Goal: Task Accomplishment & Management: Manage account settings

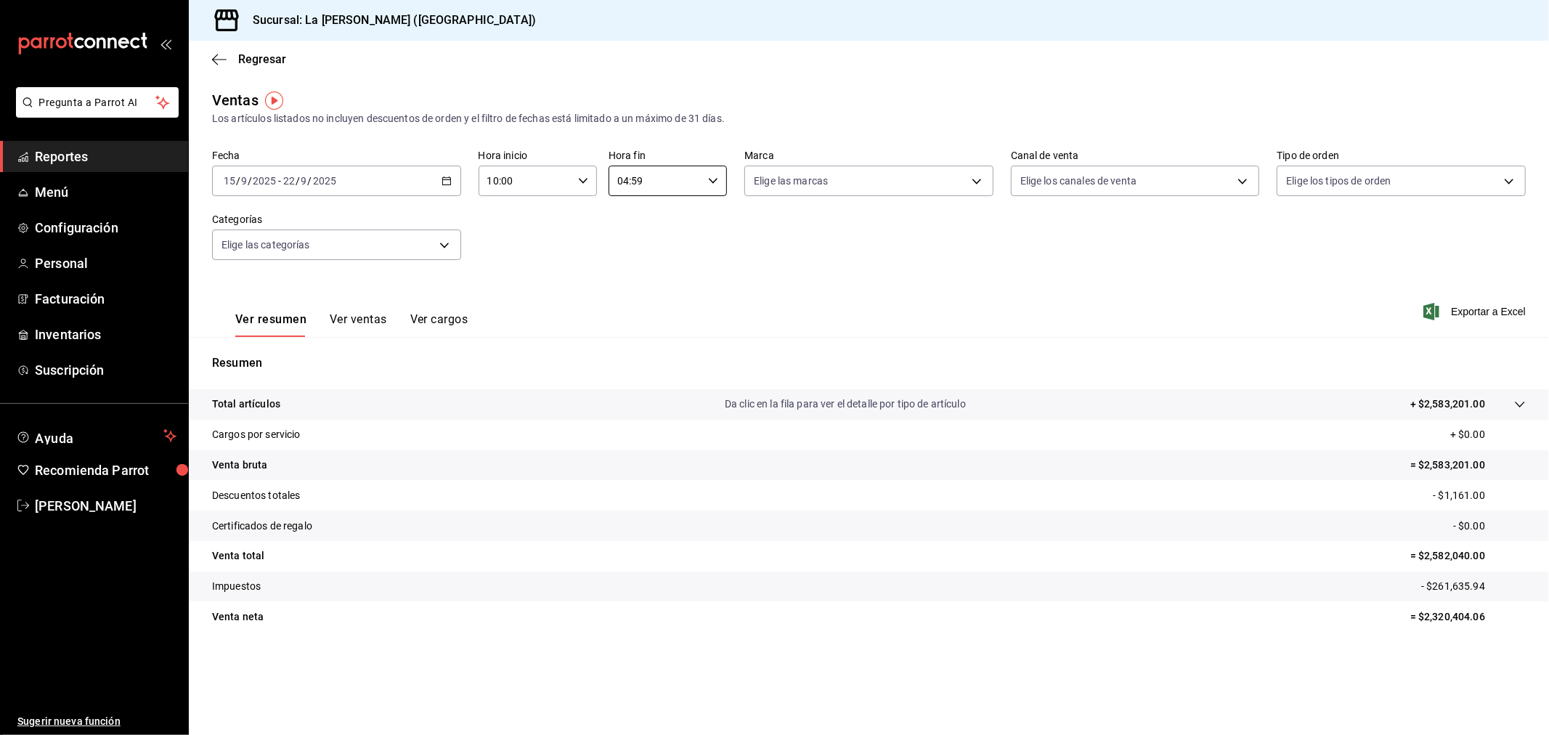
click at [401, 182] on div "[DATE] [DATE] - [DATE] [DATE]" at bounding box center [336, 181] width 249 height 30
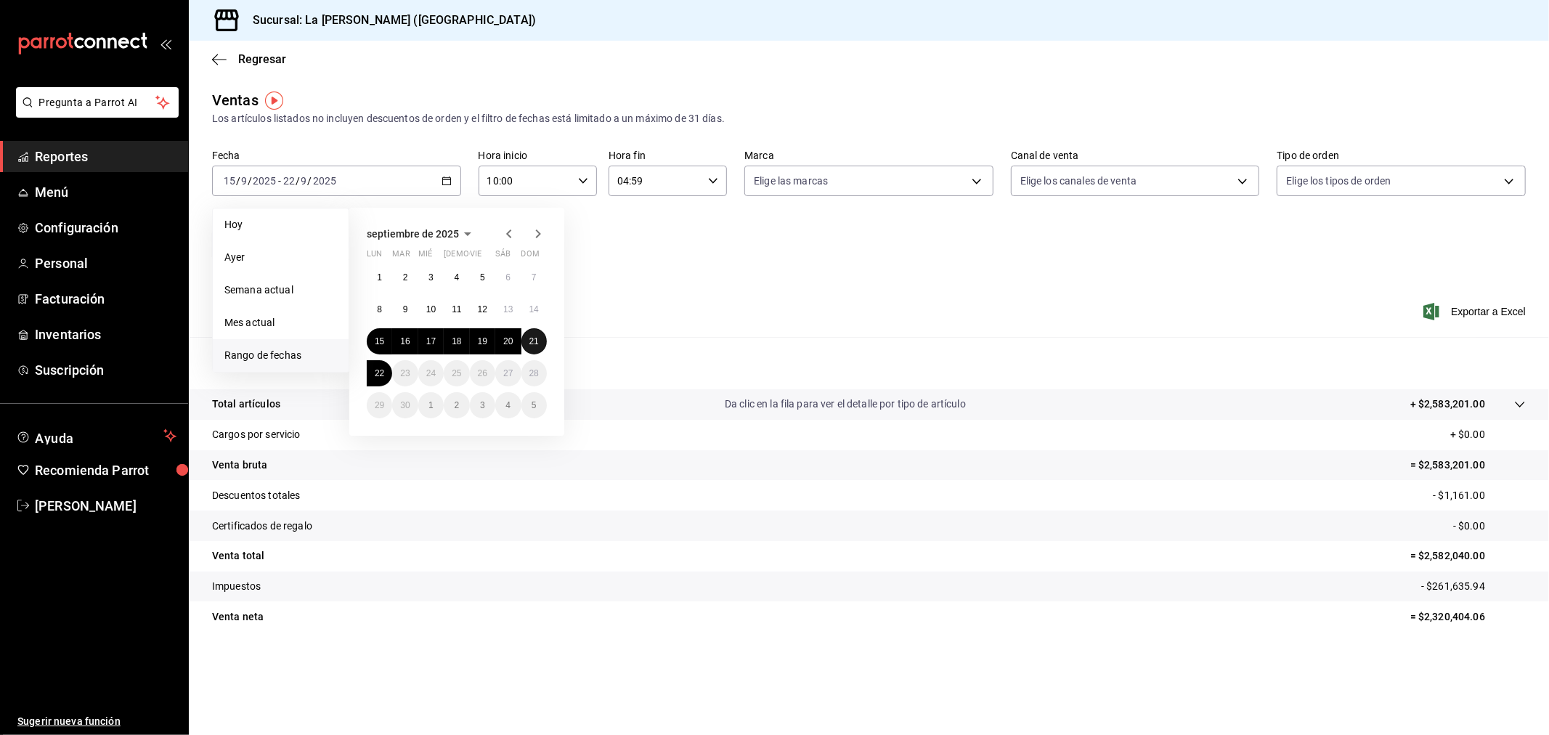
click at [530, 339] on abbr "21" at bounding box center [533, 341] width 9 height 10
click at [372, 375] on button "22" at bounding box center [379, 373] width 25 height 26
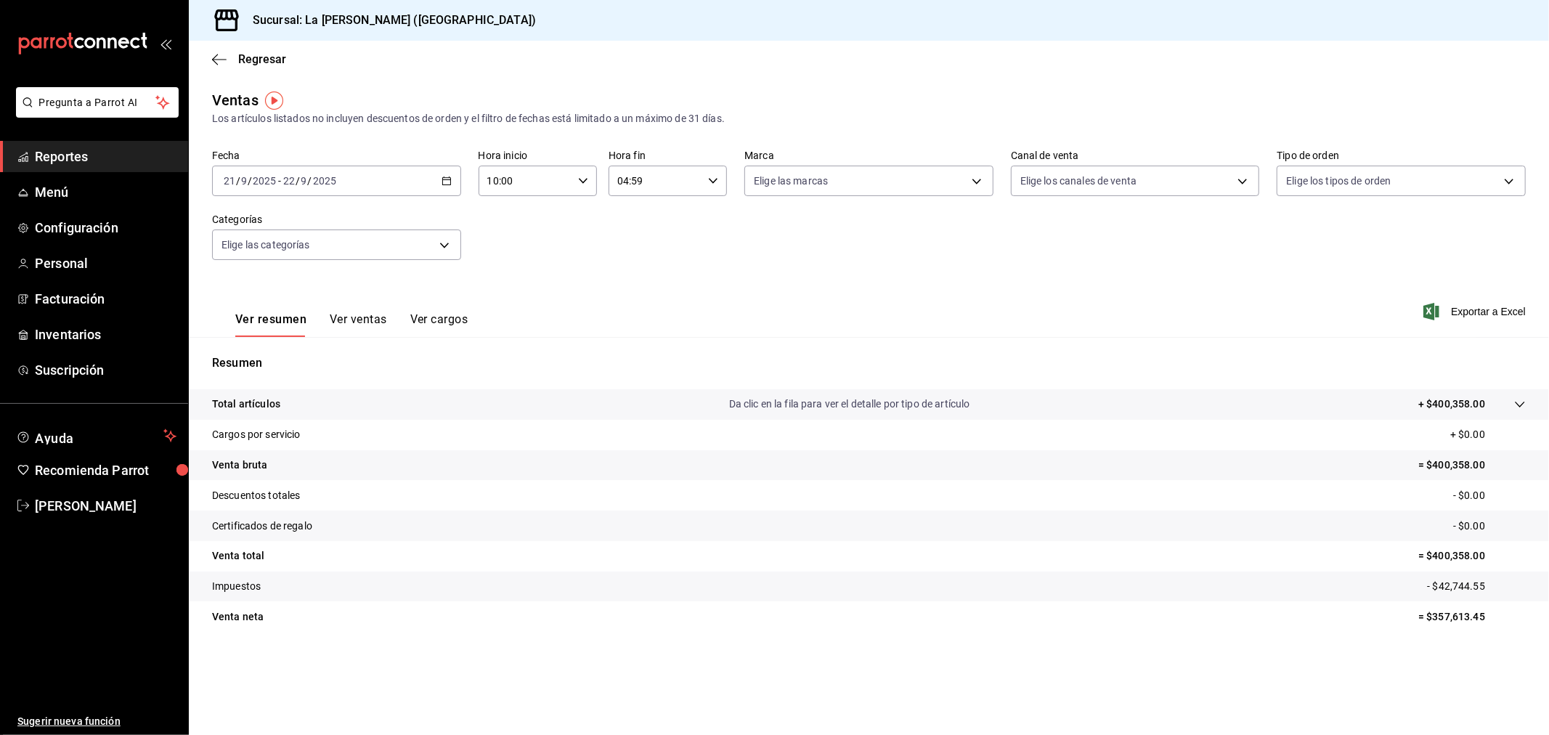
click at [1192, 89] on main "Regresar Ventas Los artículos listados no incluyen descuentos de orden y el fil…" at bounding box center [869, 388] width 1360 height 694
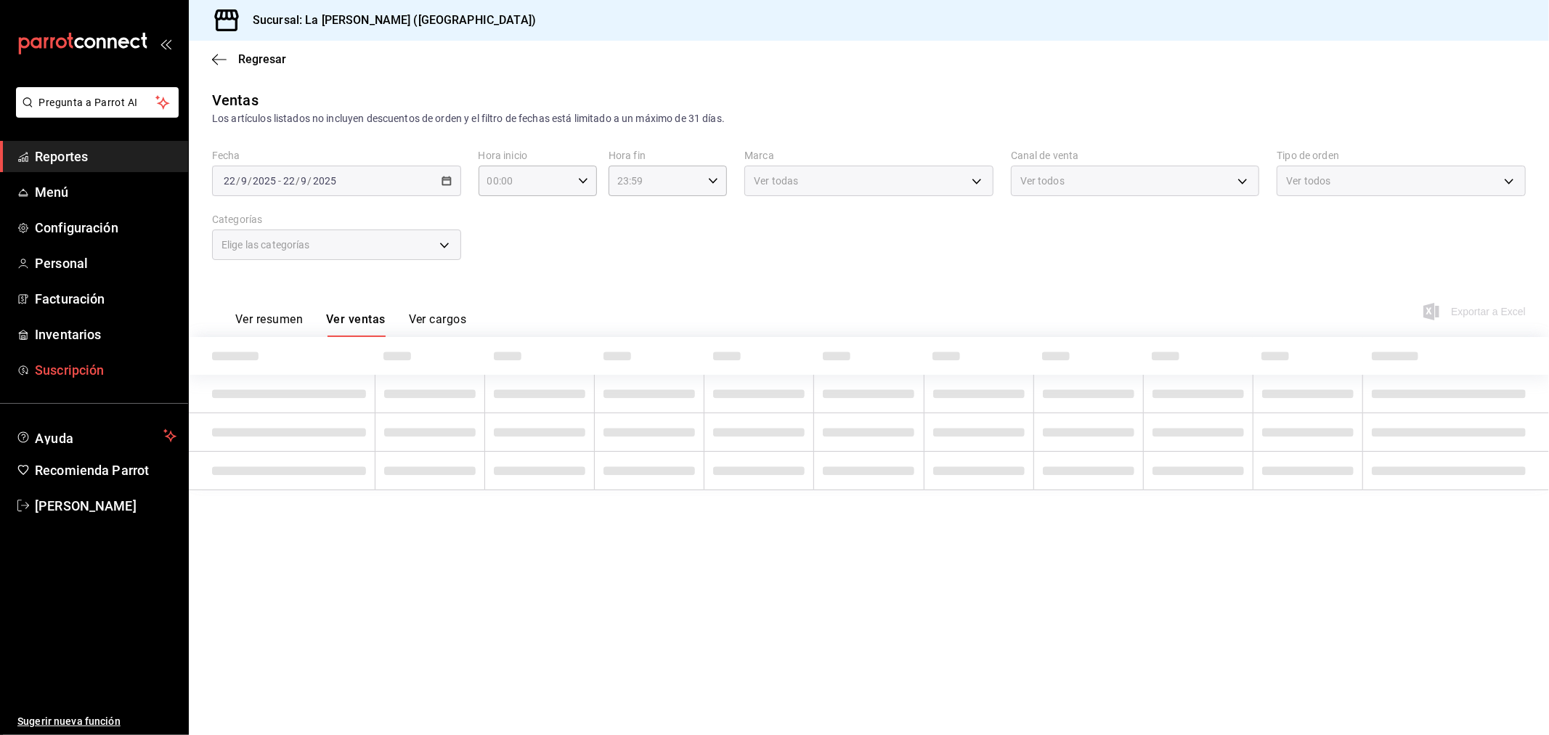
type input "10:00"
type input "04:59"
type input "999f802a-b8b1-4dcd-aac5-240a88f4f949"
click at [73, 163] on span "Reportes" at bounding box center [106, 157] width 142 height 20
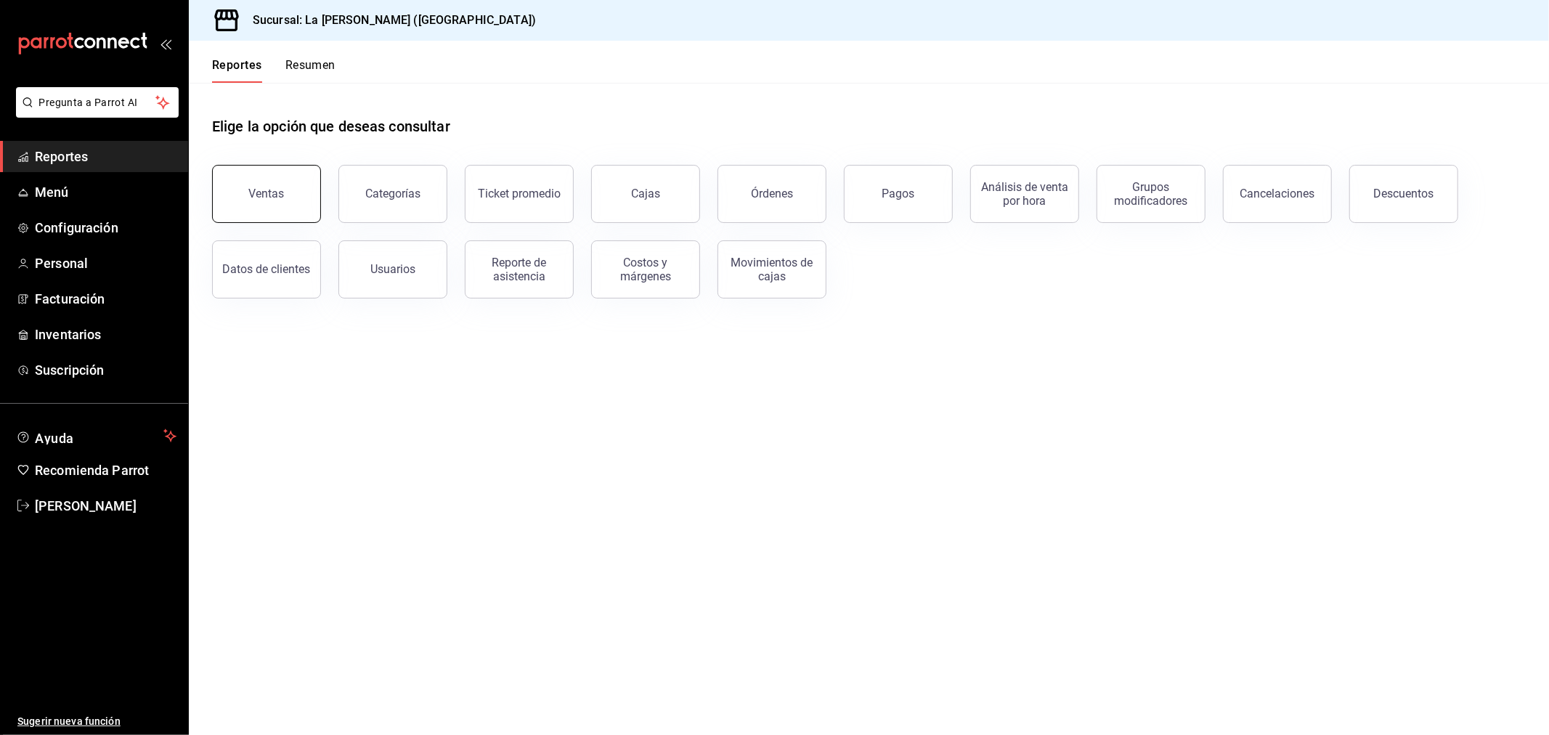
click at [257, 171] on button "Ventas" at bounding box center [266, 194] width 109 height 58
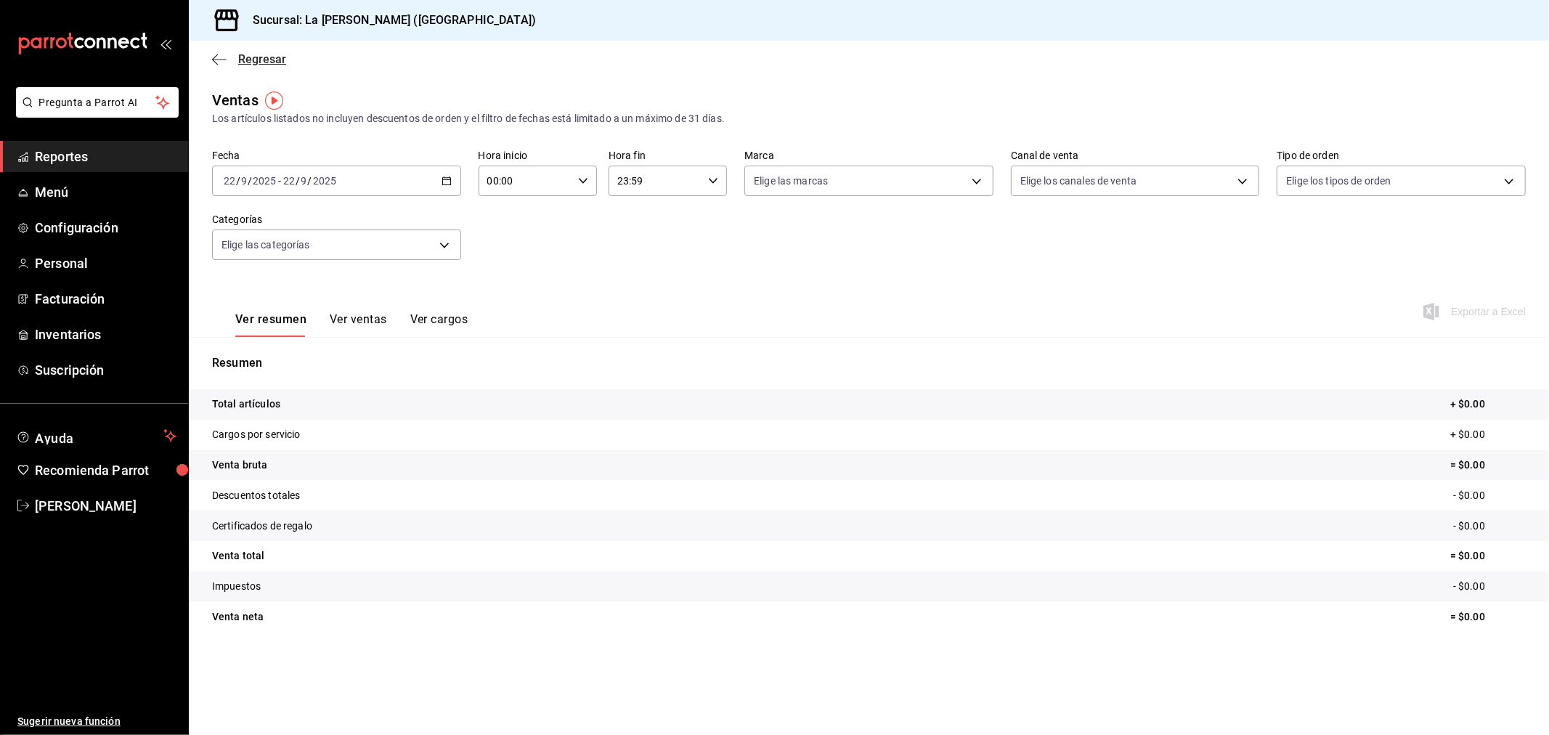
click at [266, 62] on span "Regresar" at bounding box center [262, 59] width 48 height 14
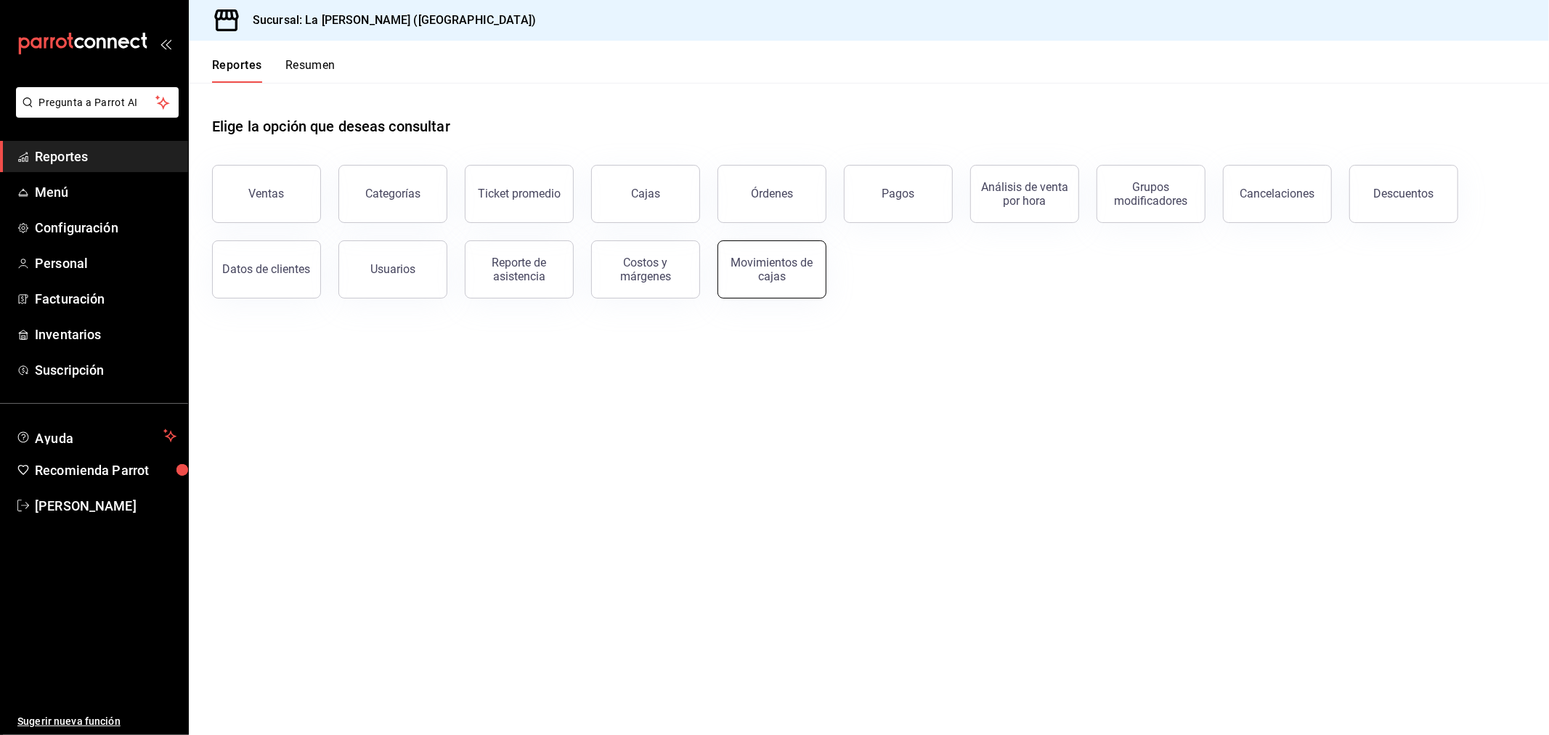
click at [758, 284] on button "Movimientos de cajas" at bounding box center [771, 269] width 109 height 58
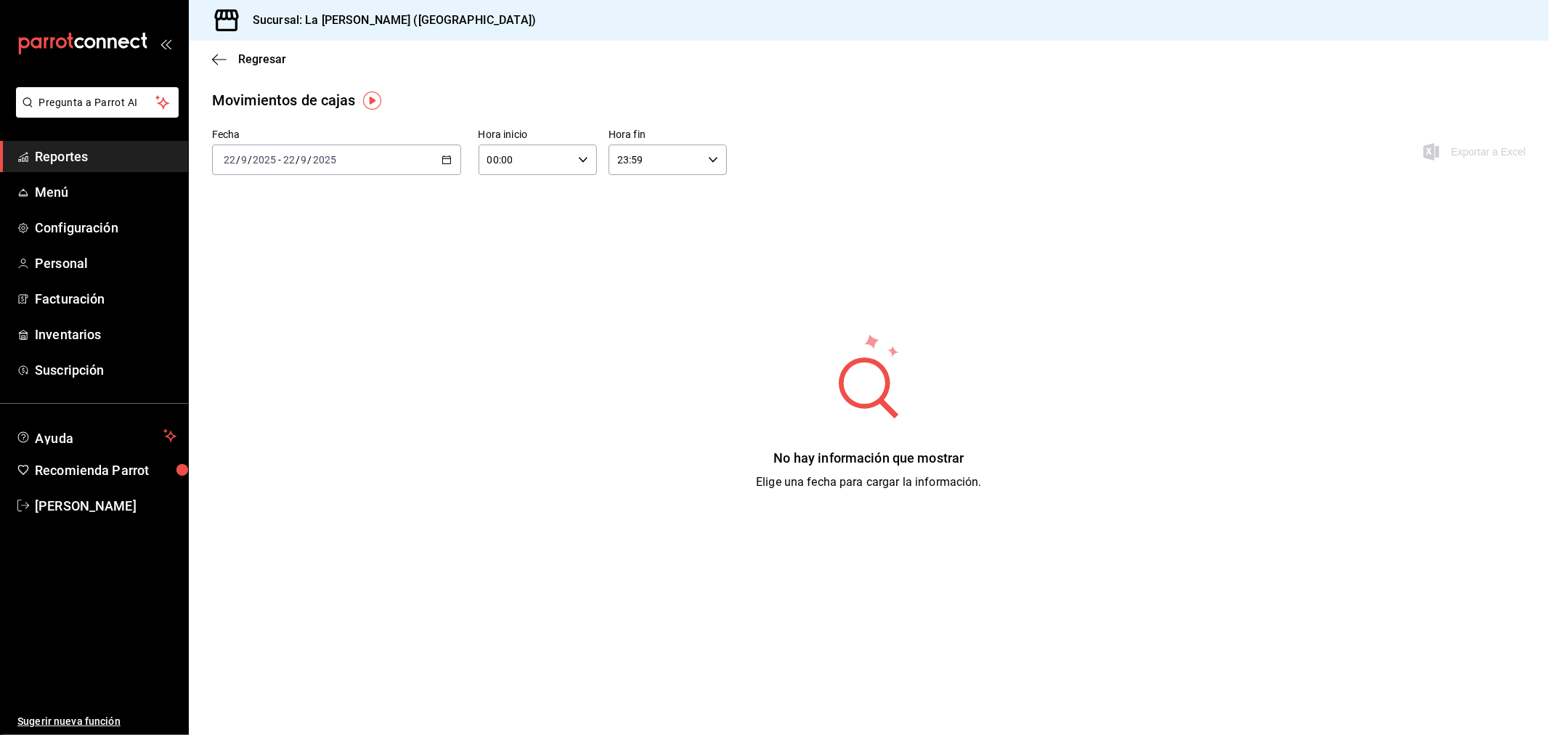
click at [391, 163] on div "[DATE] [DATE] - [DATE] [DATE]" at bounding box center [336, 159] width 249 height 30
click at [288, 378] on li "Rango de fechas" at bounding box center [281, 367] width 136 height 33
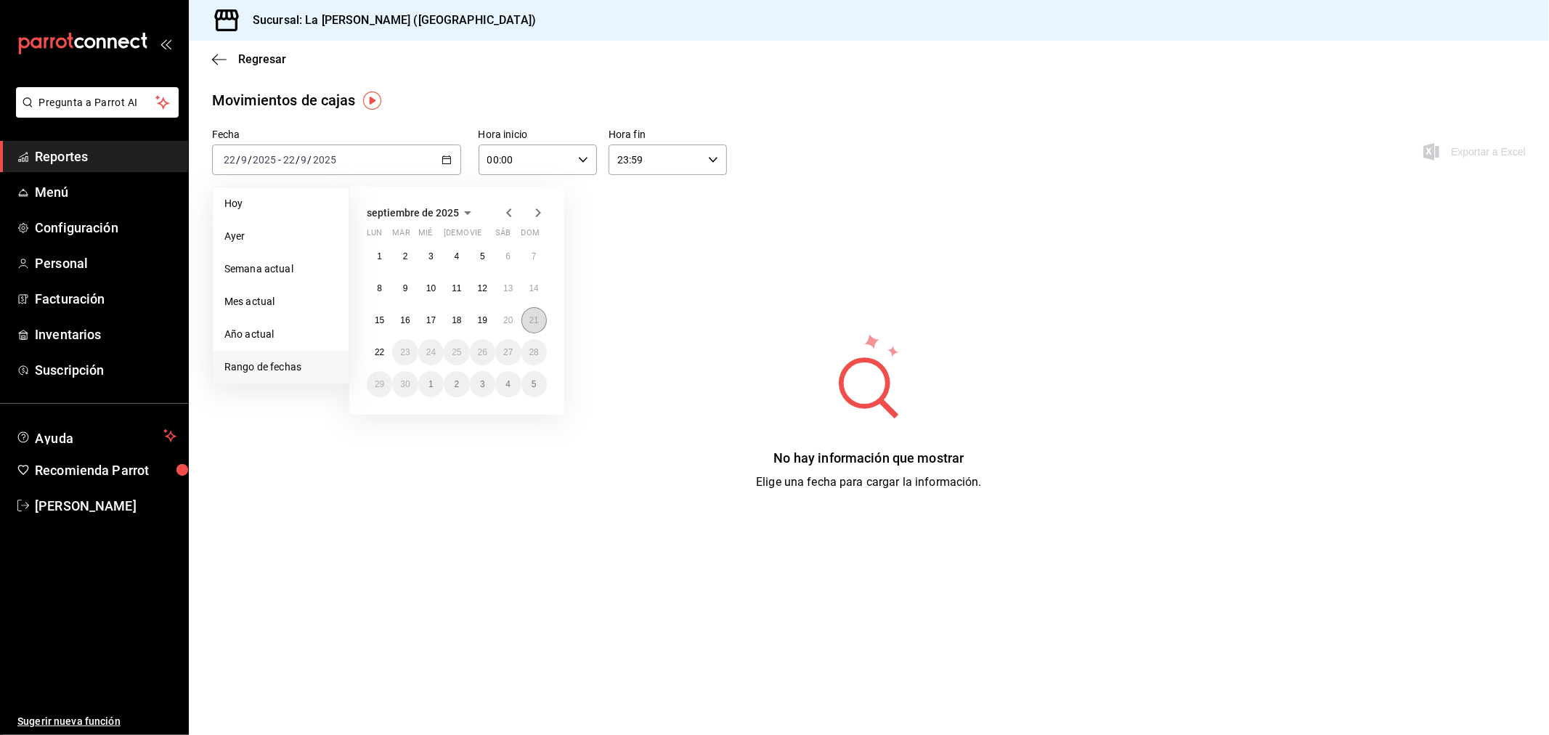
click at [533, 321] on abbr "21" at bounding box center [533, 320] width 9 height 10
click at [364, 352] on div "[DATE] lun mar mié jue vie sáb dom 1 2 3 4 5 6 7 8 9 10 11 12 13 14 15 16 17 18…" at bounding box center [456, 301] width 215 height 228
click at [383, 357] on button "22" at bounding box center [379, 352] width 25 height 26
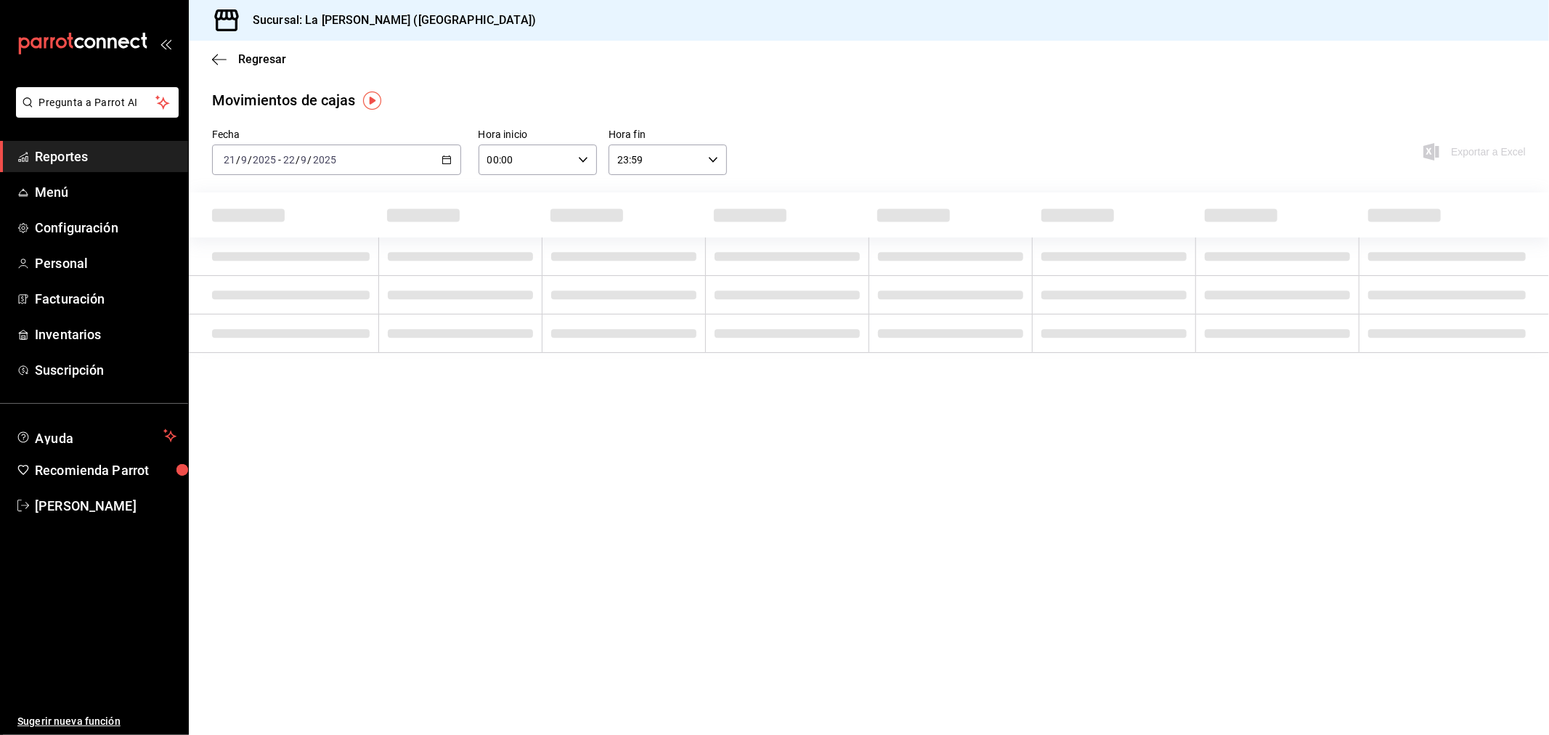
click at [534, 163] on input "00:00" at bounding box center [525, 159] width 94 height 29
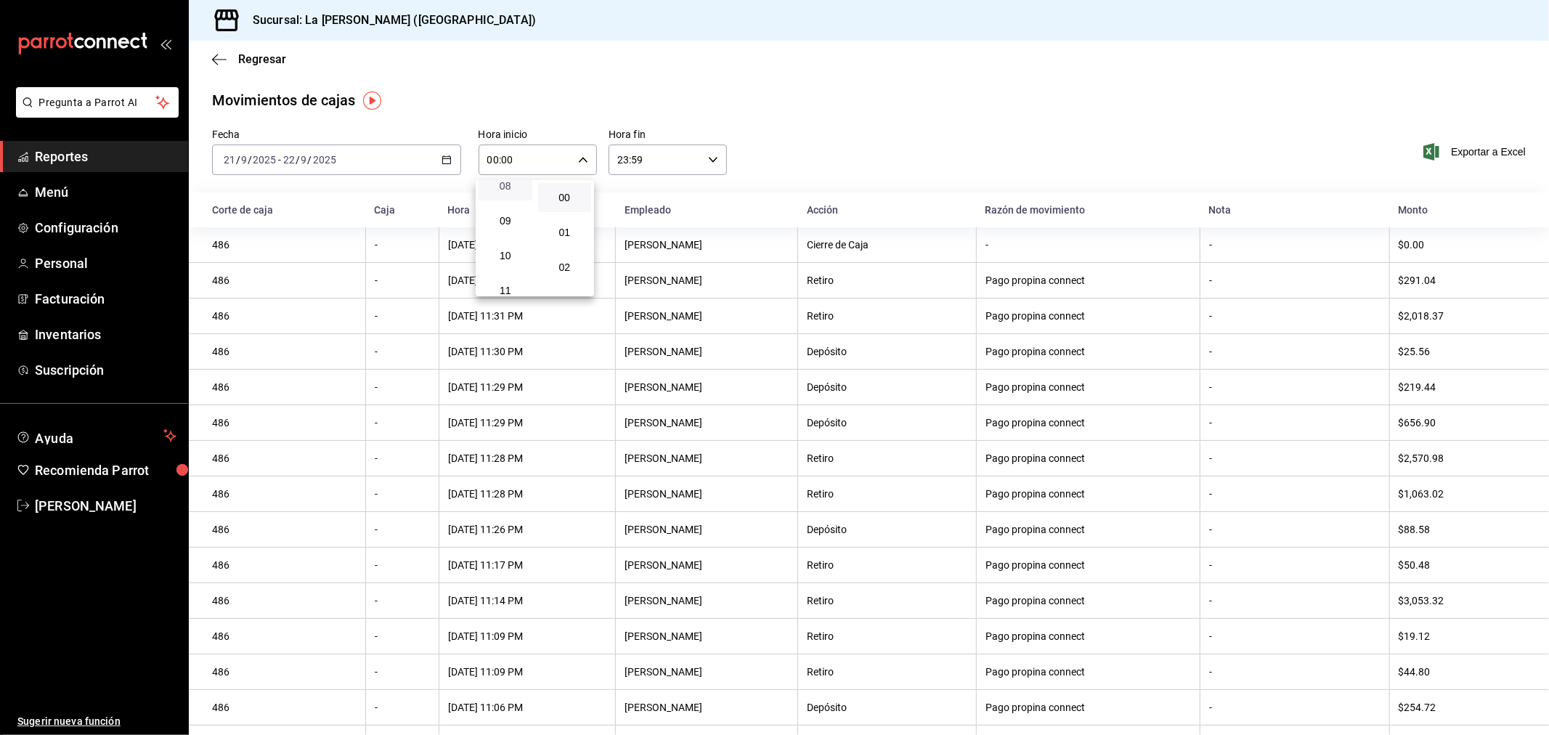
scroll to position [322, 0]
click at [510, 228] on button "10" at bounding box center [505, 223] width 54 height 29
type input "10:00"
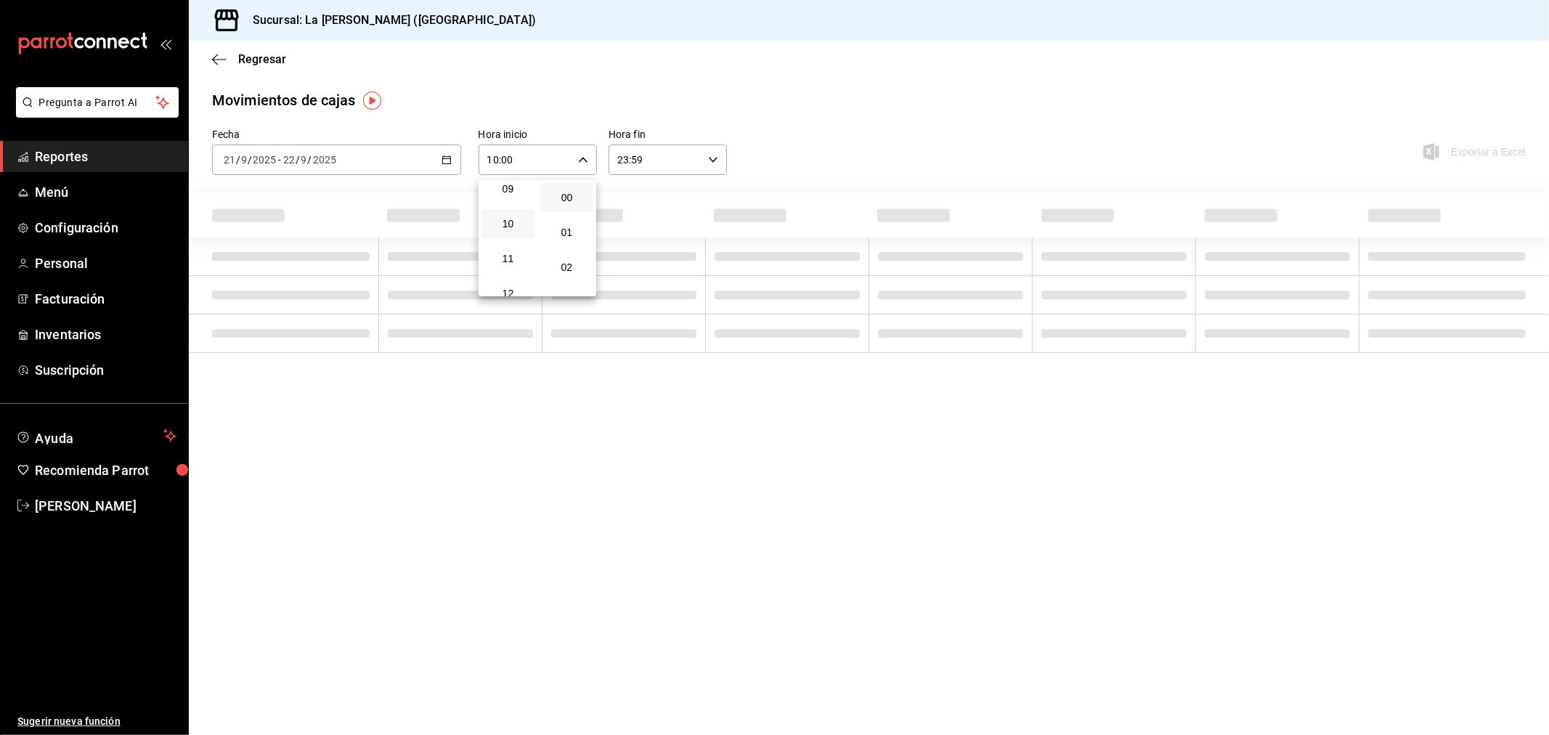
drag, startPoint x: 683, startPoint y: 173, endPoint x: 678, endPoint y: 160, distance: 13.3
click at [683, 172] on div at bounding box center [774, 367] width 1549 height 735
click at [678, 160] on div "00 01 02 03 04 05 06 07 08 09 10 11 12 13 14 15 16 17 18 19 20 21 22 23 00 01 0…" at bounding box center [774, 369] width 1549 height 730
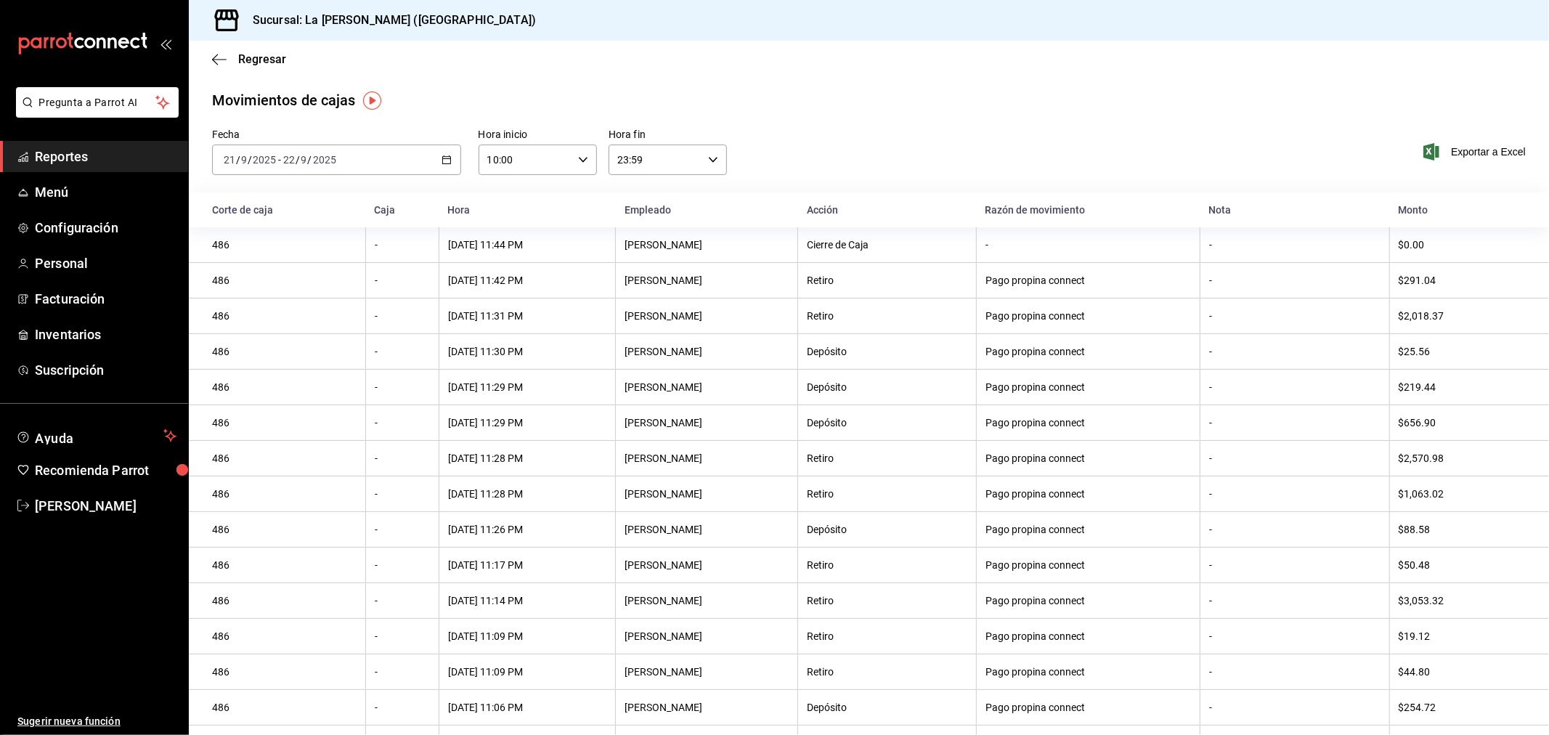
click at [670, 160] on input "23:59" at bounding box center [655, 159] width 94 height 29
click at [634, 277] on button "04" at bounding box center [634, 270] width 53 height 29
type input "04:59"
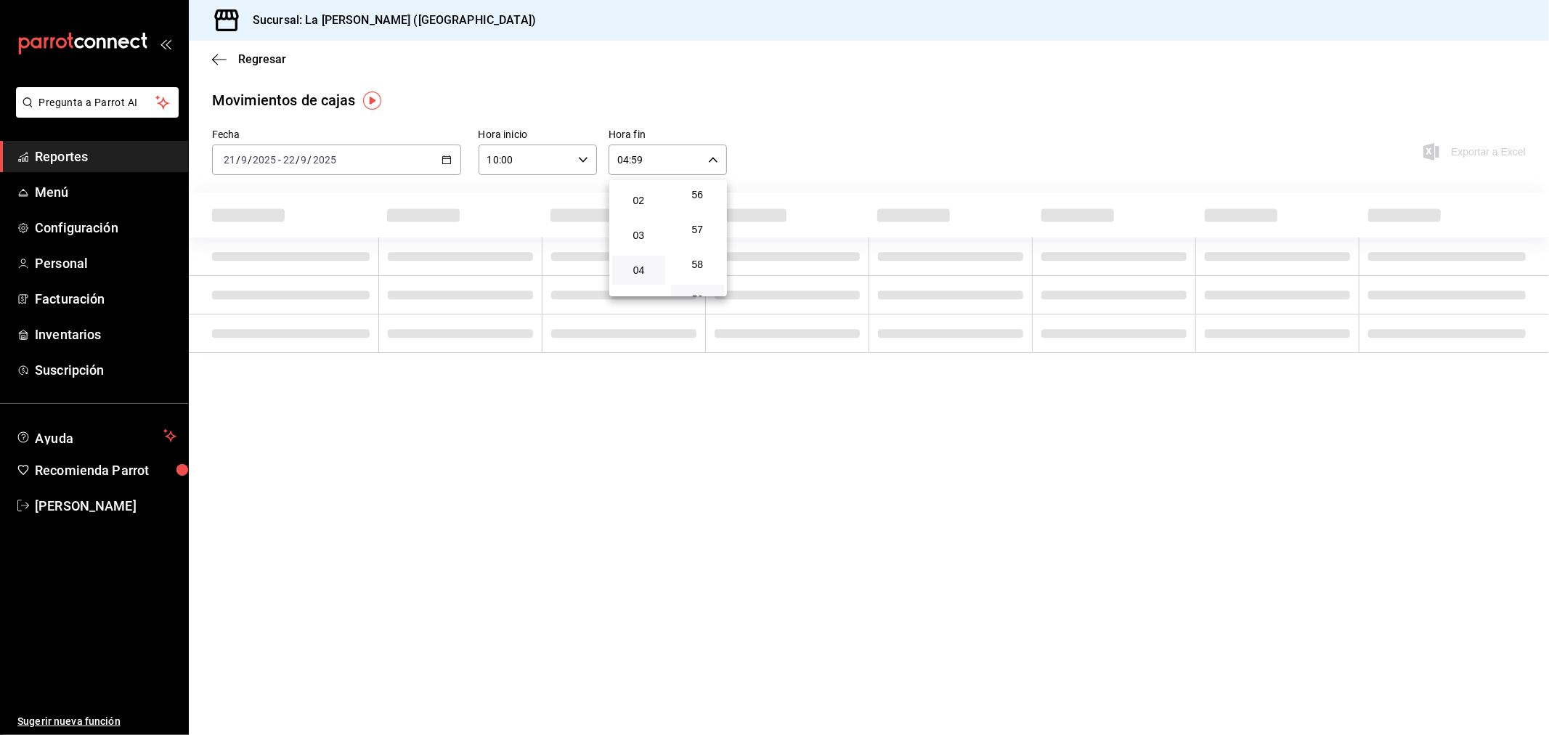
click at [1029, 80] on div at bounding box center [774, 367] width 1549 height 735
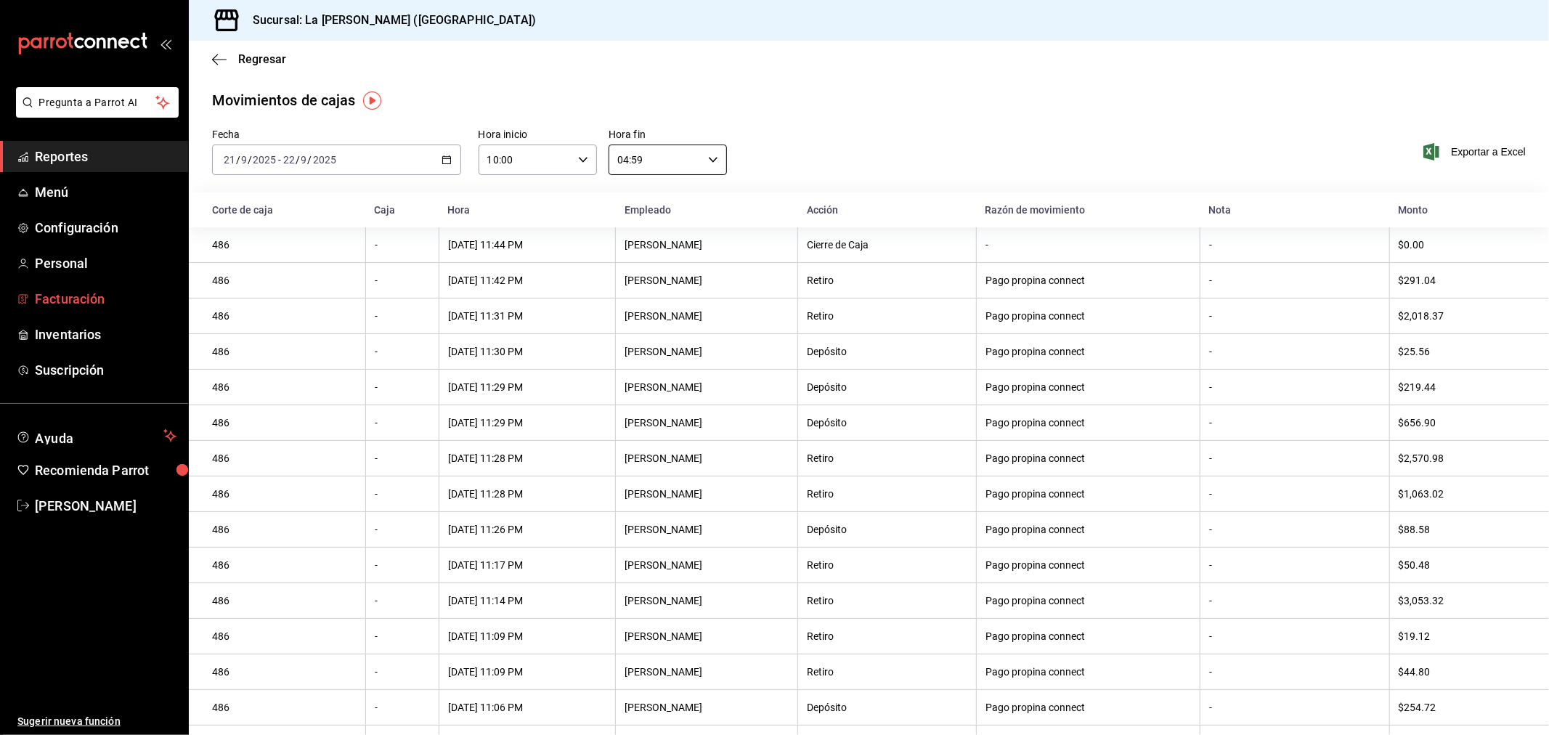
click at [87, 286] on link "Facturación" at bounding box center [94, 298] width 188 height 31
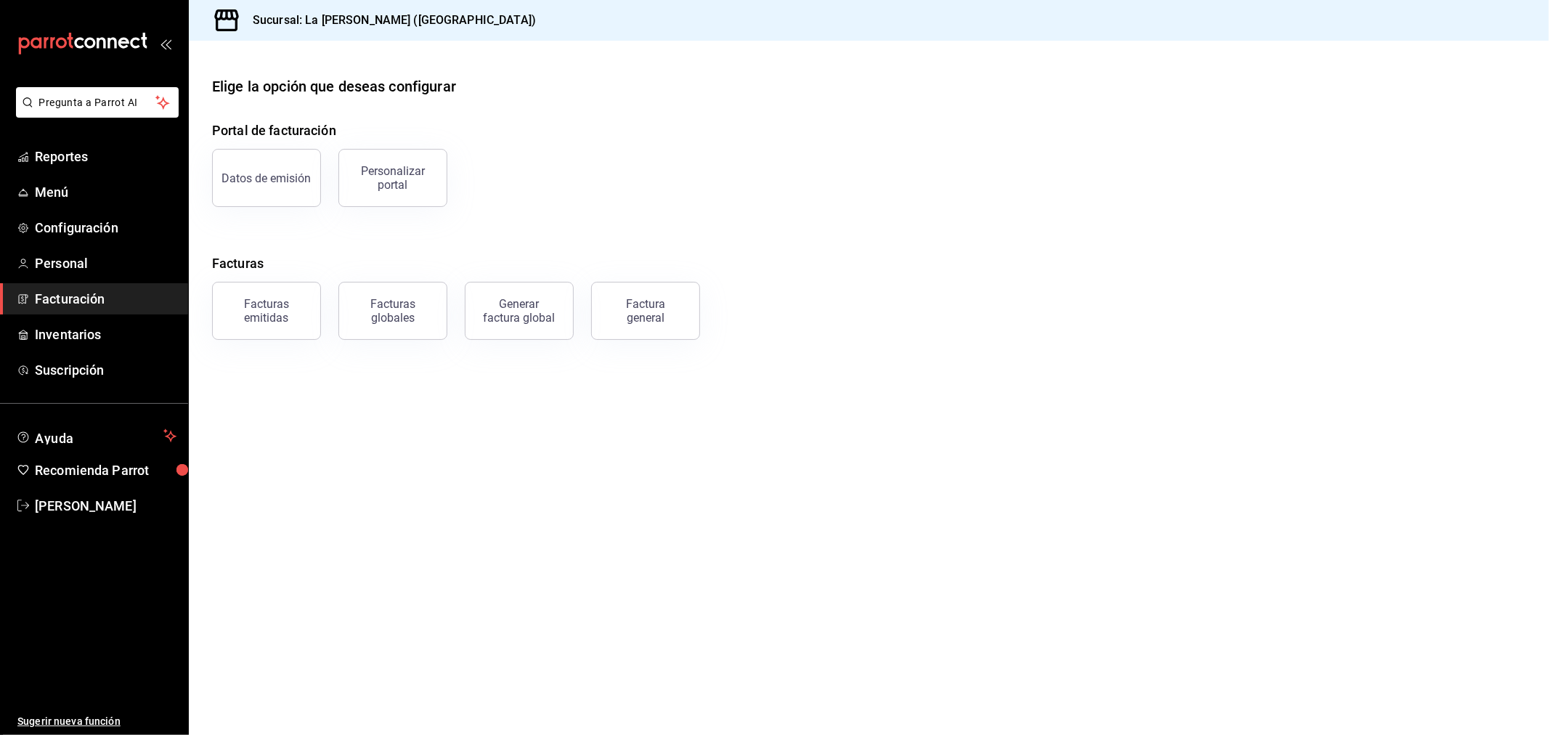
click at [197, 288] on div "Facturas emitidas" at bounding box center [258, 302] width 126 height 76
click at [237, 295] on button "Facturas emitidas" at bounding box center [266, 311] width 109 height 58
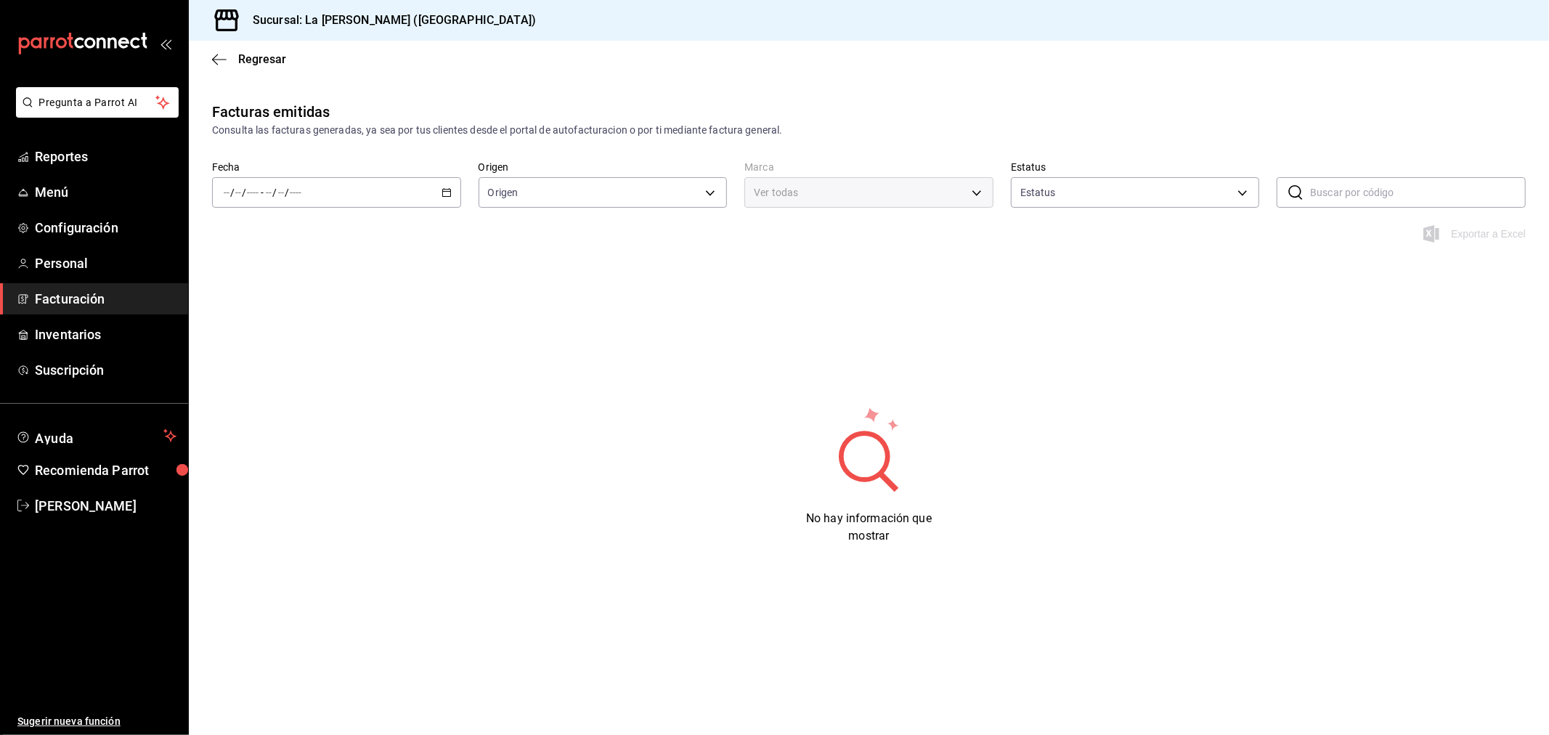
type input "ORDER_INVOICE,GENERAL_INVOICE"
type input "ACTIVE,PENDING_CANCELLATION,CANCELLED,PRE_CANCELLED"
type input "768cf5f5-9f29-4846-9f23-2ee3d48c8f52"
click at [395, 184] on div "/ / - / /" at bounding box center [336, 192] width 249 height 30
click at [252, 400] on span "Rango de fechas" at bounding box center [280, 399] width 113 height 15
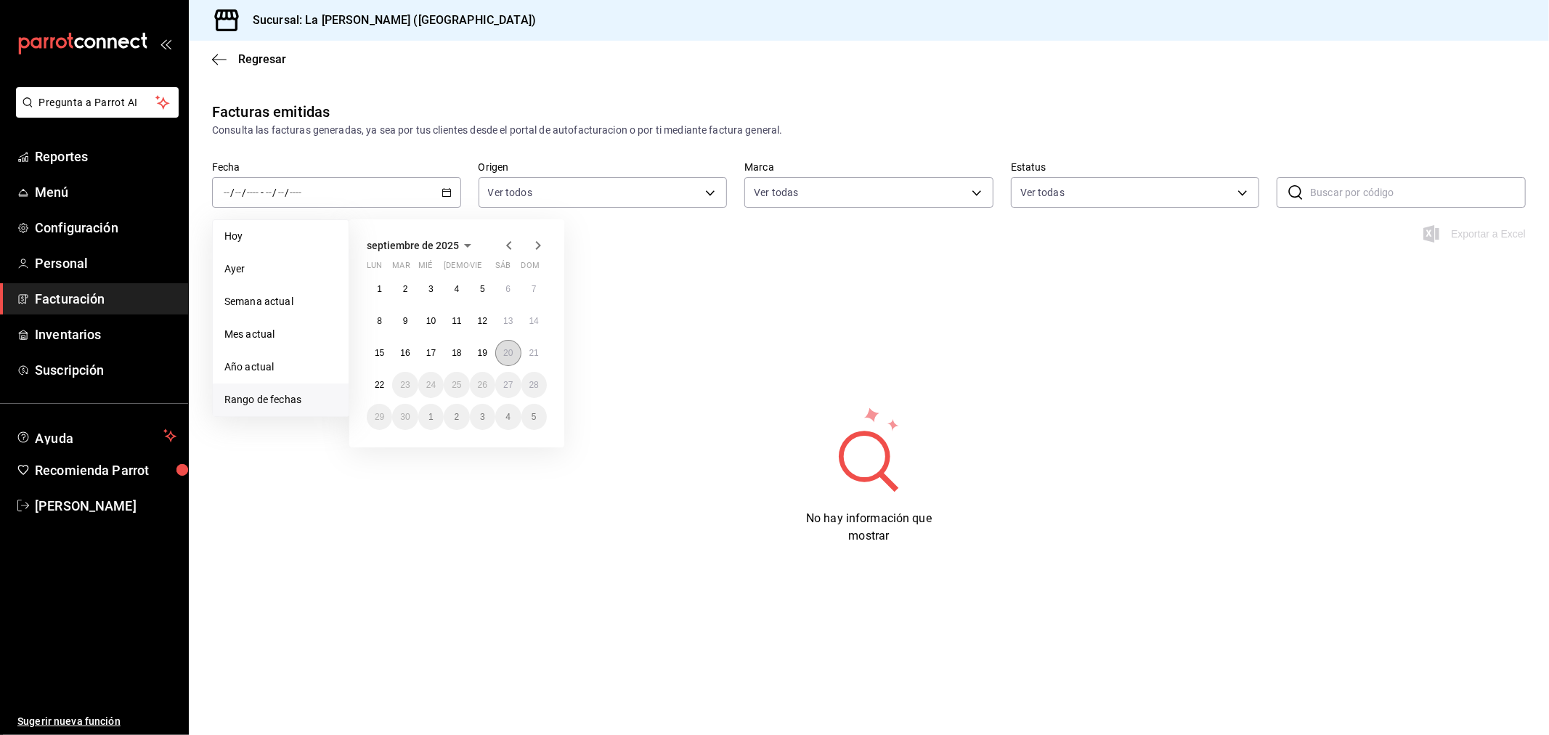
click at [505, 349] on abbr "20" at bounding box center [507, 353] width 9 height 10
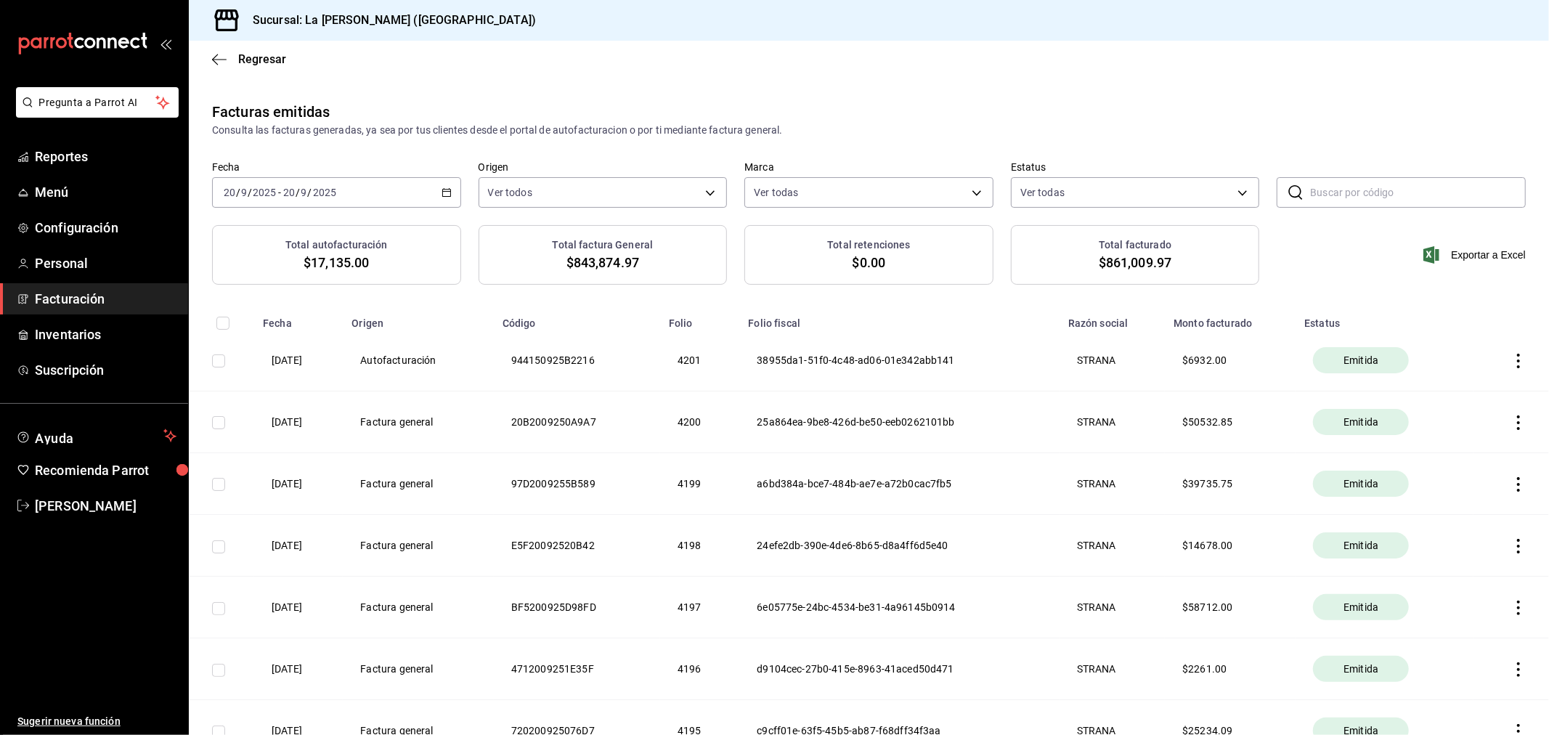
click at [1517, 547] on icon "button" at bounding box center [1518, 546] width 3 height 15
click at [1467, 586] on div "Cancelar factura" at bounding box center [1440, 585] width 75 height 12
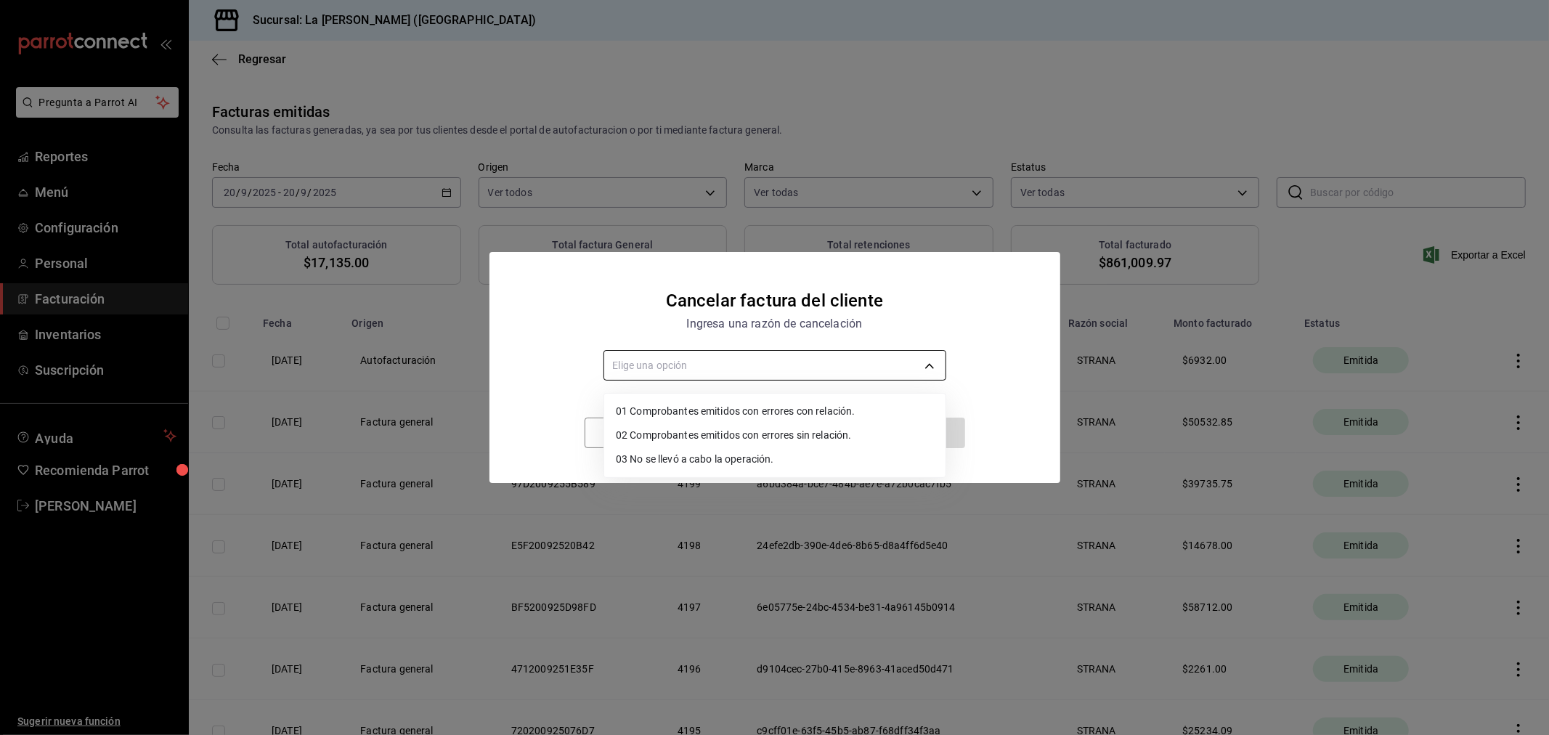
click at [810, 375] on body "Pregunta a Parrot AI Reportes Menú Configuración Personal Facturación Inventari…" at bounding box center [774, 367] width 1549 height 735
click at [698, 417] on li "01 Comprobantes emitidos con errores con relación." at bounding box center [774, 411] width 341 height 24
type input "RECEIPT_WITH_RELATED_ERROR"
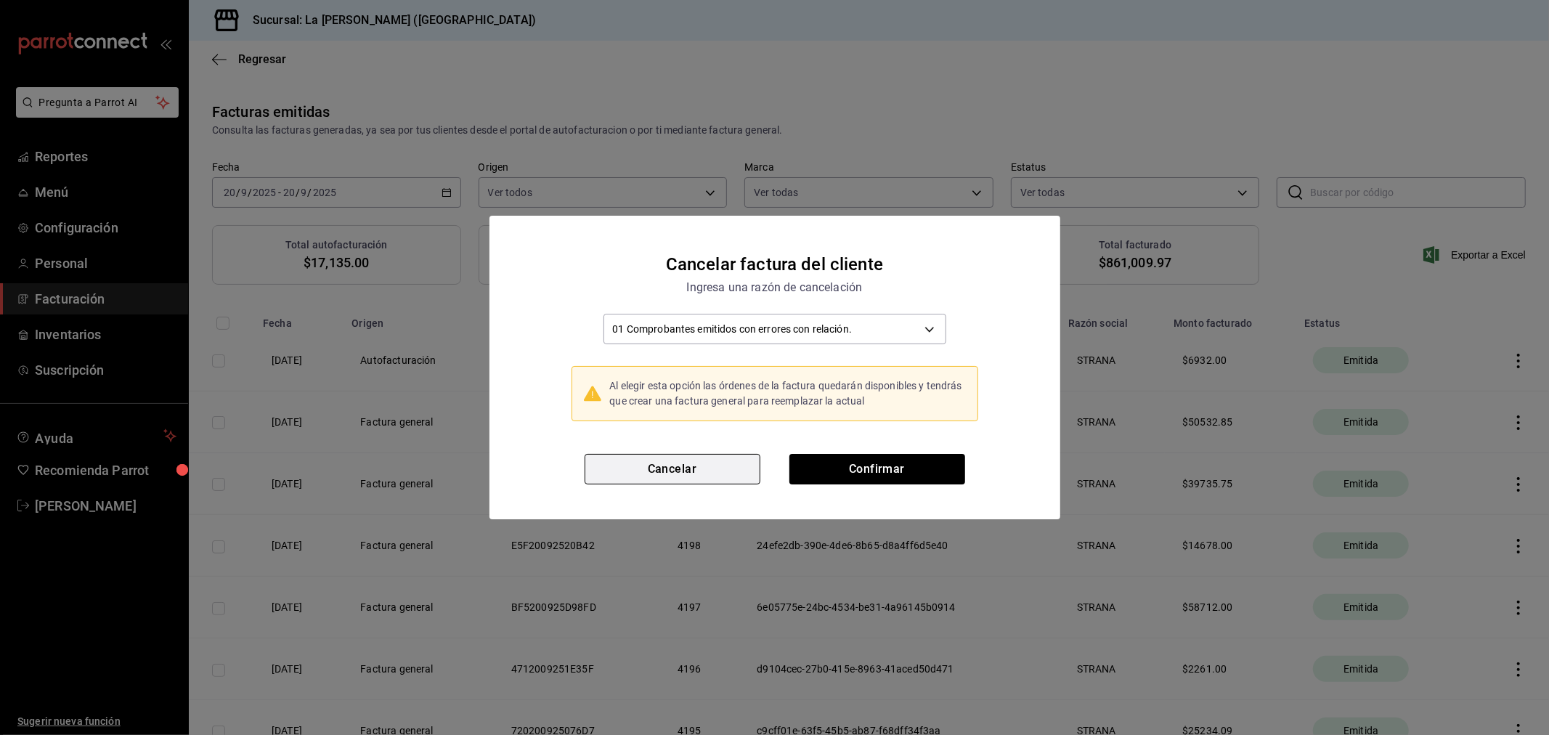
click at [714, 470] on button "Cancelar" at bounding box center [672, 469] width 176 height 30
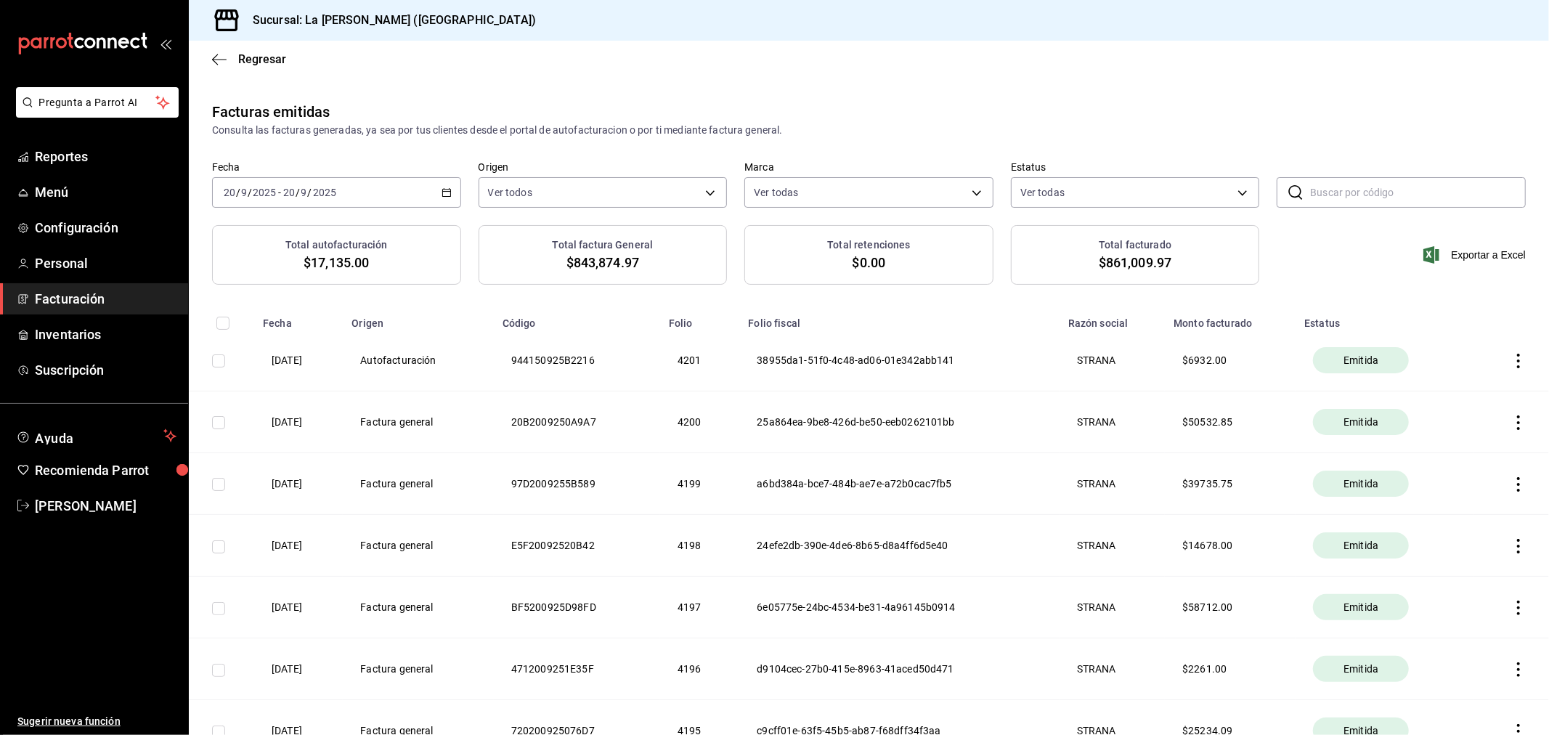
click at [1511, 549] on icon "button" at bounding box center [1518, 546] width 15 height 15
click at [1461, 579] on div "Cancelar factura" at bounding box center [1440, 585] width 75 height 12
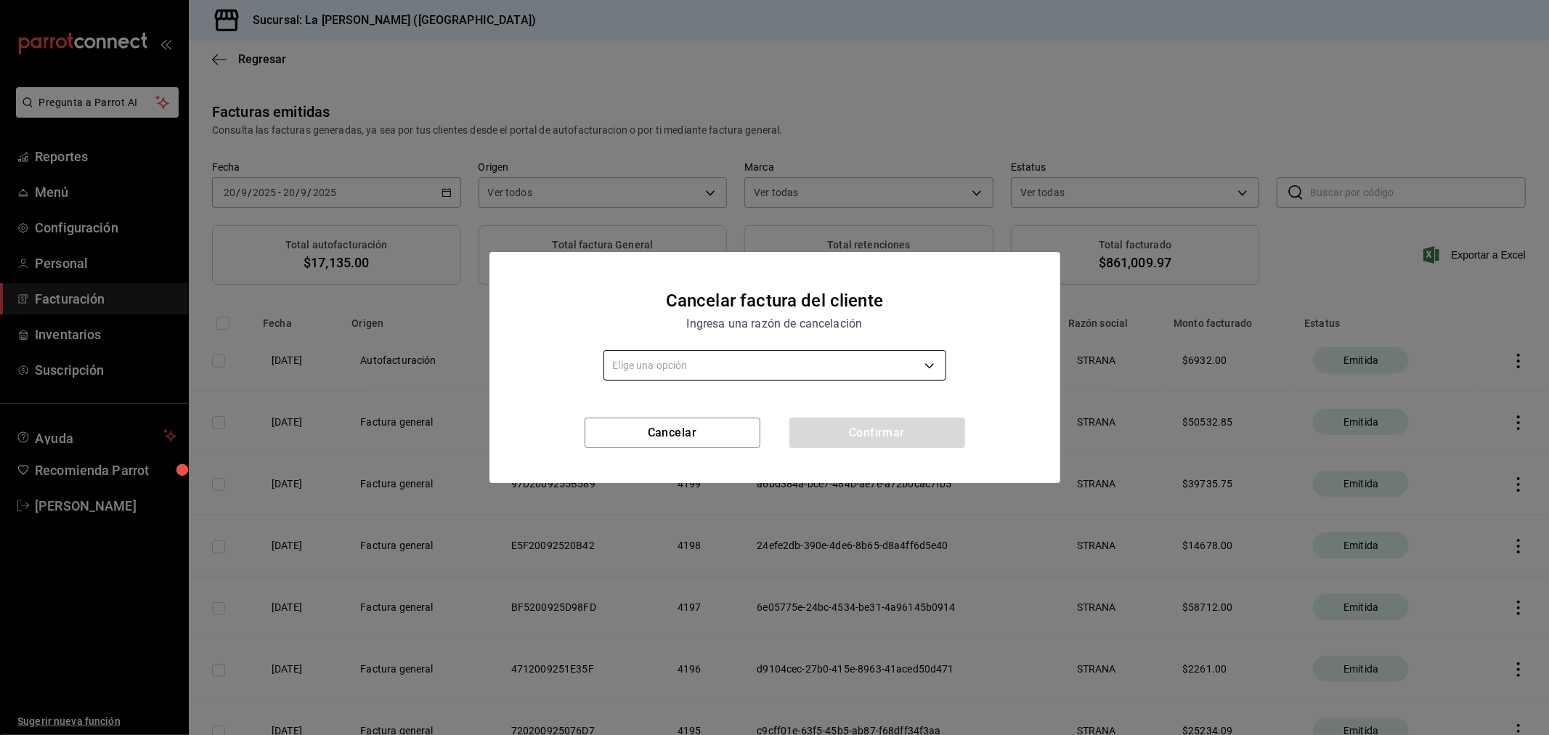
click at [626, 368] on body "Pregunta a Parrot AI Reportes Menú Configuración Personal Facturación Inventari…" at bounding box center [774, 367] width 1549 height 735
click at [851, 439] on li "02 Comprobantes emitidos con errores sin relación." at bounding box center [774, 435] width 341 height 24
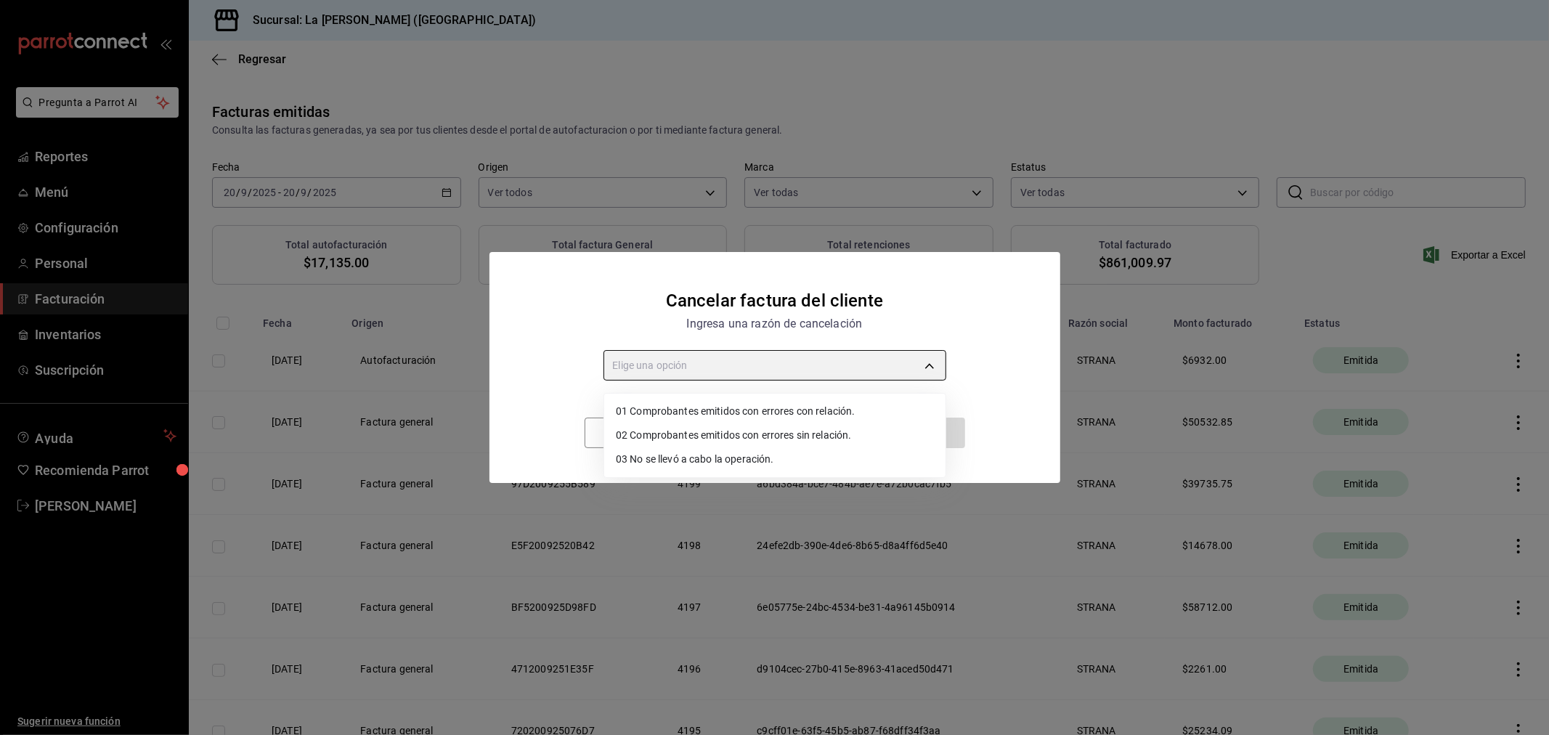
type input "RECEIPT_UNRELATED_ERRORS"
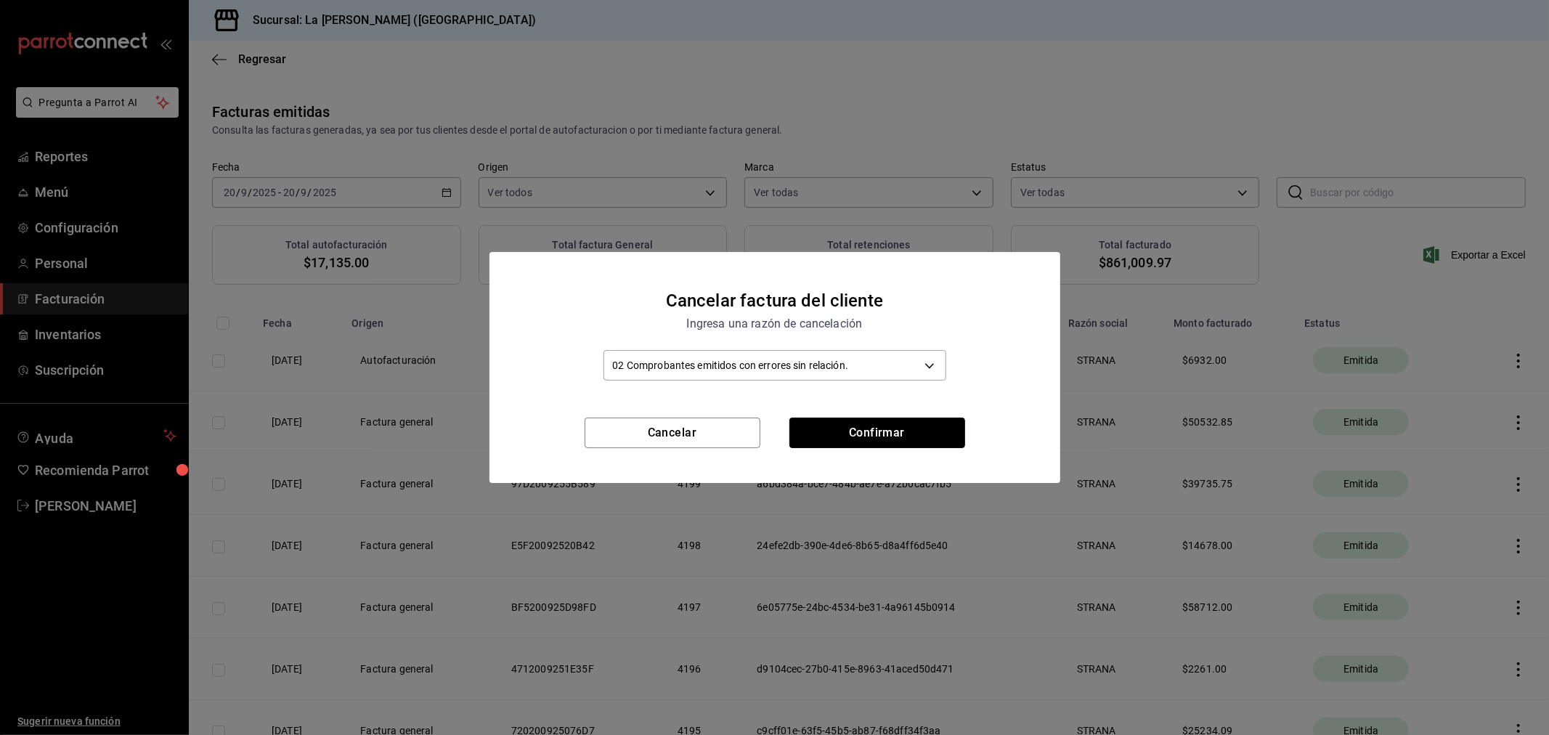
click at [851, 439] on button "Confirmar" at bounding box center [877, 432] width 176 height 30
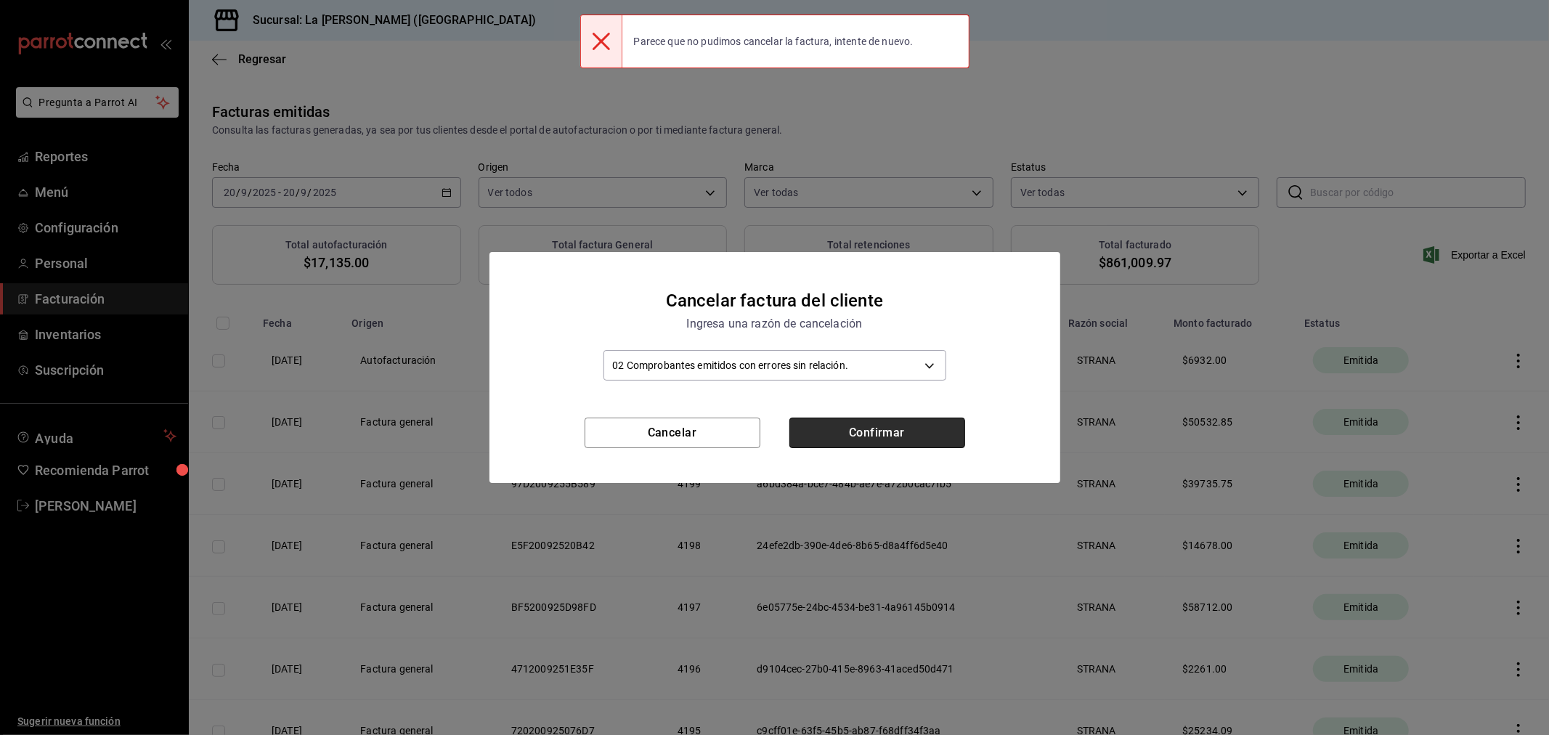
click at [853, 439] on button "Confirmar" at bounding box center [877, 432] width 176 height 30
click at [695, 437] on button "Cancelar" at bounding box center [672, 432] width 176 height 30
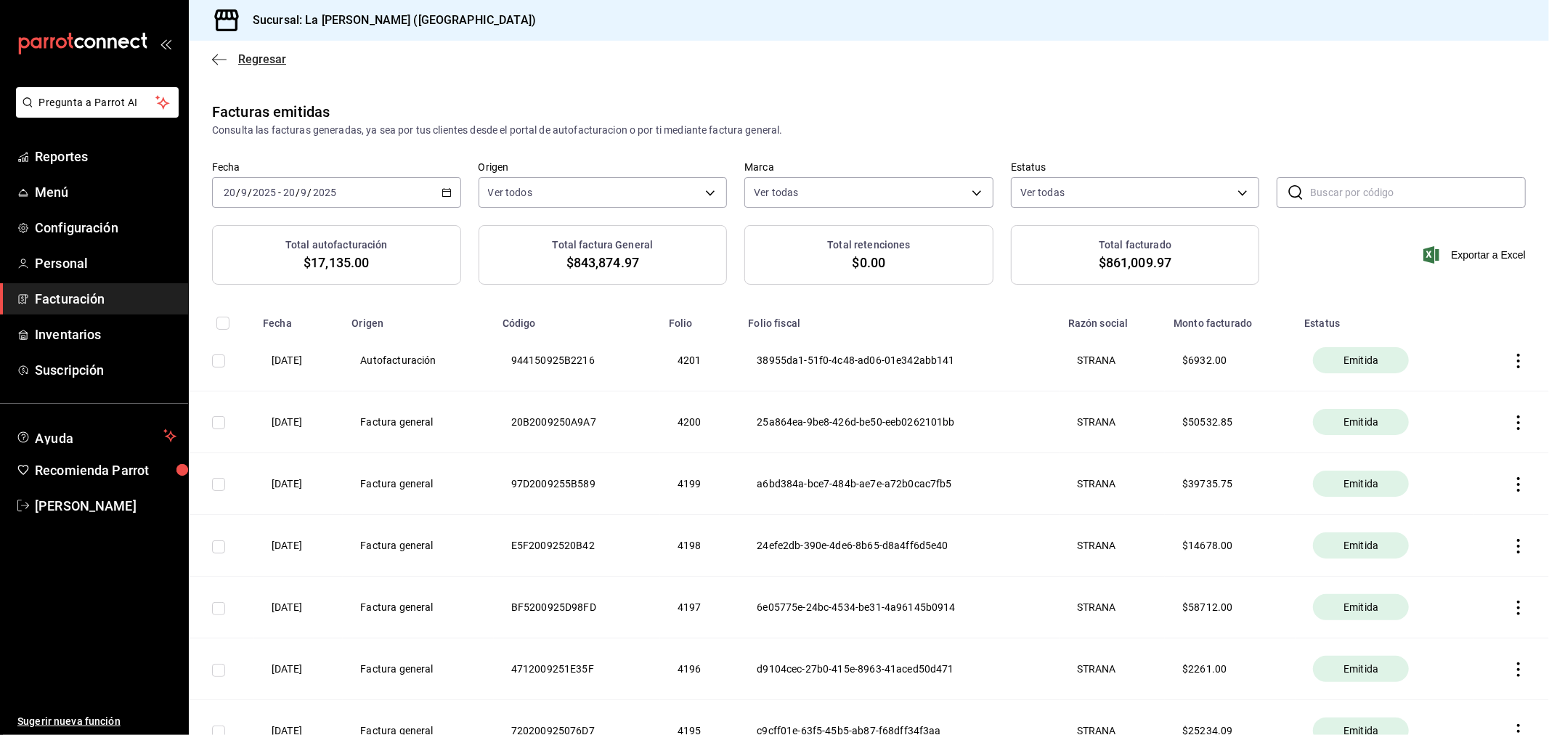
click at [279, 55] on span "Regresar" at bounding box center [262, 59] width 48 height 14
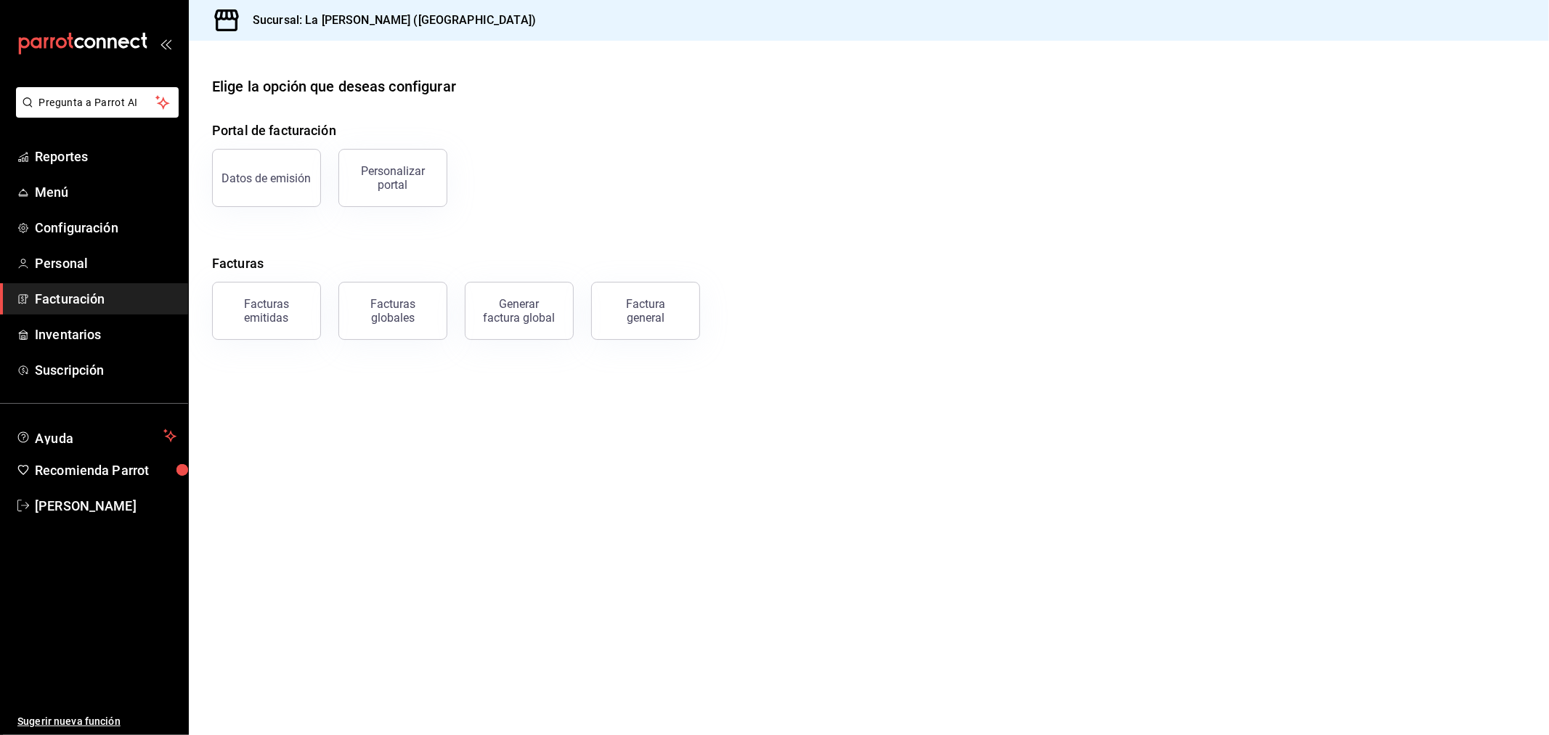
click at [685, 303] on button "Factura general" at bounding box center [645, 311] width 109 height 58
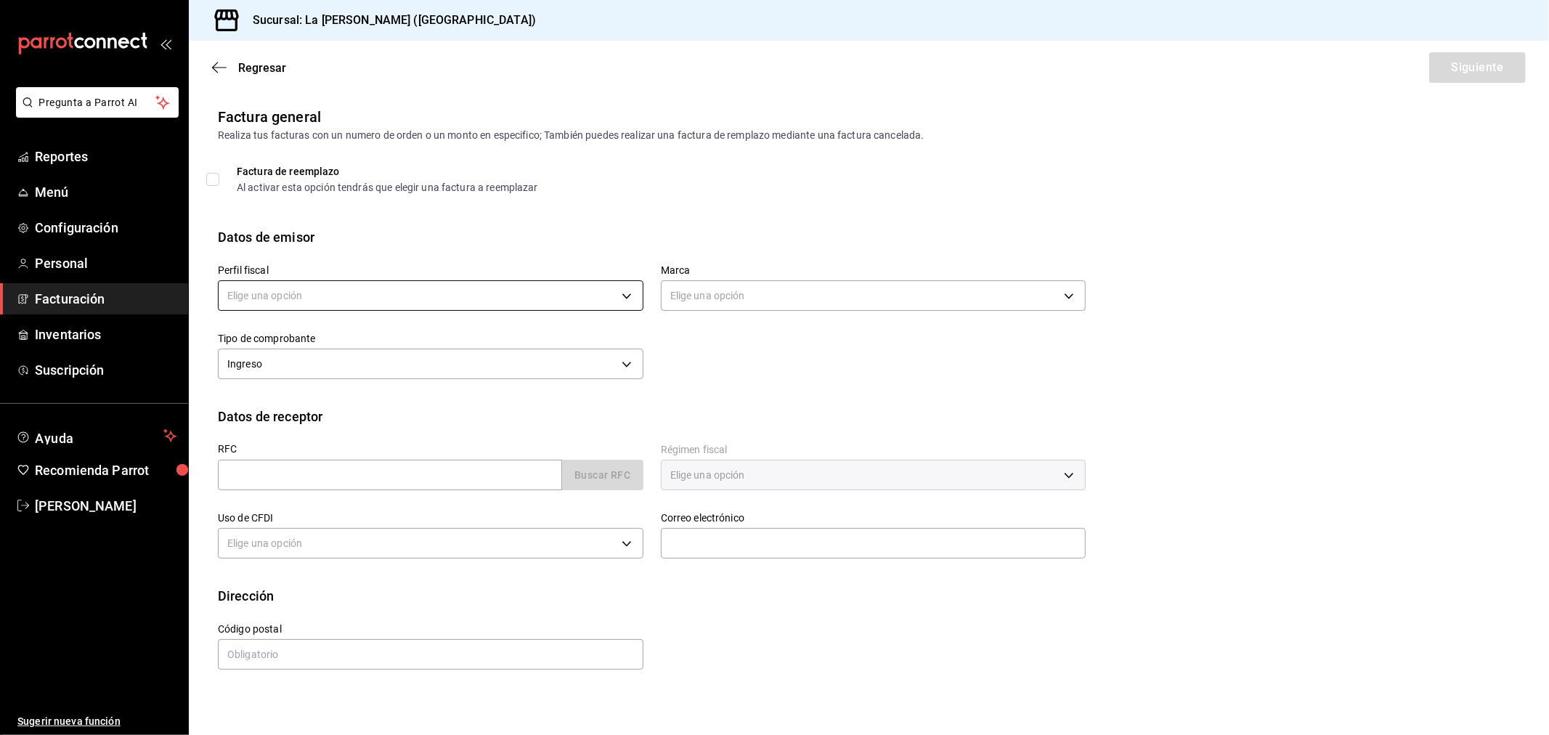
click at [347, 295] on body "Pregunta a Parrot AI Reportes Menú Configuración Personal Facturación Inventari…" at bounding box center [774, 367] width 1549 height 735
click at [314, 369] on li "STRANA" at bounding box center [431, 369] width 424 height 27
type input "d36eceeb-f451-4f62-8527-fdcfc00e458f"
type input "768cf5f5-9f29-4846-9f23-2ee3d48c8f52"
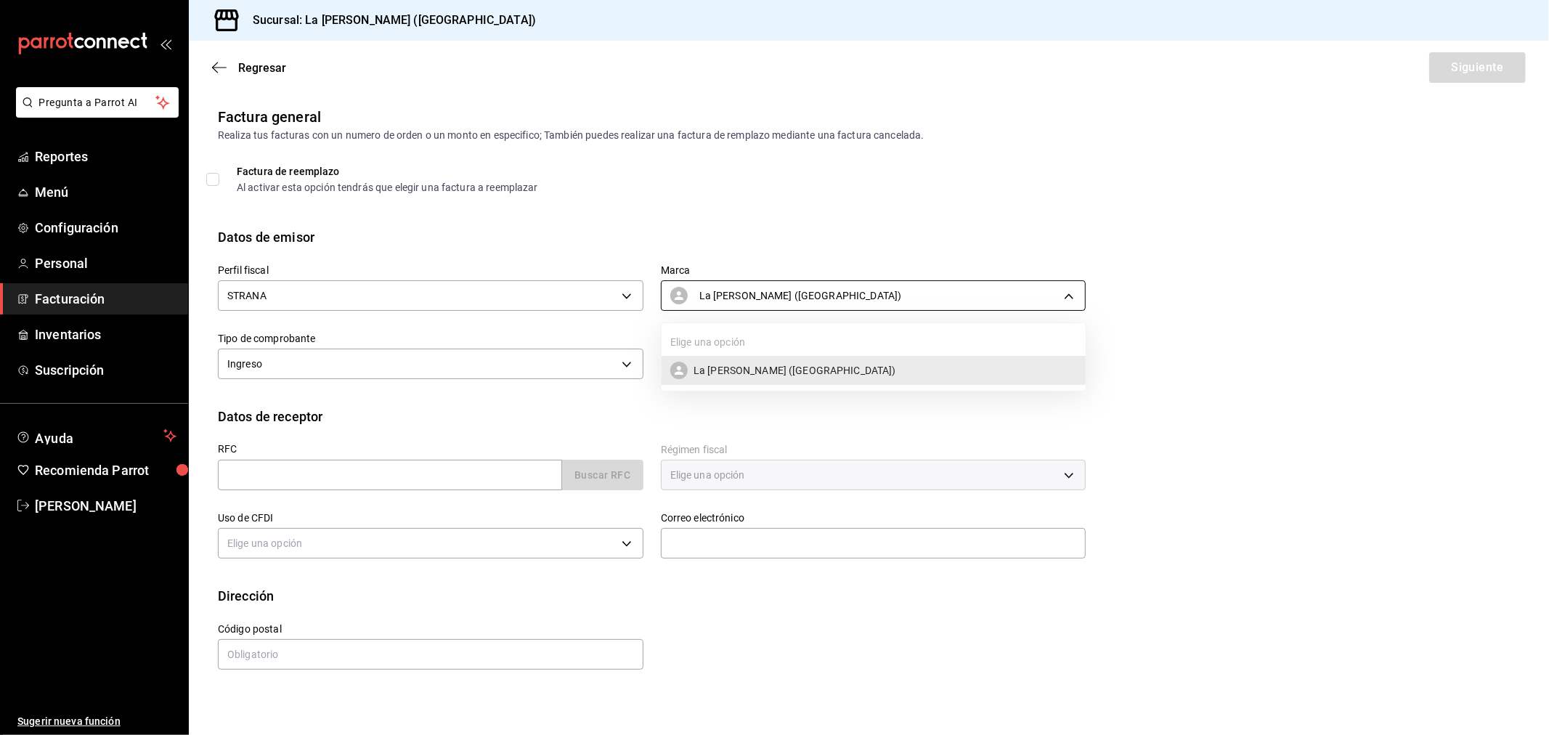
click at [797, 295] on body "Pregunta a Parrot AI Reportes Menú Configuración Personal Facturación Inventari…" at bounding box center [774, 367] width 1549 height 735
click at [775, 374] on span "La [PERSON_NAME] ([GEOGRAPHIC_DATA])" at bounding box center [794, 370] width 203 height 15
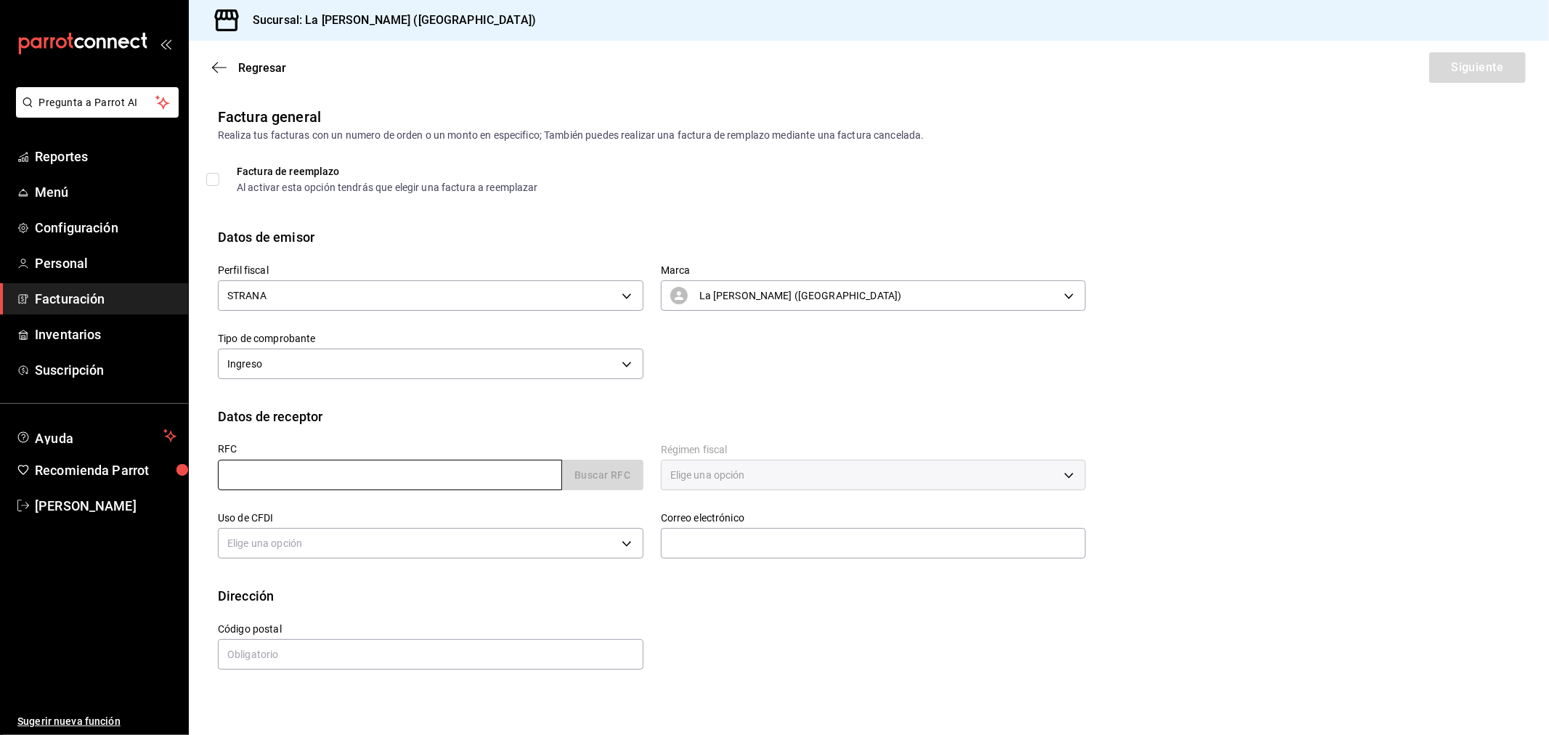
click at [307, 475] on input "text" at bounding box center [390, 475] width 344 height 30
type input "XAXX010101000"
type input "48333"
type input "616"
type input "S01"
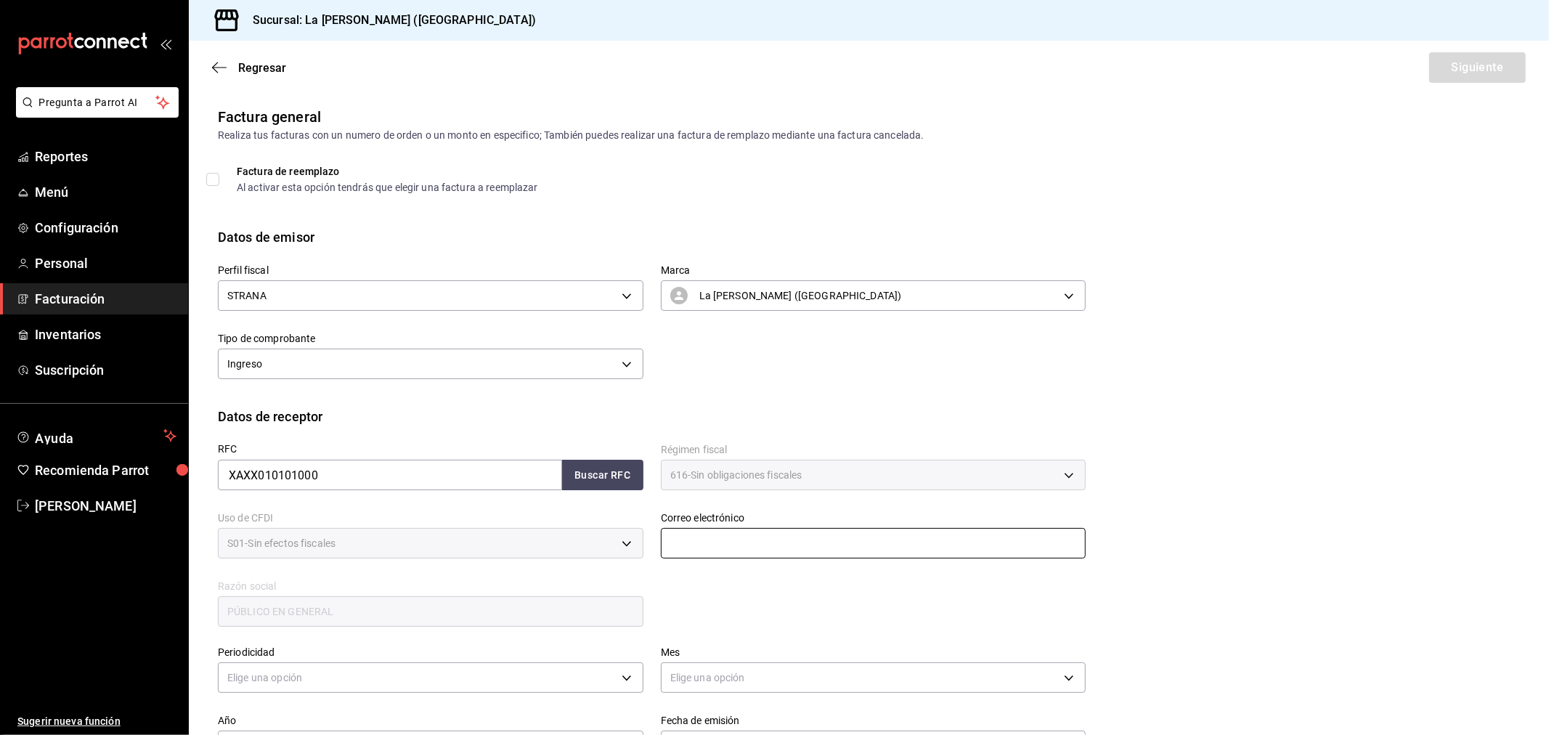
click at [811, 540] on input "text" at bounding box center [873, 543] width 425 height 30
type input "[EMAIL_ADDRESS][DOMAIN_NAME]"
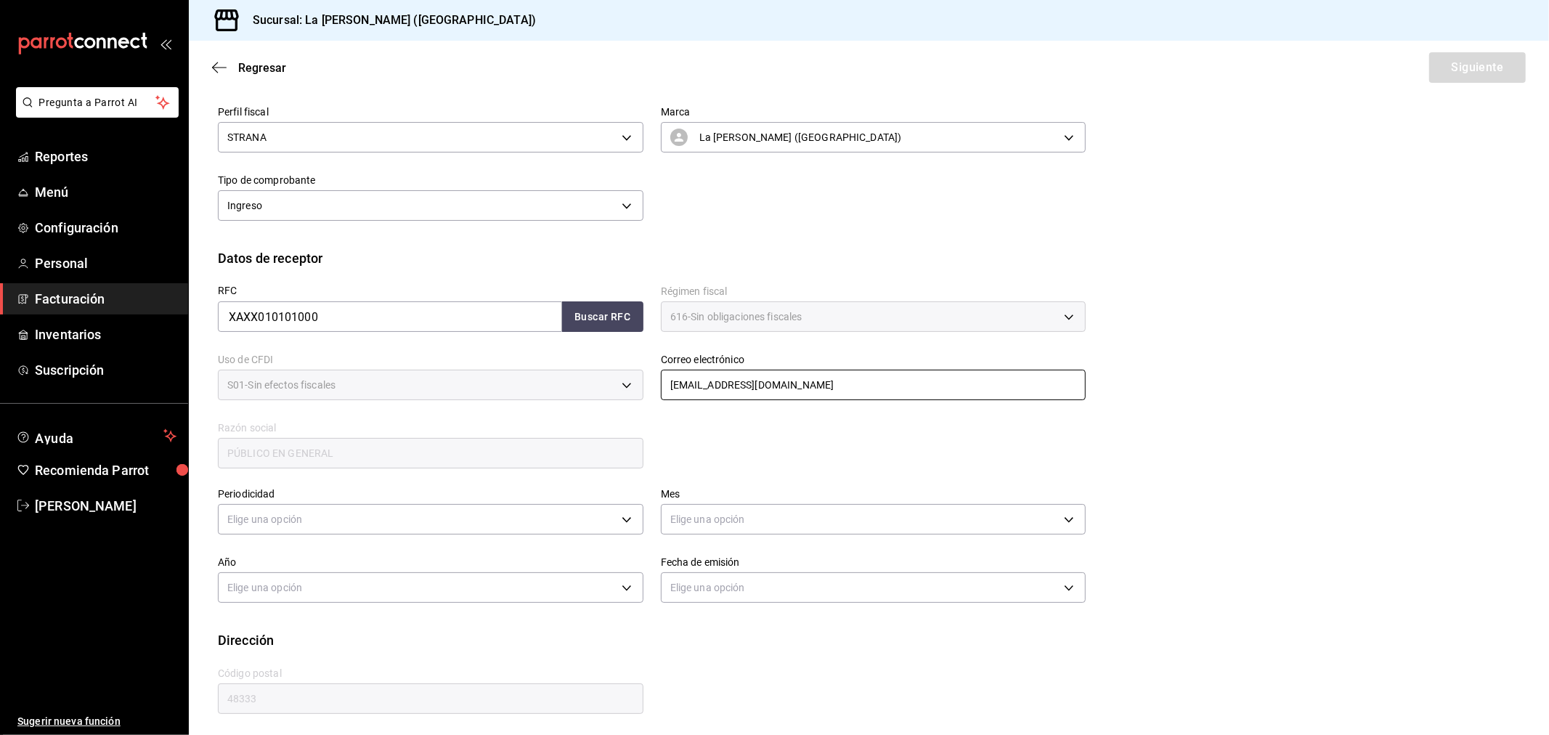
scroll to position [162, 0]
click at [271, 509] on body "Pregunta a Parrot AI Reportes Menú Configuración Personal Facturación Inventari…" at bounding box center [774, 367] width 1549 height 735
click at [259, 558] on li "Diario" at bounding box center [429, 560] width 420 height 24
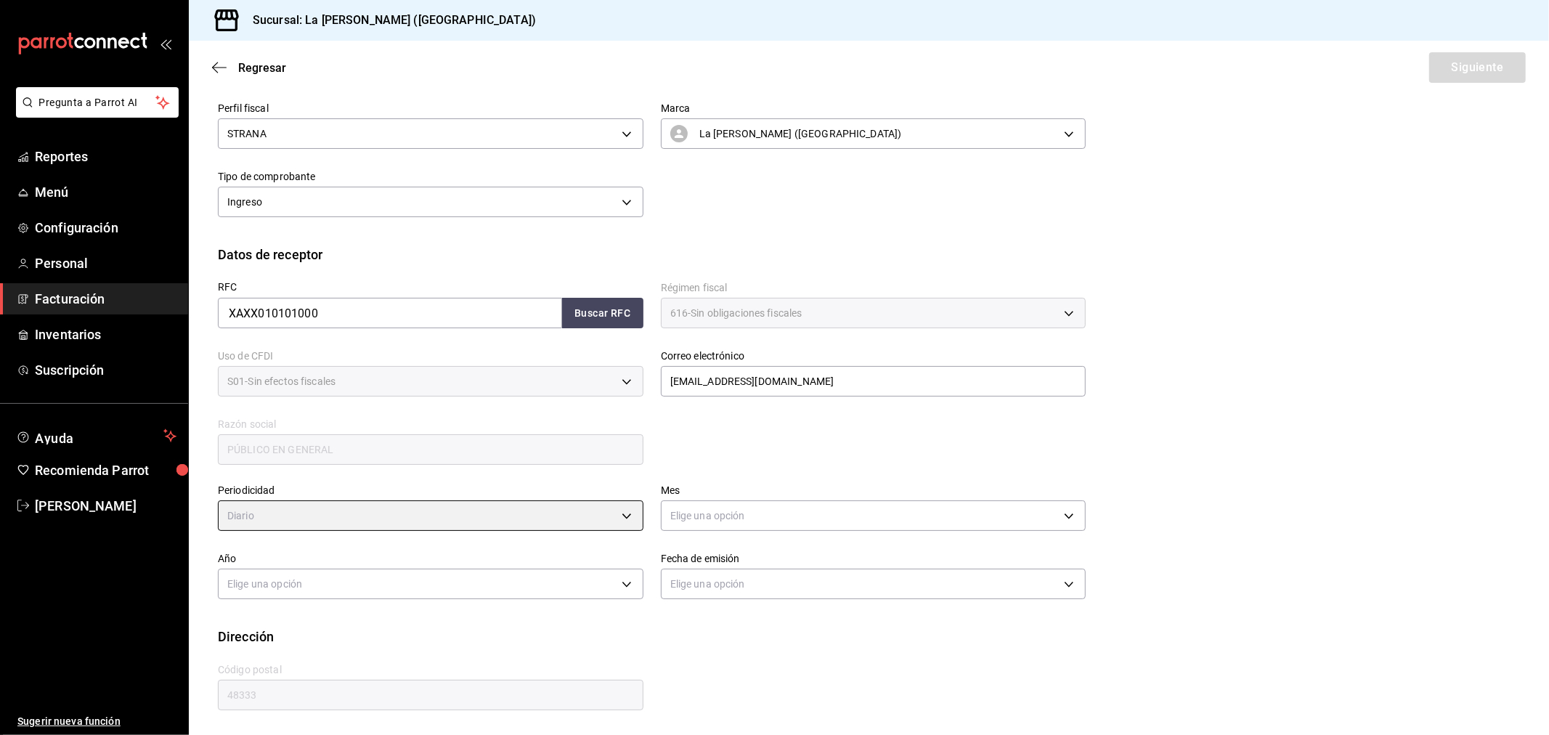
type input "DAILY"
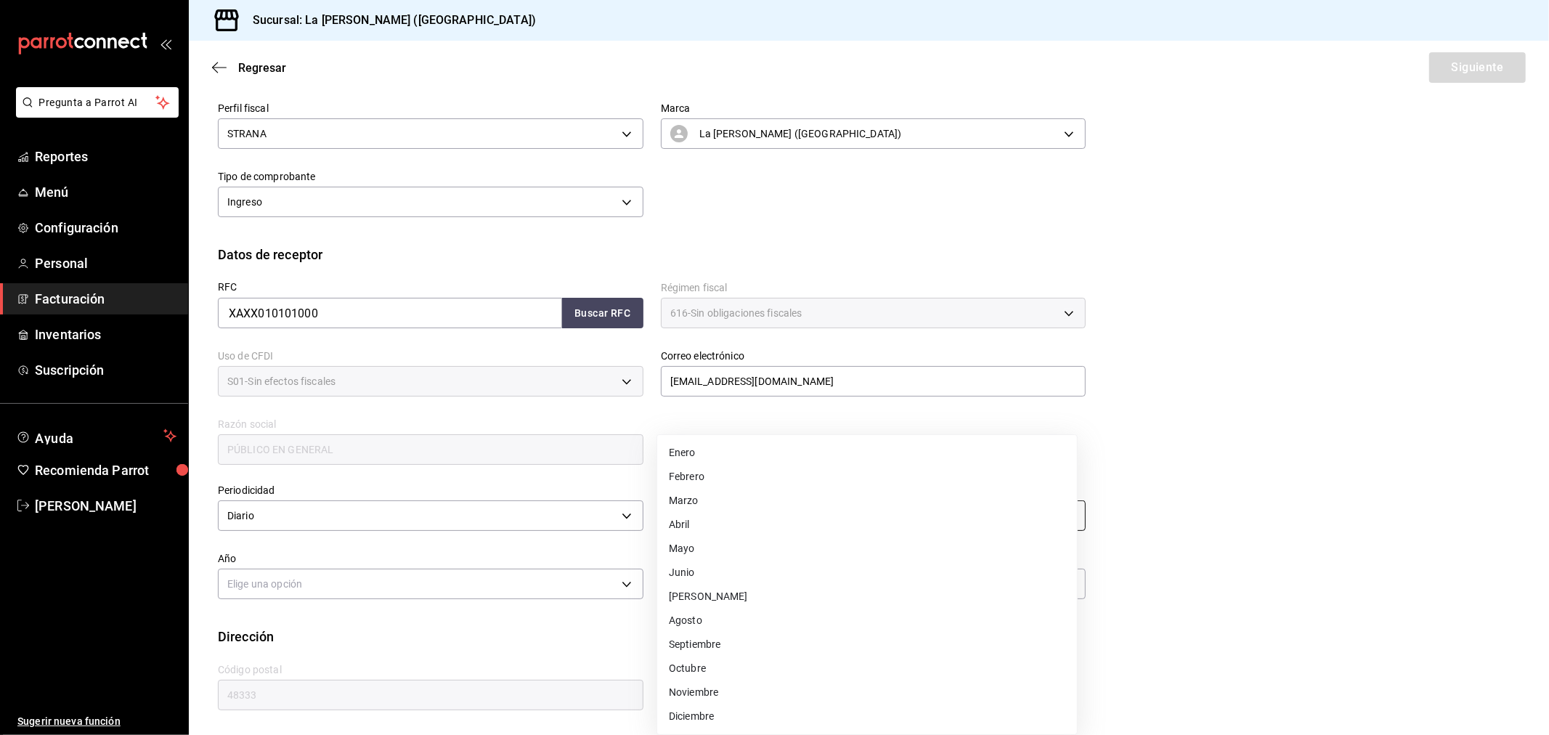
click at [712, 523] on body "Pregunta a Parrot AI Reportes Menú Configuración Personal Facturación Inventari…" at bounding box center [774, 367] width 1549 height 735
click at [702, 636] on li "Septiembre" at bounding box center [867, 644] width 420 height 24
type input "9"
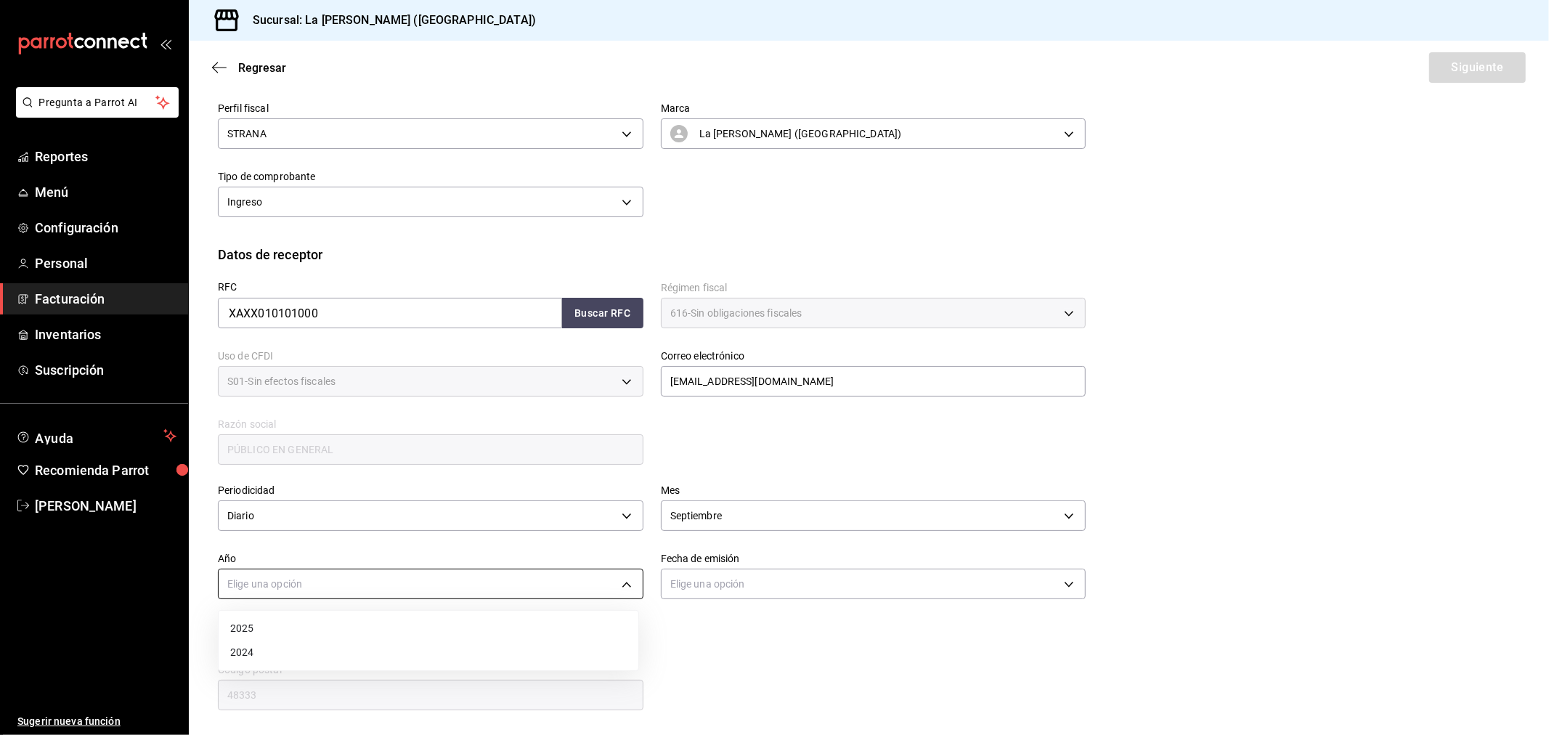
click at [345, 579] on body "Pregunta a Parrot AI Reportes Menú Configuración Personal Facturación Inventari…" at bounding box center [774, 367] width 1549 height 735
click at [302, 621] on li "2025" at bounding box center [429, 628] width 420 height 24
type input "2025"
click at [785, 582] on body "Pregunta a Parrot AI Reportes Menú Configuración Personal Facturación Inventari…" at bounding box center [774, 367] width 1549 height 735
click at [721, 632] on li "Hoy" at bounding box center [867, 628] width 420 height 24
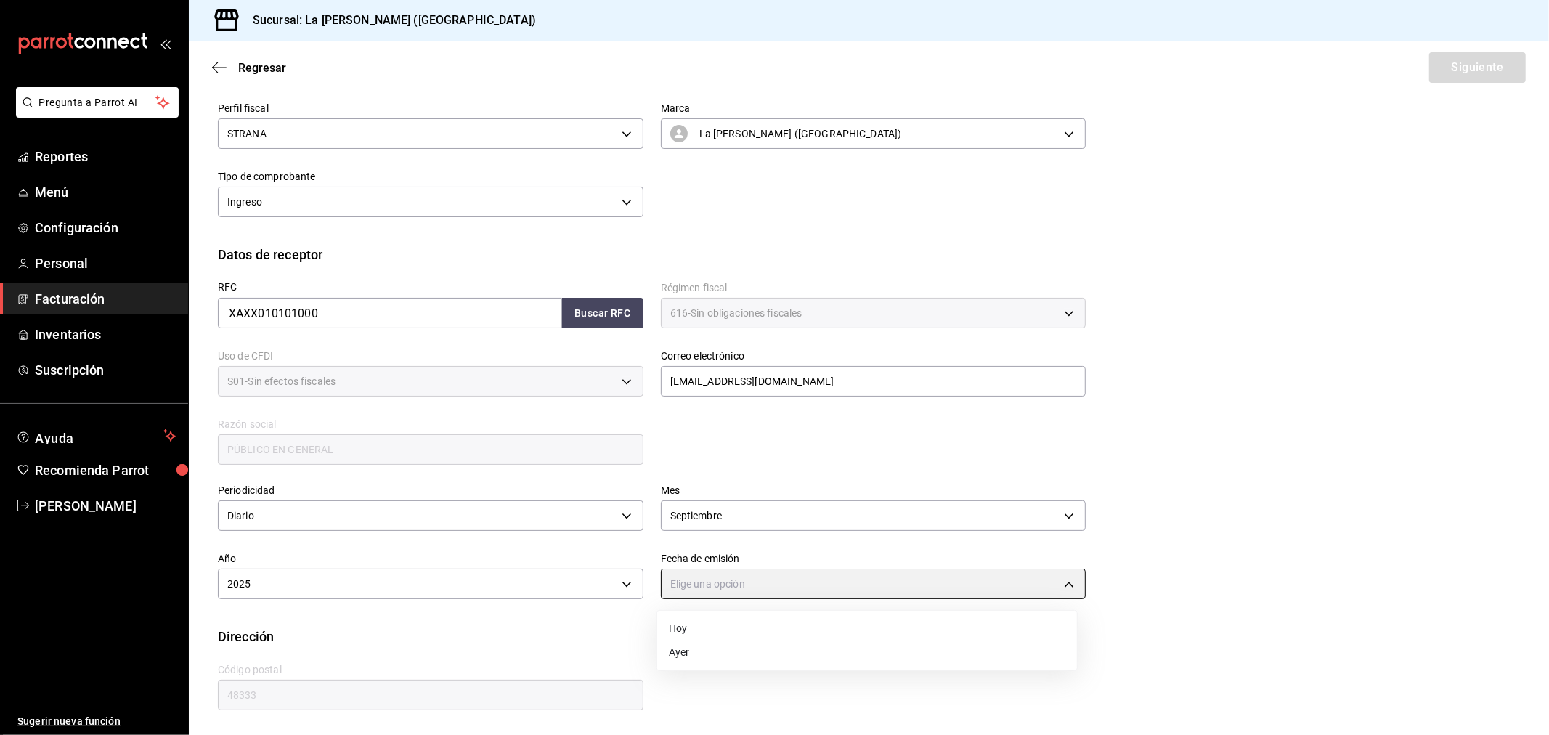
type input "[DATE]"
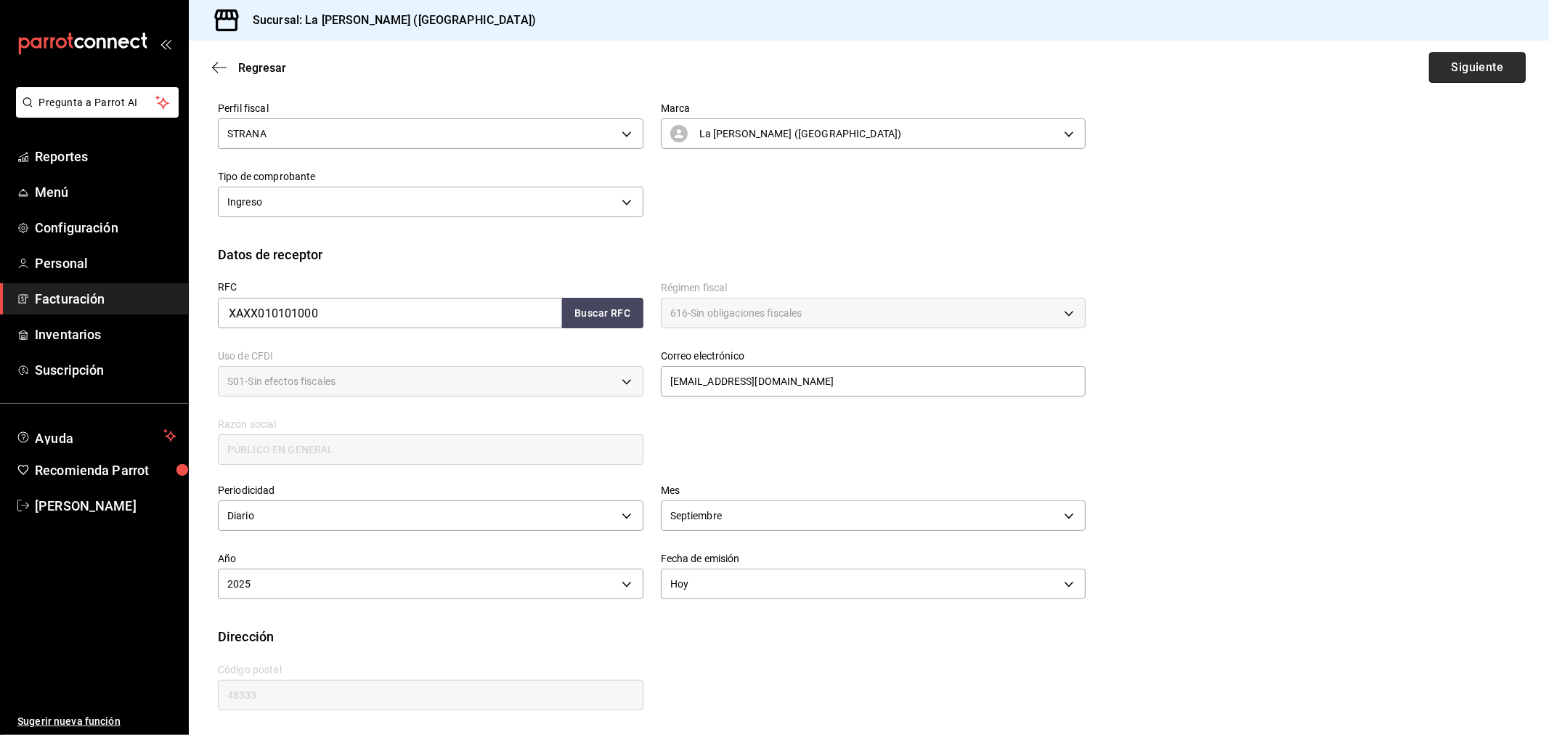
click at [1477, 66] on button "Siguiente" at bounding box center [1477, 67] width 97 height 30
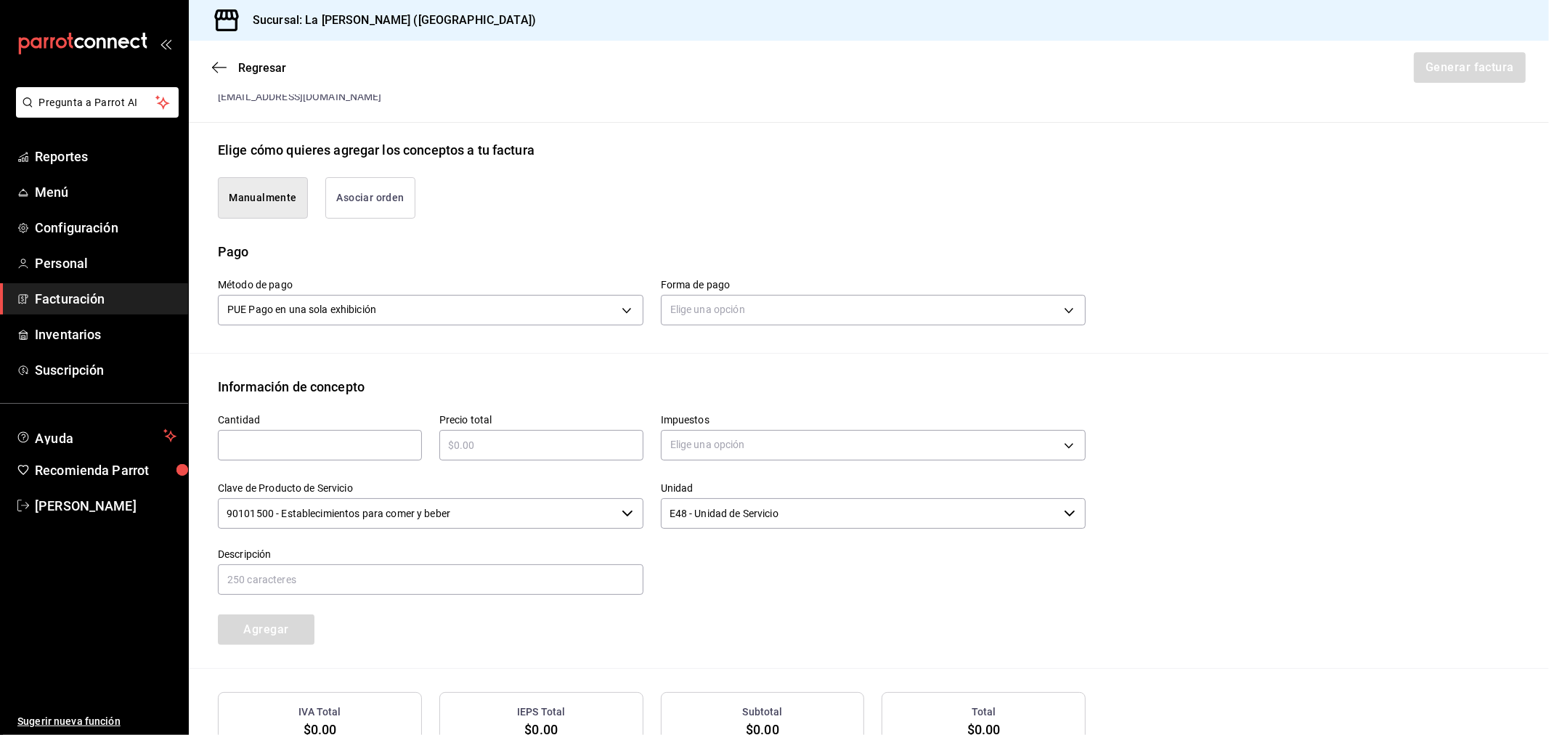
scroll to position [401, 0]
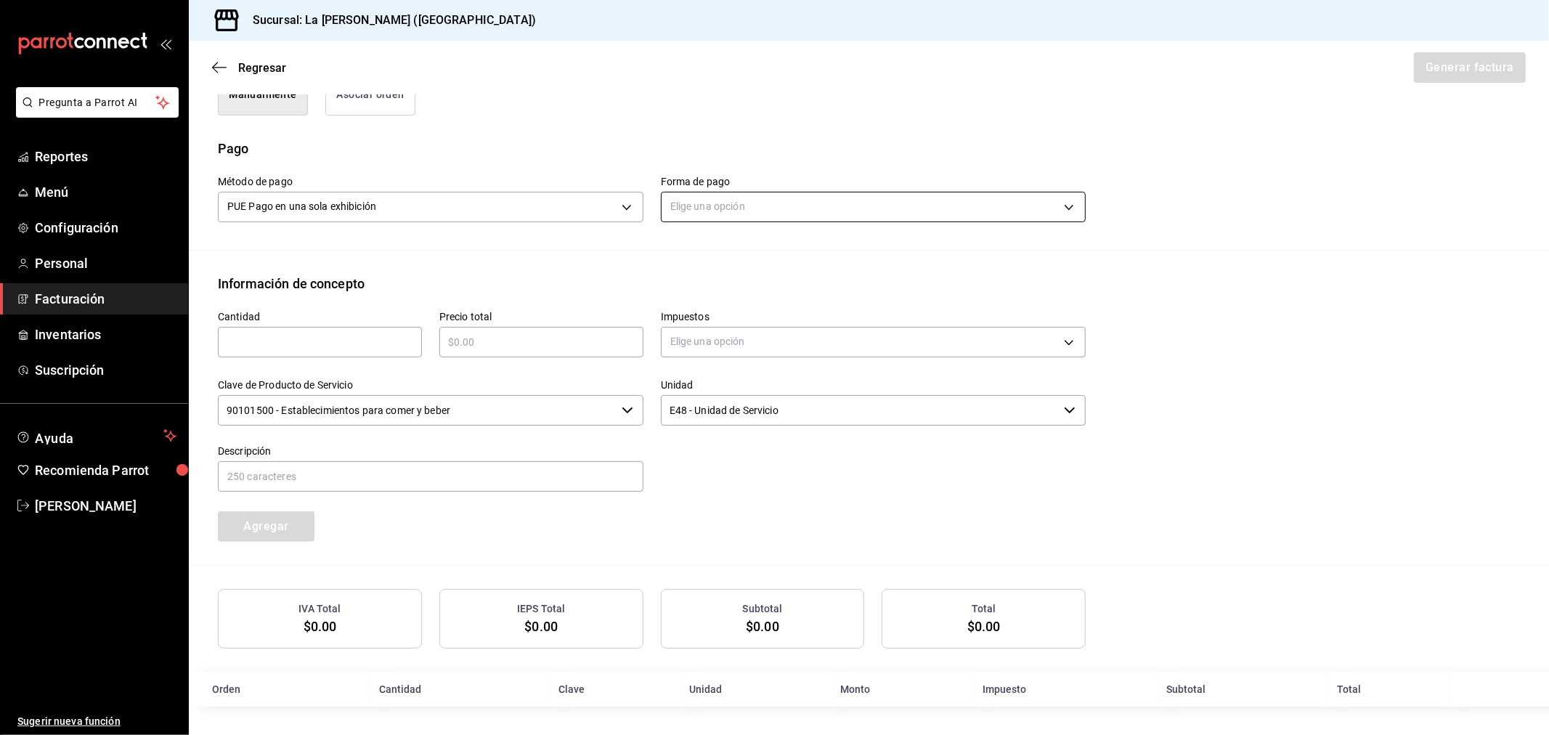
click at [802, 198] on body "Pregunta a Parrot AI Reportes Menú Configuración Personal Facturación Inventari…" at bounding box center [774, 367] width 1549 height 735
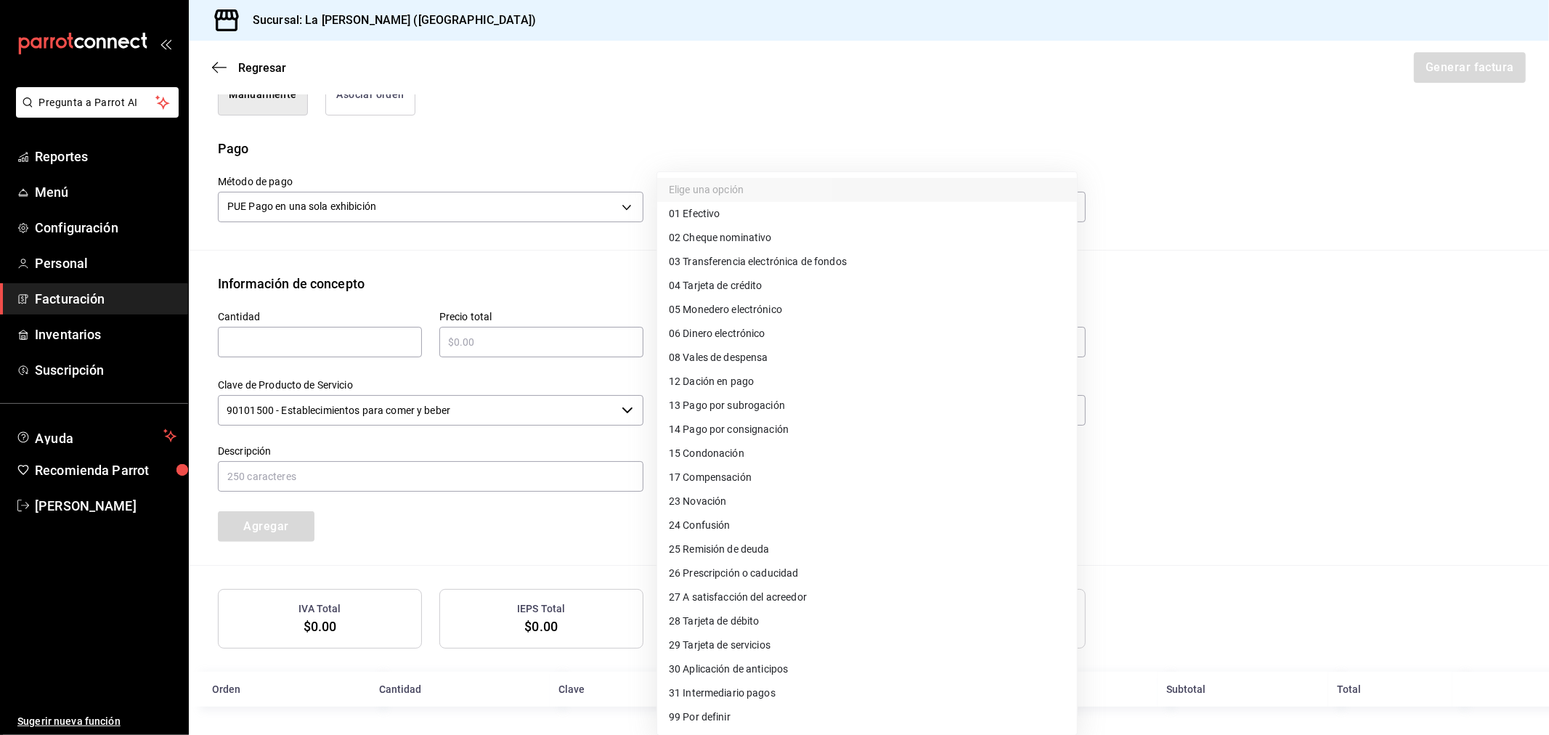
click at [757, 286] on span "04 Tarjeta de crédito" at bounding box center [716, 285] width 94 height 15
type input "04"
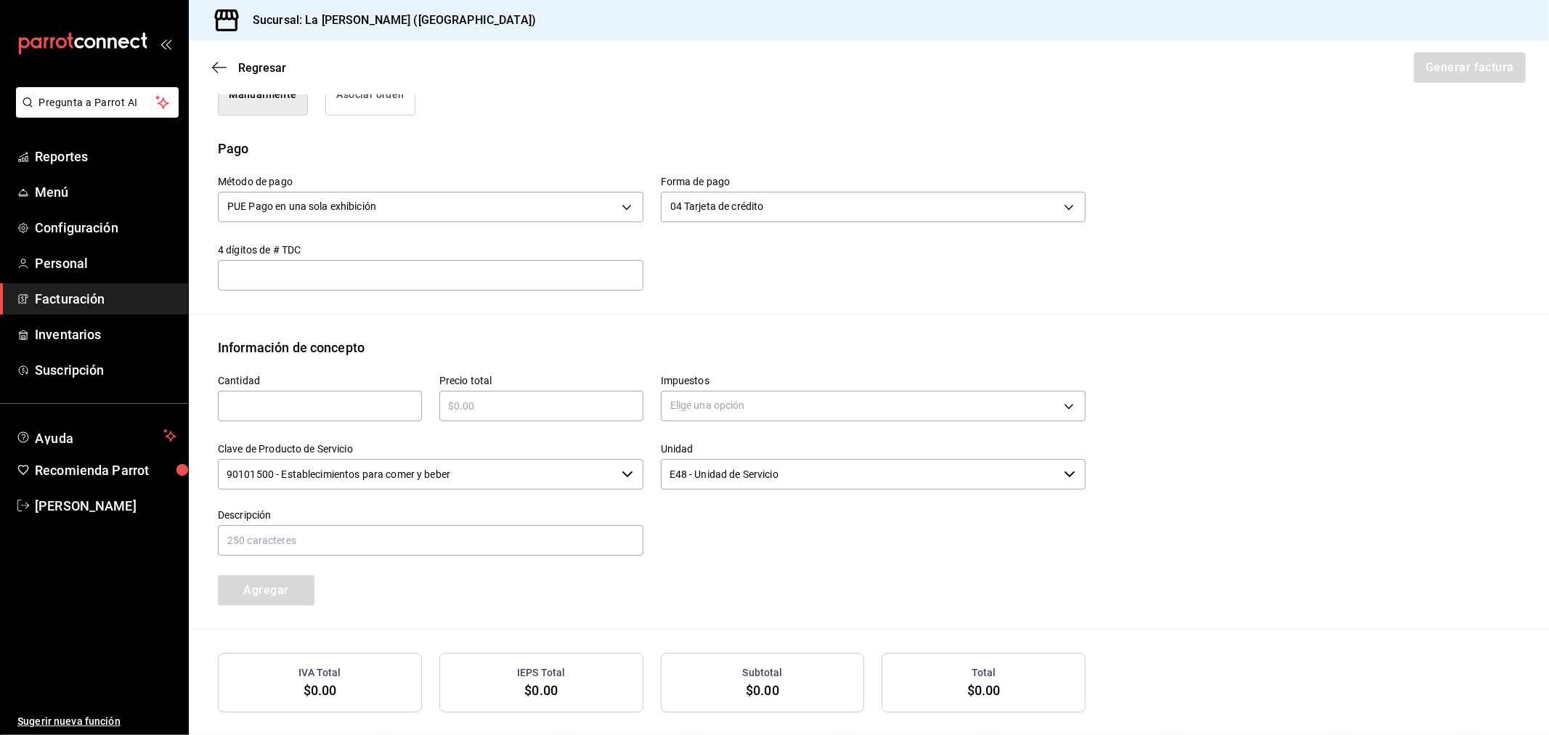
click at [299, 410] on input "text" at bounding box center [320, 405] width 204 height 17
type input "1"
type input "$14678"
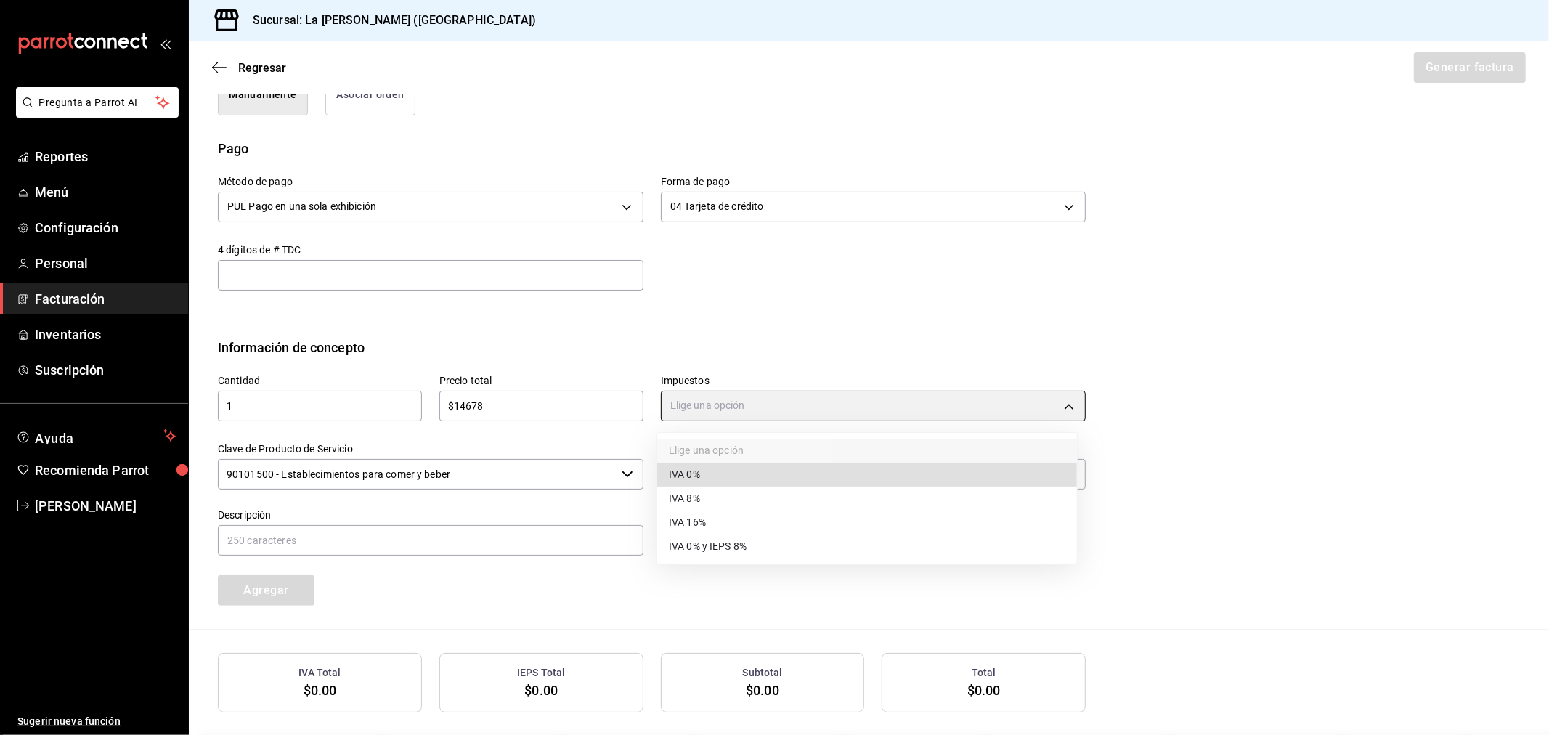
type input "IVA_0"
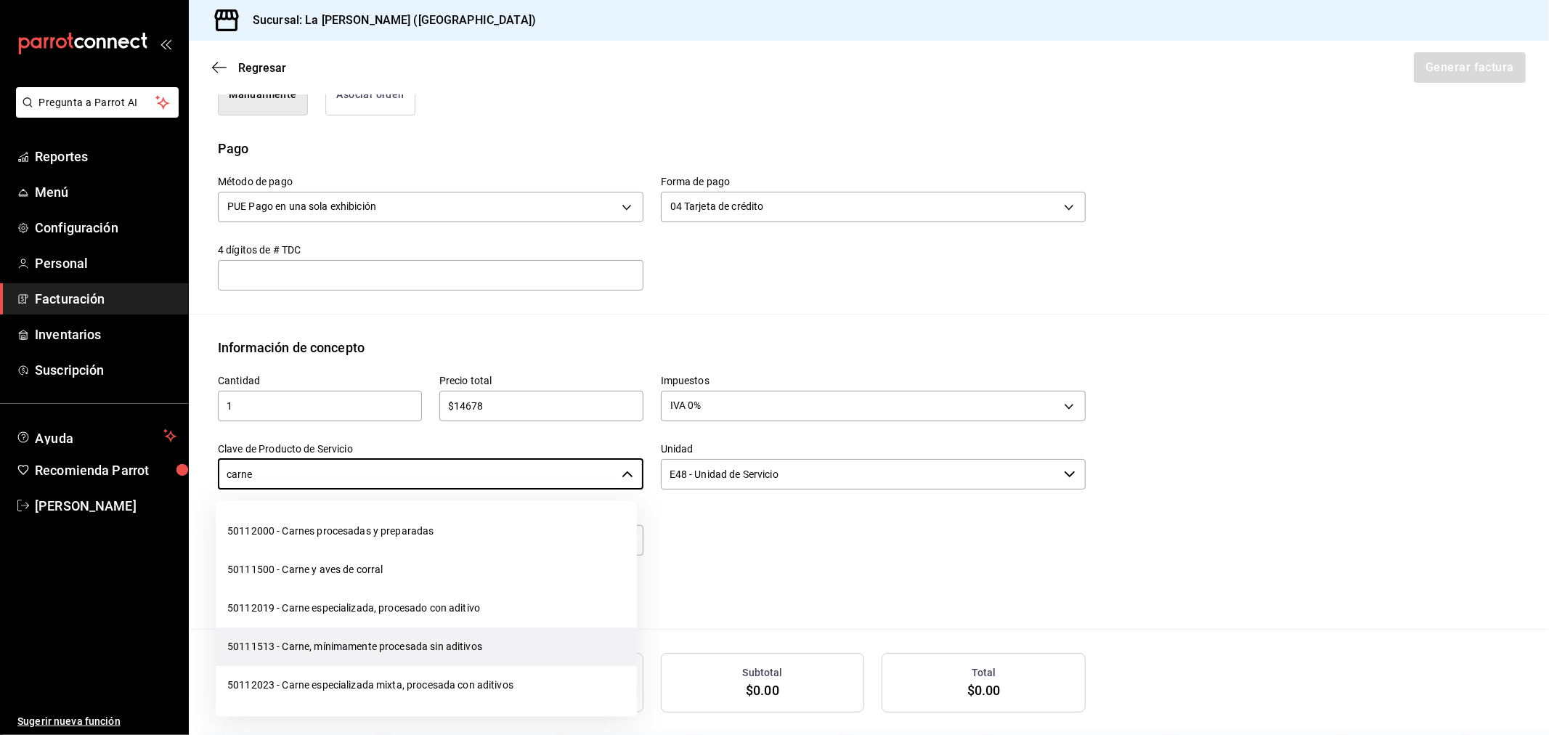
click at [345, 635] on li "50111513 - Carne, mínimamente procesada sin aditivos" at bounding box center [426, 646] width 421 height 38
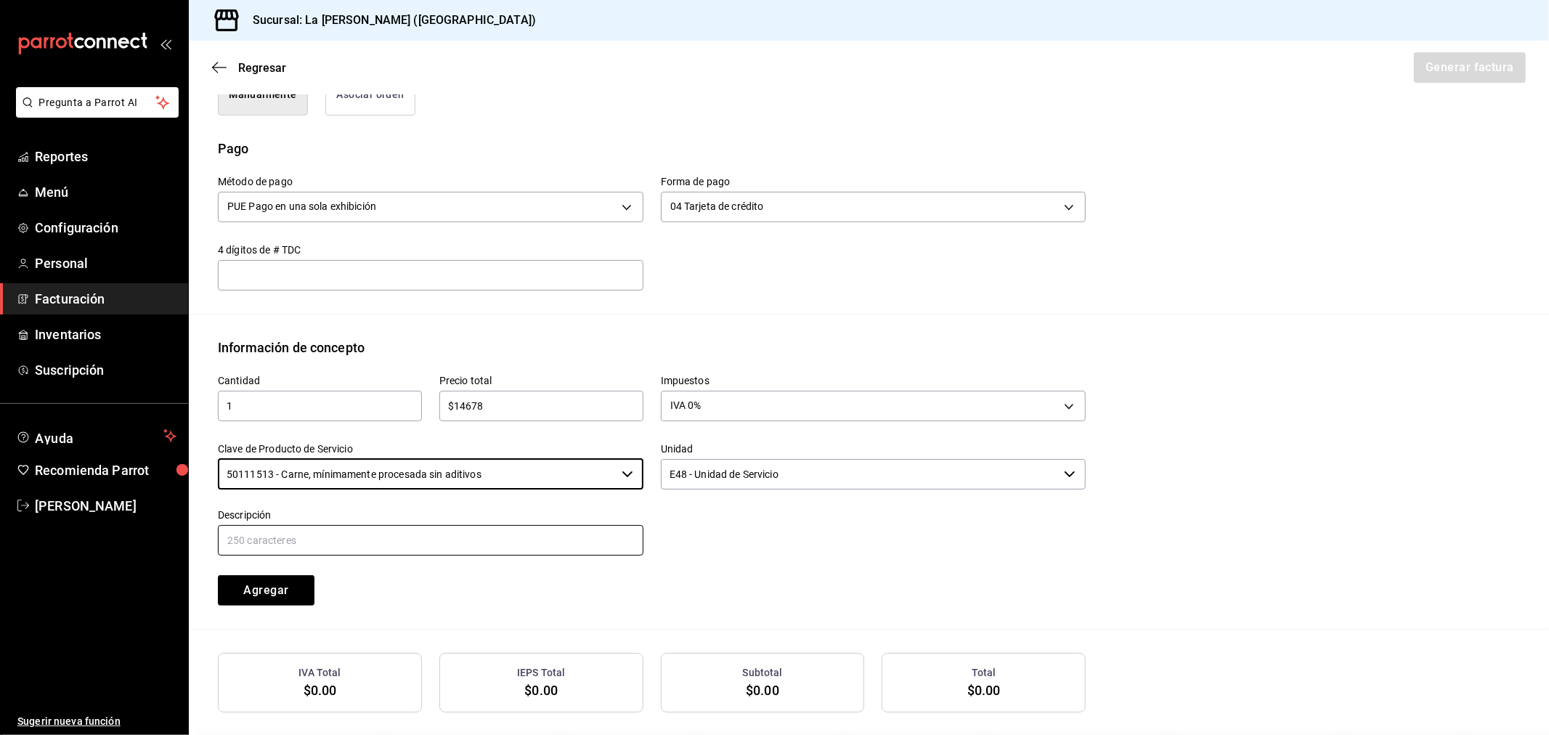
type input "50111513 - Carne, mínimamente procesada sin aditivos"
click at [320, 540] on input "text" at bounding box center [430, 540] width 425 height 30
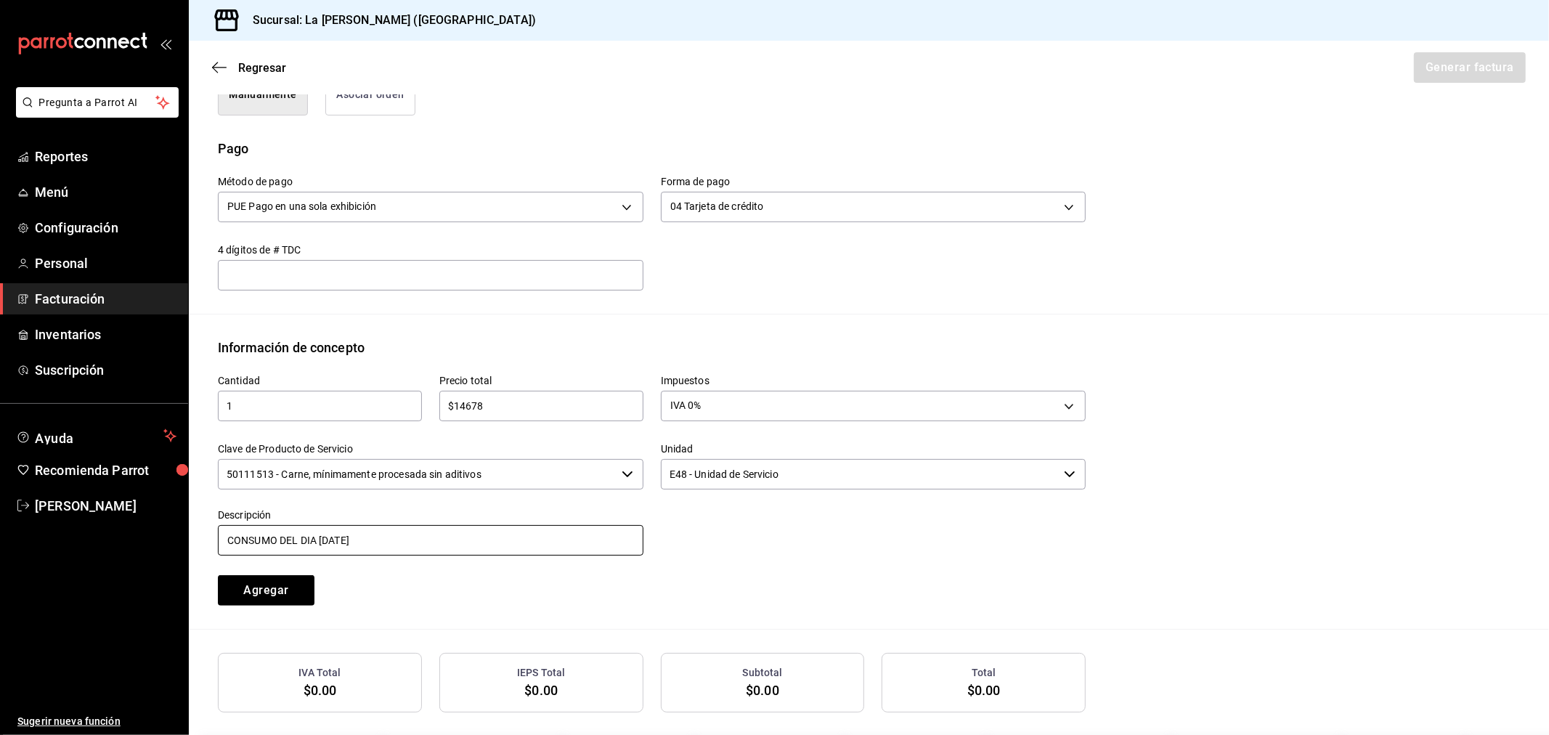
drag, startPoint x: 379, startPoint y: 537, endPoint x: 319, endPoint y: 536, distance: 59.6
click at [319, 536] on input "CONSUMO DEL DIA [DATE]" at bounding box center [430, 540] width 425 height 30
type input "CONSUMO DEL DIA [DATE]"
click at [292, 590] on button "Agregar" at bounding box center [266, 590] width 97 height 30
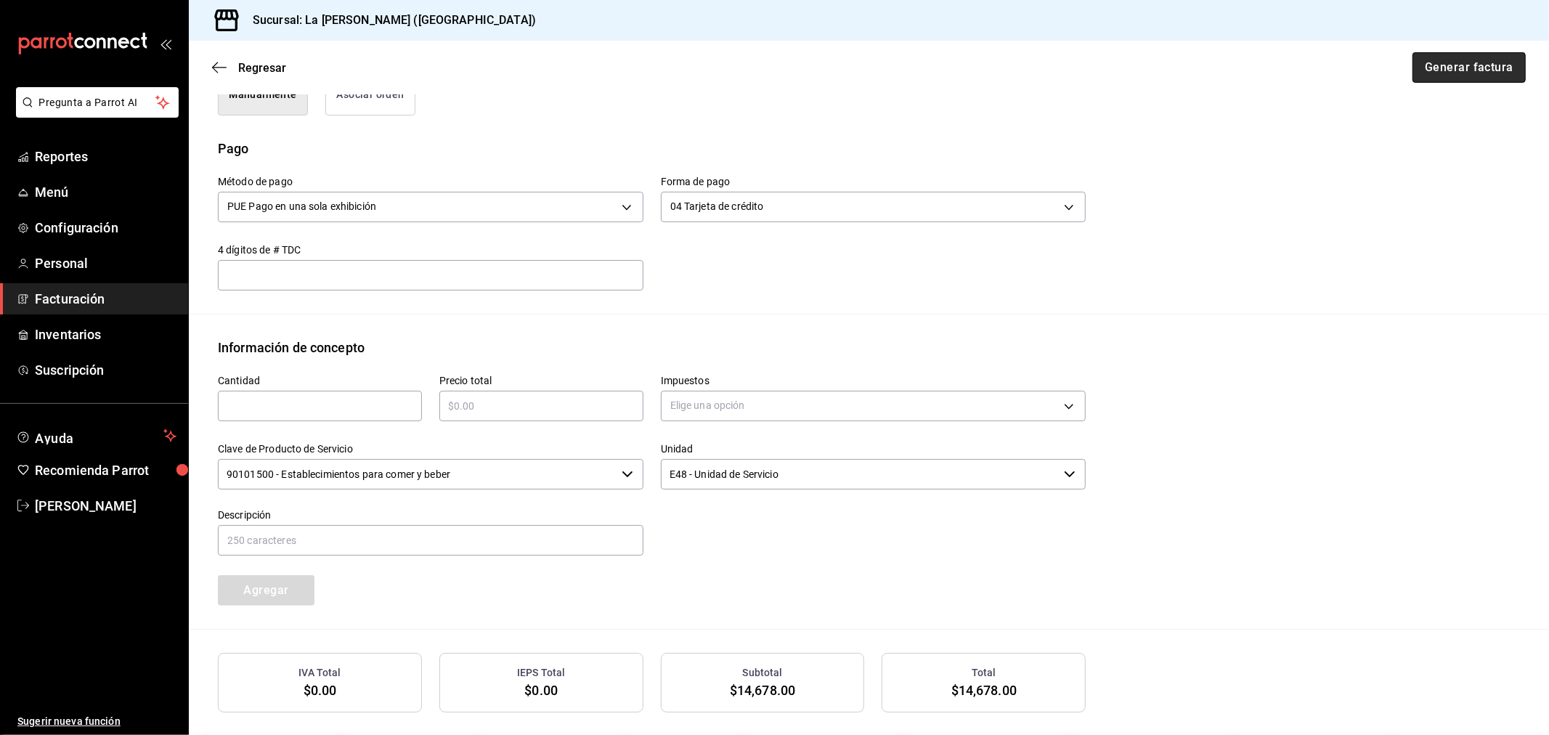
click at [1471, 71] on button "Generar factura" at bounding box center [1468, 67] width 113 height 30
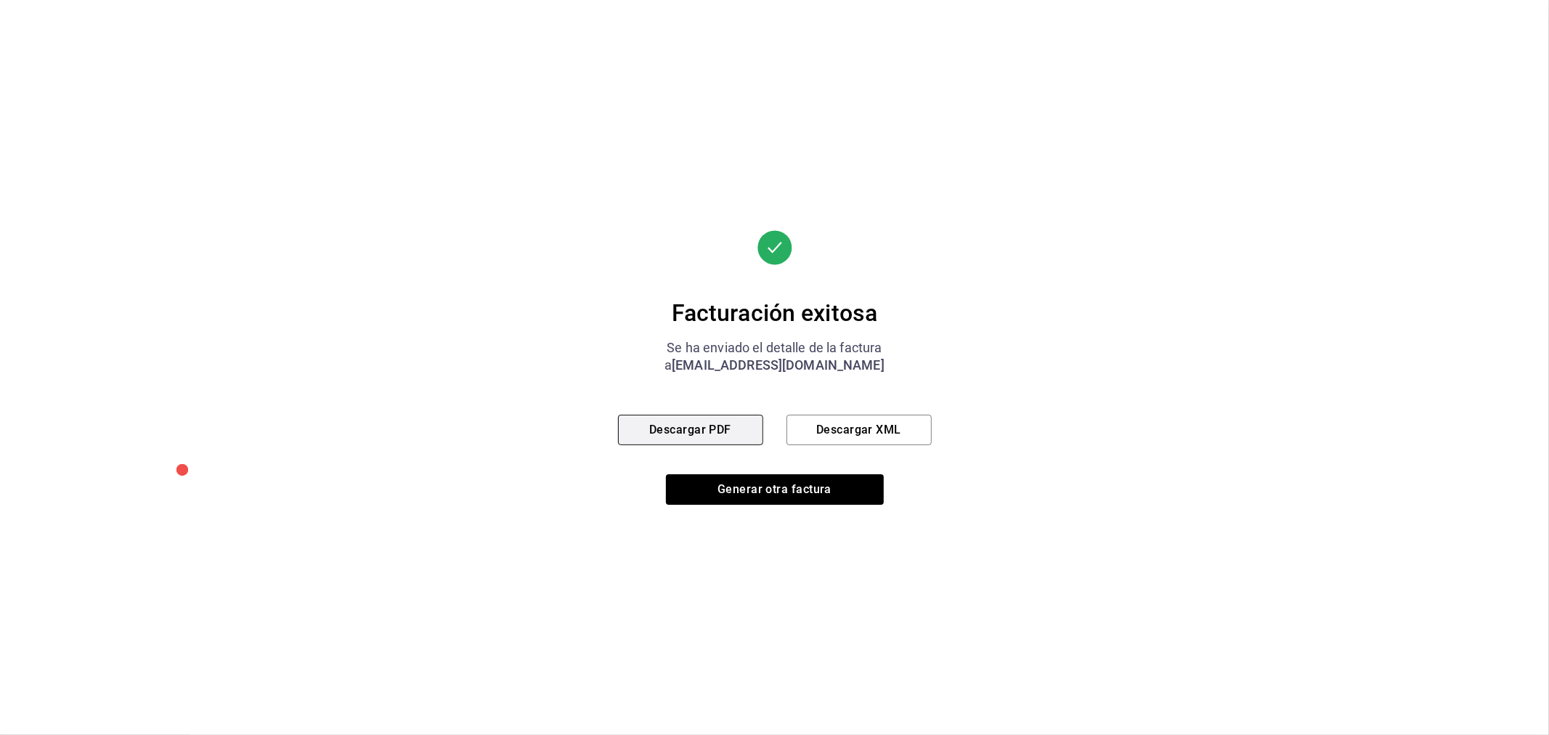
click at [737, 423] on button "Descargar PDF" at bounding box center [690, 430] width 145 height 30
click at [791, 489] on button "Generar otra factura" at bounding box center [775, 489] width 218 height 30
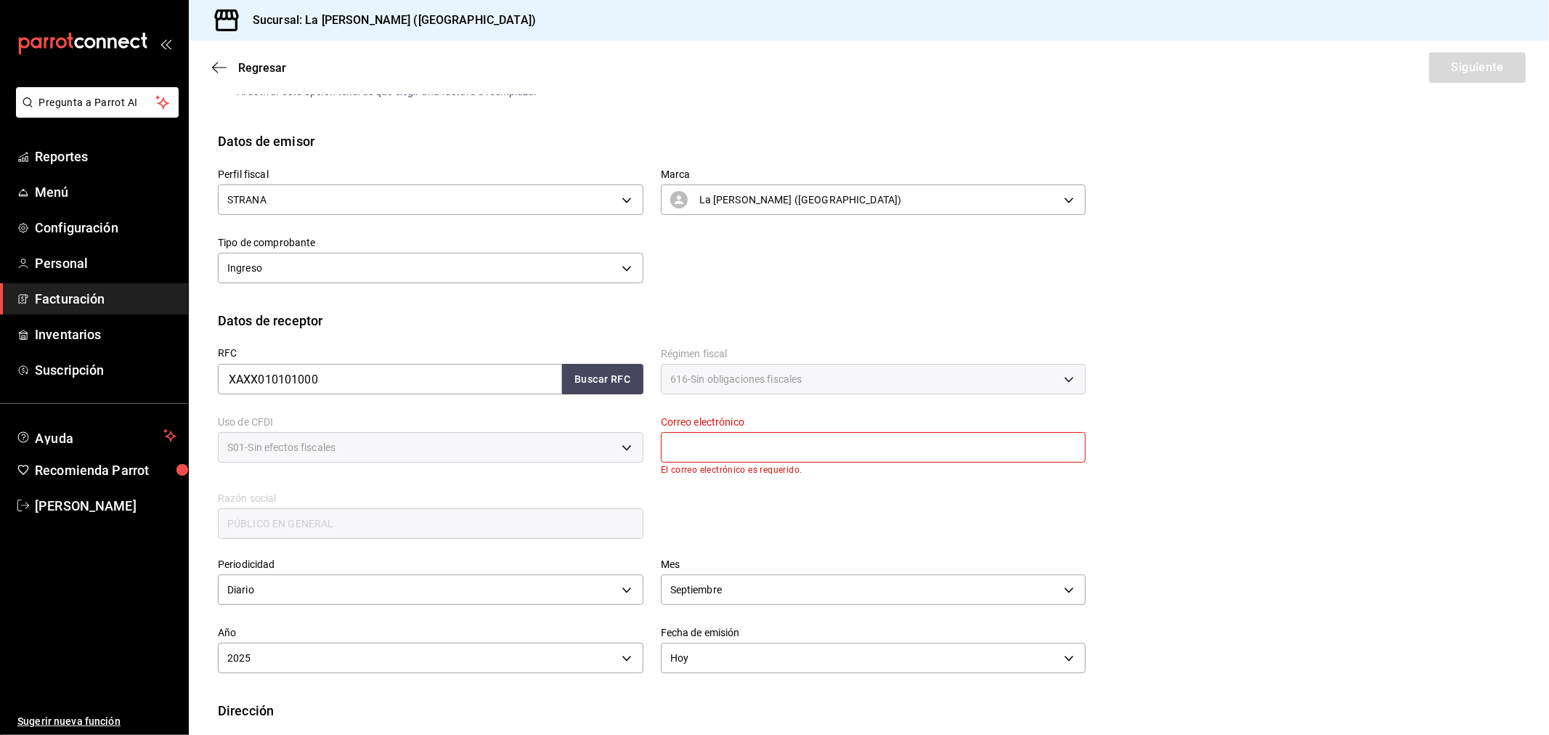
click at [775, 452] on input "text" at bounding box center [873, 447] width 425 height 30
type input "[EMAIL_ADDRESS][DOMAIN_NAME]"
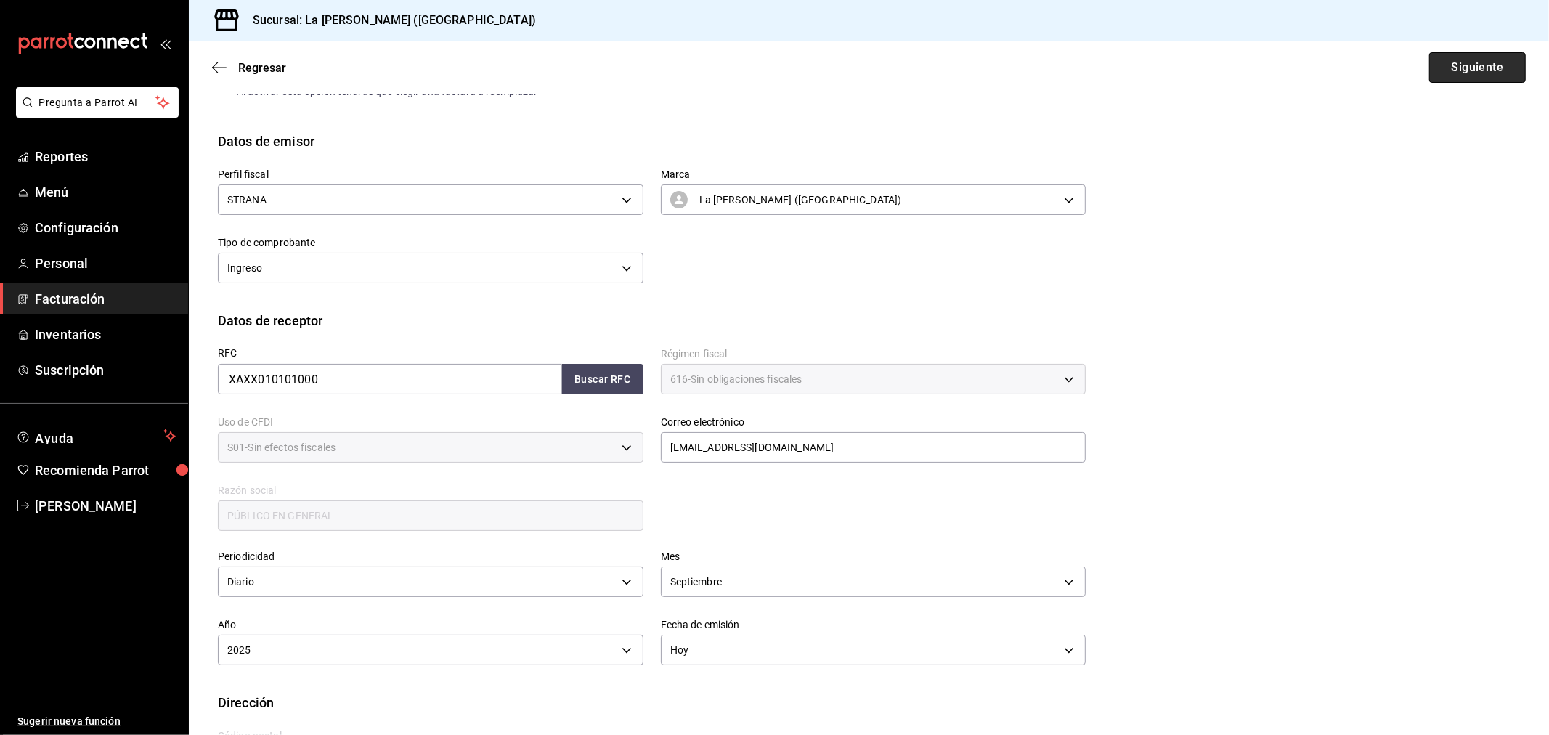
click at [1458, 80] on button "Siguiente" at bounding box center [1477, 67] width 97 height 30
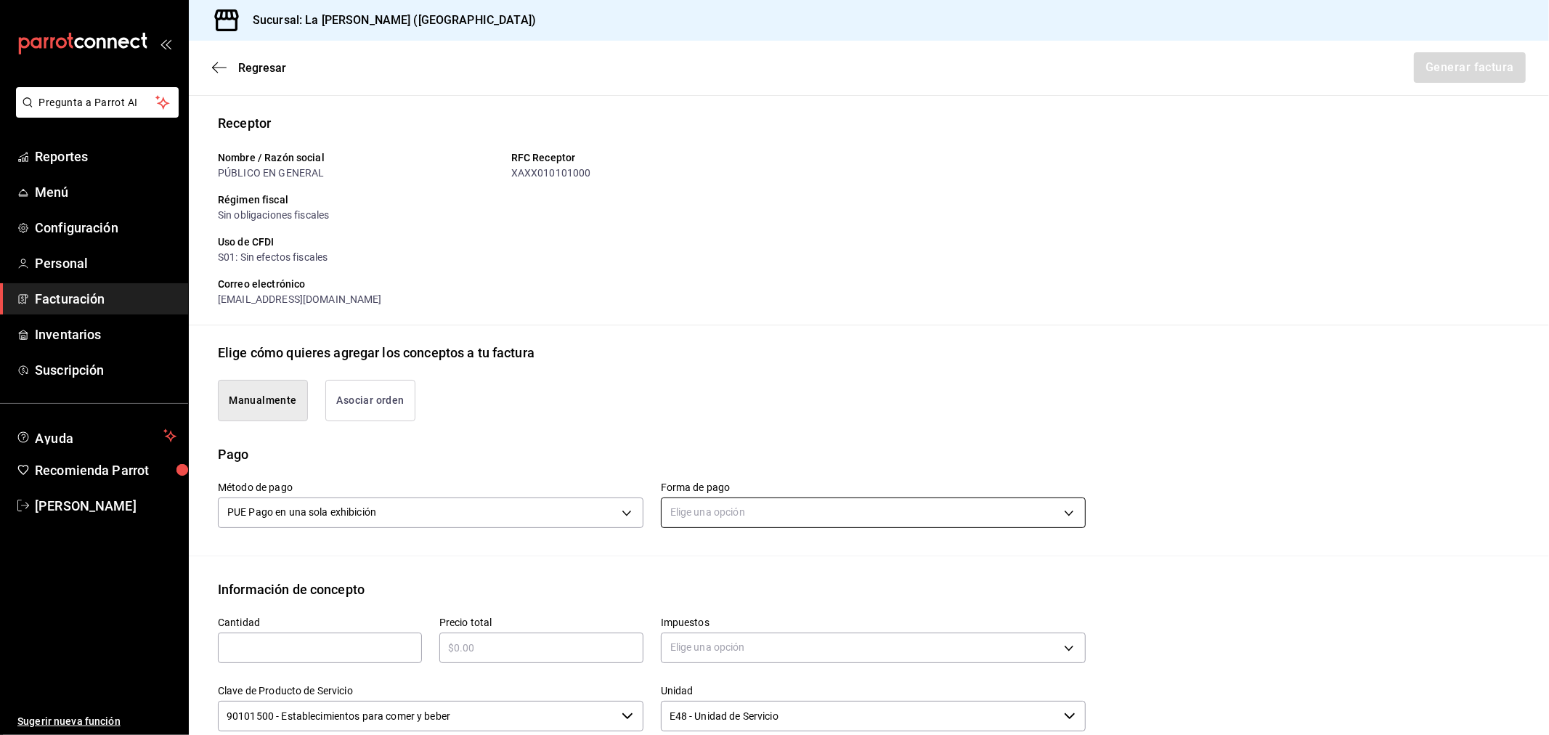
click at [770, 511] on body "Pregunta a Parrot AI Reportes Menú Configuración Personal Facturación Inventari…" at bounding box center [774, 367] width 1549 height 735
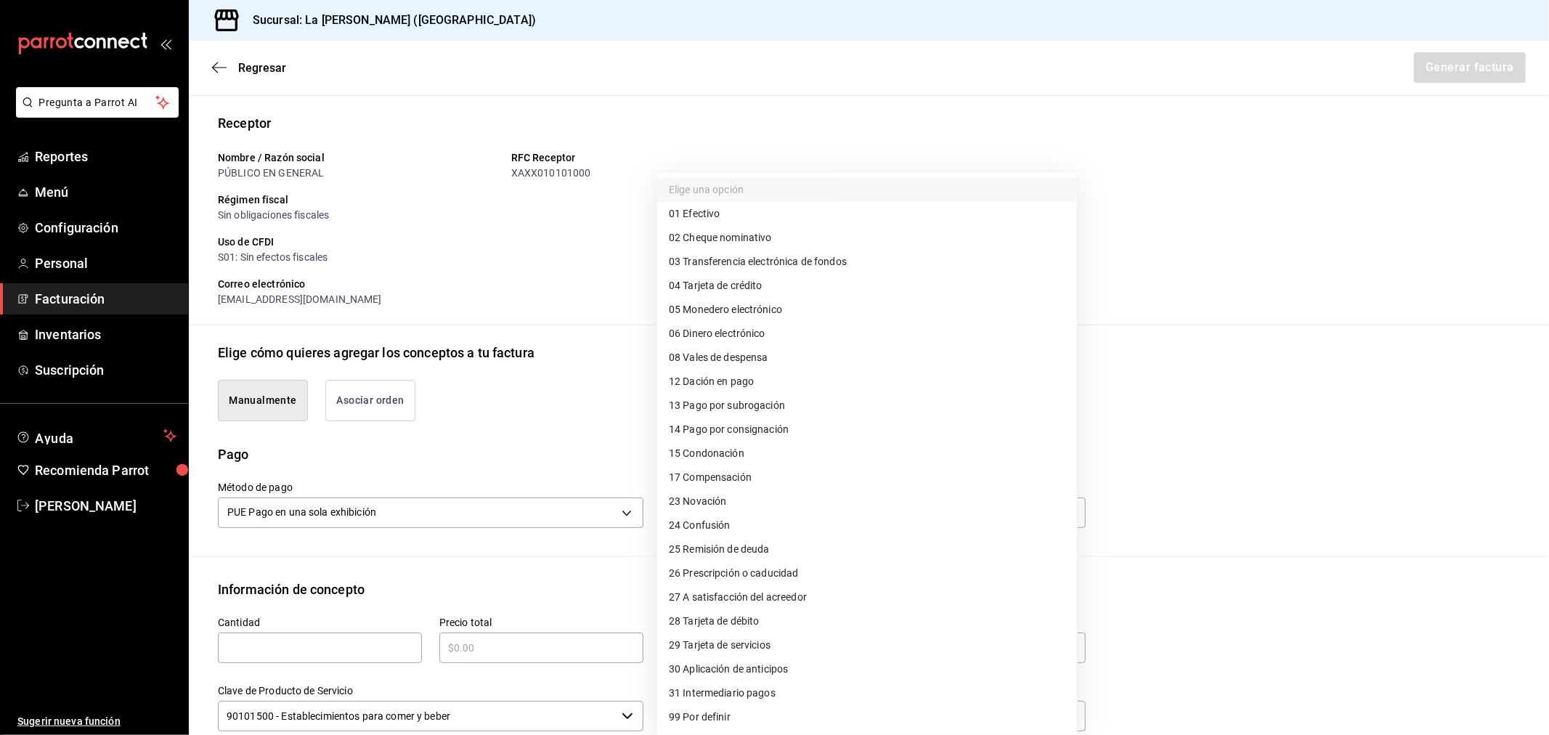
click at [736, 276] on li "04 Tarjeta de crédito" at bounding box center [867, 286] width 420 height 24
type input "04"
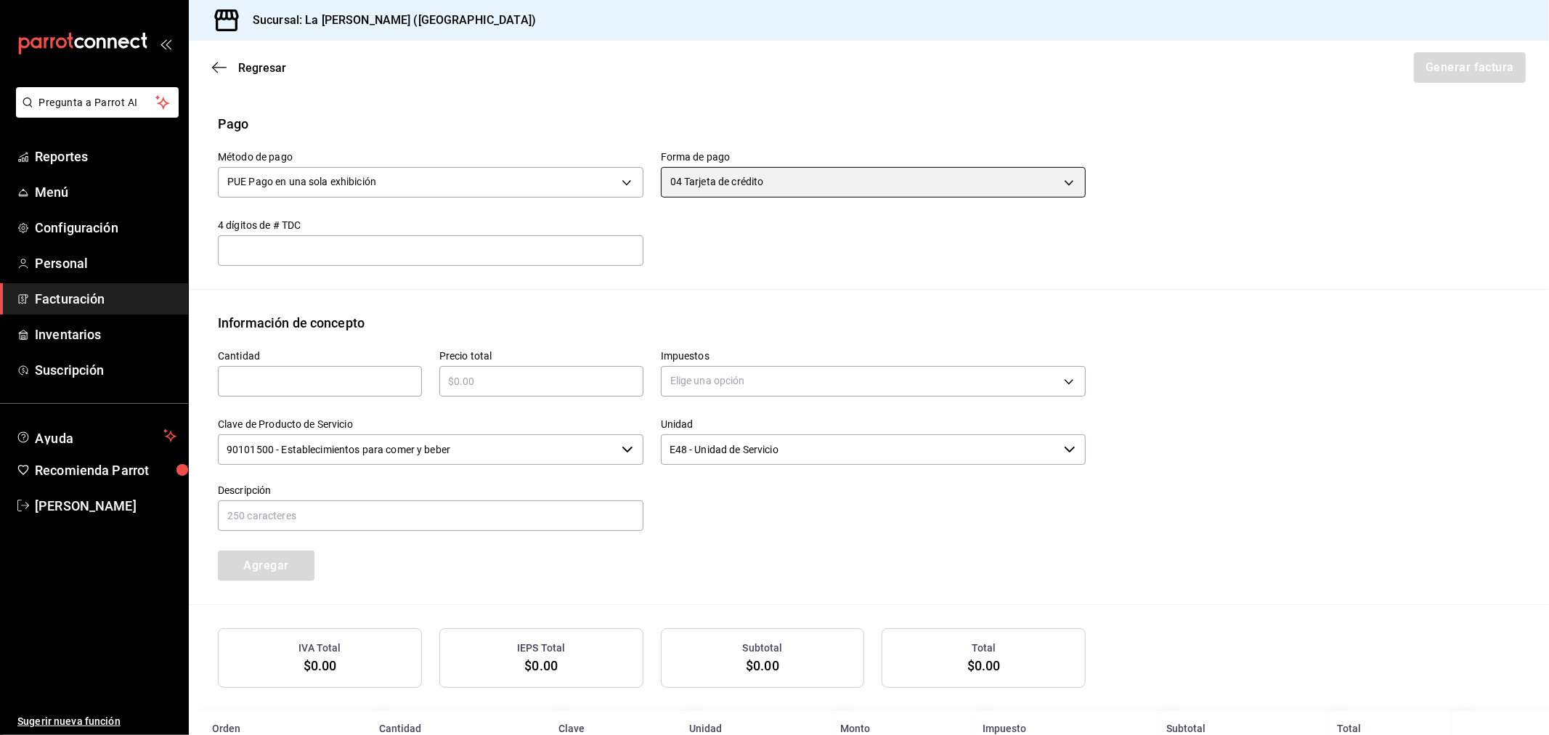
scroll to position [466, 0]
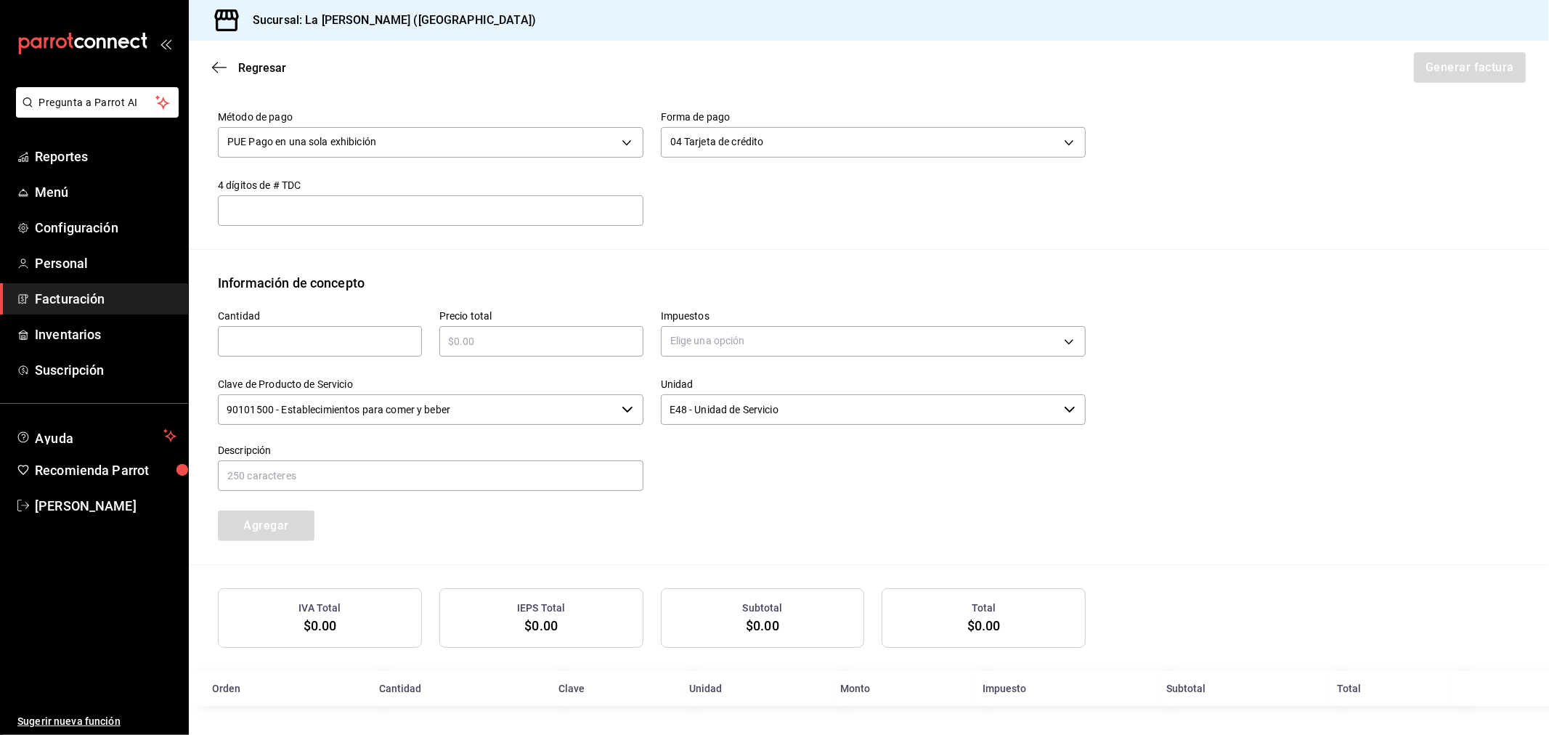
click at [364, 339] on input "text" at bounding box center [320, 341] width 204 height 17
type input "1"
type input "$39735.75"
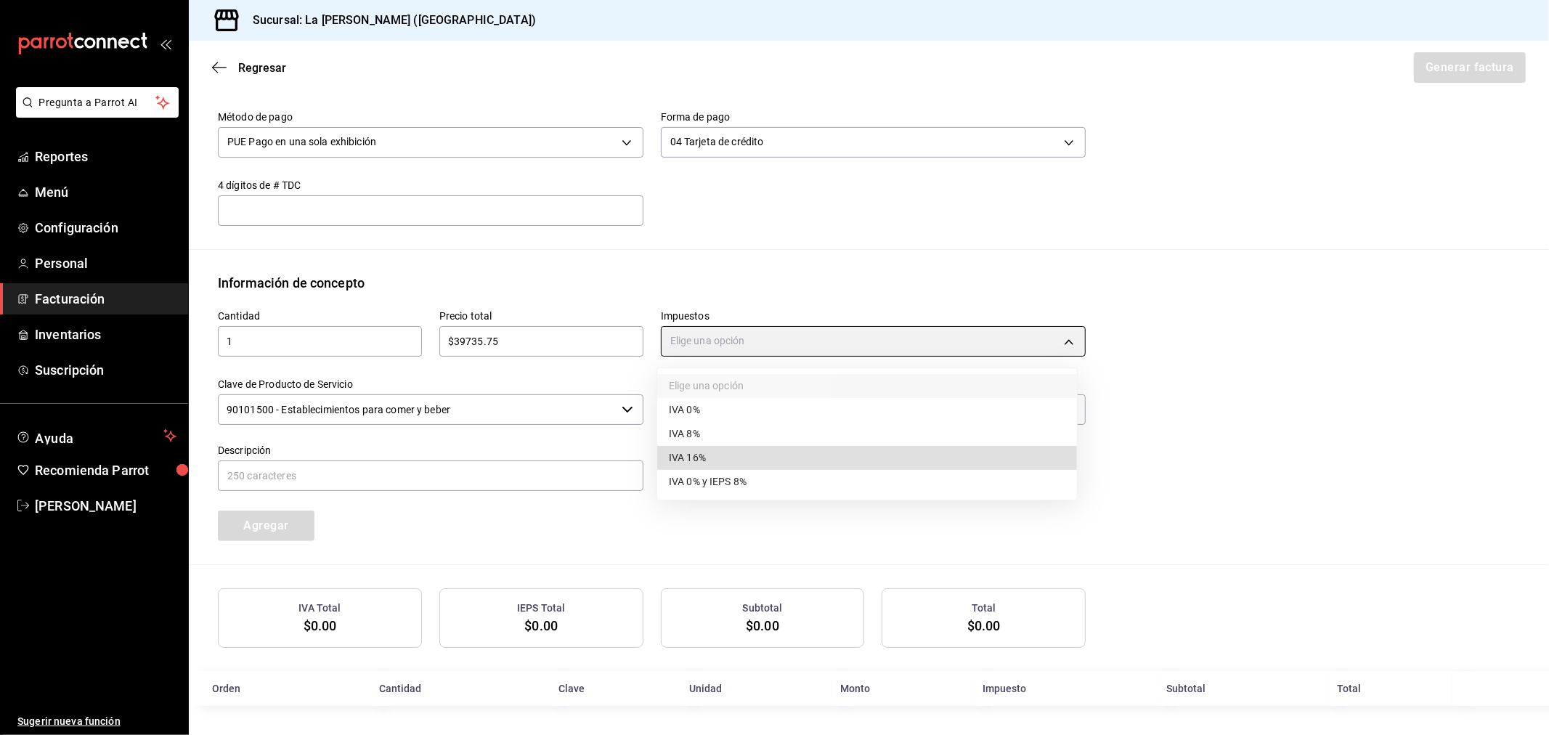
type input "IVA_16"
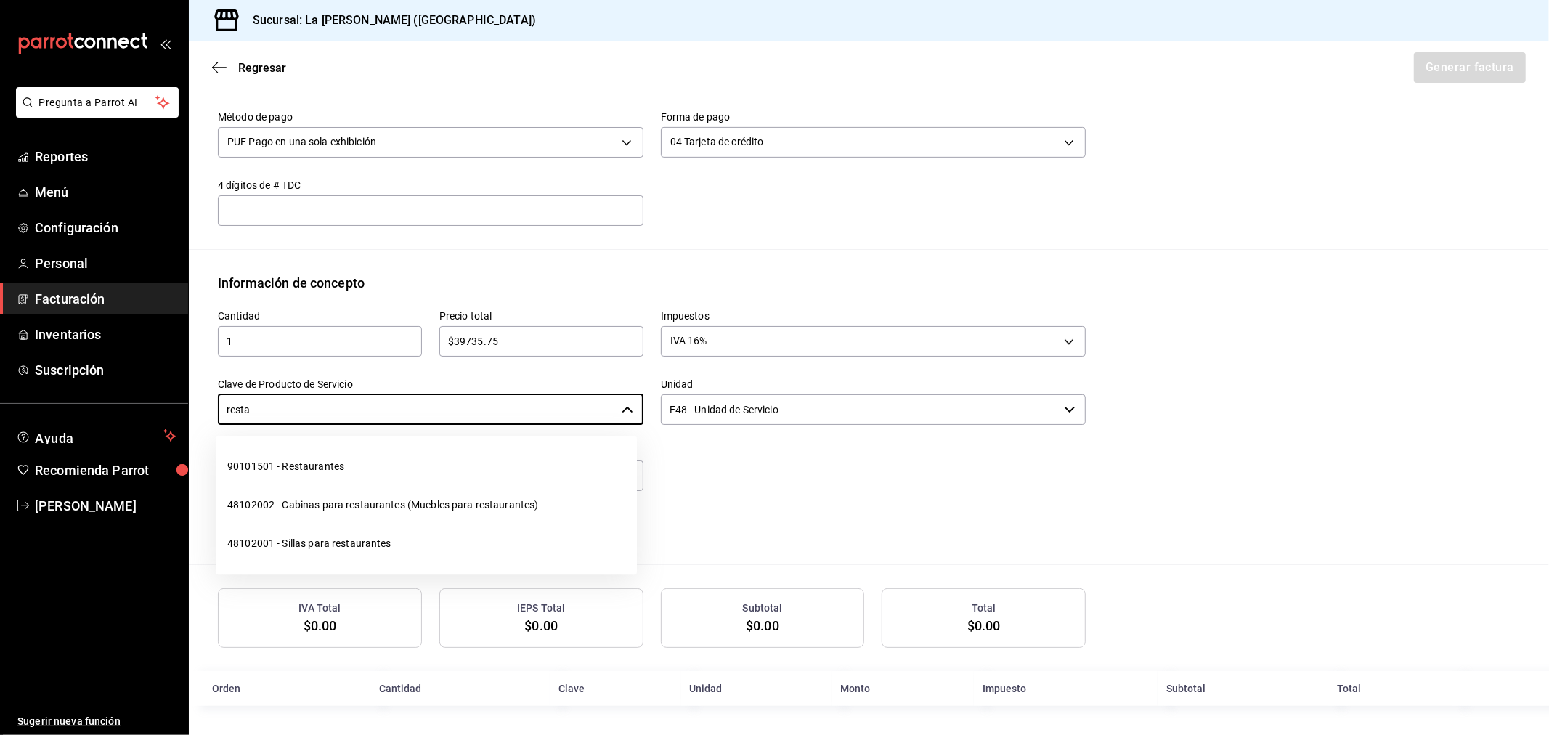
click at [364, 455] on li "90101501 - Restaurantes" at bounding box center [426, 466] width 421 height 38
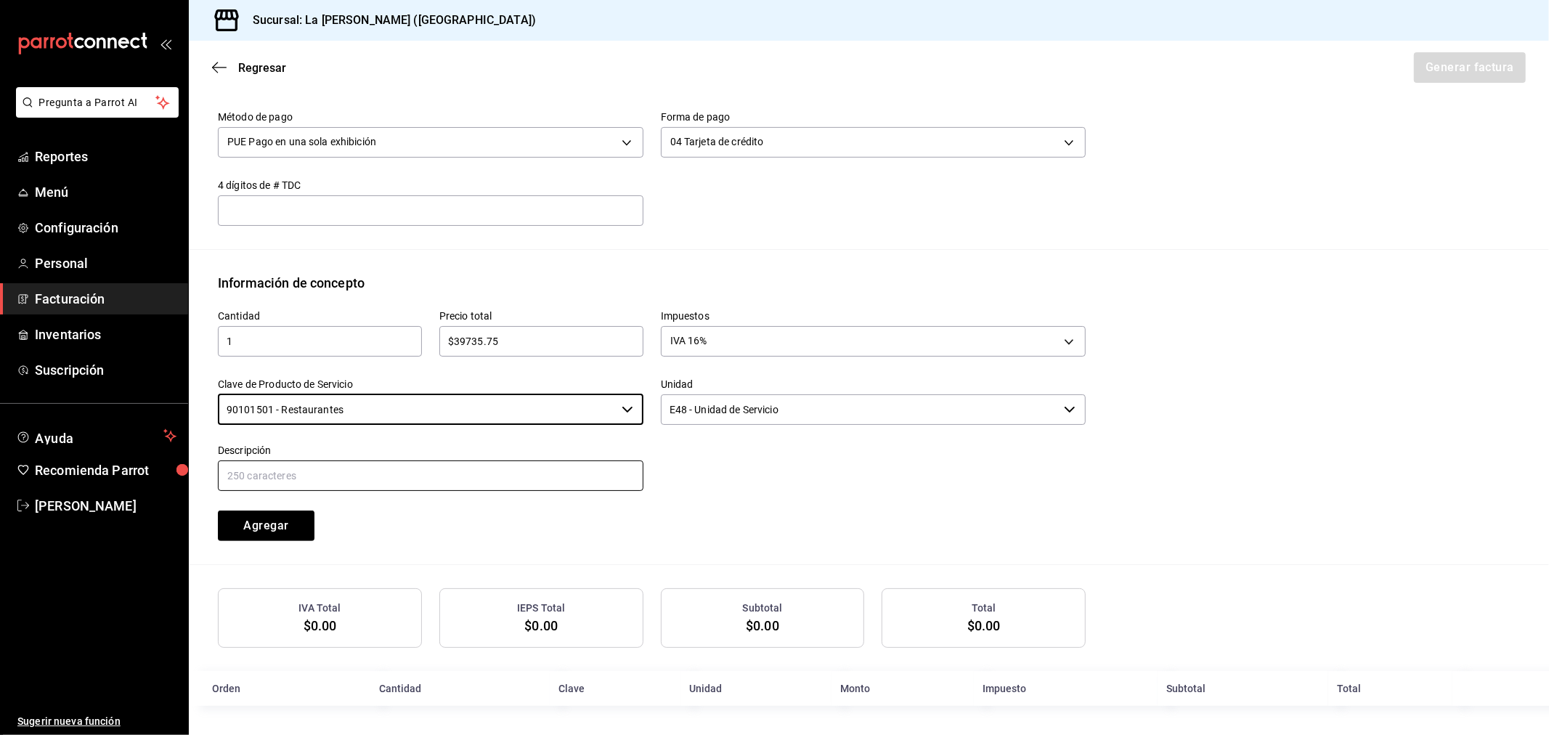
type input "90101501 - Restaurantes"
click at [308, 468] on input "text" at bounding box center [430, 475] width 425 height 30
paste input "CONSUMO DEL DIA [DATE]"
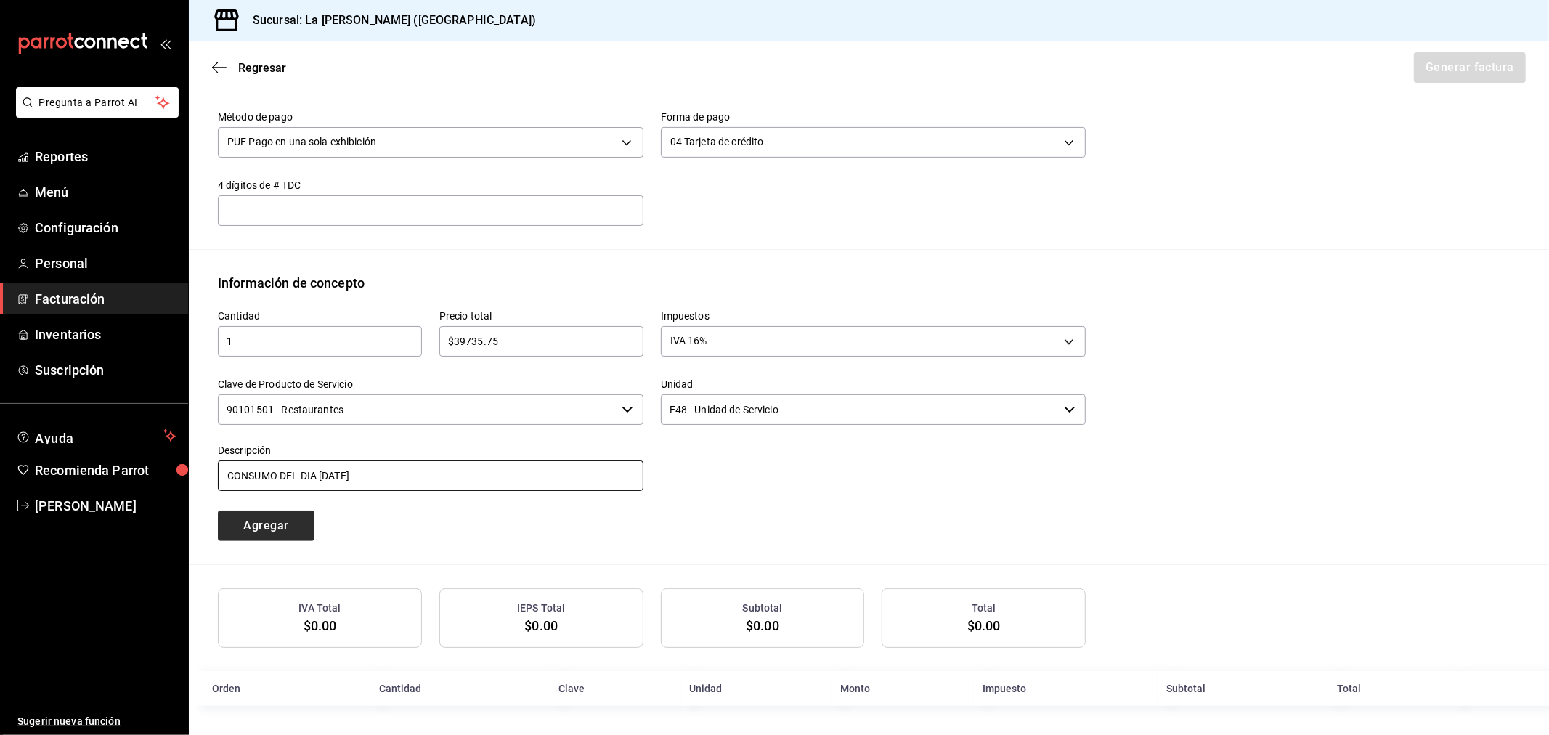
type input "CONSUMO DEL DIA [DATE]"
click at [301, 530] on button "Agregar" at bounding box center [266, 525] width 97 height 30
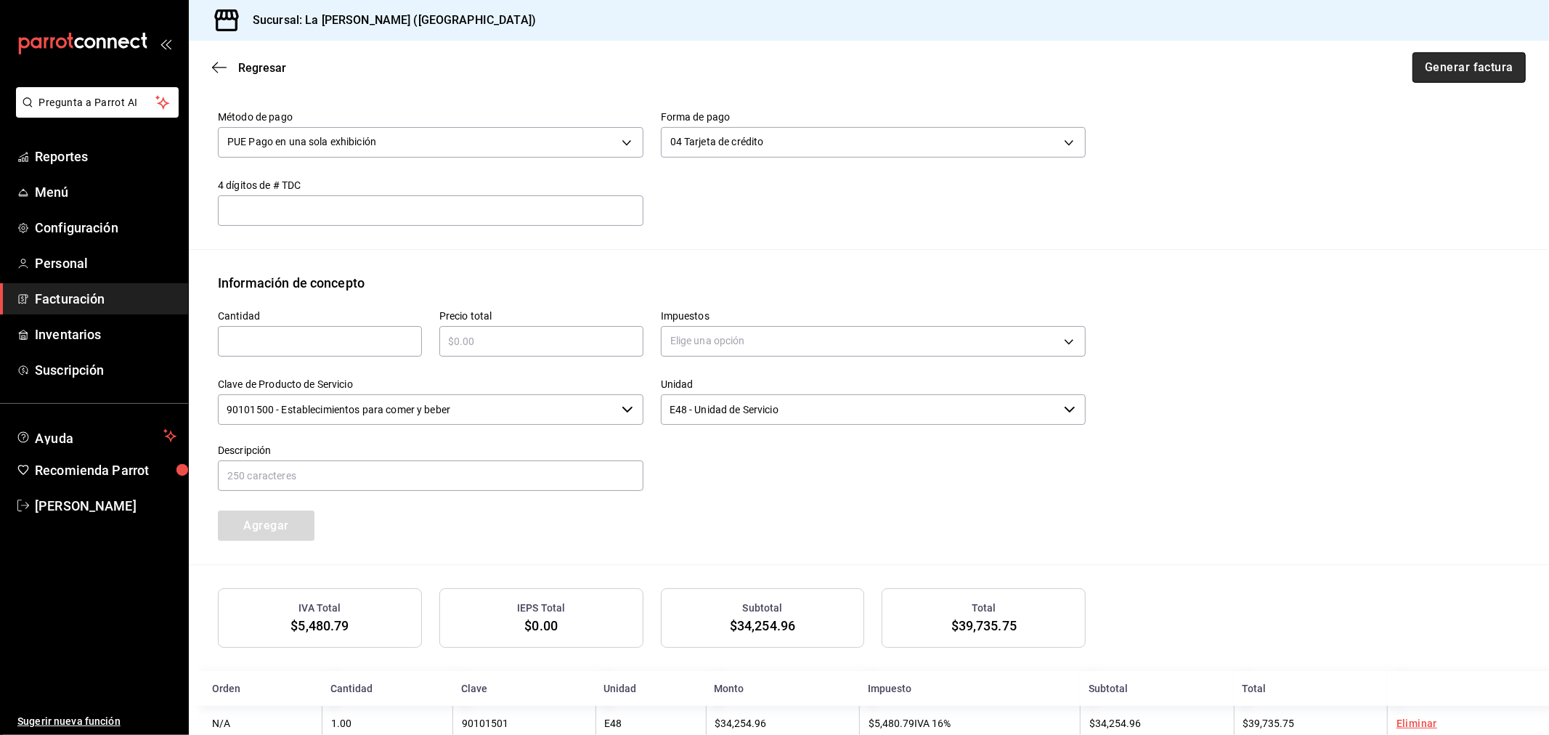
click at [1432, 62] on button "Generar factura" at bounding box center [1468, 67] width 113 height 30
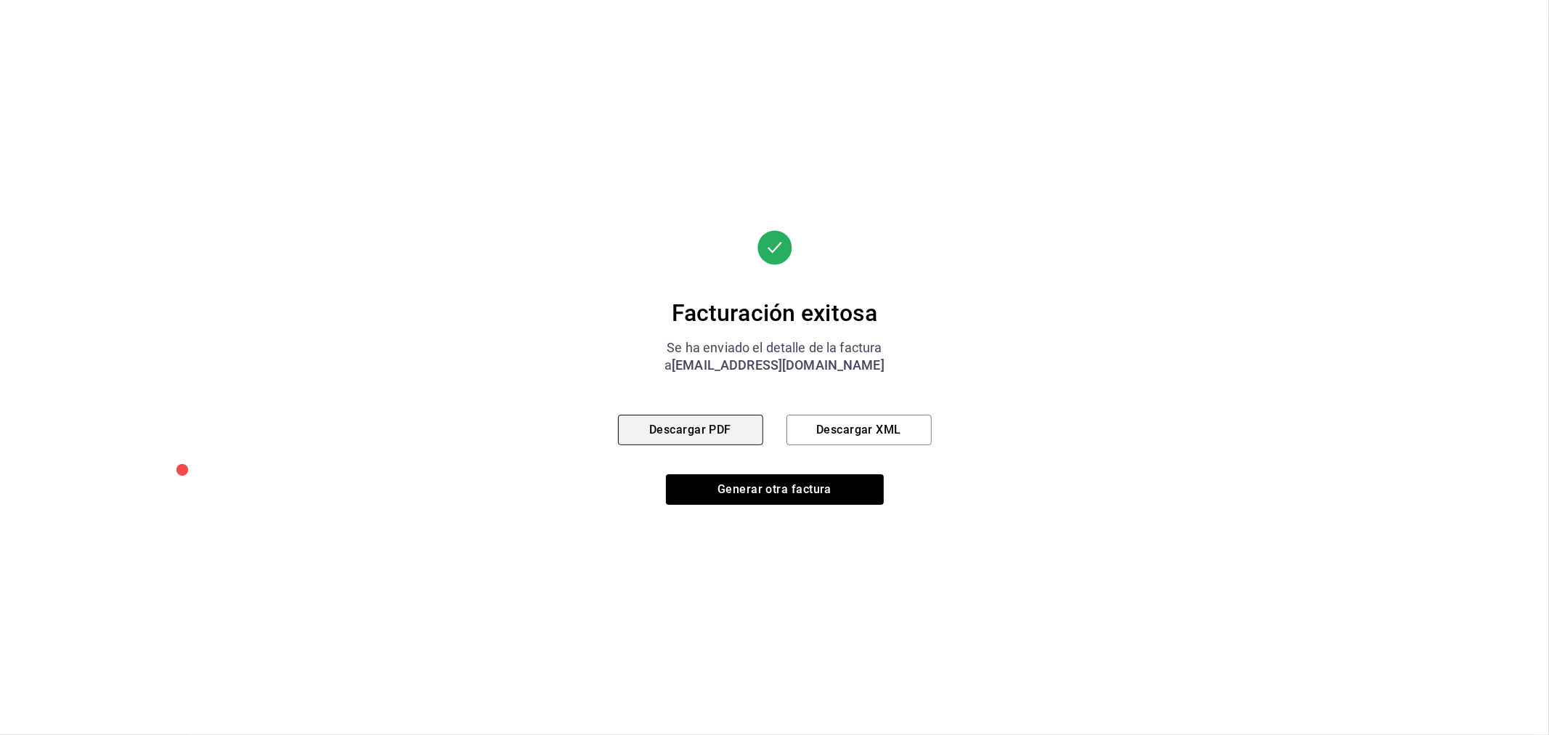
click at [719, 422] on button "Descargar PDF" at bounding box center [690, 430] width 145 height 30
click at [764, 495] on button "Generar otra factura" at bounding box center [775, 489] width 218 height 30
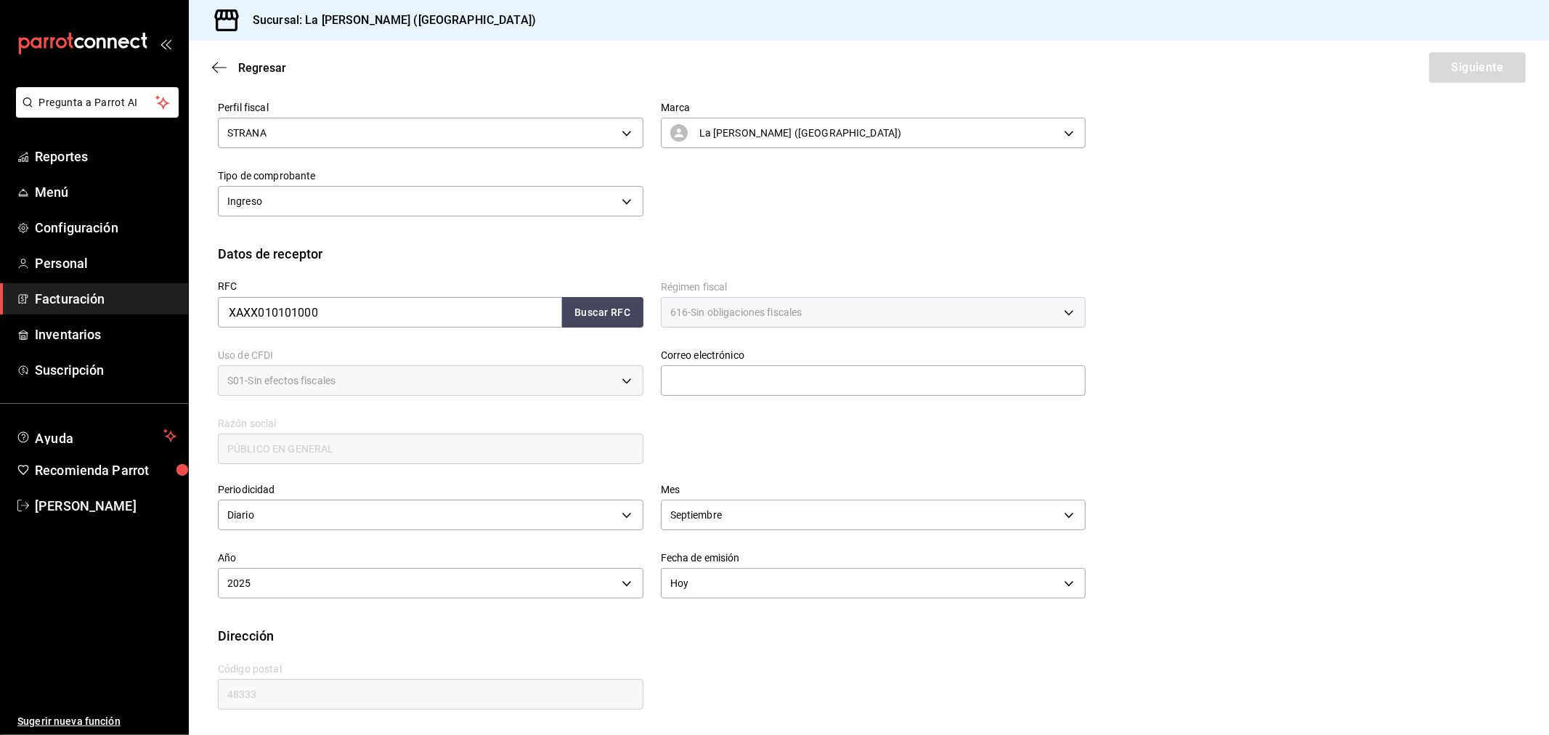
scroll to position [96, 0]
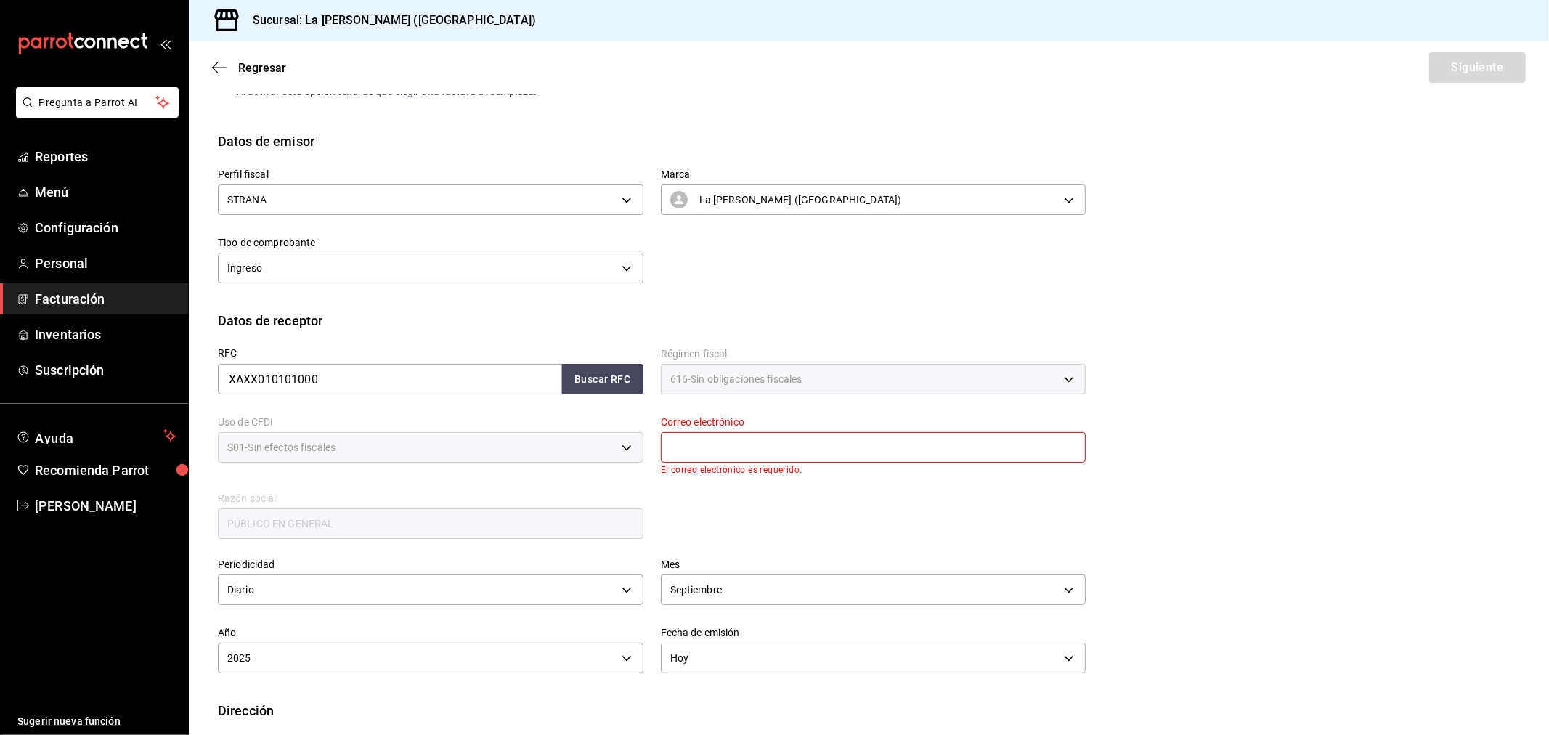
click at [809, 448] on input "text" at bounding box center [873, 447] width 425 height 30
type input "[EMAIL_ADDRESS][DOMAIN_NAME]"
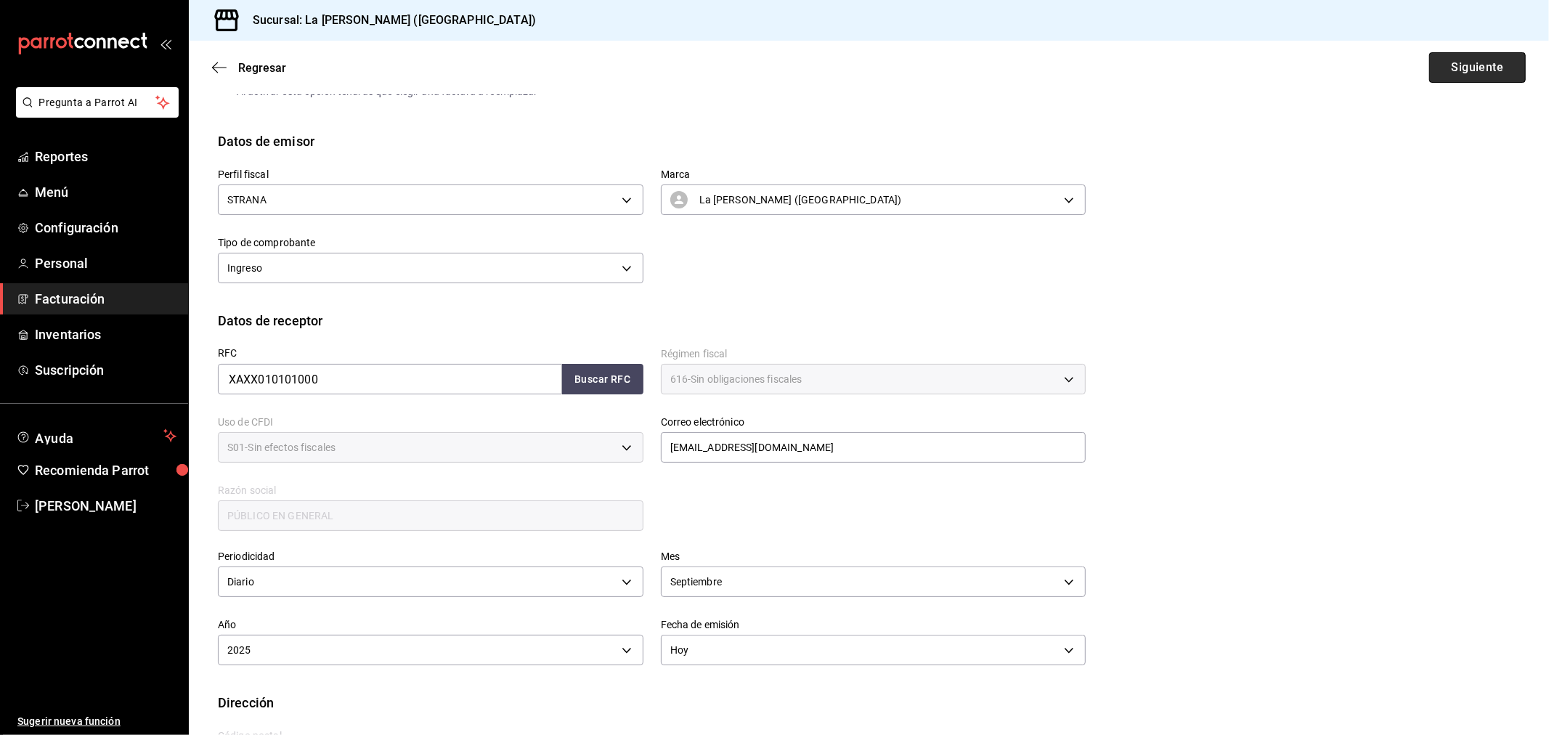
click at [1488, 61] on button "Siguiente" at bounding box center [1477, 67] width 97 height 30
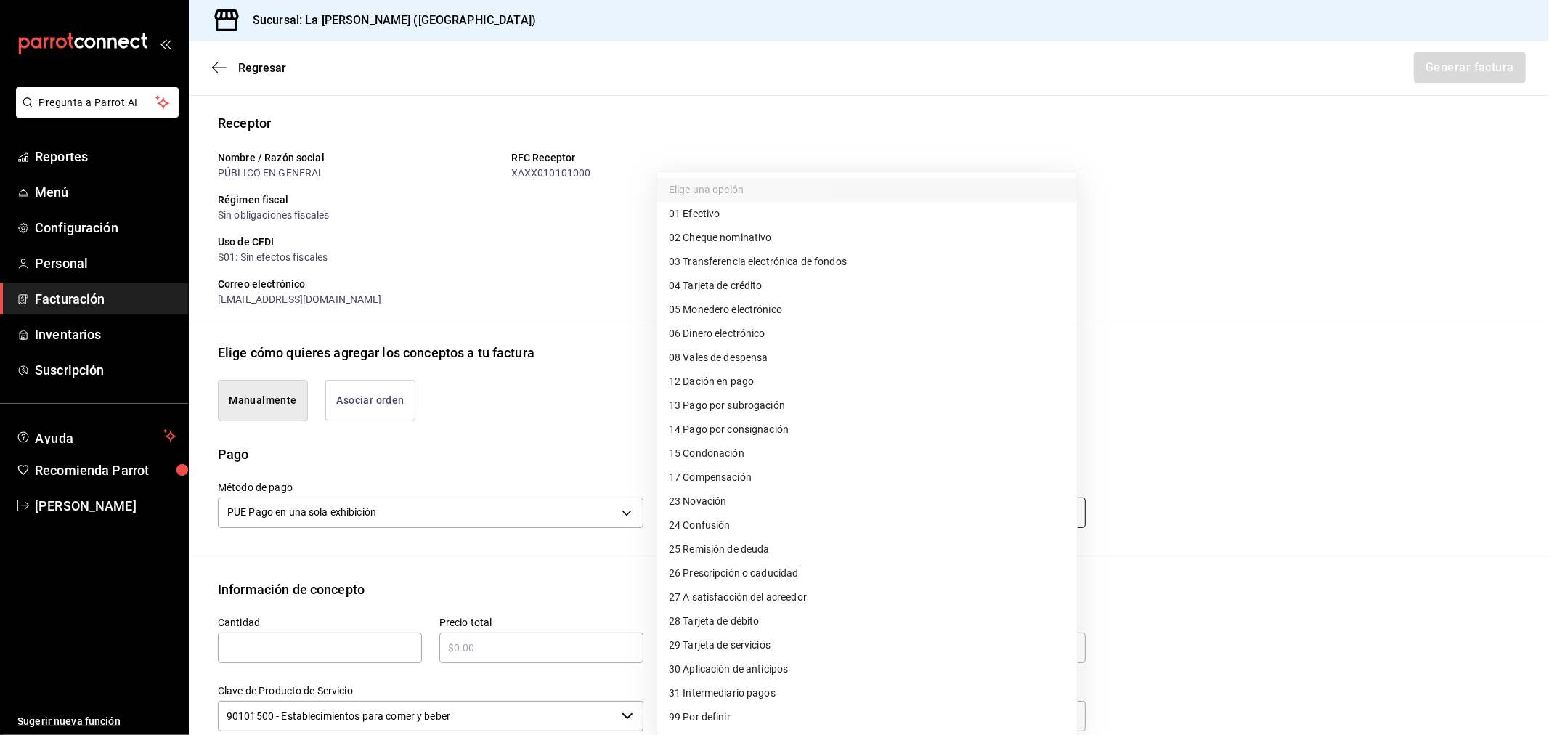
click at [860, 518] on body "Pregunta a Parrot AI Reportes Menú Configuración Personal Facturación Inventari…" at bounding box center [774, 367] width 1549 height 735
click at [749, 629] on li "28 Tarjeta de débito" at bounding box center [867, 621] width 420 height 24
type input "28"
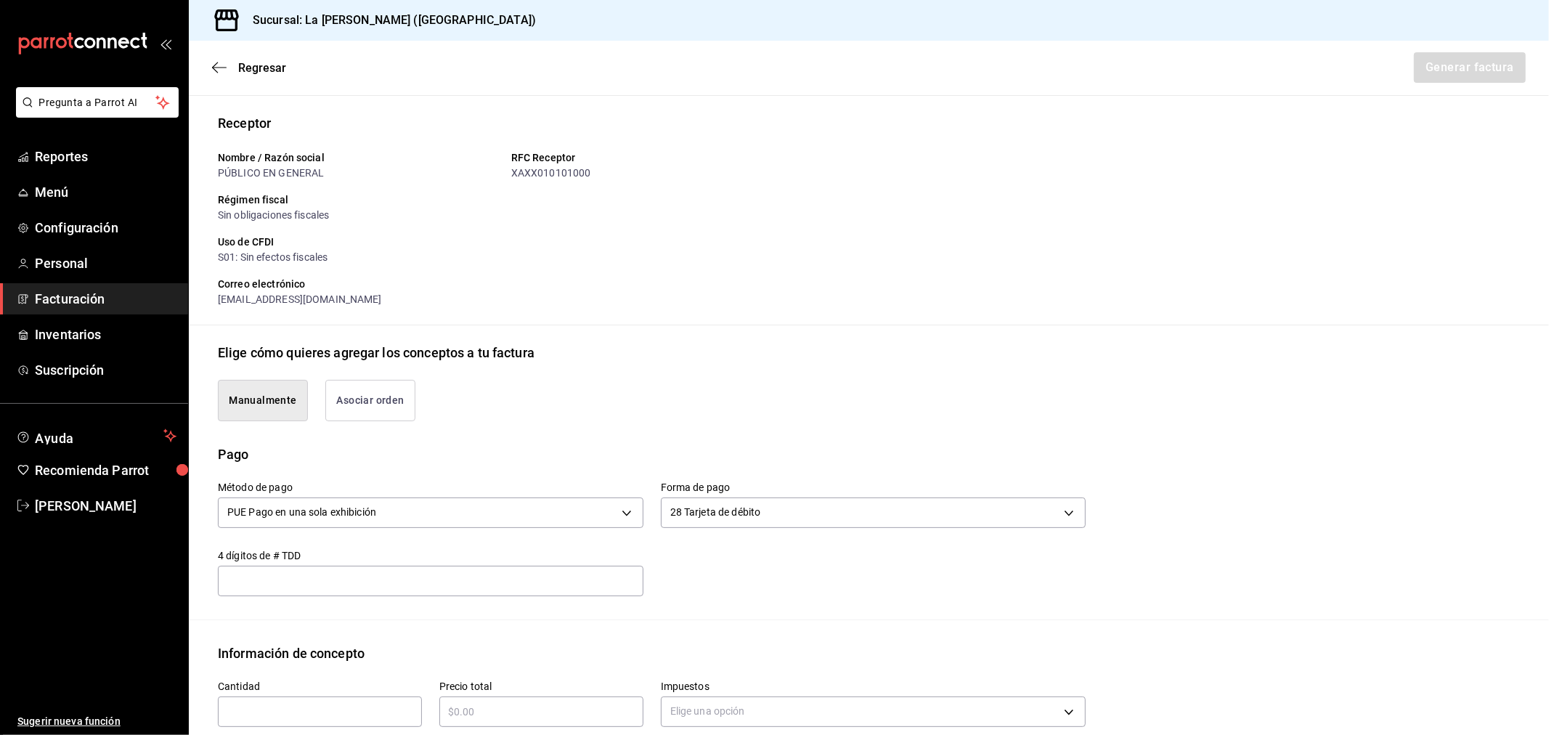
click at [287, 713] on input "text" at bounding box center [320, 711] width 204 height 17
type input "1"
type input "$50532.85"
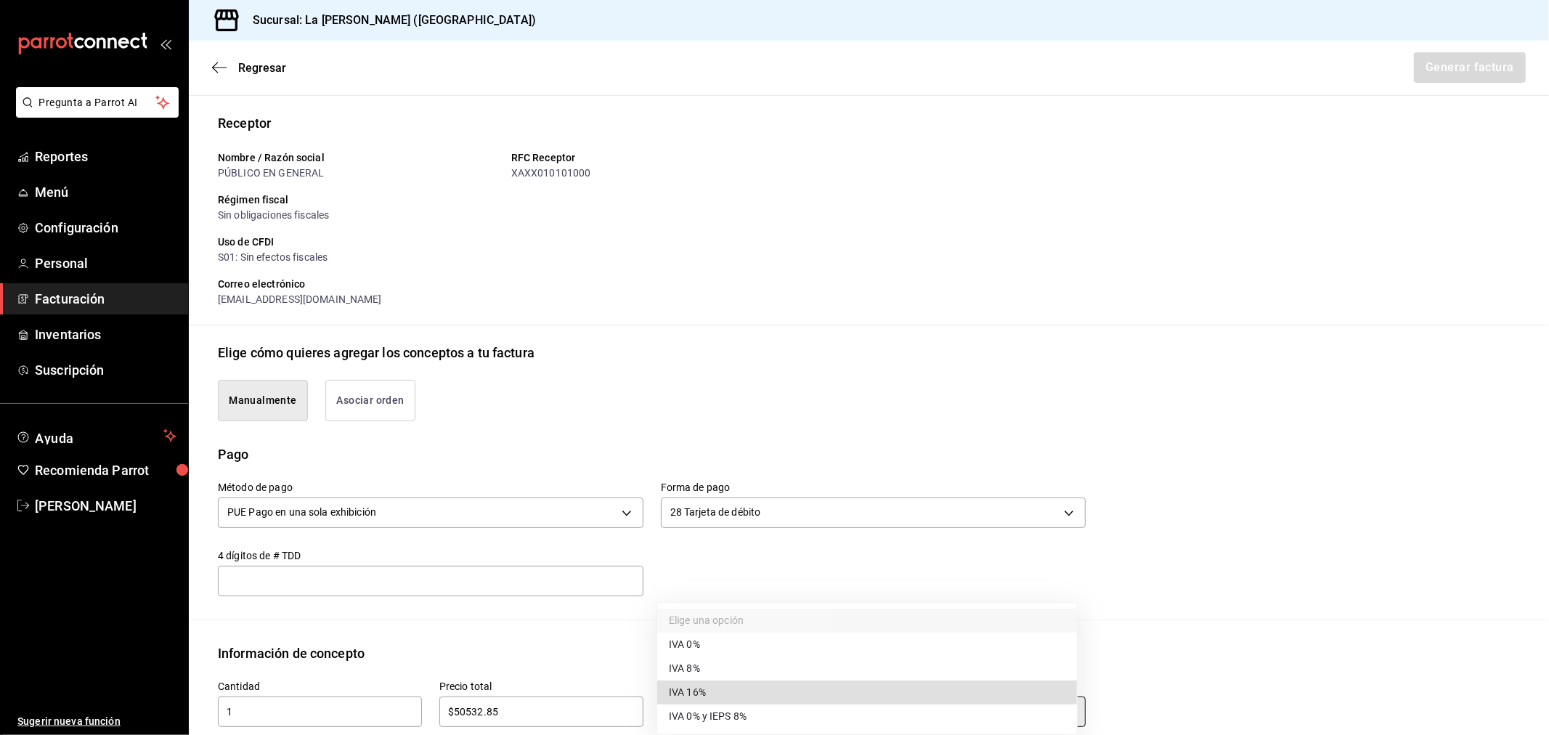
type input "IVA_16"
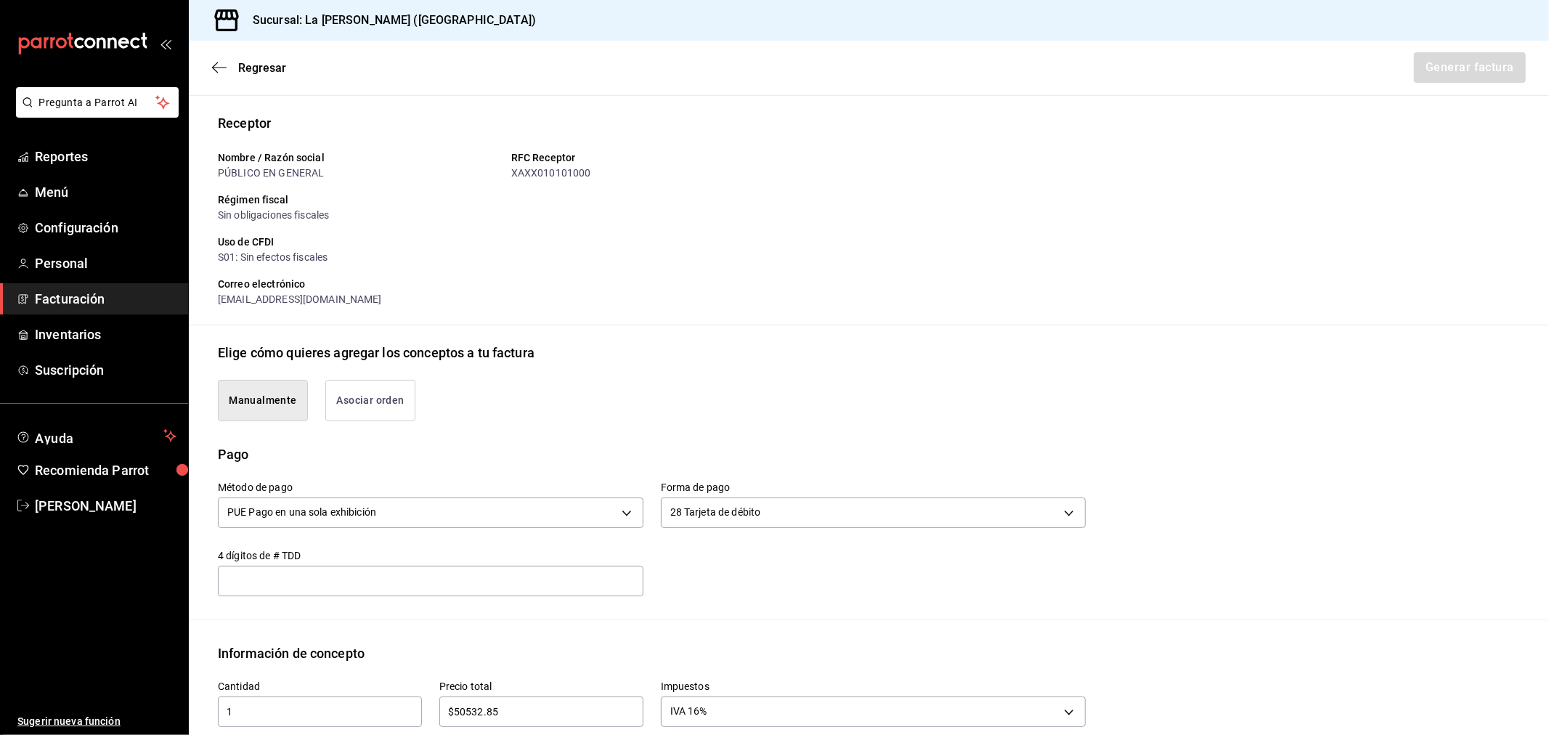
scroll to position [466, 0]
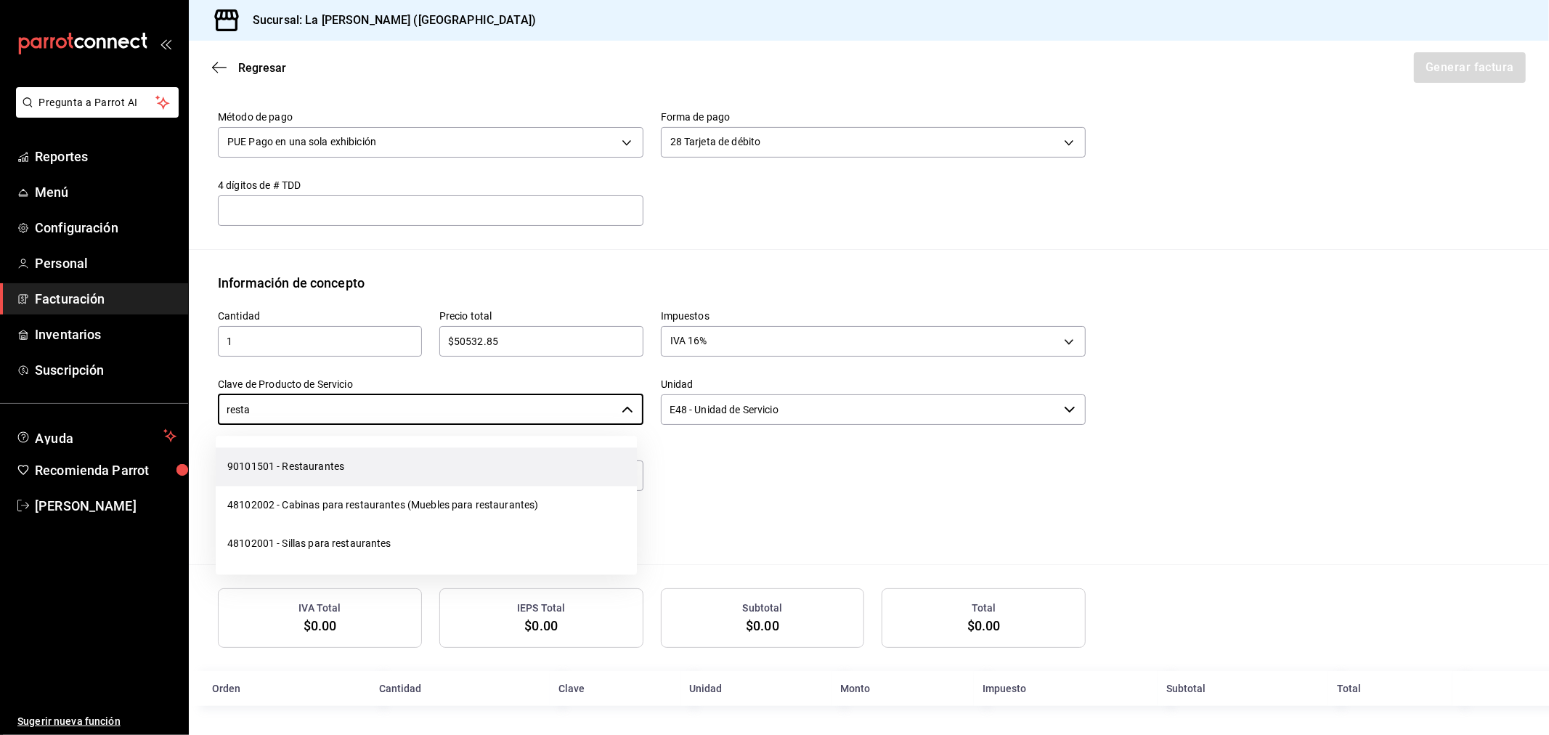
click at [327, 465] on li "90101501 - Restaurantes" at bounding box center [426, 466] width 421 height 38
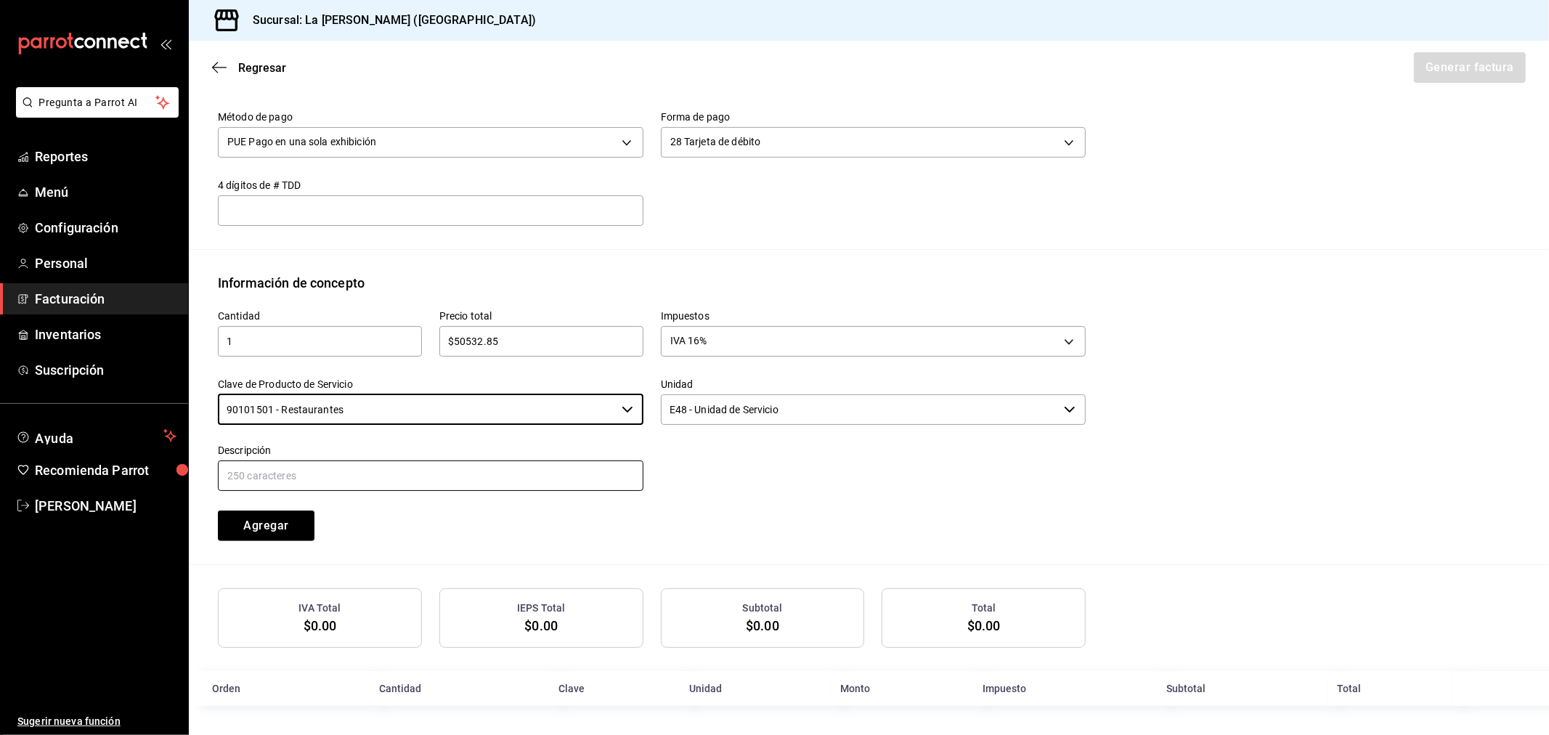
type input "90101501 - Restaurantes"
click at [324, 475] on input "text" at bounding box center [430, 475] width 425 height 30
paste input "CONSUMO DEL DIA [DATE]"
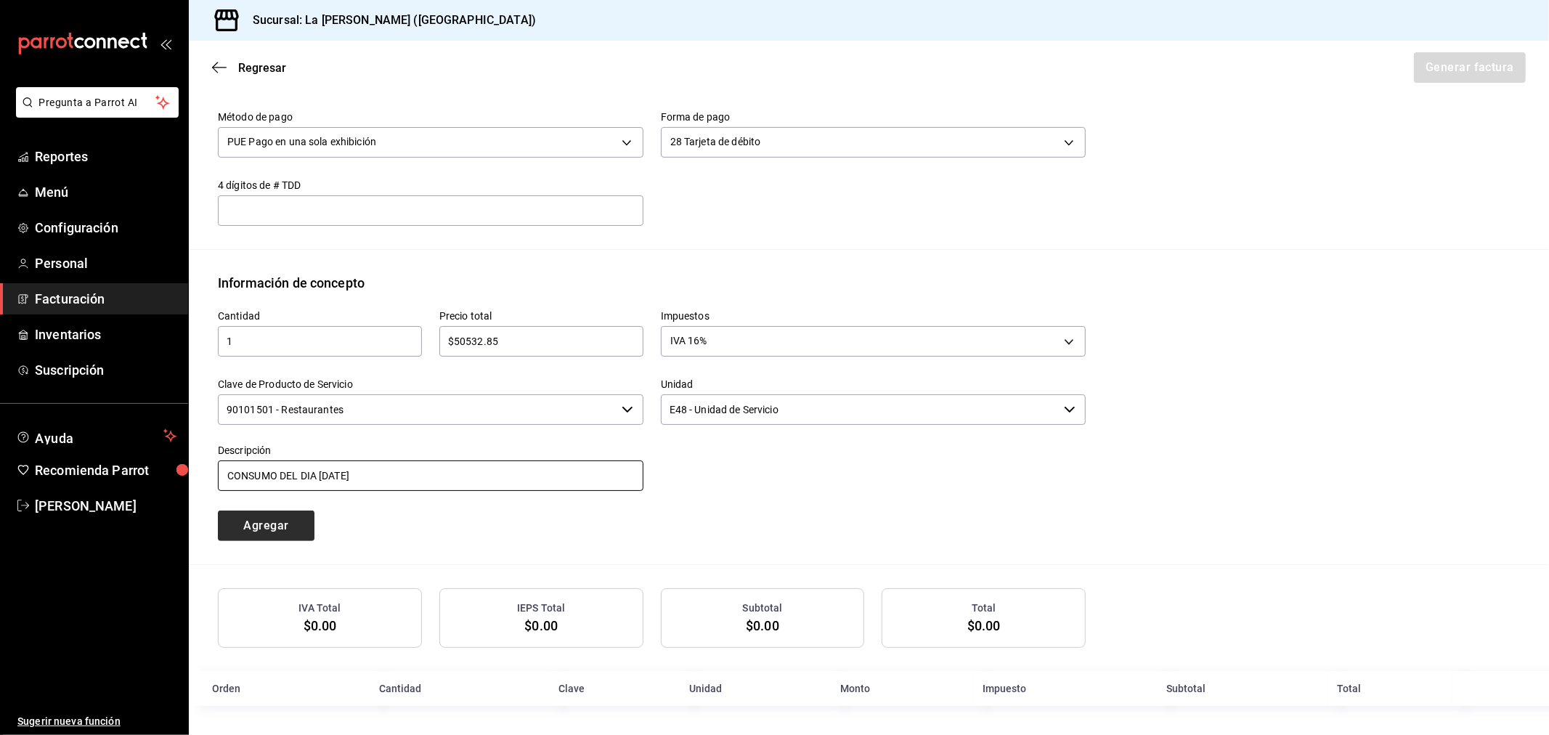
type input "CONSUMO DEL DIA [DATE]"
click at [272, 527] on button "Agregar" at bounding box center [266, 525] width 97 height 30
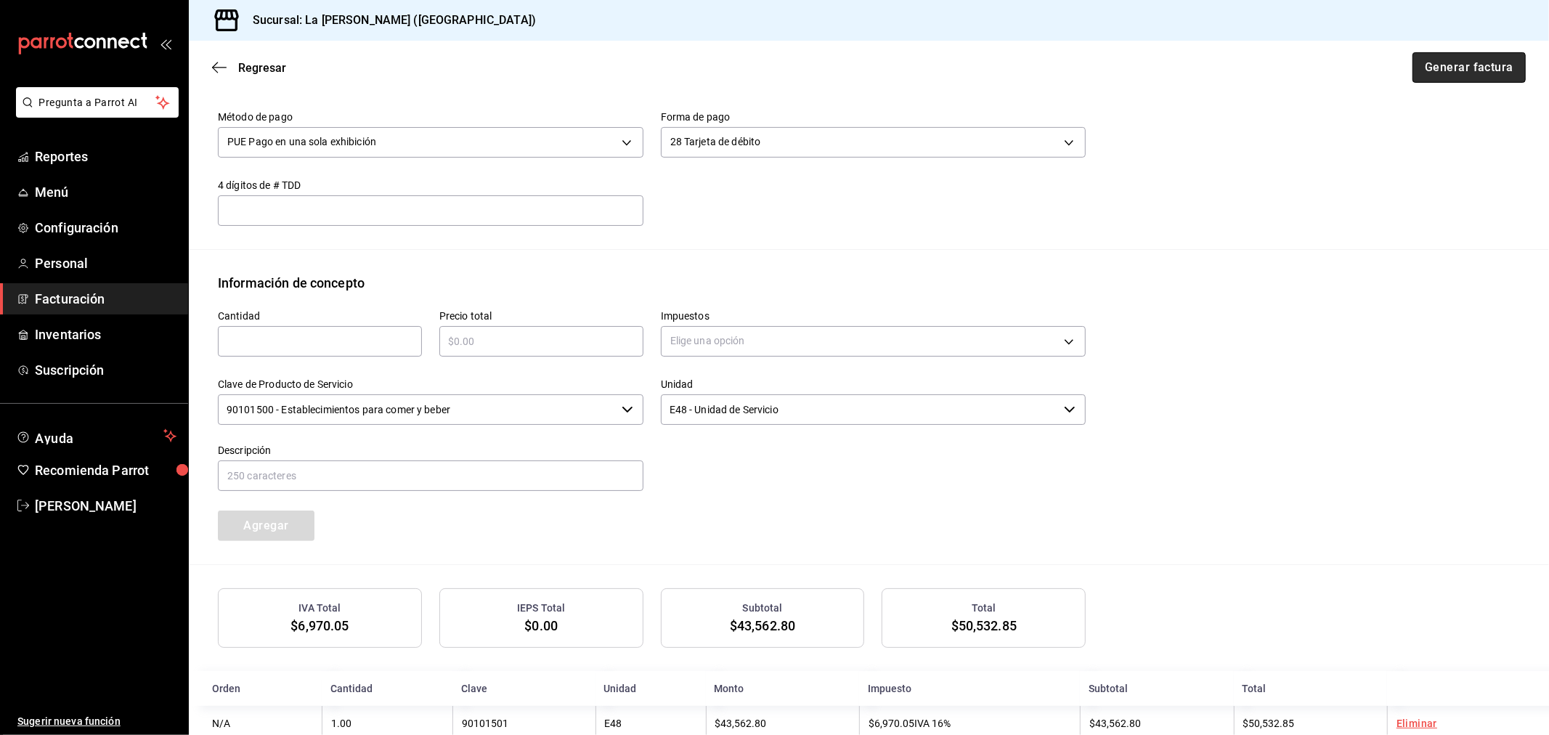
click at [1467, 76] on button "Generar factura" at bounding box center [1468, 67] width 113 height 30
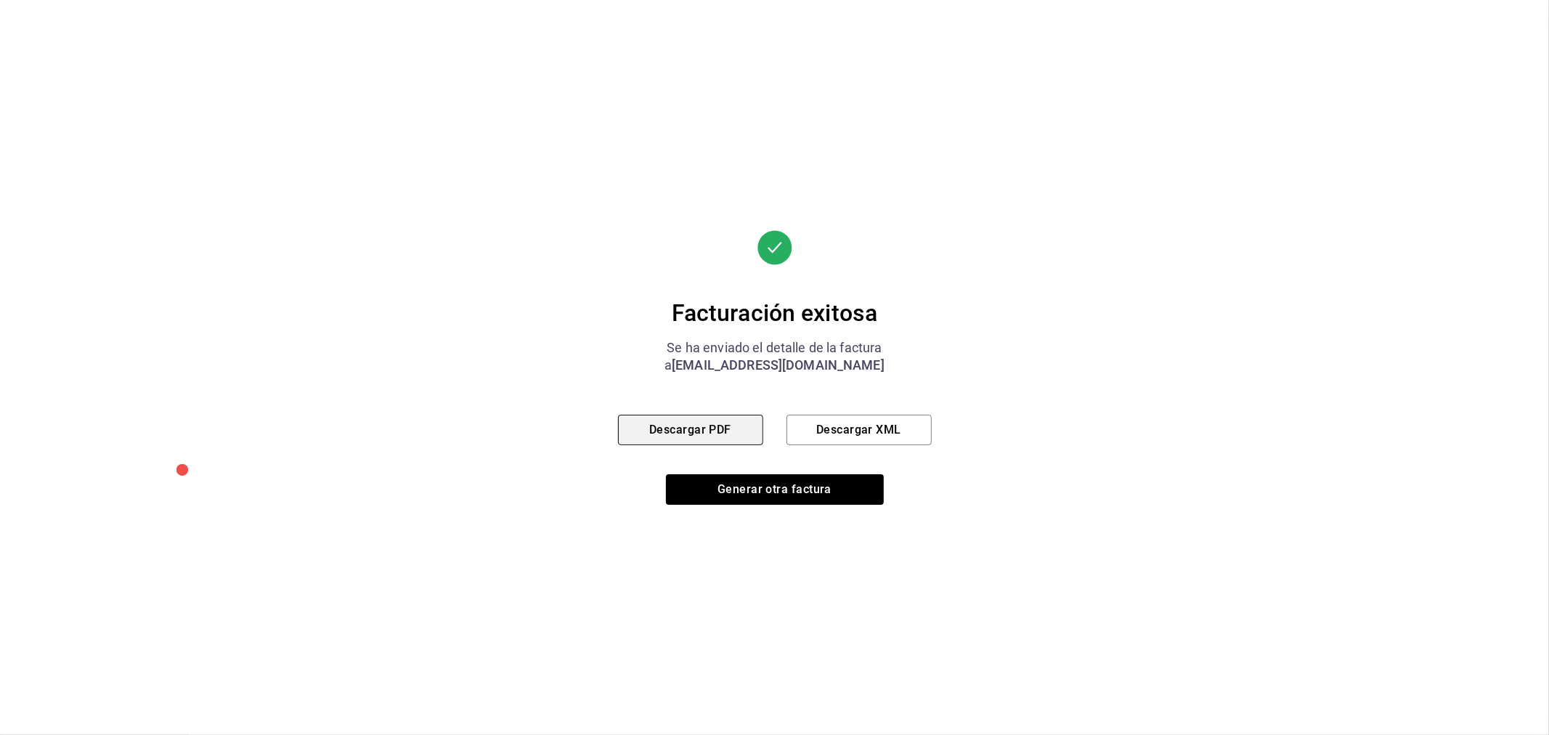
click at [696, 422] on button "Descargar PDF" at bounding box center [690, 430] width 145 height 30
click at [746, 498] on button "Generar otra factura" at bounding box center [775, 489] width 218 height 30
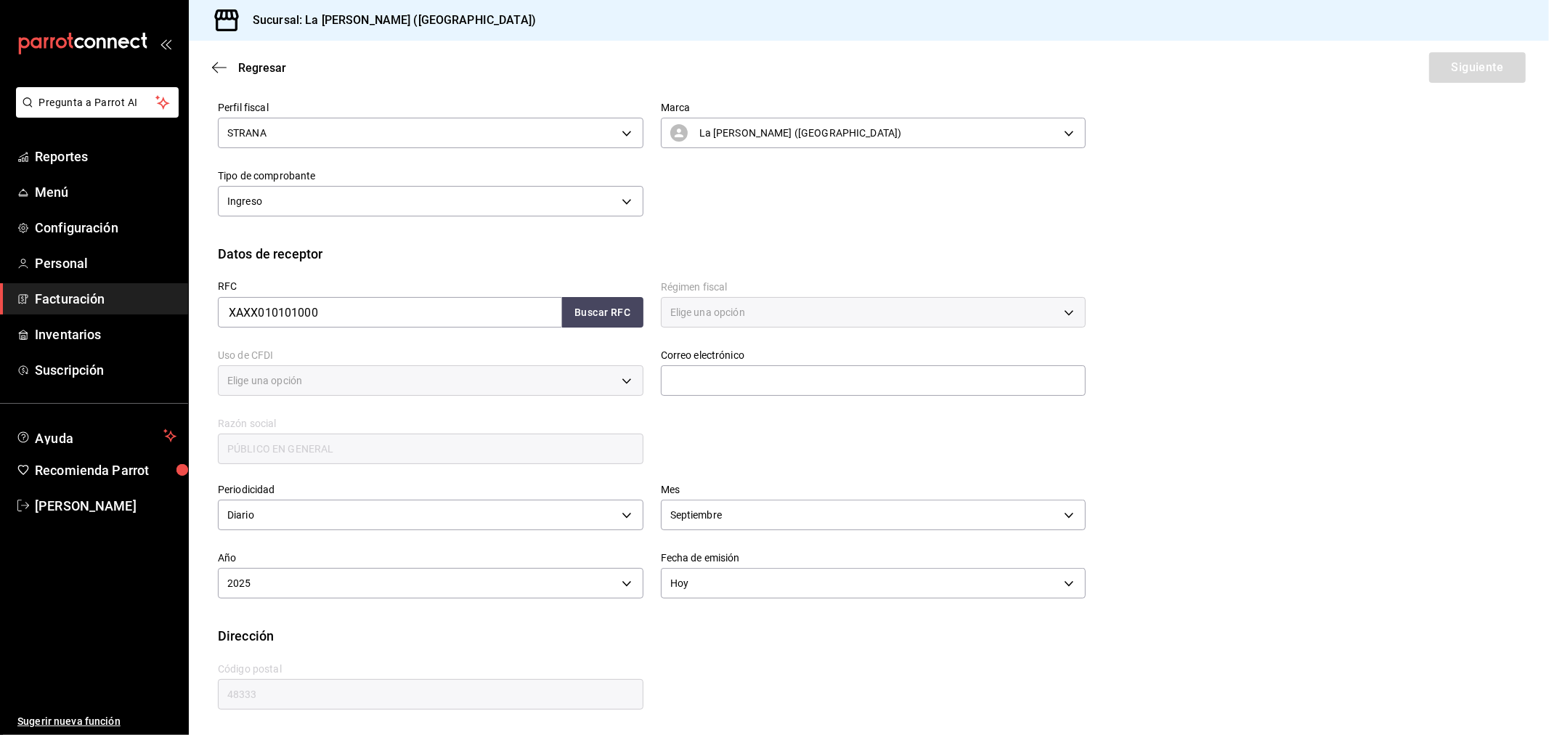
type input "616"
type input "S01"
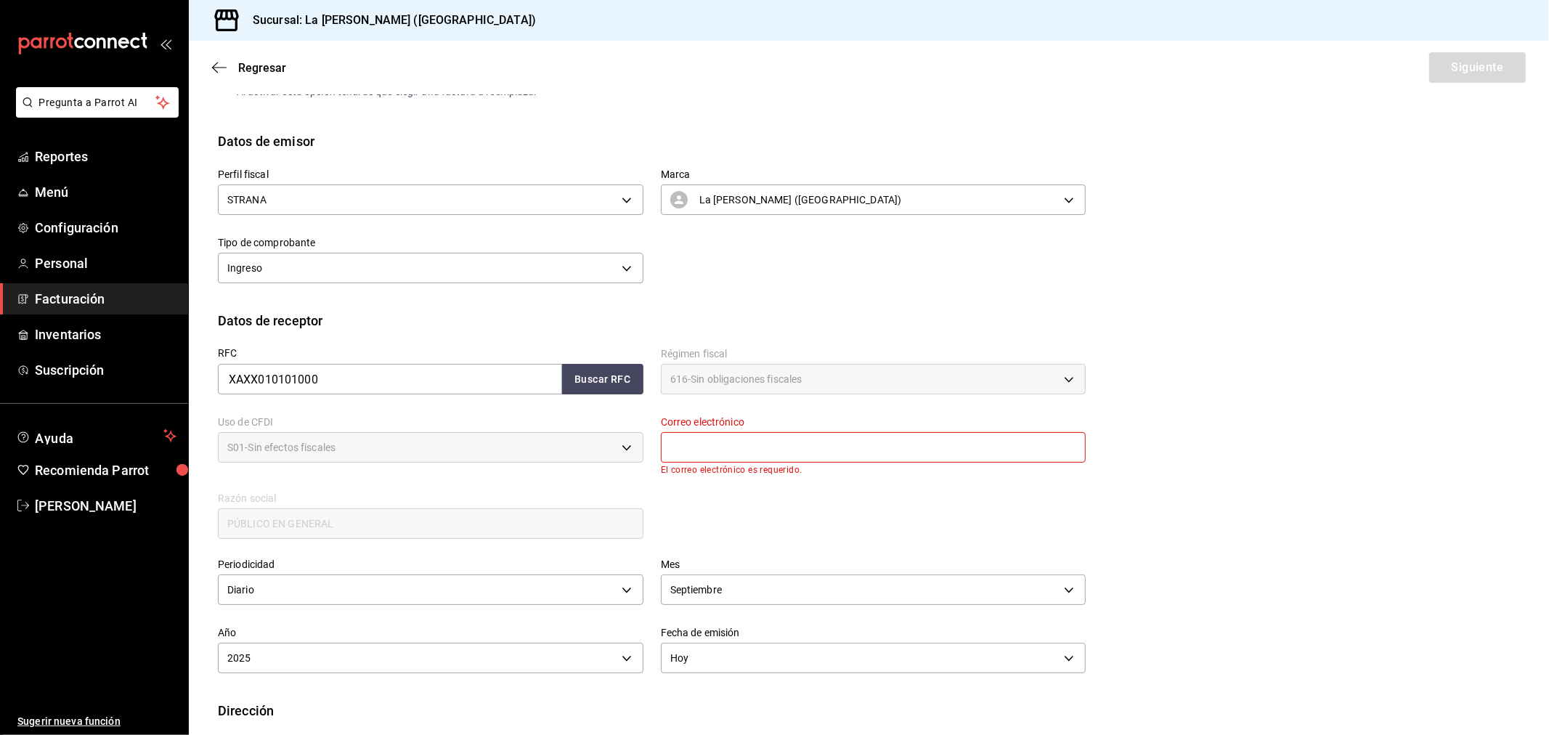
click at [82, 296] on span "Facturación" at bounding box center [106, 299] width 142 height 20
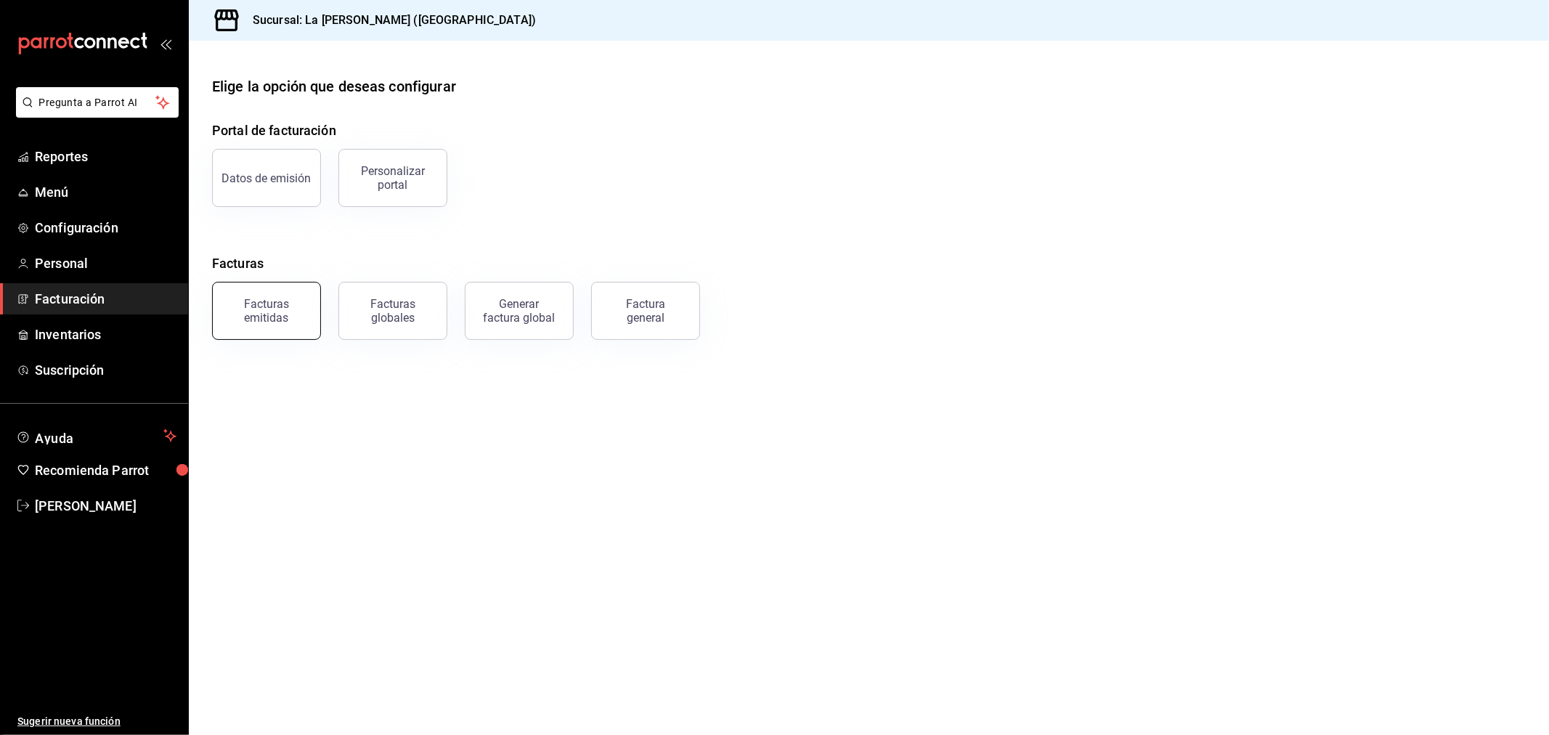
click at [241, 301] on div "Facturas emitidas" at bounding box center [266, 311] width 90 height 28
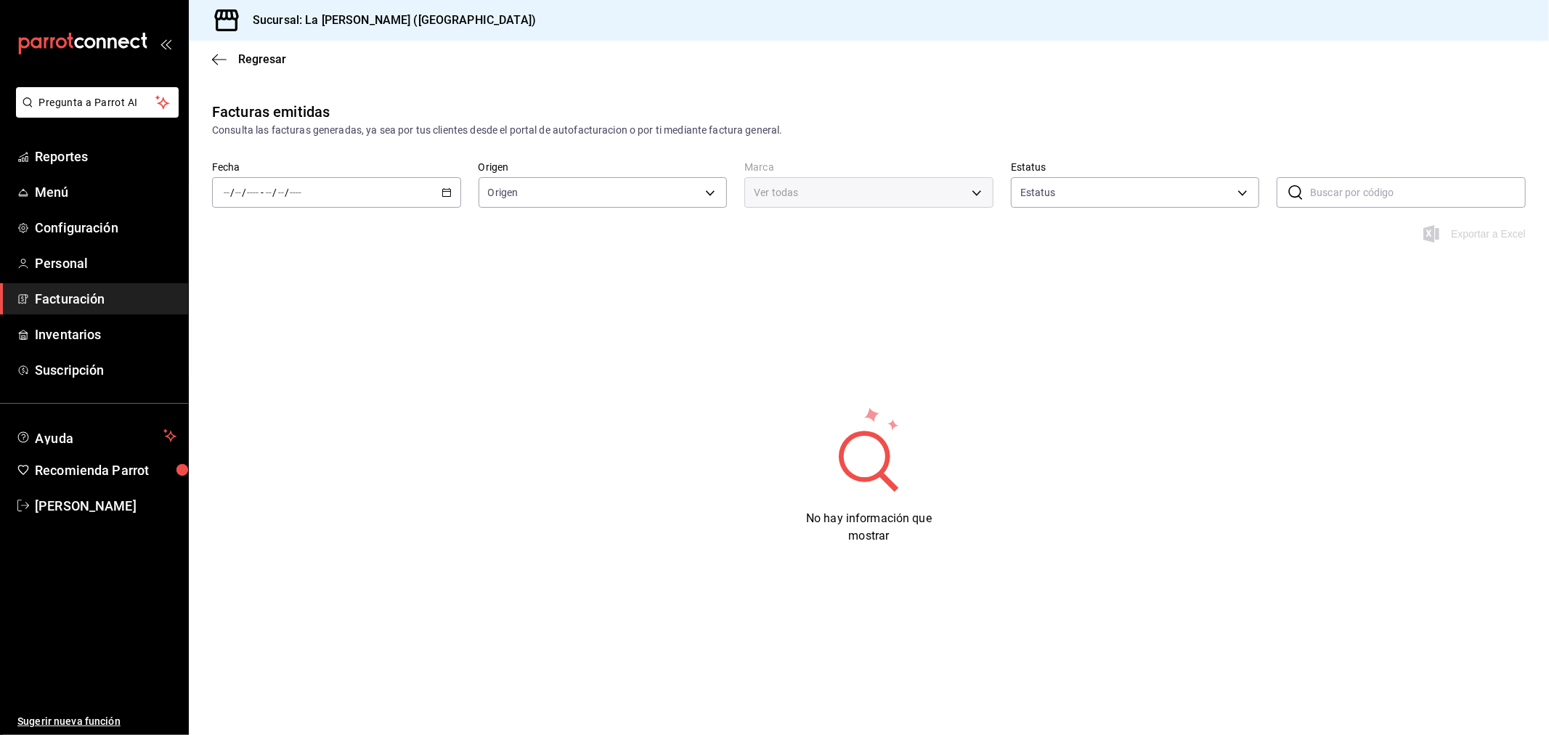
type input "ORDER_INVOICE,GENERAL_INVOICE"
type input "ACTIVE,PENDING_CANCELLATION,CANCELLED,PRE_CANCELLED"
type input "768cf5f5-9f29-4846-9f23-2ee3d48c8f52"
click at [334, 200] on div "/ / - / /" at bounding box center [336, 192] width 249 height 30
click at [308, 407] on span "Rango de fechas" at bounding box center [280, 399] width 113 height 15
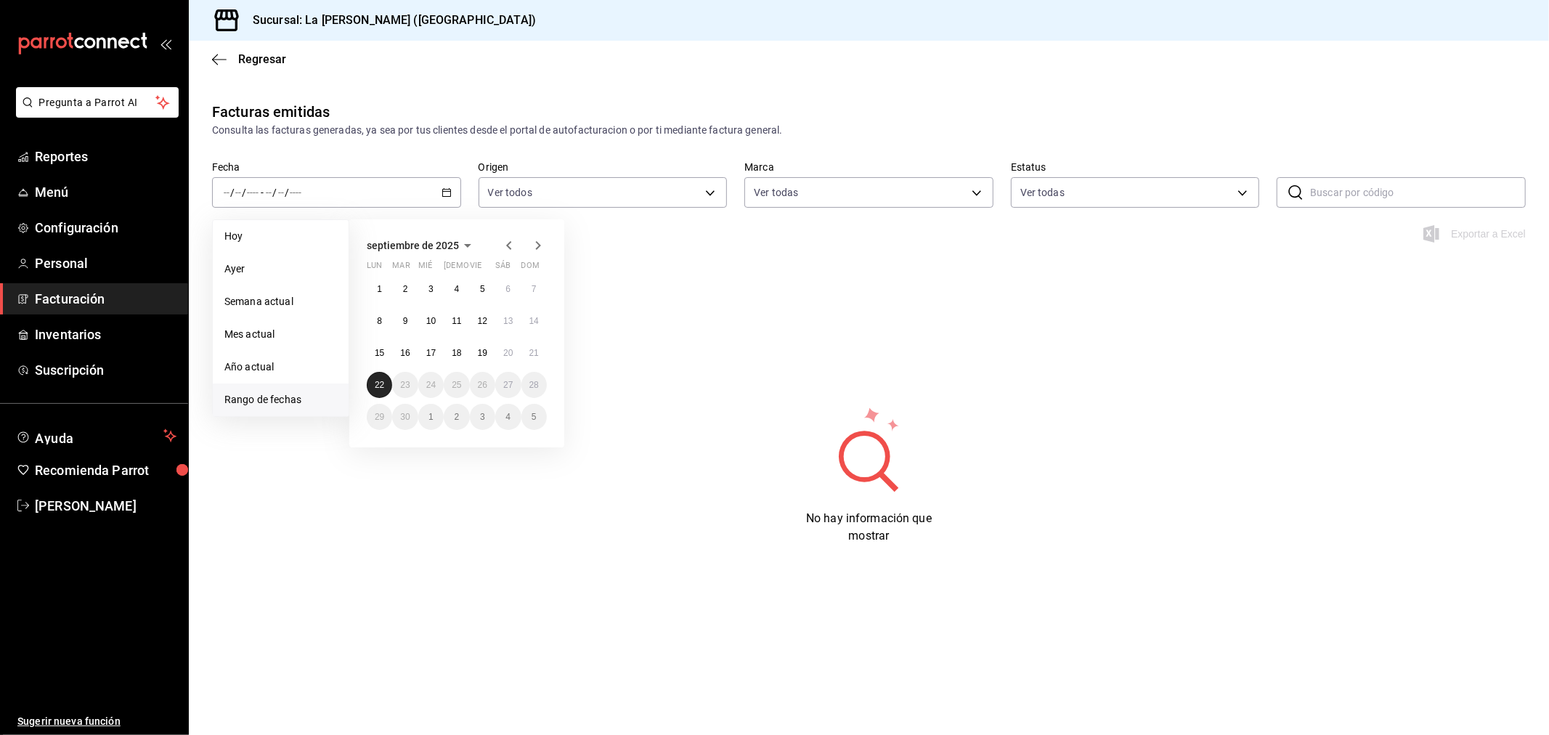
click at [385, 380] on button "22" at bounding box center [379, 385] width 25 height 26
click at [383, 378] on button "22" at bounding box center [379, 385] width 25 height 26
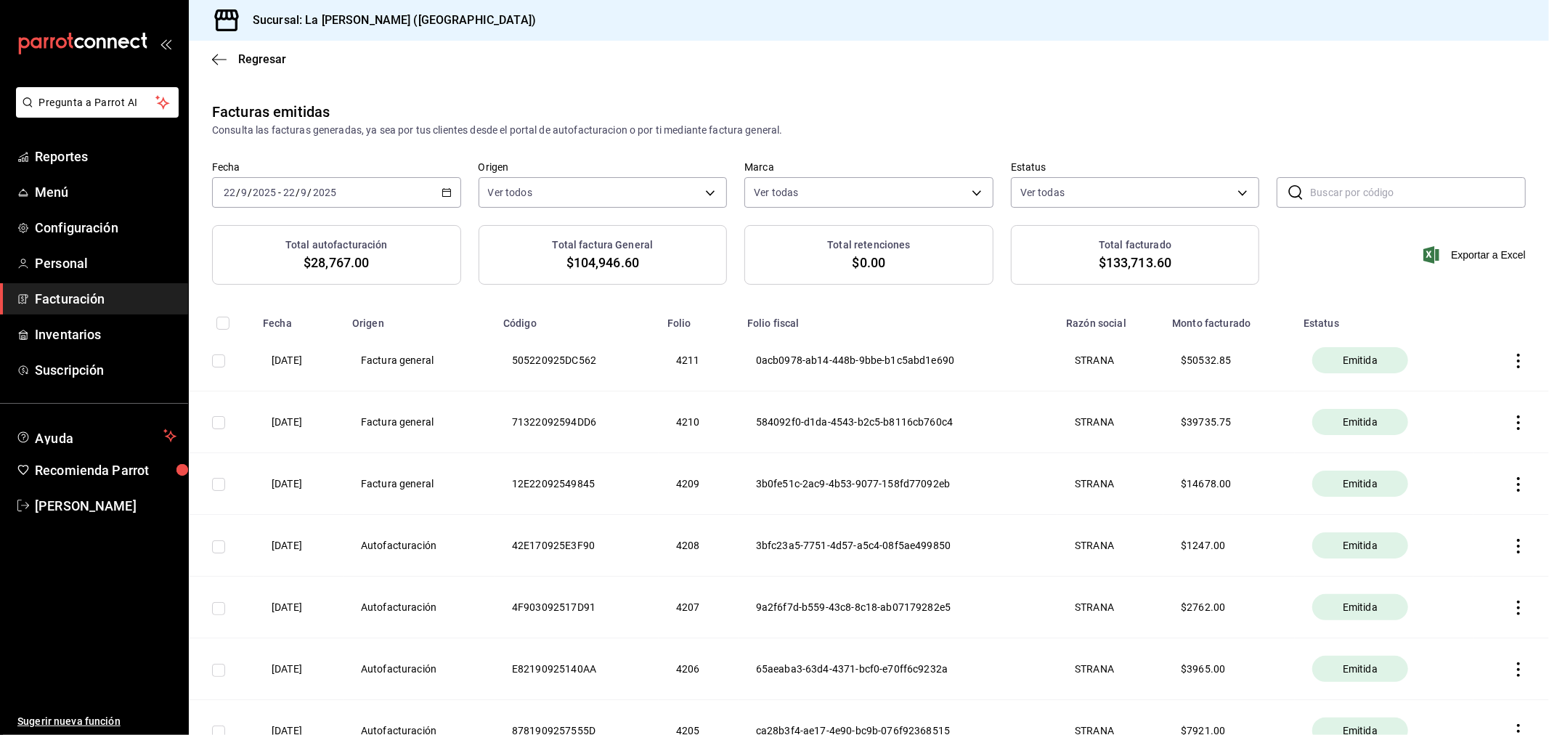
click at [1517, 486] on icon "button" at bounding box center [1518, 484] width 3 height 15
click at [1485, 518] on li "Cancelar factura" at bounding box center [1450, 522] width 128 height 35
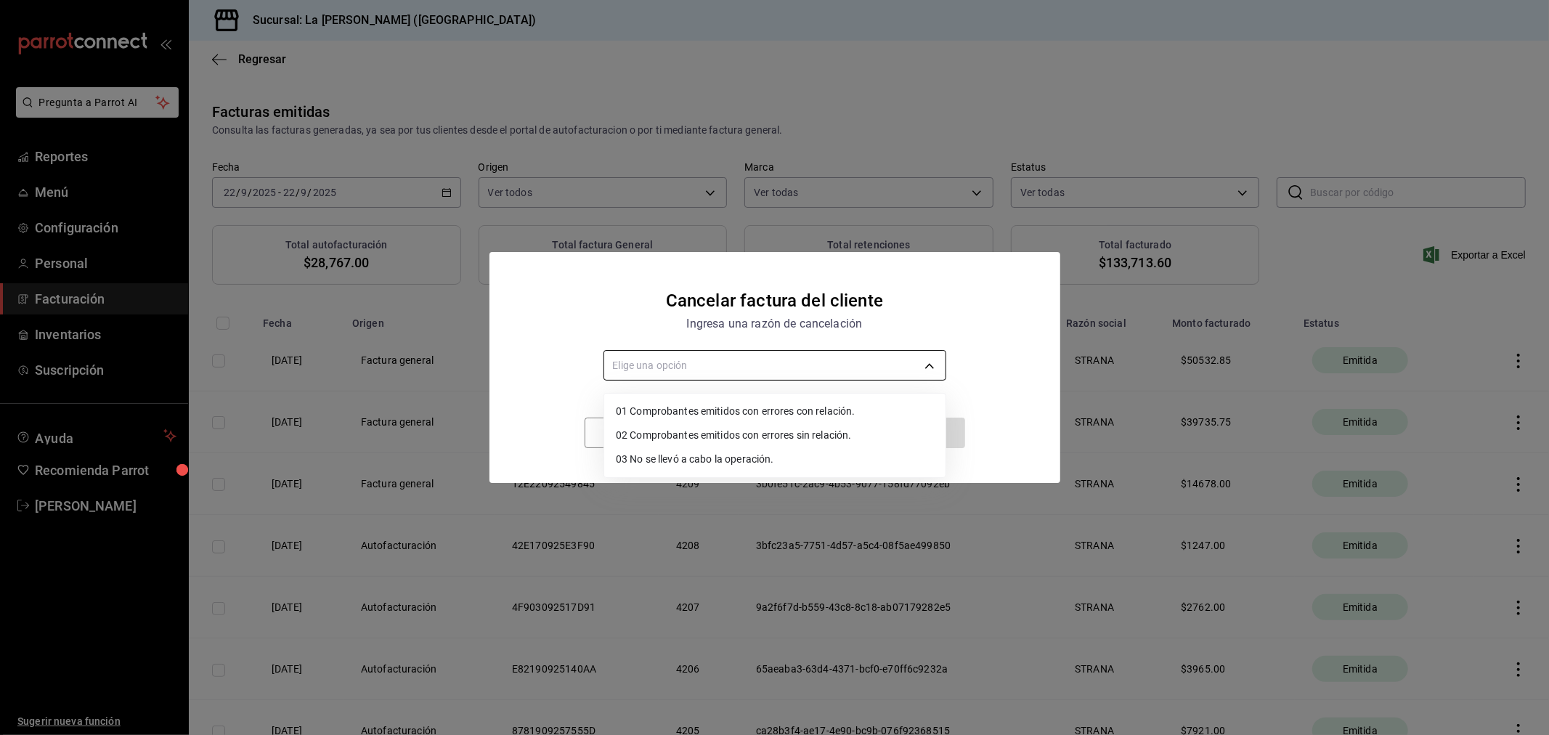
click at [790, 365] on body "Pregunta a Parrot AI Reportes Menú Configuración Personal Facturación Inventari…" at bounding box center [774, 367] width 1549 height 735
click at [775, 404] on li "01 Comprobantes emitidos con errores con relación." at bounding box center [774, 411] width 341 height 24
type input "RECEIPT_WITH_RELATED_ERROR"
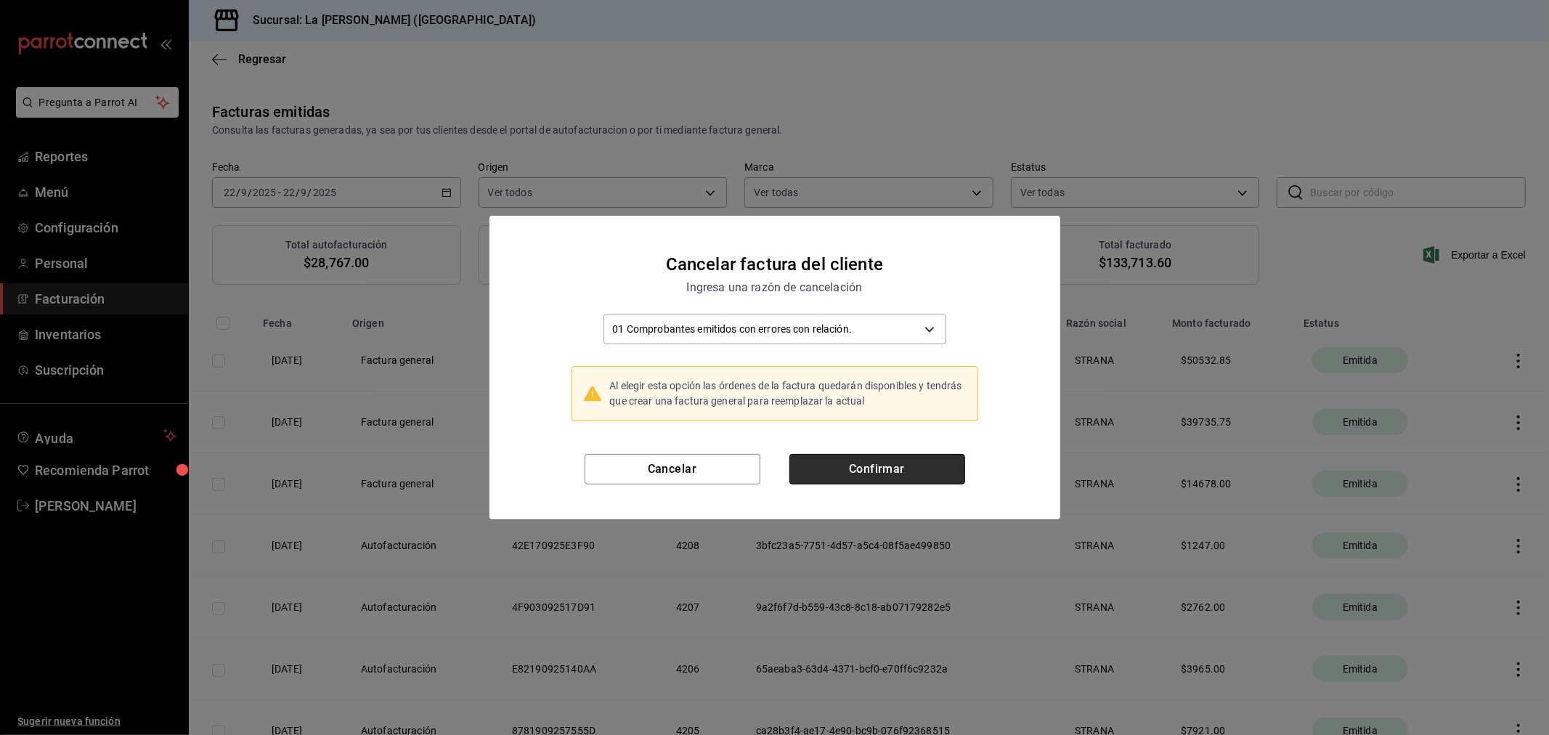
click at [854, 462] on button "Confirmar" at bounding box center [877, 469] width 176 height 30
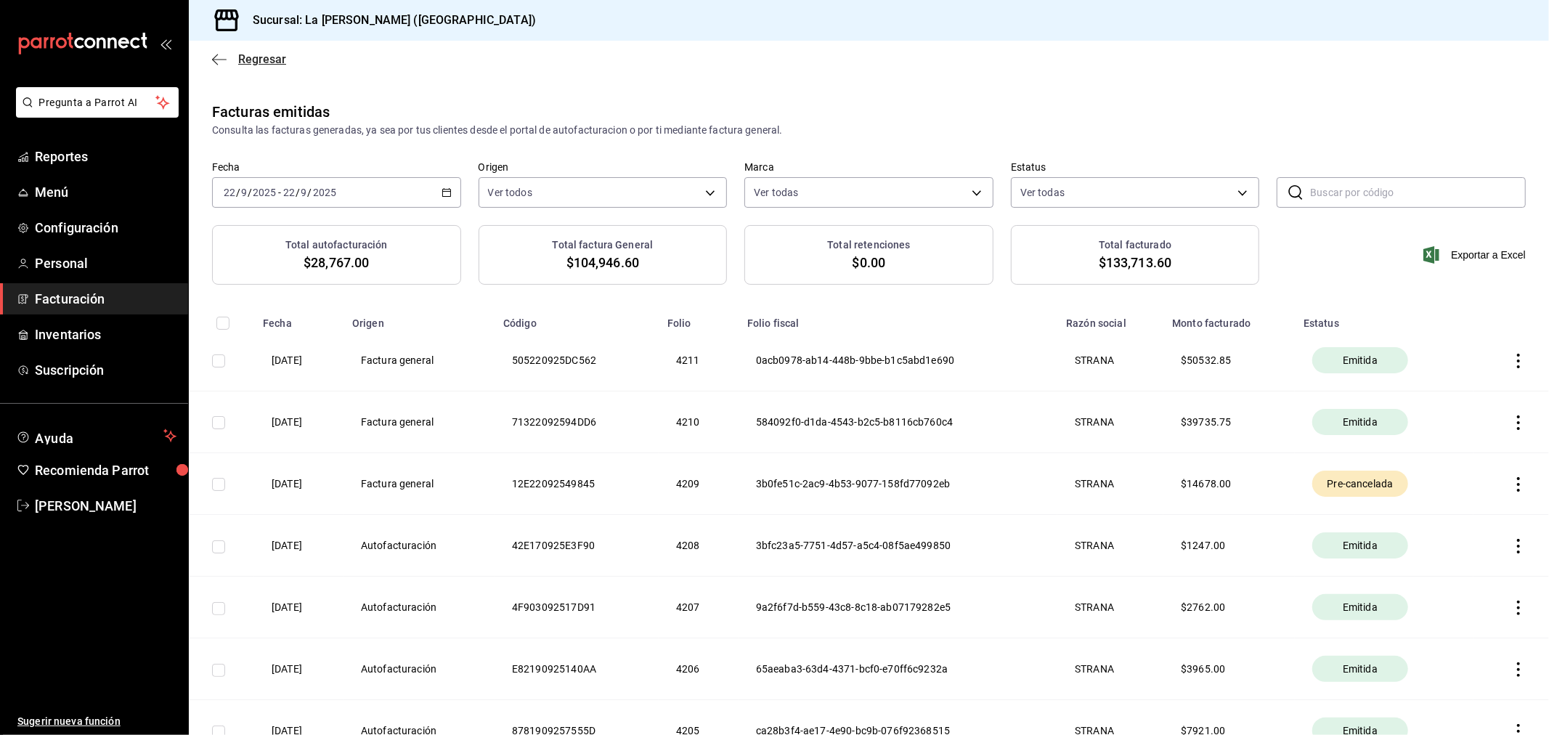
click at [256, 64] on span "Regresar" at bounding box center [262, 59] width 48 height 14
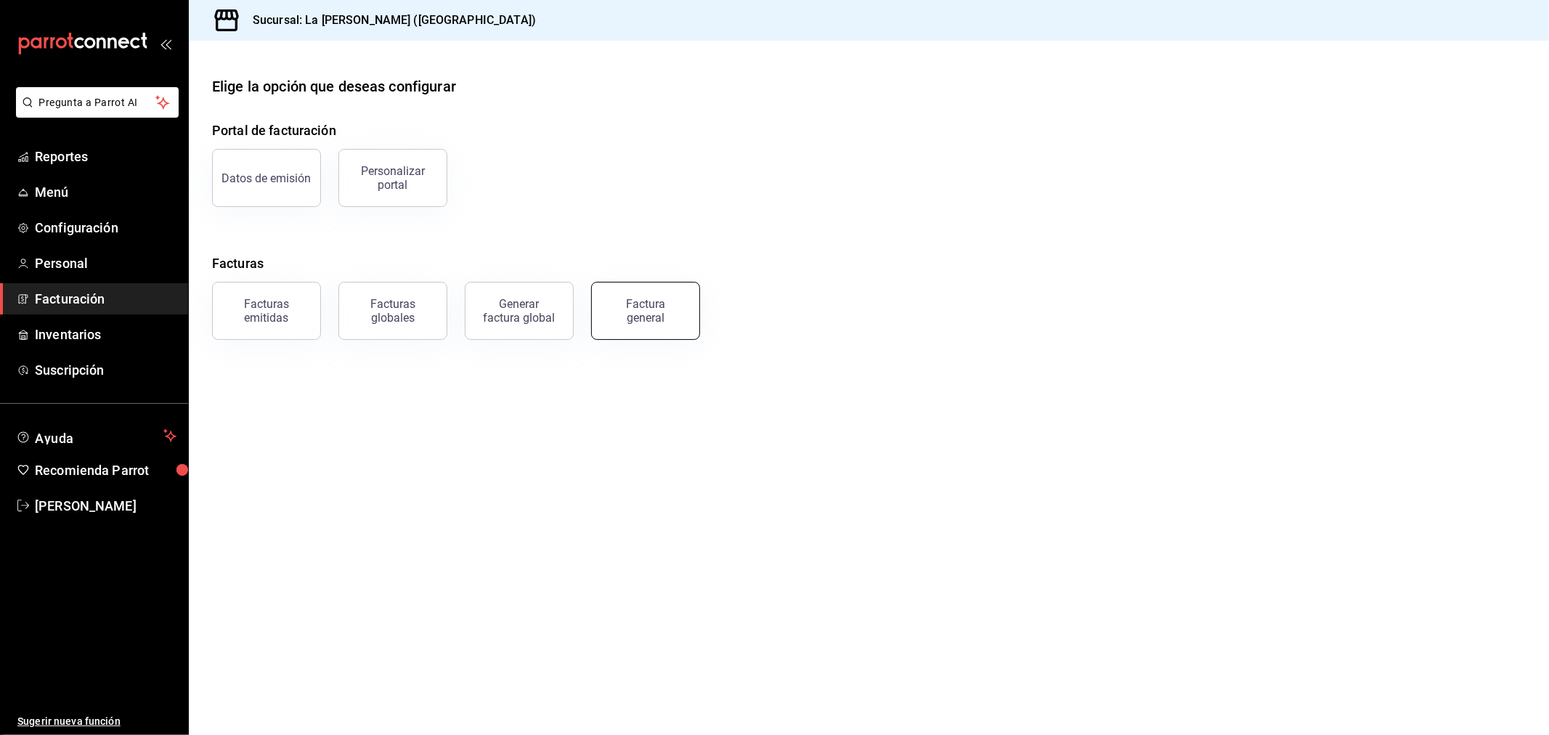
click at [632, 303] on div "Factura general" at bounding box center [645, 311] width 73 height 28
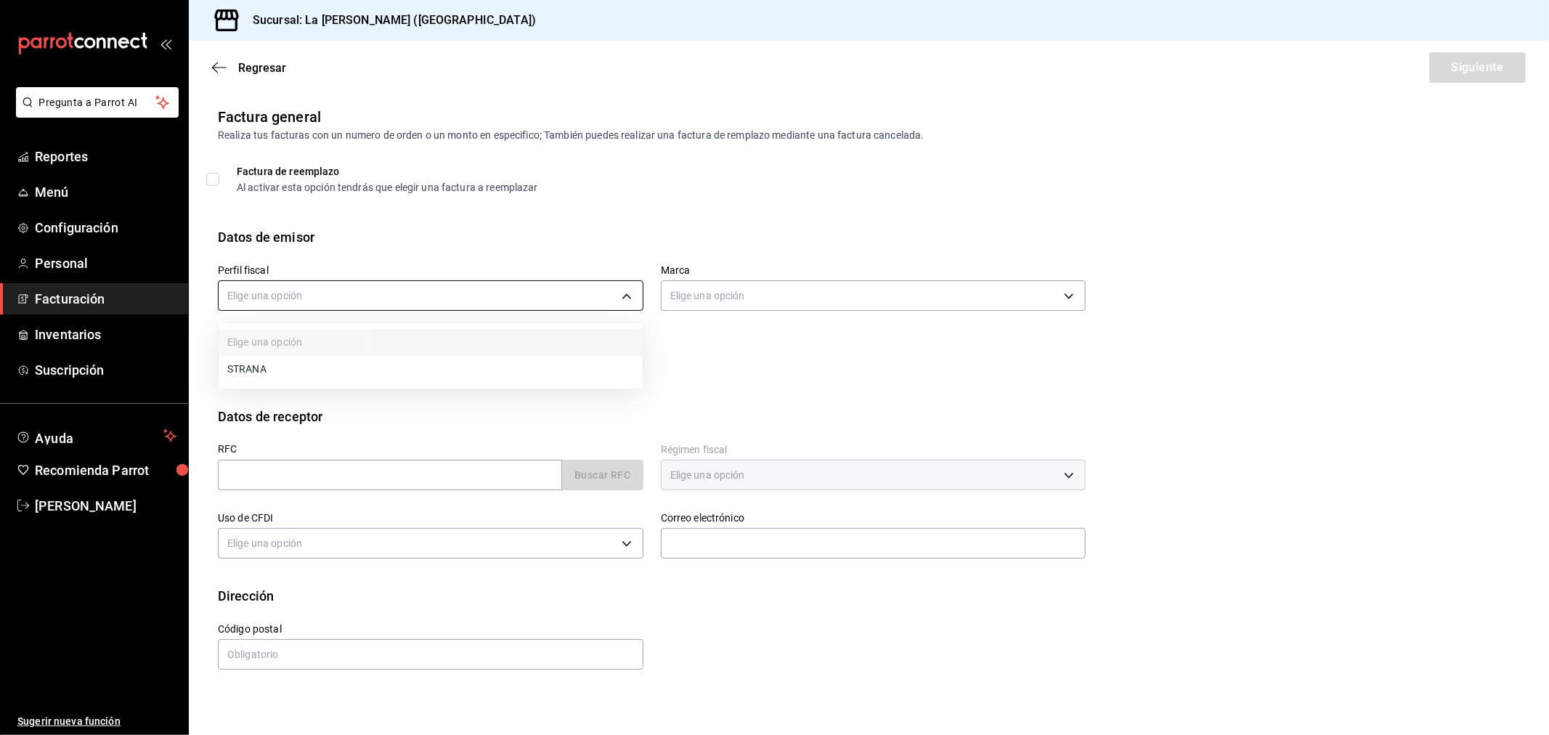
click at [409, 296] on body "Pregunta a Parrot AI Reportes Menú Configuración Personal Facturación Inventari…" at bounding box center [774, 367] width 1549 height 735
click at [354, 362] on li "STRANA" at bounding box center [431, 369] width 424 height 27
type input "d36eceeb-f451-4f62-8527-fdcfc00e458f"
type input "768cf5f5-9f29-4846-9f23-2ee3d48c8f52"
click at [330, 474] on input "text" at bounding box center [390, 475] width 344 height 30
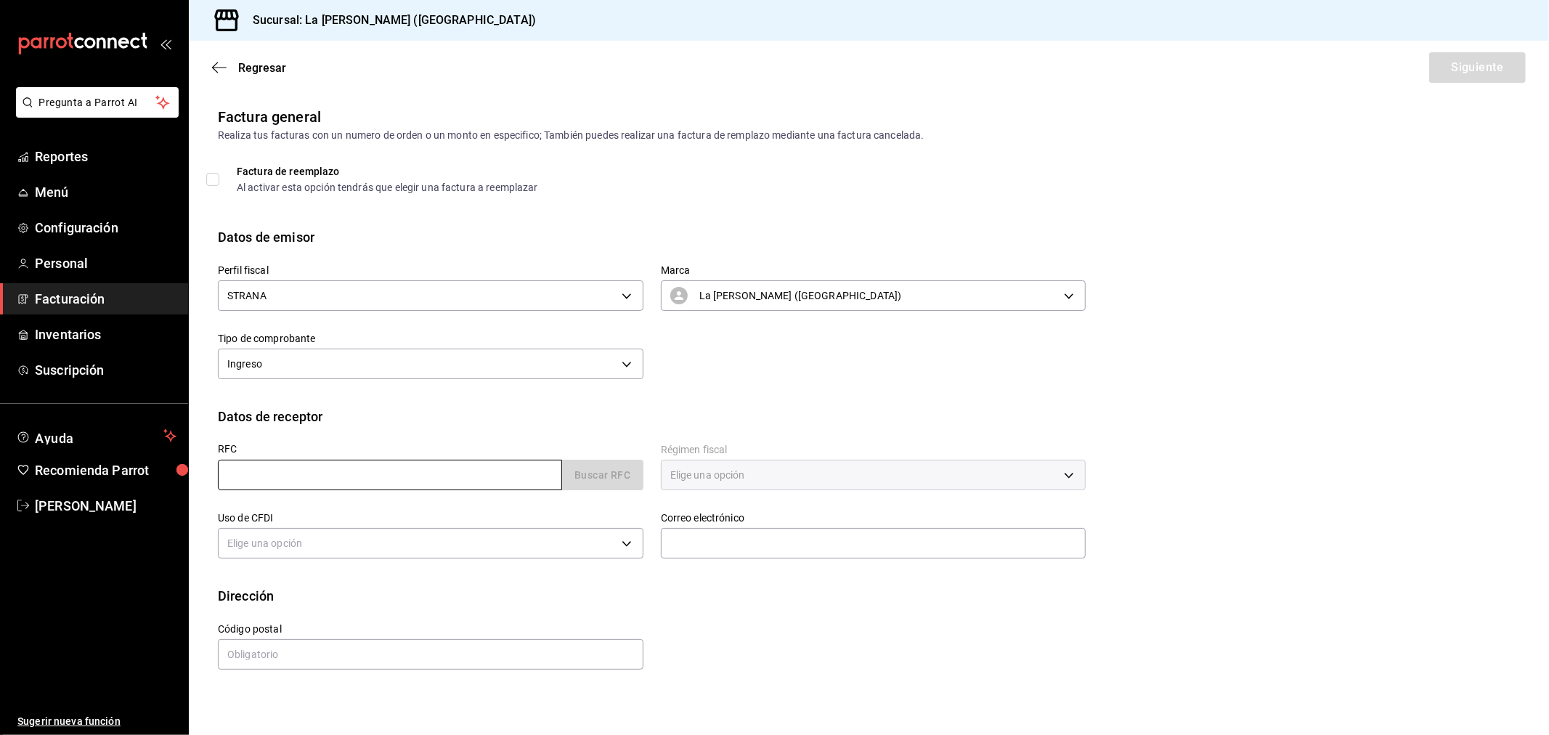
type input "XAXX010101000"
type input "48333"
type input "616"
type input "S01"
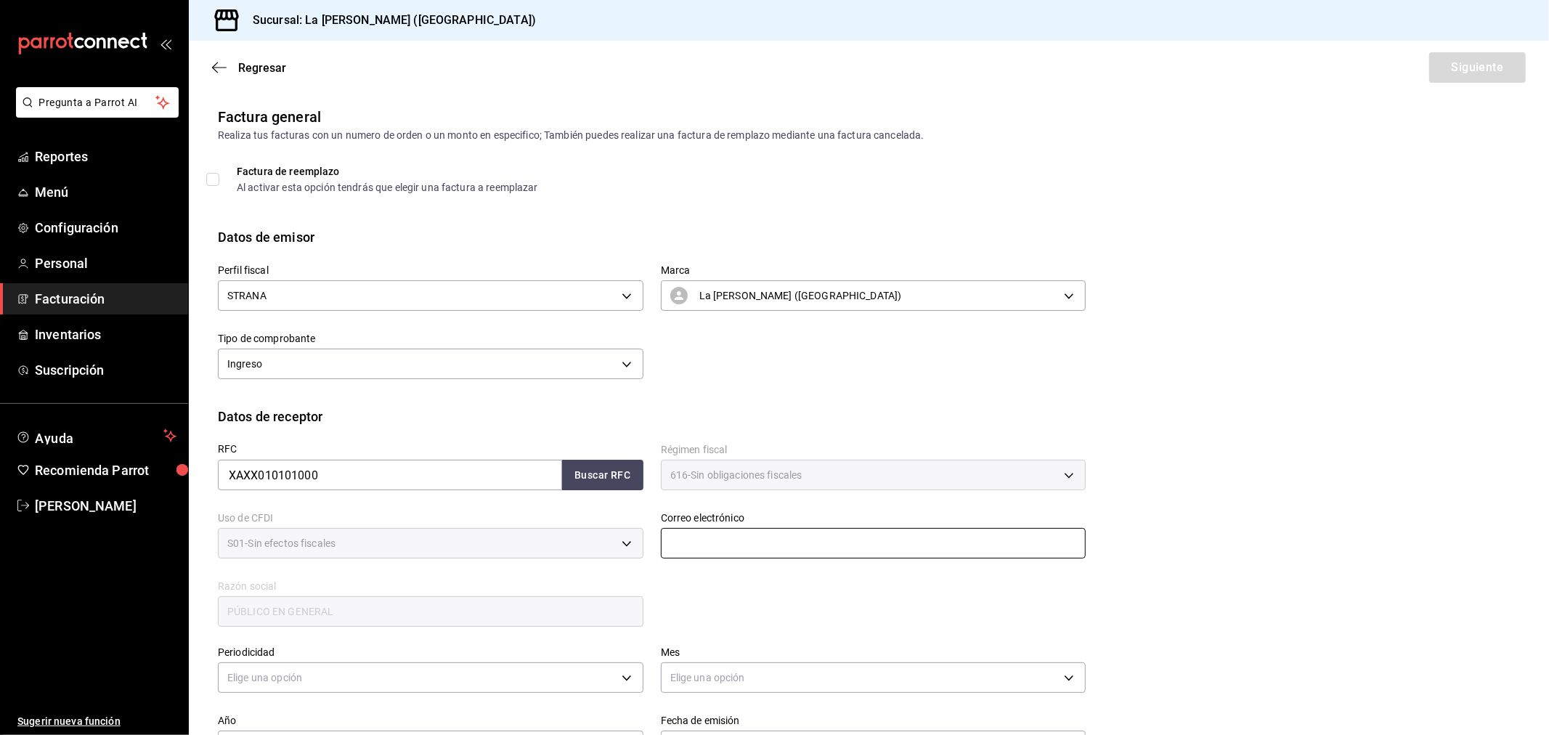
click at [750, 549] on input "text" at bounding box center [873, 543] width 425 height 30
type input "[EMAIL_ADDRESS][DOMAIN_NAME]"
click at [509, 670] on body "Pregunta a Parrot AI Reportes Menú Configuración Personal Facturación Inventari…" at bounding box center [774, 367] width 1549 height 735
click at [475, 641] on li "Diario" at bounding box center [429, 644] width 420 height 24
type input "DAILY"
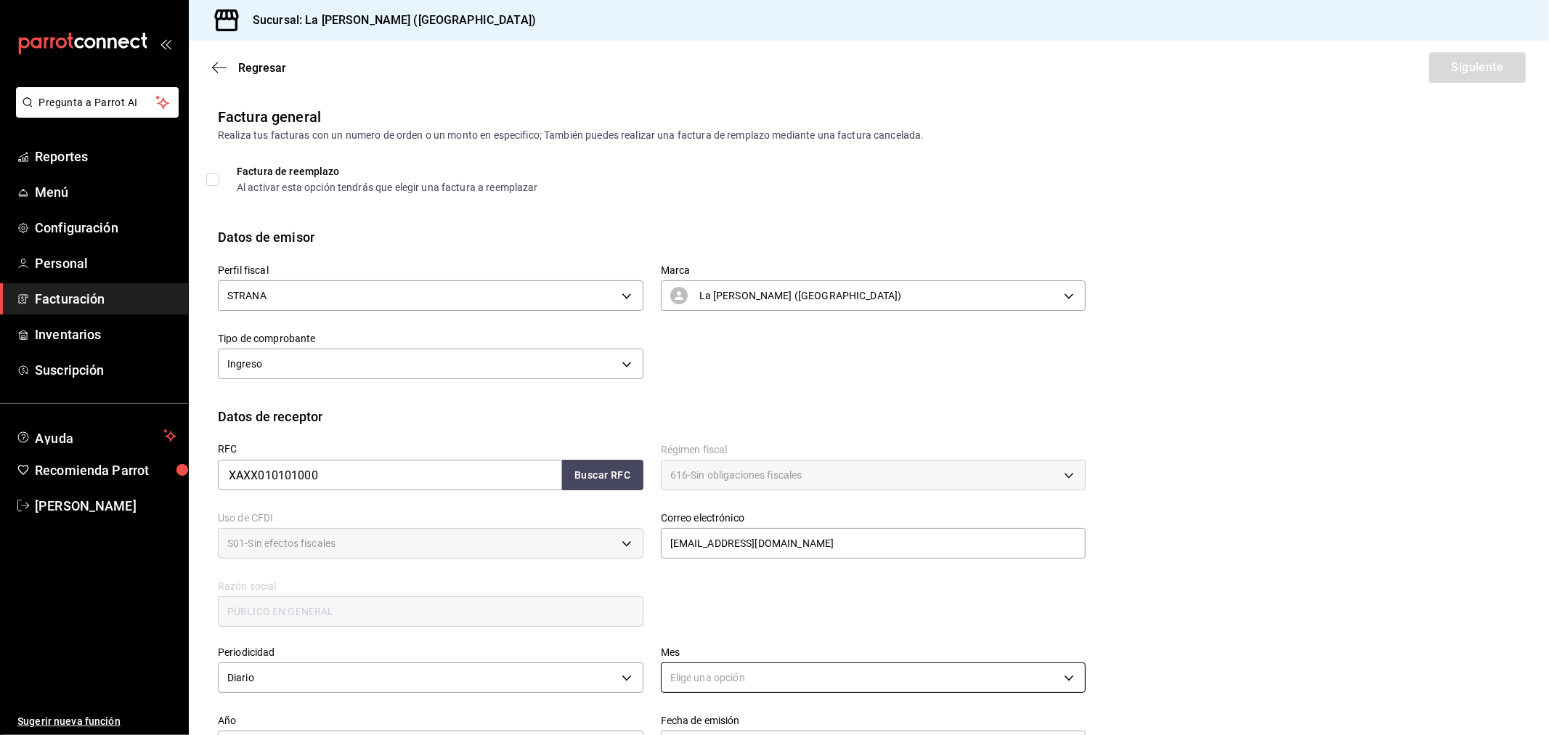
click at [728, 677] on body "Pregunta a Parrot AI Reportes Menú Configuración Personal Facturación Inventari…" at bounding box center [774, 367] width 1549 height 735
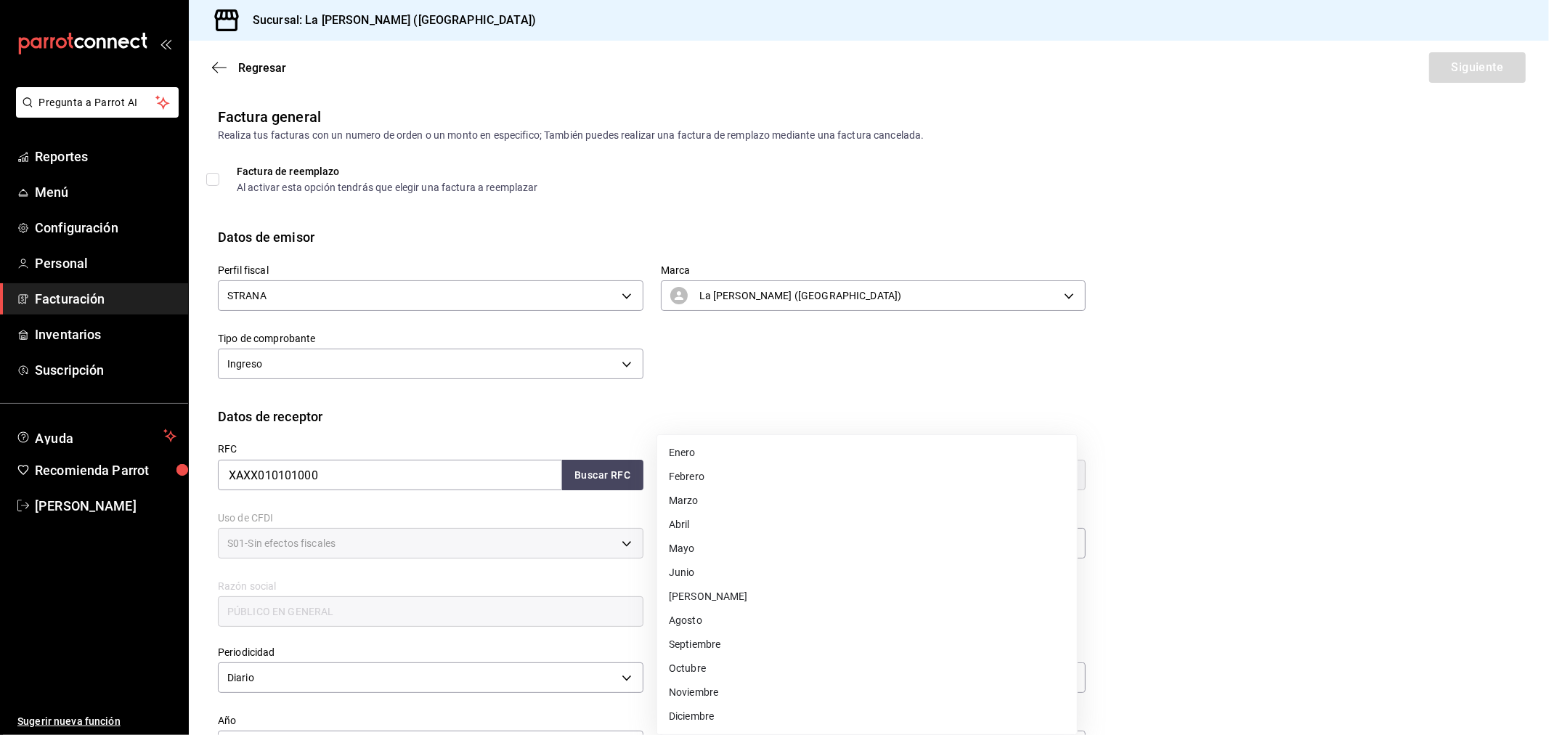
click at [721, 646] on li "Septiembre" at bounding box center [867, 644] width 420 height 24
type input "9"
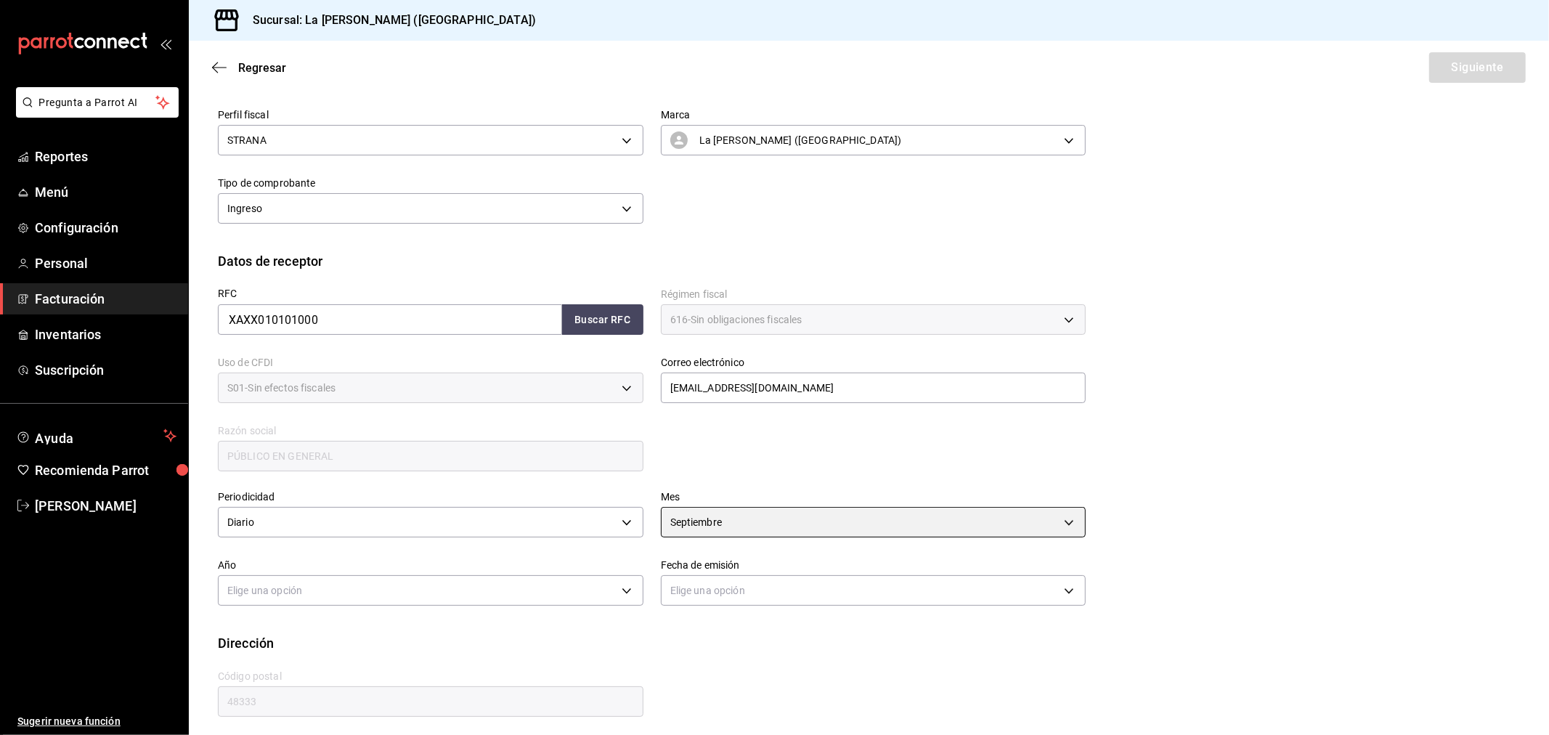
scroll to position [162, 0]
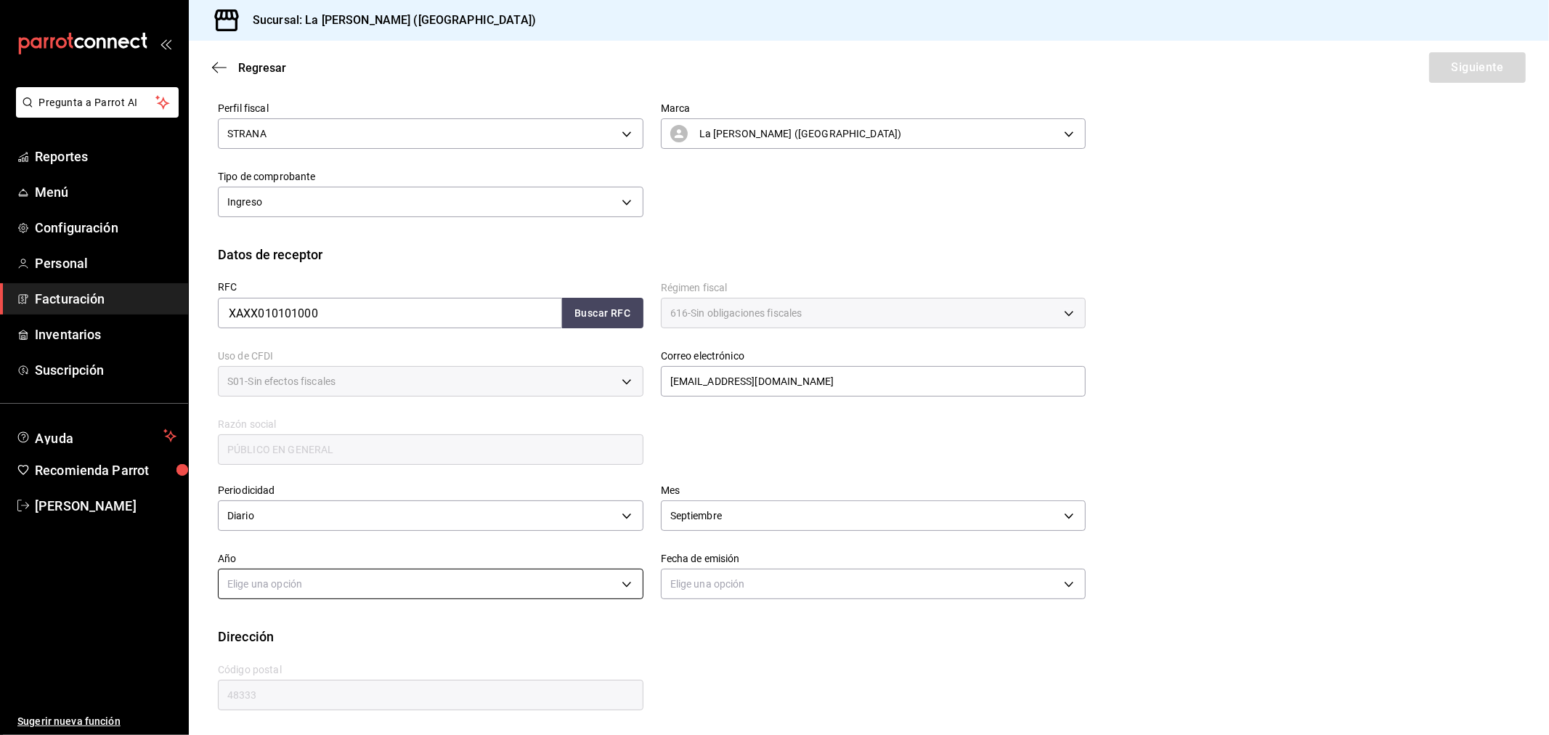
click at [432, 590] on body "Pregunta a Parrot AI Reportes Menú Configuración Personal Facturación Inventari…" at bounding box center [774, 367] width 1549 height 735
click at [414, 621] on li "2025" at bounding box center [429, 628] width 420 height 24
type input "2025"
click at [693, 579] on body "Pregunta a Parrot AI Reportes Menú Configuración Personal Facturación Inventari…" at bounding box center [774, 367] width 1549 height 735
click at [707, 629] on li "Hoy" at bounding box center [867, 628] width 420 height 24
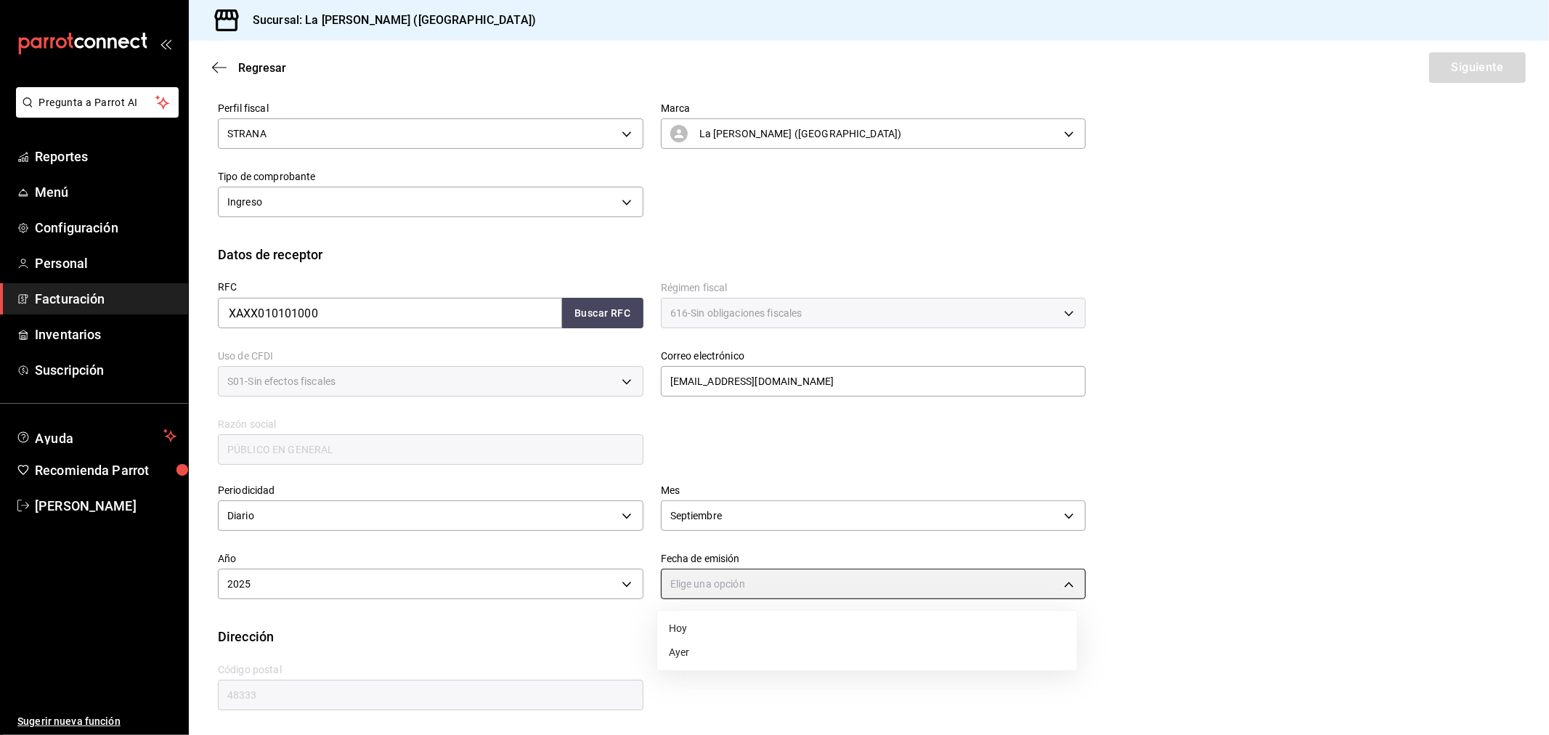
type input "[DATE]"
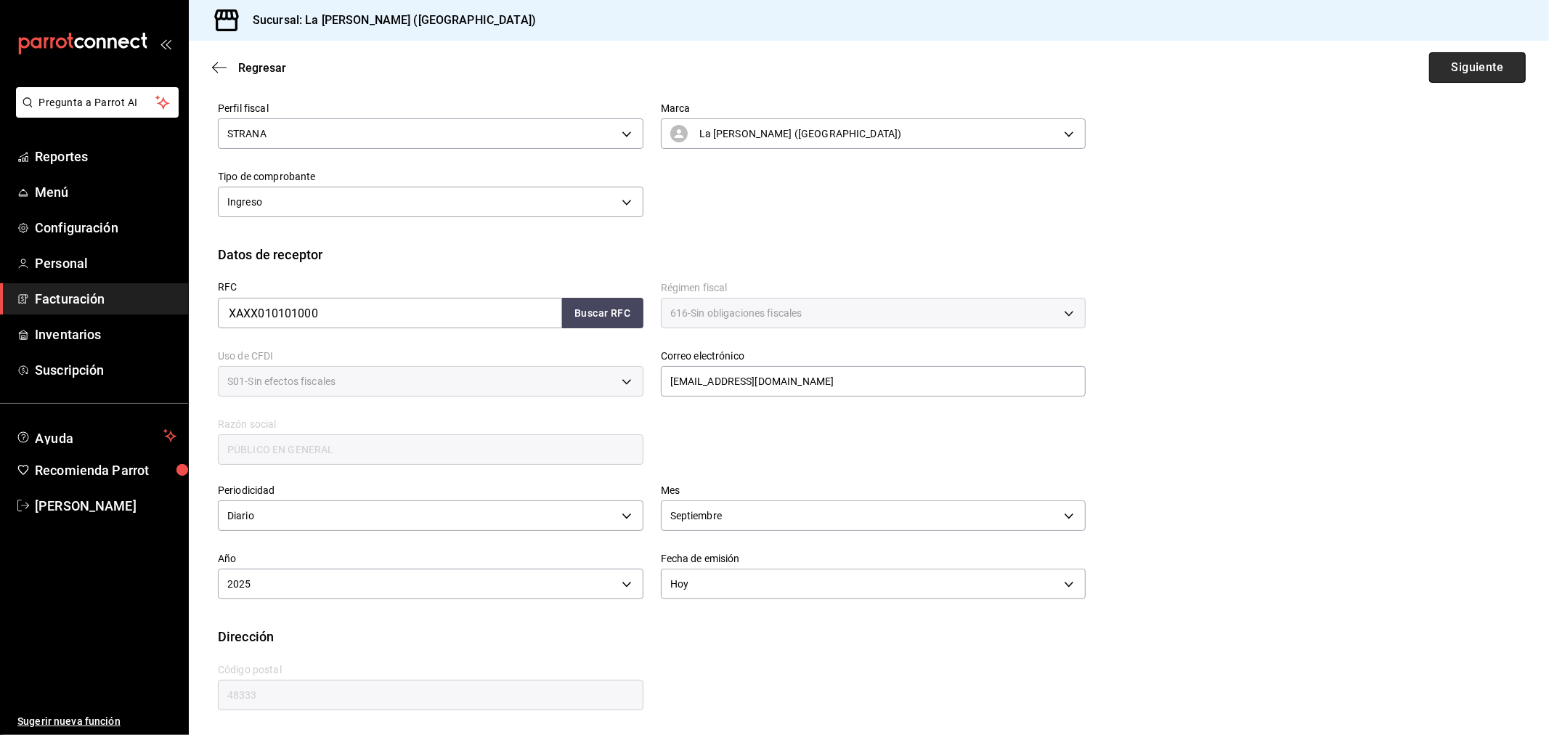
click at [1477, 62] on button "Siguiente" at bounding box center [1477, 67] width 97 height 30
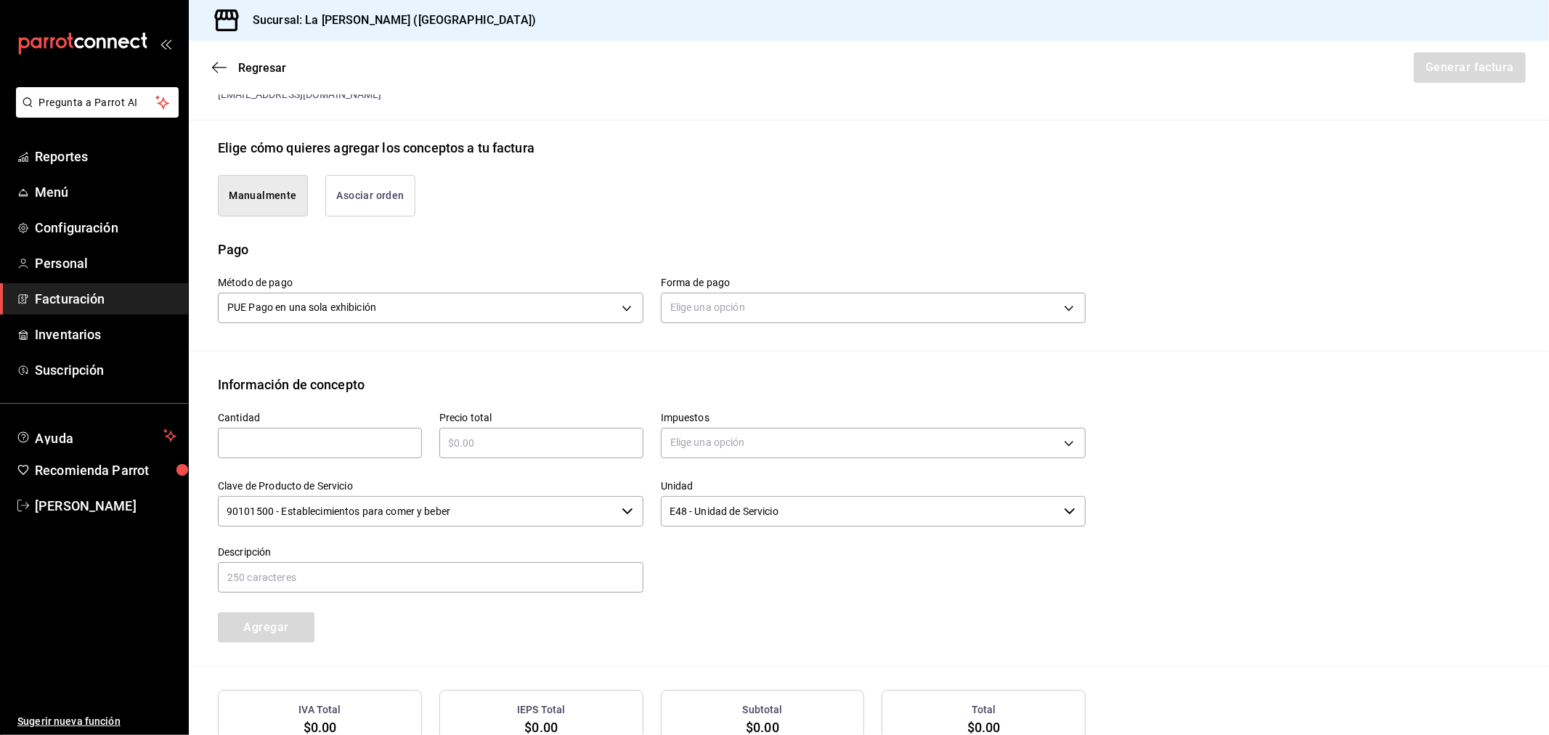
scroll to position [401, 0]
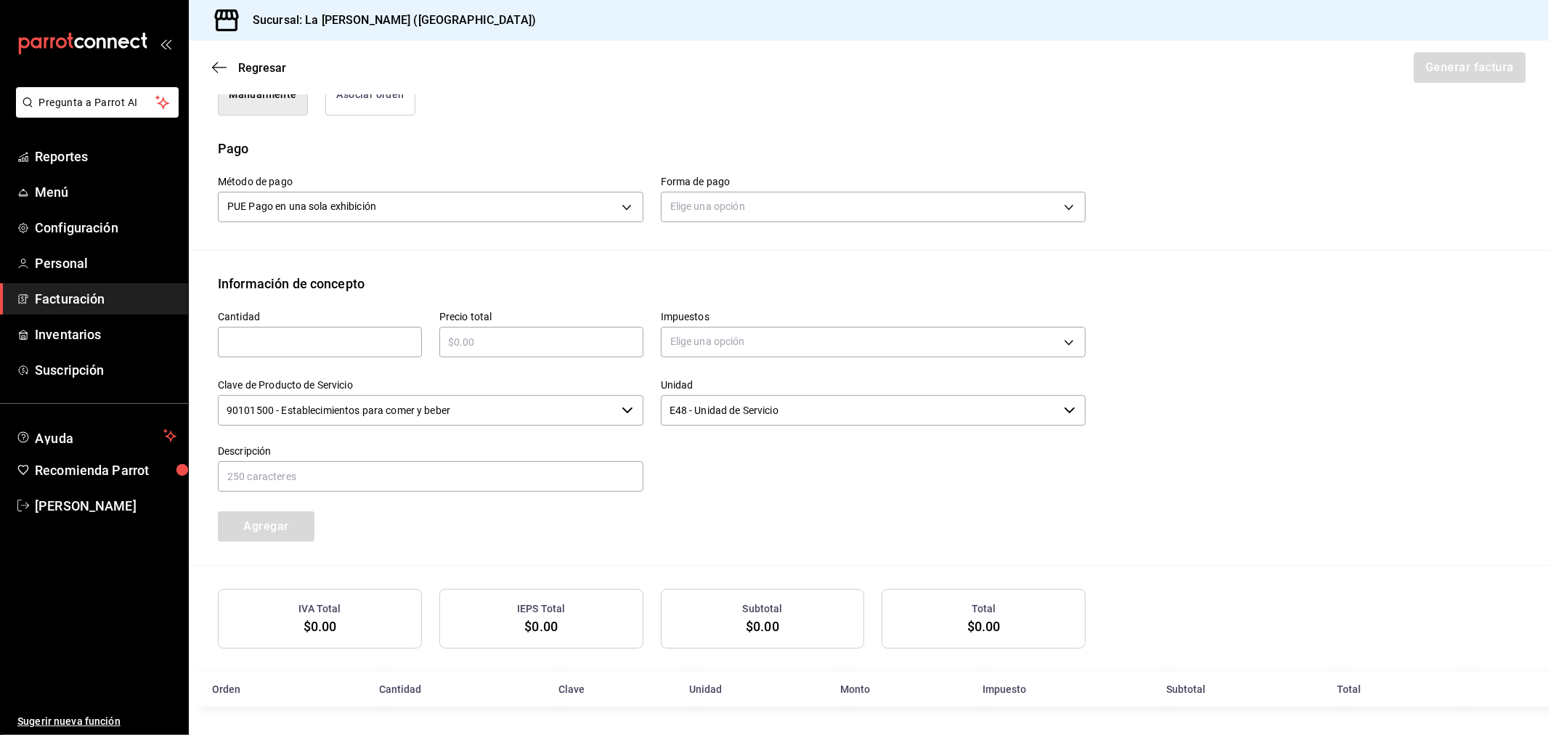
click at [789, 189] on div "Elige una opción" at bounding box center [873, 205] width 425 height 38
click at [794, 209] on body "Pregunta a Parrot AI Reportes Menú Configuración Personal Facturación Inventari…" at bounding box center [774, 367] width 1549 height 735
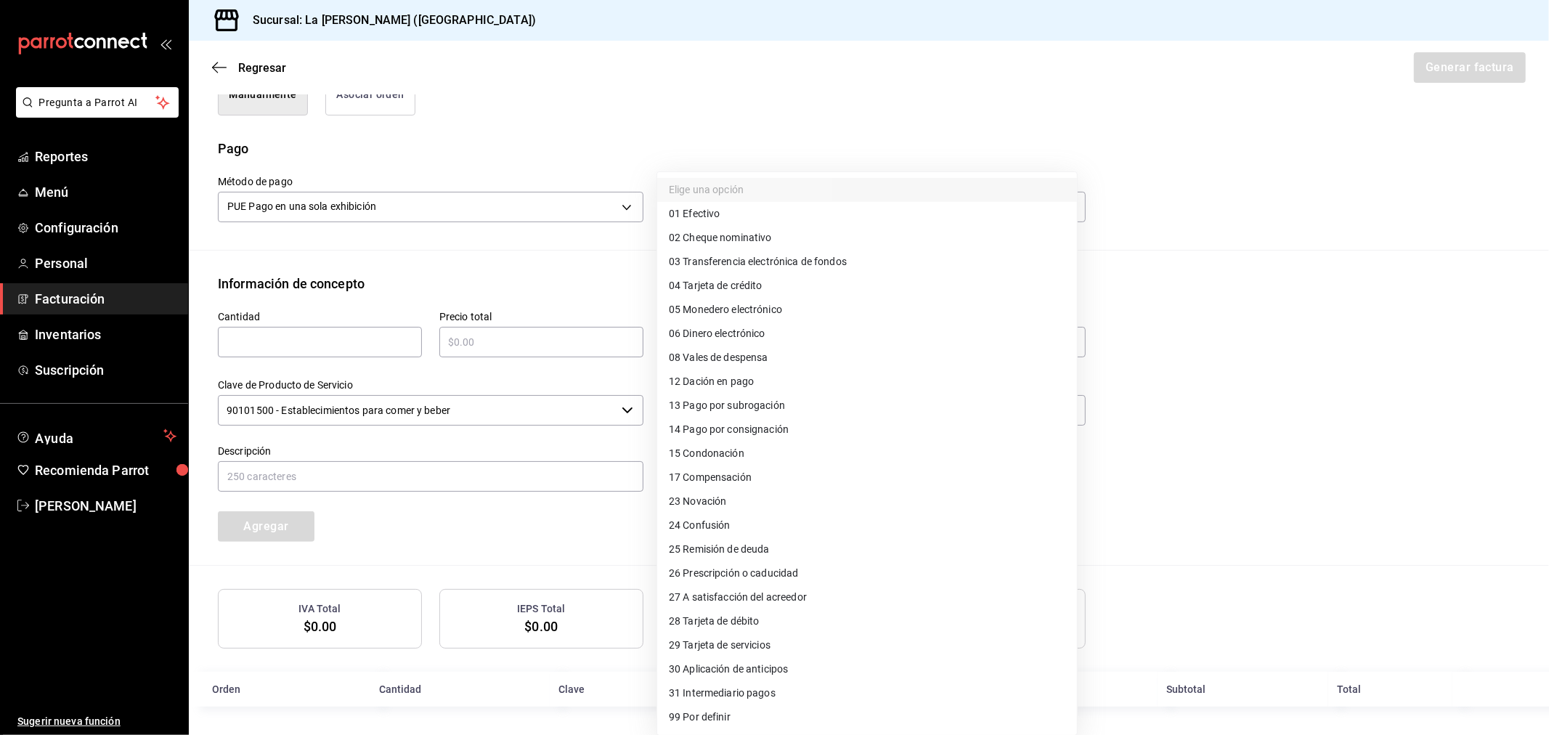
click at [746, 615] on span "28 Tarjeta de débito" at bounding box center [714, 620] width 91 height 15
type input "28"
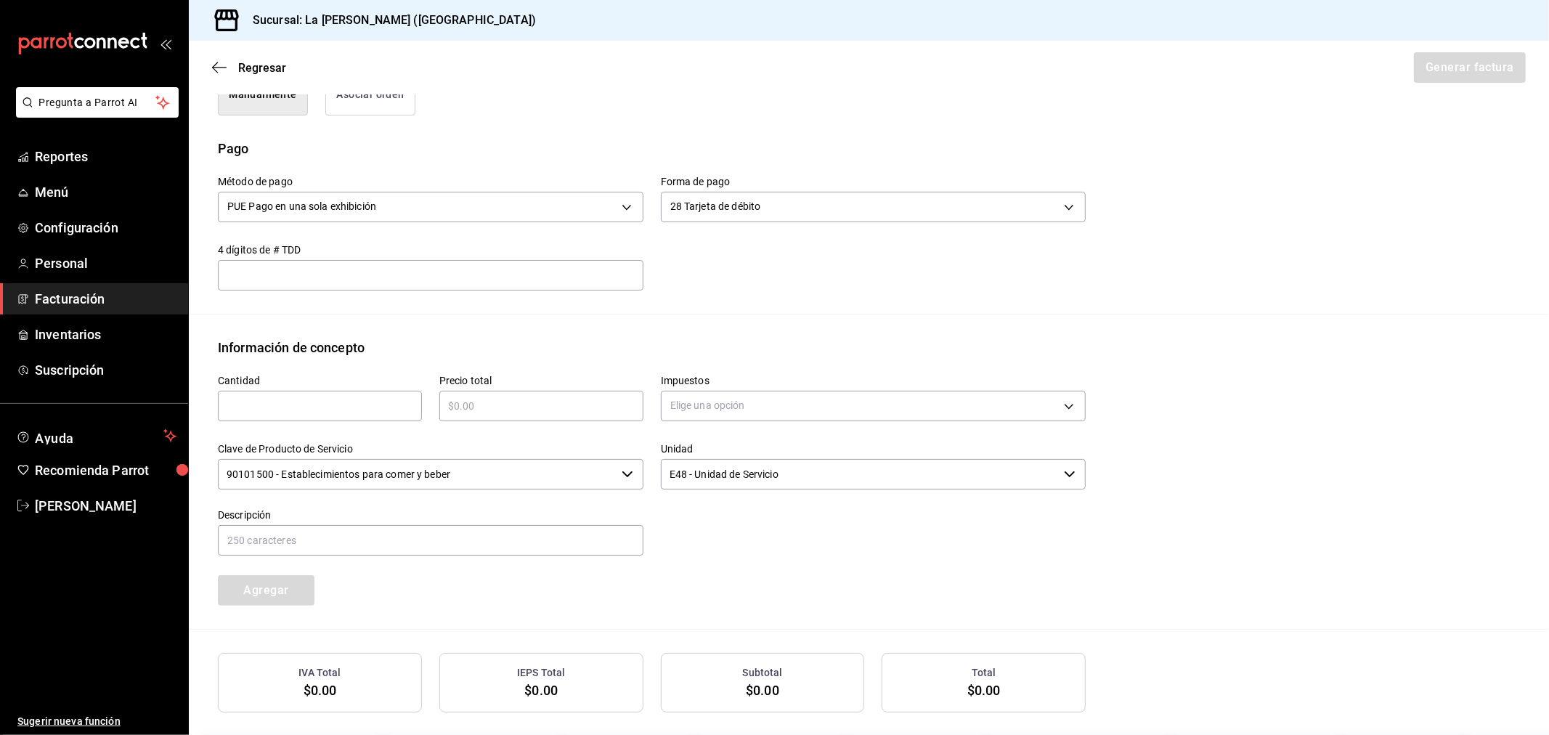
click at [478, 482] on input "90101500 - Establecimientos para comer y beber" at bounding box center [417, 474] width 398 height 30
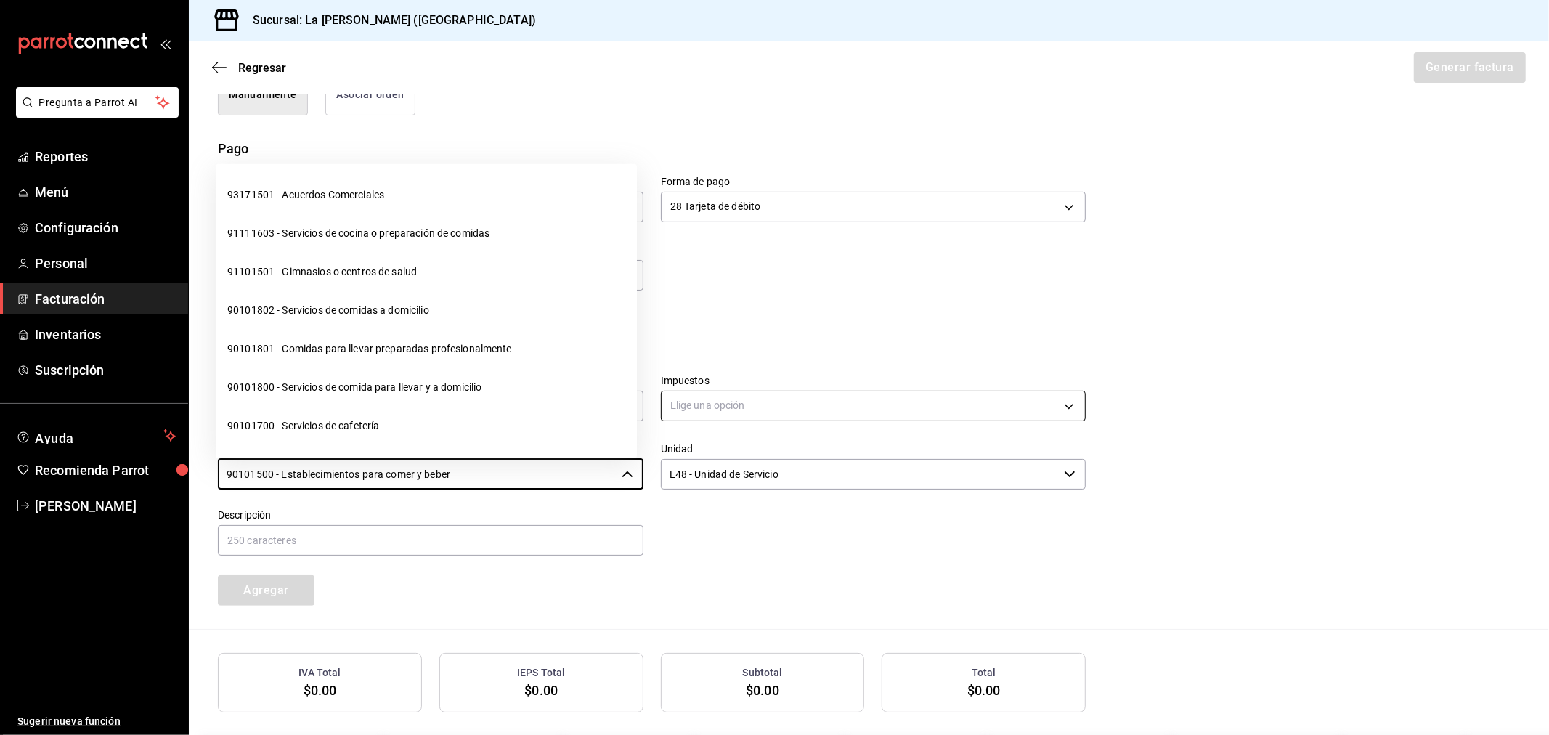
click at [701, 405] on body "Pregunta a Parrot AI Reportes Menú Configuración Personal Facturación Inventari…" at bounding box center [774, 367] width 1549 height 735
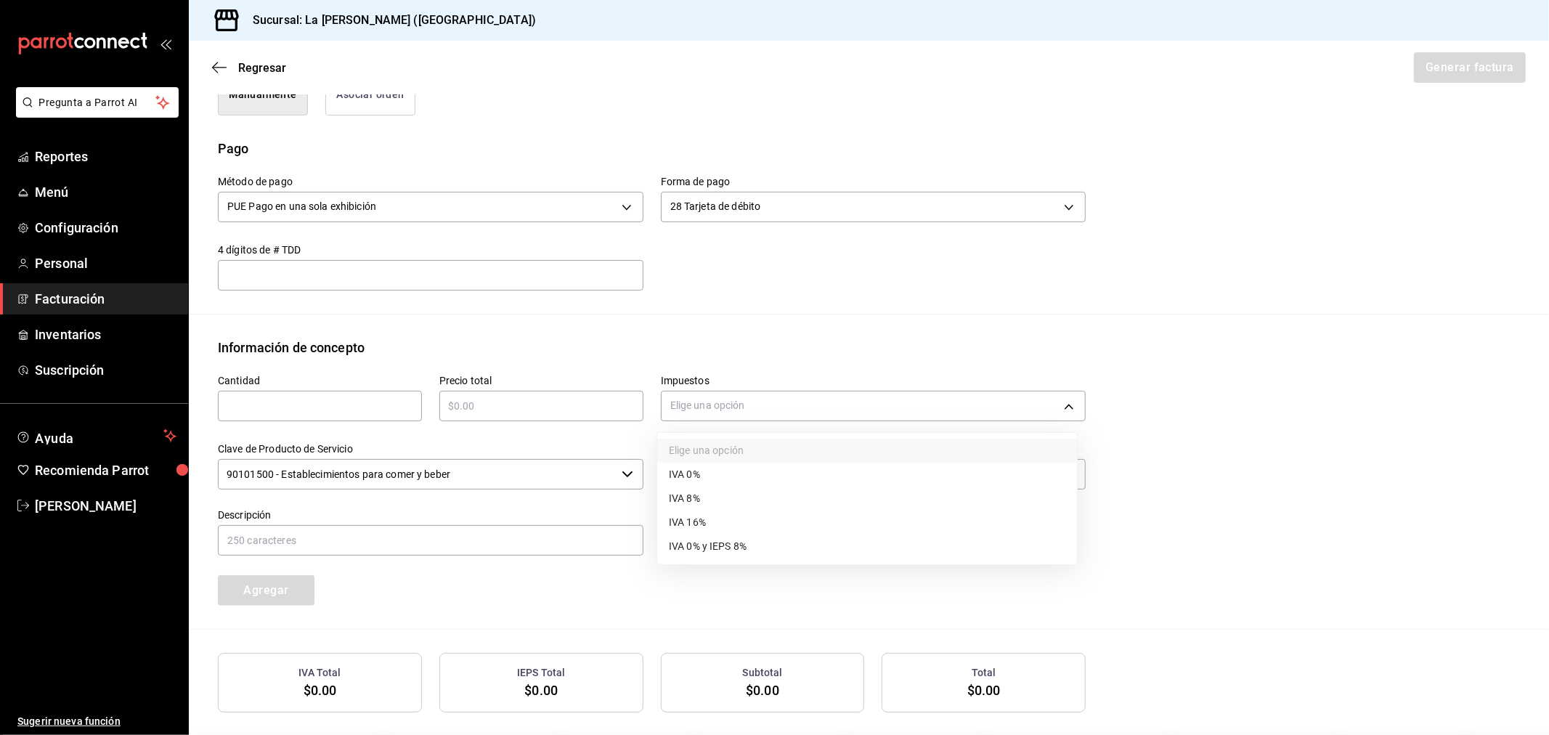
click at [237, 403] on div at bounding box center [774, 367] width 1549 height 735
click at [298, 412] on input "text" at bounding box center [320, 405] width 204 height 17
type input "1"
type input "$14678"
click at [709, 401] on body "Pregunta a Parrot AI Reportes Menú Configuración Personal Facturación Inventari…" at bounding box center [774, 367] width 1549 height 735
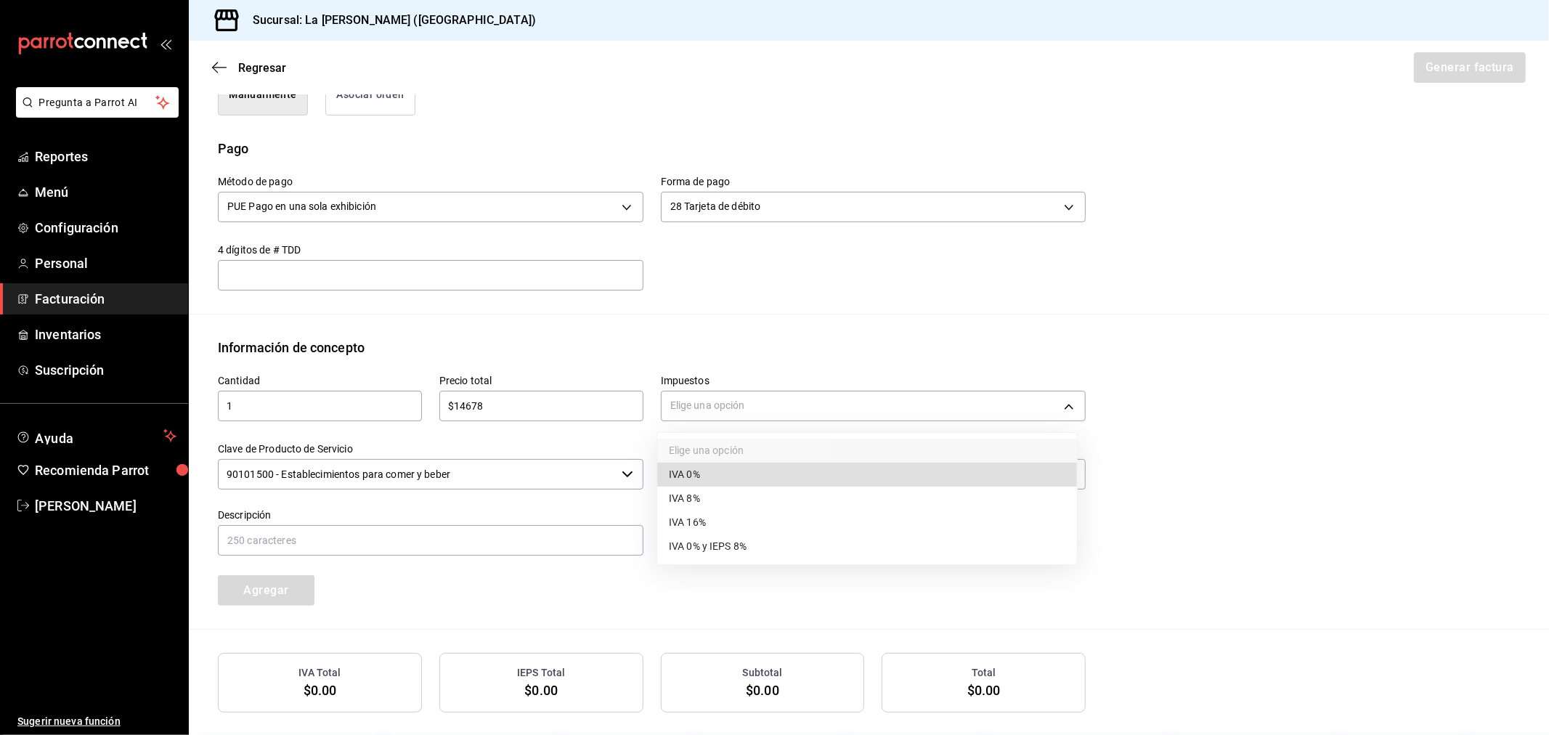
click at [699, 478] on span "IVA 0%" at bounding box center [684, 474] width 31 height 15
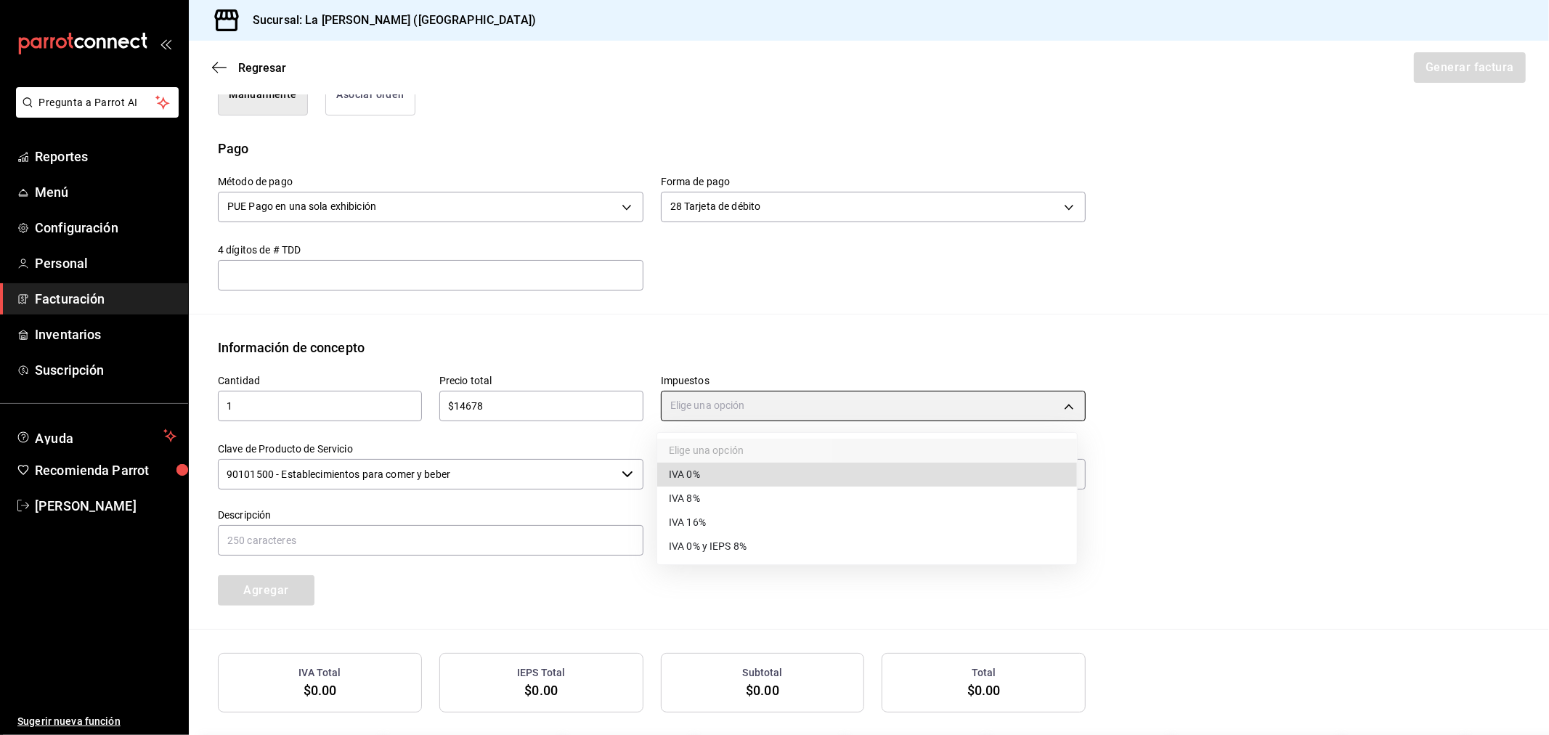
type input "IVA_0"
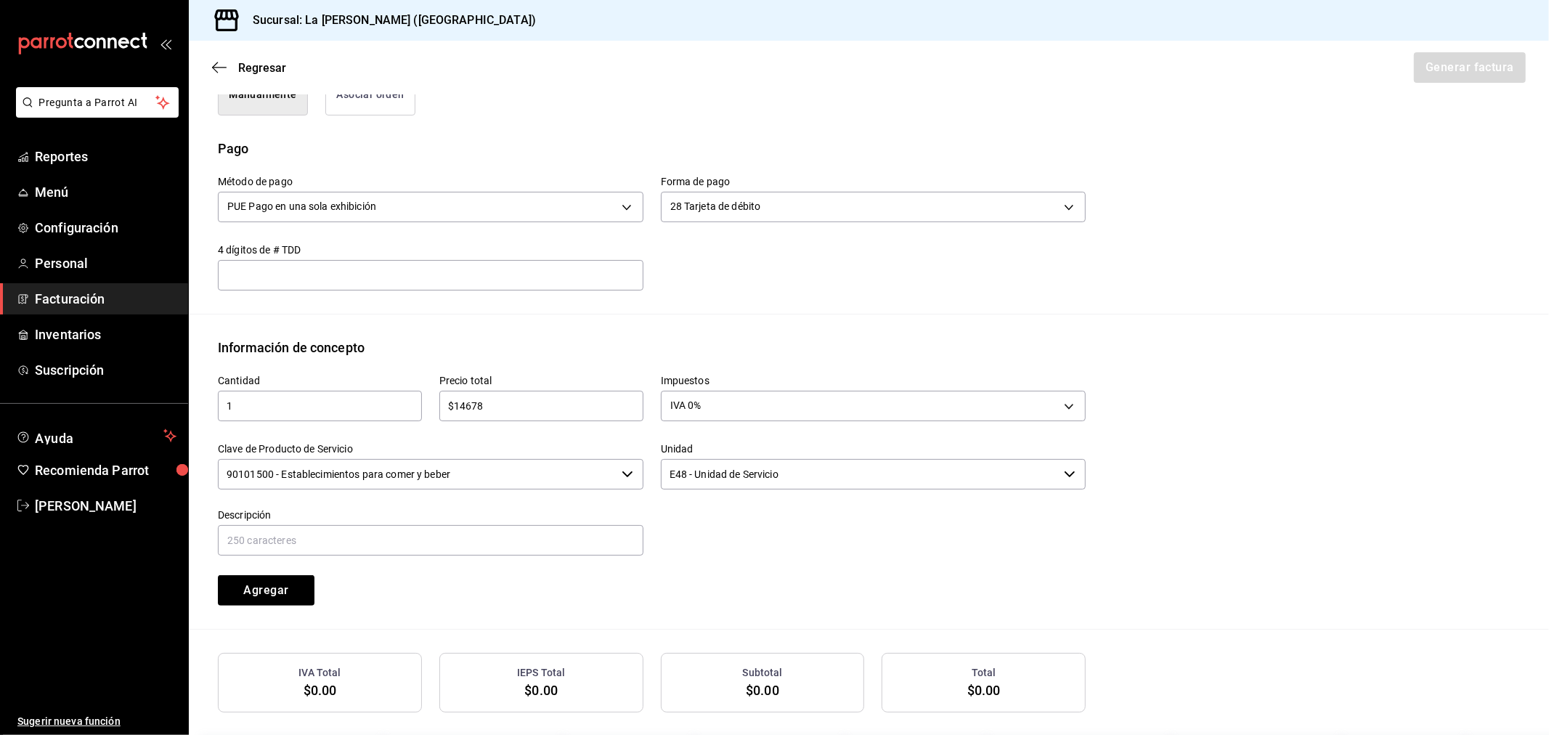
click at [465, 470] on input "90101500 - Establecimientos para comer y beber" at bounding box center [417, 474] width 398 height 30
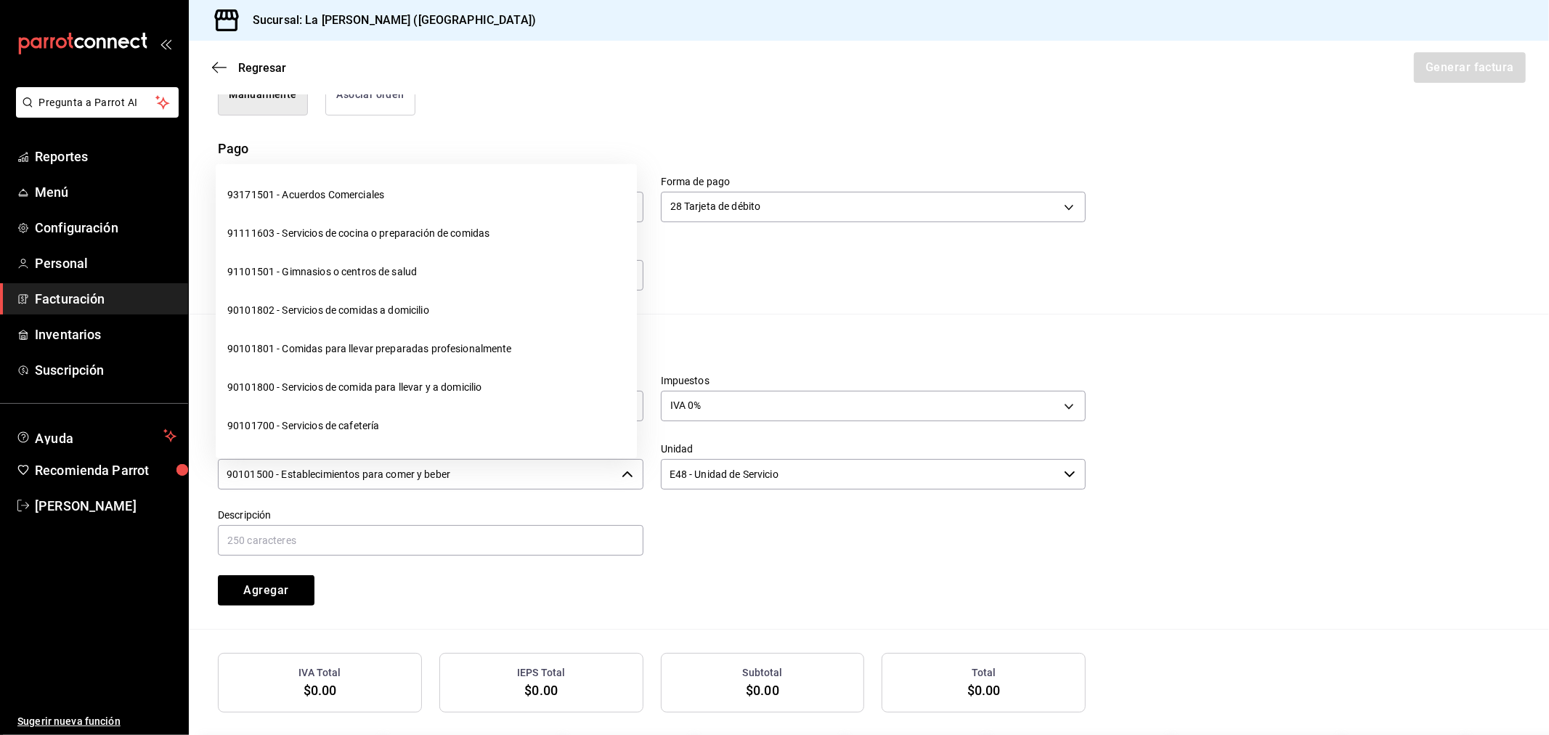
drag, startPoint x: 465, startPoint y: 470, endPoint x: 456, endPoint y: 470, distance: 8.7
click at [457, 470] on input "90101500 - Establecimientos para comer y beber" at bounding box center [417, 474] width 398 height 30
type input "90beber101500 - Establecimientos para comer y"
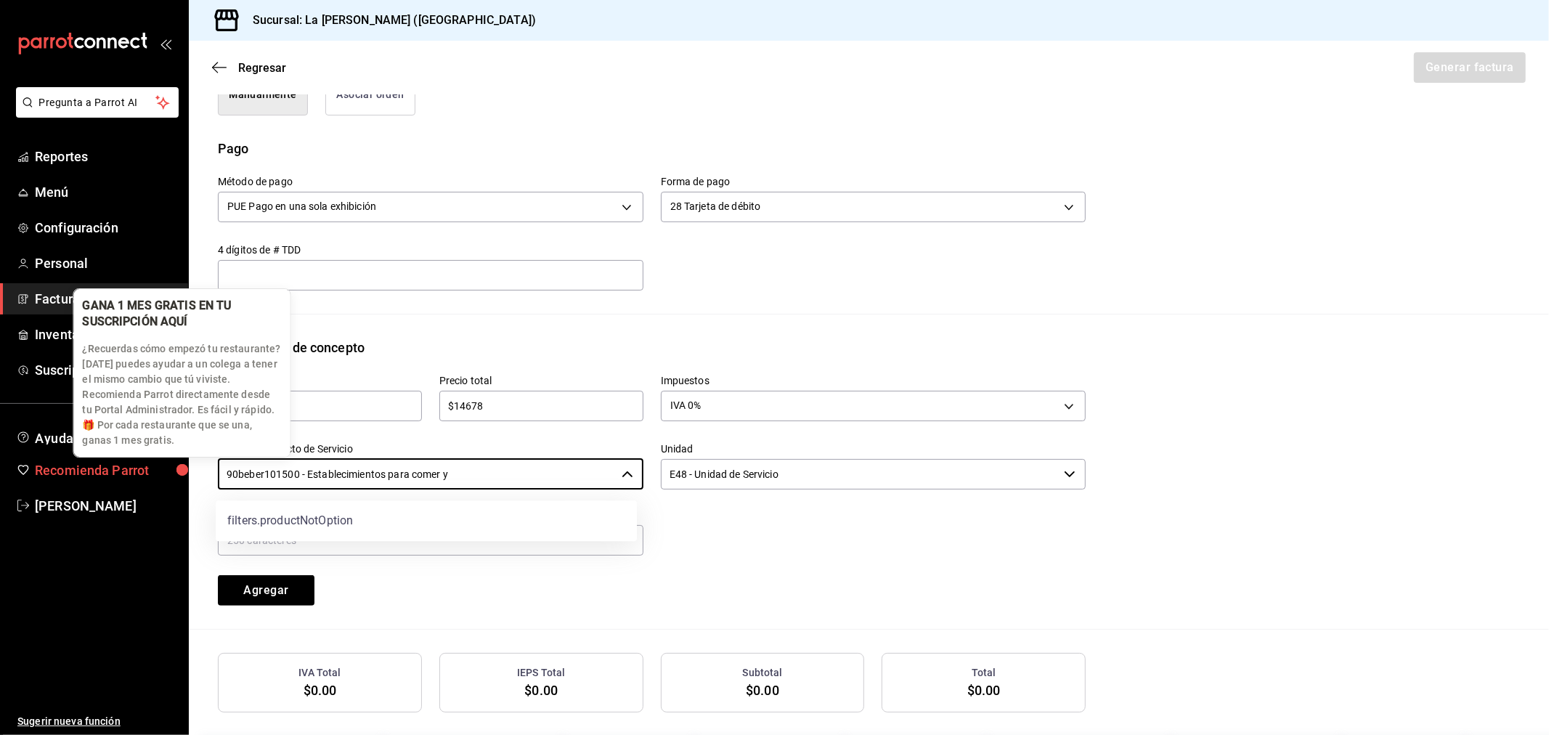
drag, startPoint x: 499, startPoint y: 477, endPoint x: 147, endPoint y: 468, distance: 353.0
click at [189, 482] on body "Pregunta a Parrot AI Reportes Menú Configuración Personal Facturación Inventari…" at bounding box center [774, 367] width 1549 height 735
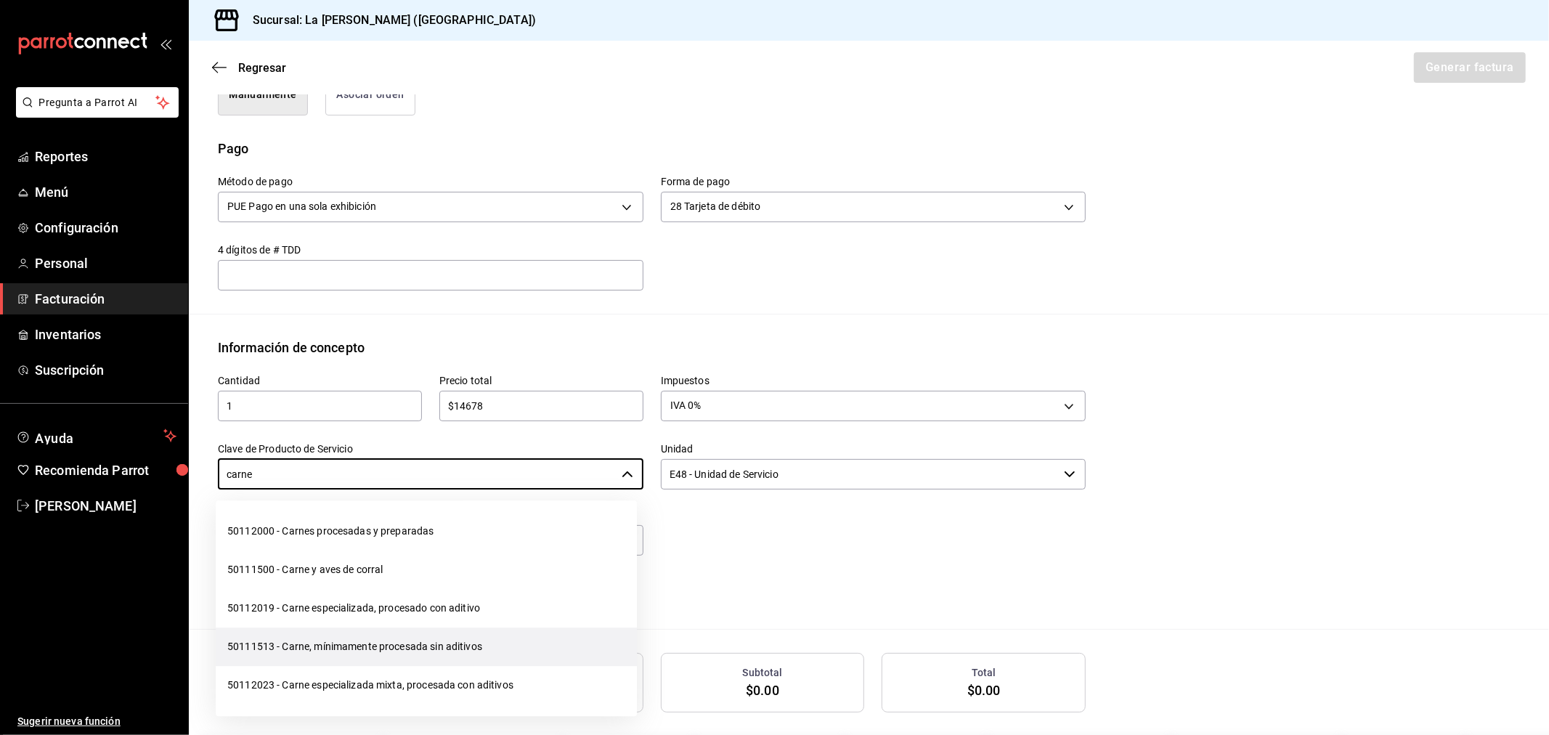
click at [317, 646] on li "50111513 - Carne, mínimamente procesada sin aditivos" at bounding box center [426, 646] width 421 height 38
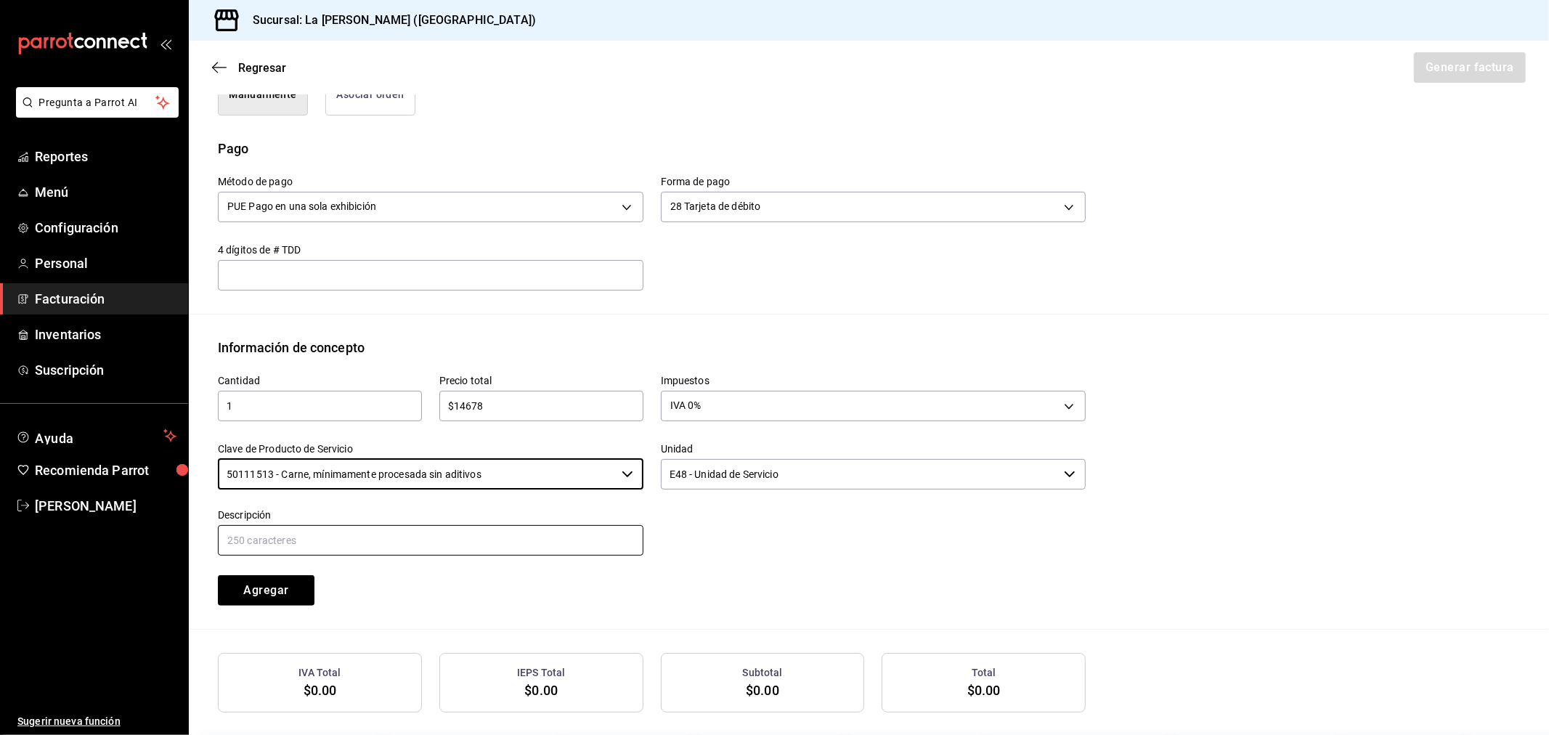
type input "50111513 - Carne, mínimamente procesada sin aditivos"
click at [317, 531] on input "text" at bounding box center [430, 540] width 425 height 30
paste input "CONSUMO DEL DIA [DATE]"
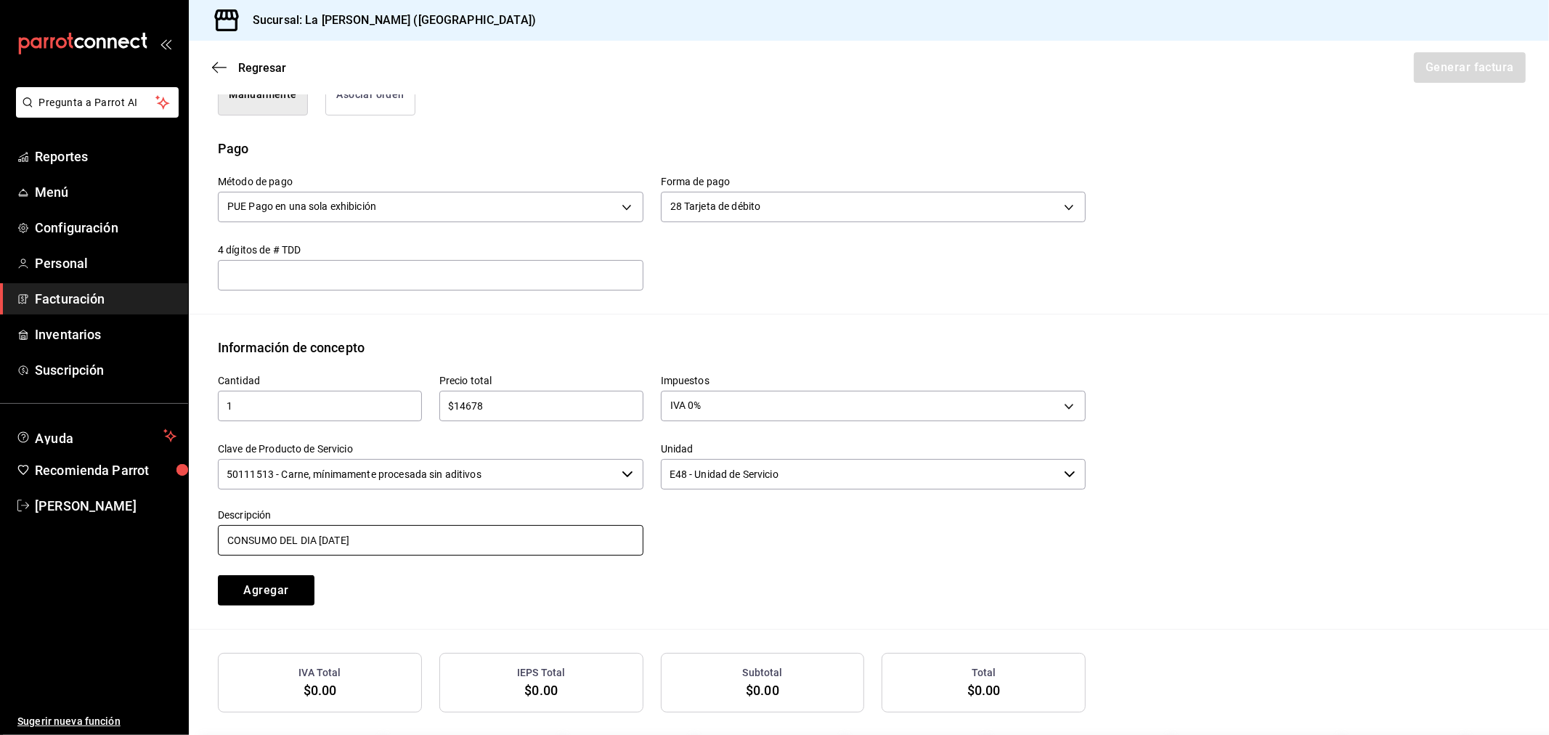
drag, startPoint x: 399, startPoint y: 539, endPoint x: 321, endPoint y: 543, distance: 78.5
click at [321, 543] on input "CONSUMO DEL DIA [DATE]" at bounding box center [430, 540] width 425 height 30
click at [485, 537] on input "CONSUMO DEL DIA [DATE]" at bounding box center [430, 540] width 425 height 30
type input "CONSUMO DEL DIA [DATE]"
click at [332, 608] on div "Cantidad 1 ​ Precio total $14678 ​ Impuestos IVA 0% IVA_0 Clave de Producto de …" at bounding box center [869, 493] width 1302 height 272
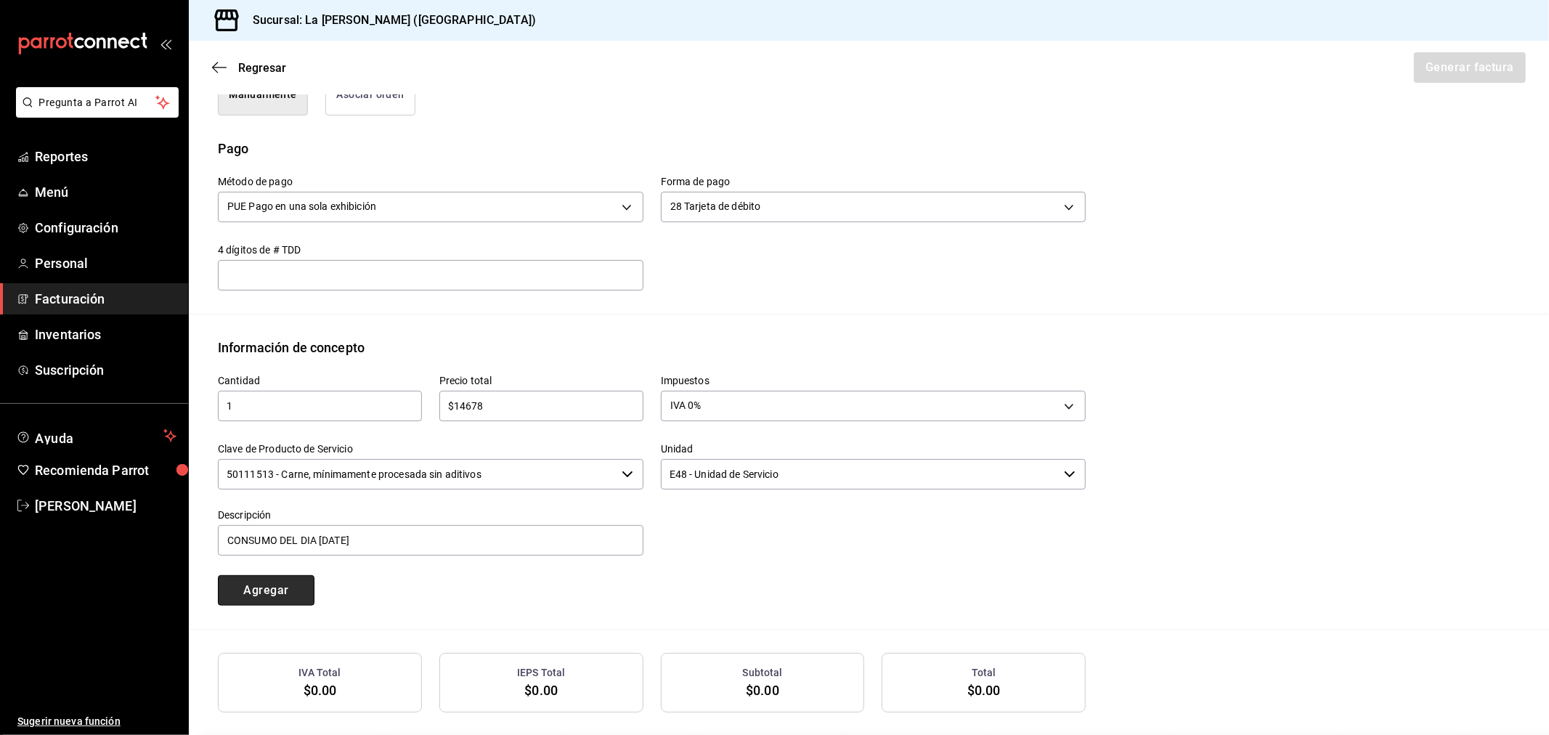
click at [292, 590] on button "Agregar" at bounding box center [266, 590] width 97 height 30
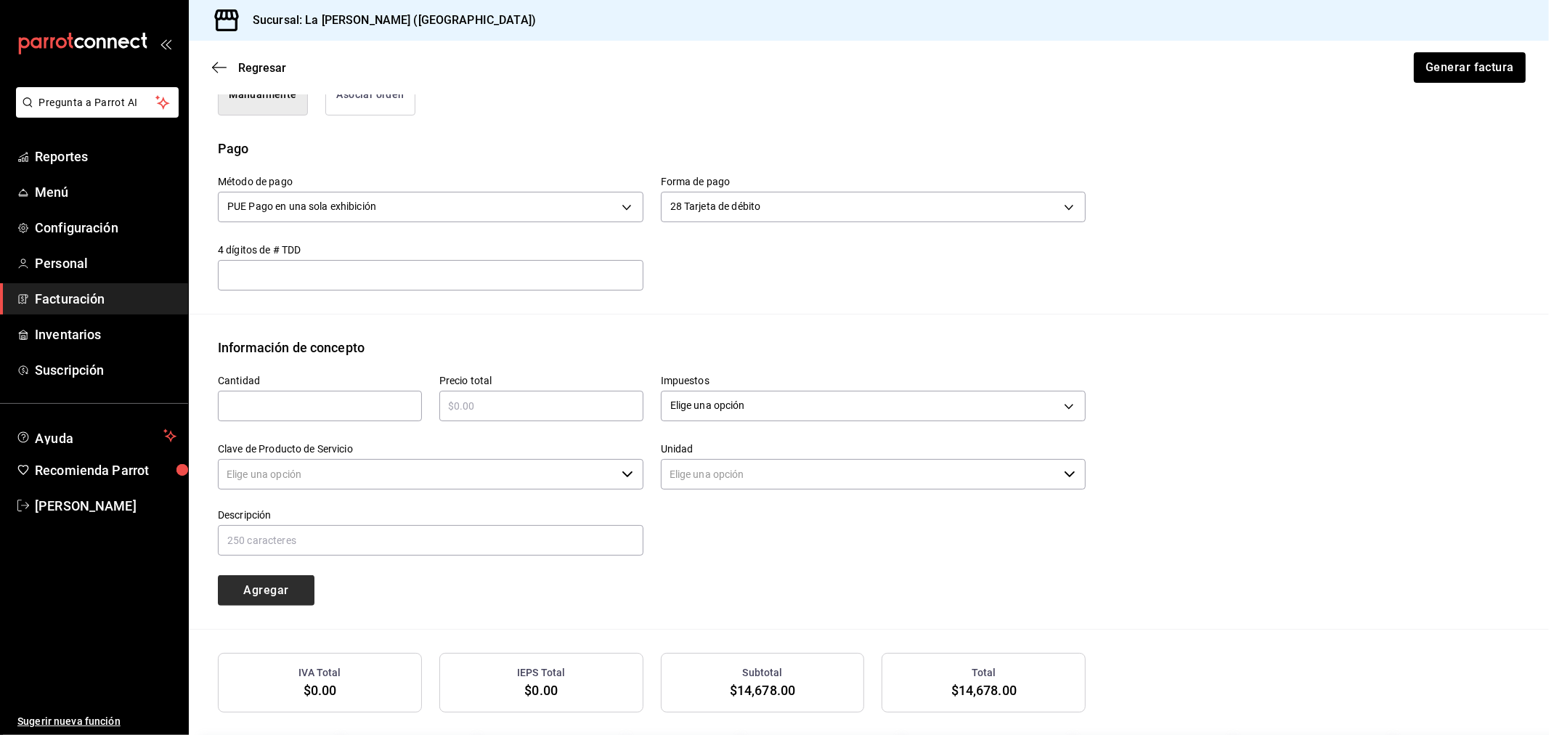
type input "90101500 - Establecimientos para comer y beber"
type input "E48 - Unidad de Servicio"
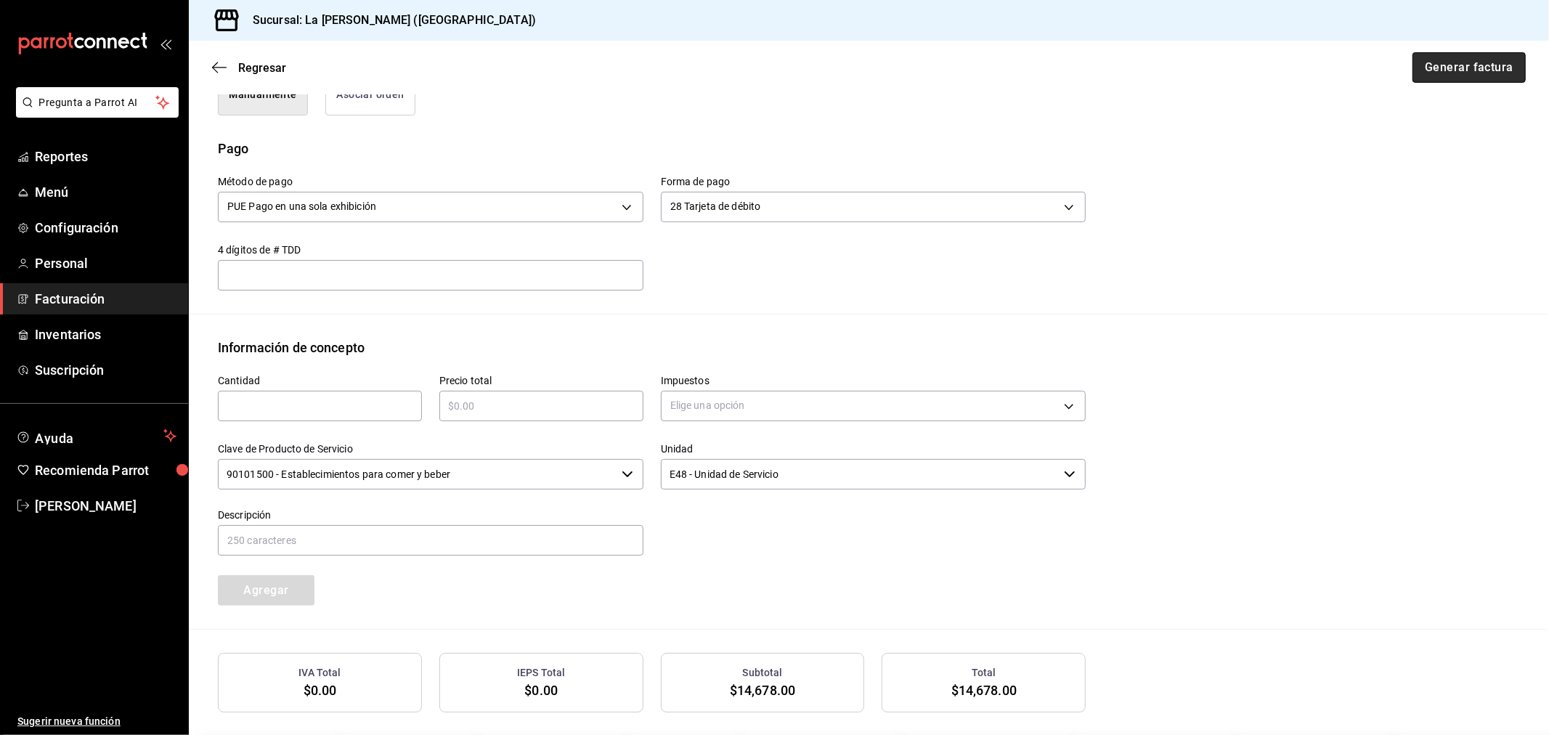
click at [1454, 71] on button "Generar factura" at bounding box center [1468, 67] width 113 height 30
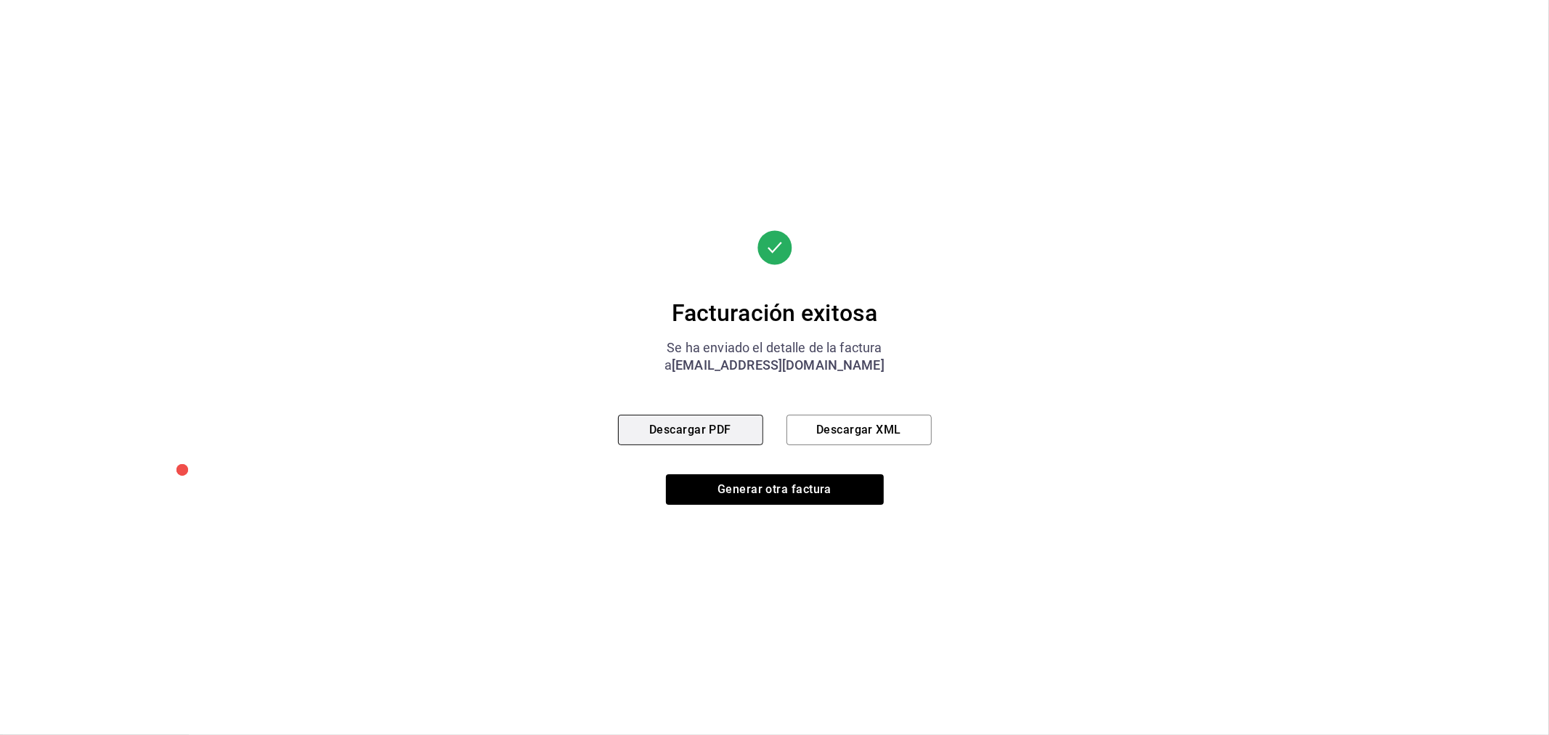
click at [730, 423] on button "Descargar PDF" at bounding box center [690, 430] width 145 height 30
click at [753, 496] on button "Generar otra factura" at bounding box center [775, 489] width 218 height 30
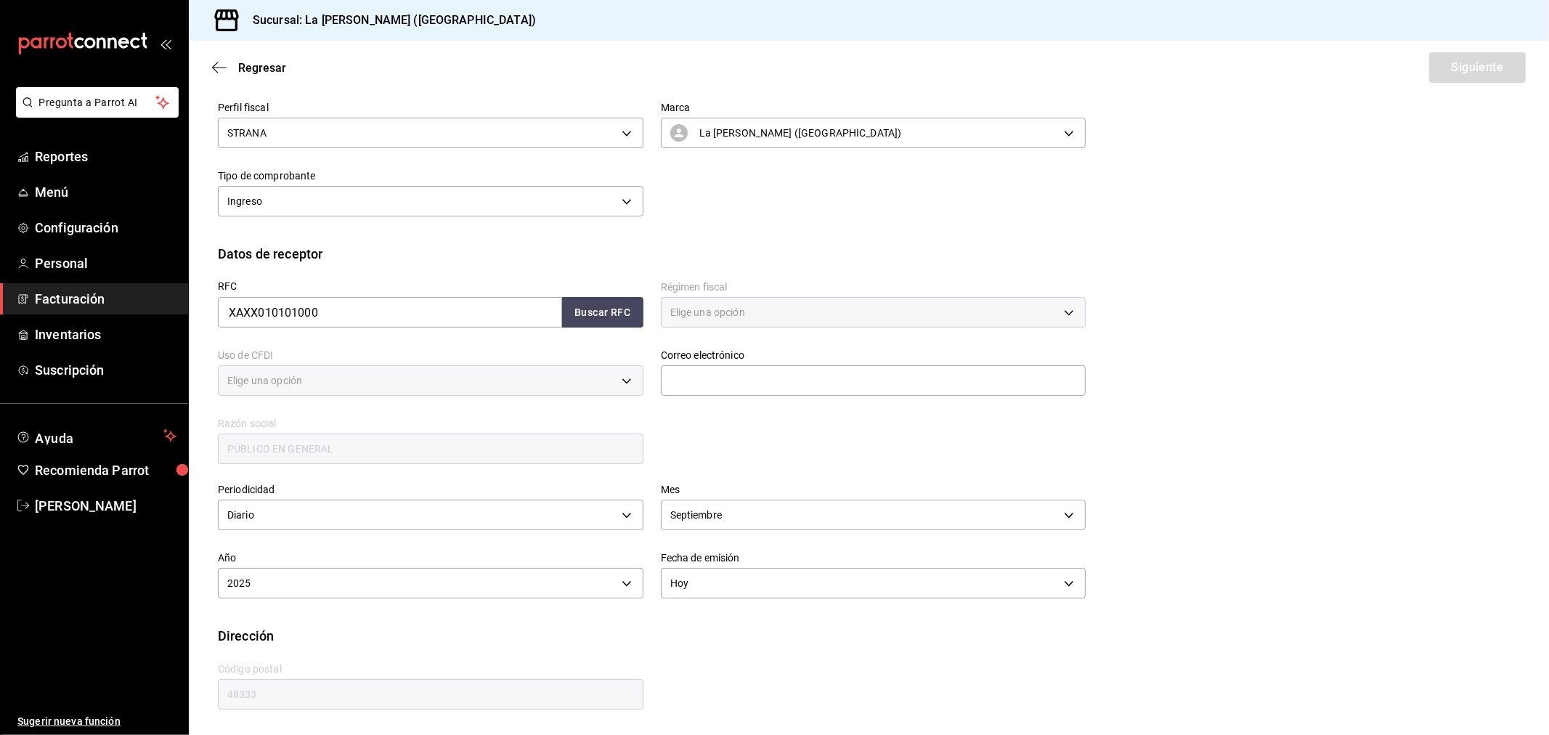
type input "616"
type input "S01"
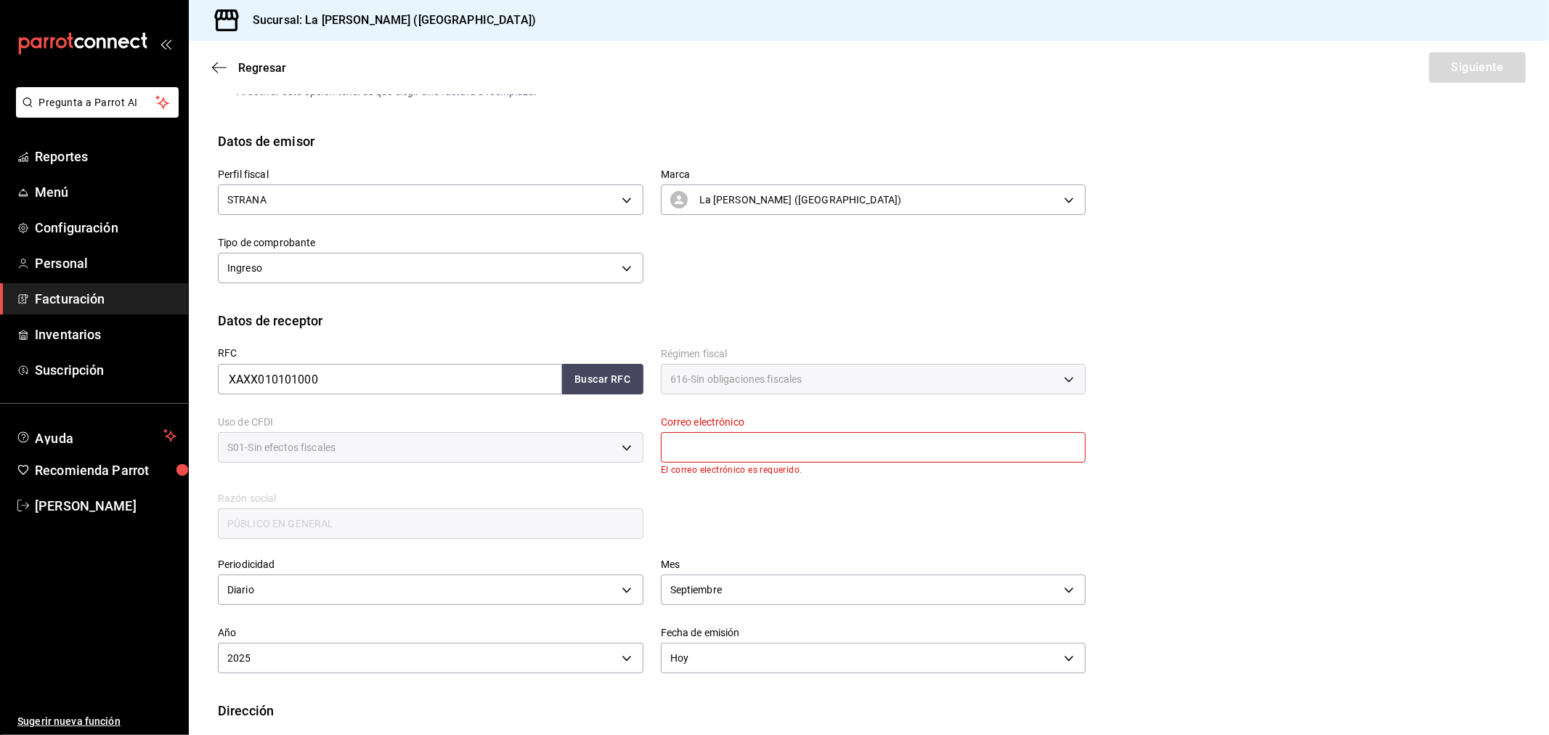
click at [88, 296] on span "Facturación" at bounding box center [106, 299] width 142 height 20
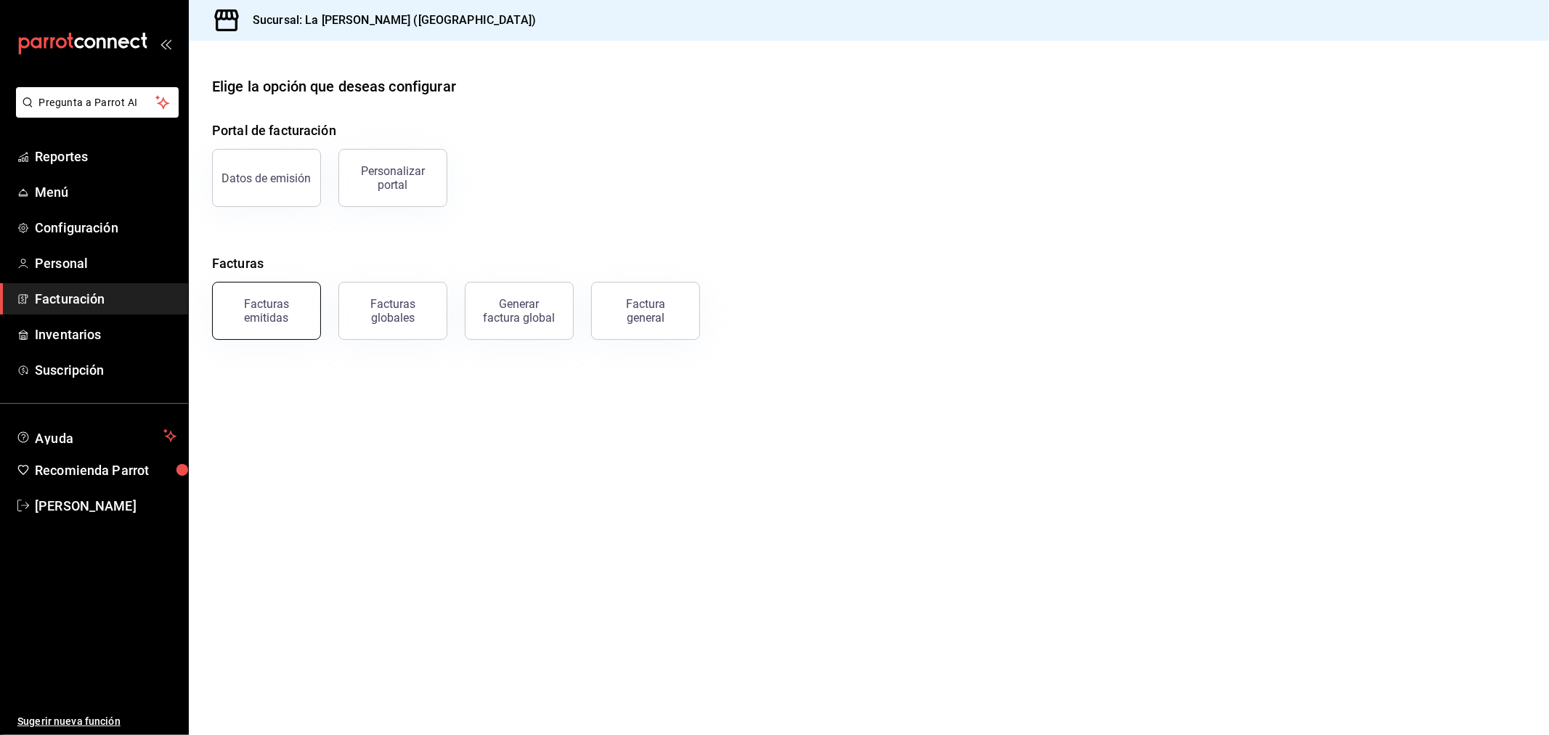
click at [272, 323] on div "Facturas emitidas" at bounding box center [266, 311] width 90 height 28
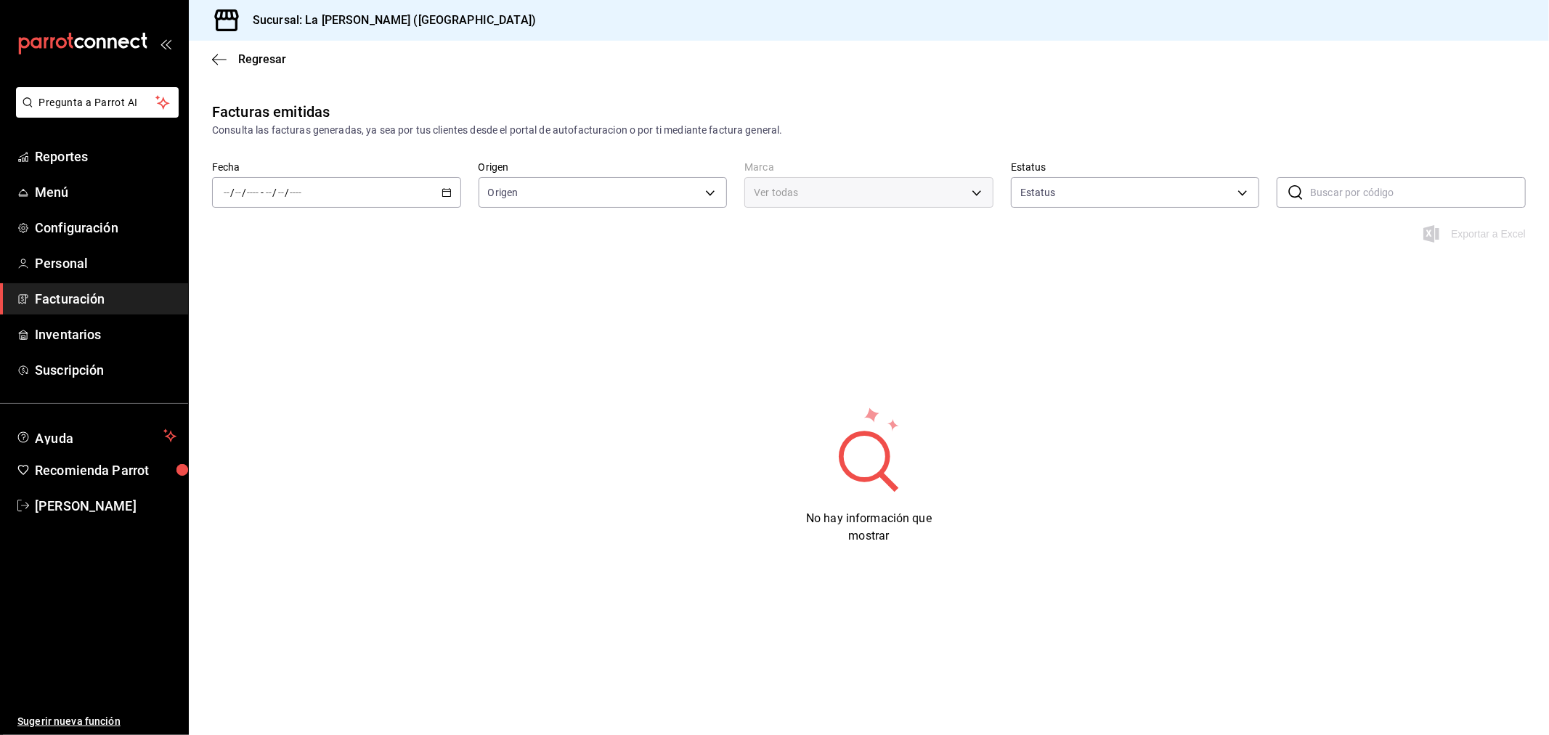
type input "ORDER_INVOICE,GENERAL_INVOICE"
type input "ACTIVE,PENDING_CANCELLATION,CANCELLED,PRE_CANCELLED"
type input "768cf5f5-9f29-4846-9f23-2ee3d48c8f52"
click at [445, 186] on div "/ / - / /" at bounding box center [336, 192] width 249 height 30
click at [278, 395] on span "Rango de fechas" at bounding box center [280, 399] width 113 height 15
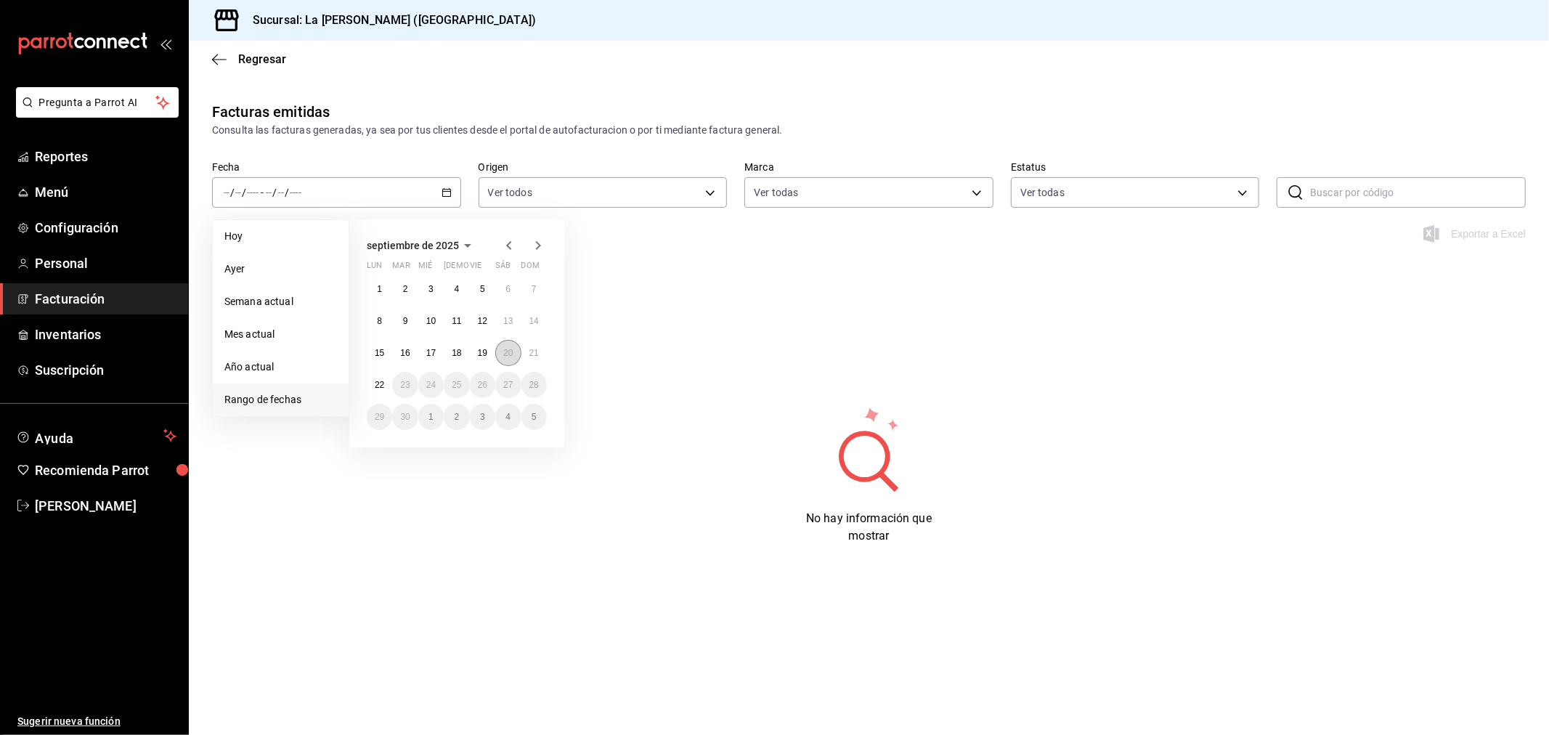
click at [513, 356] on button "20" at bounding box center [507, 353] width 25 height 26
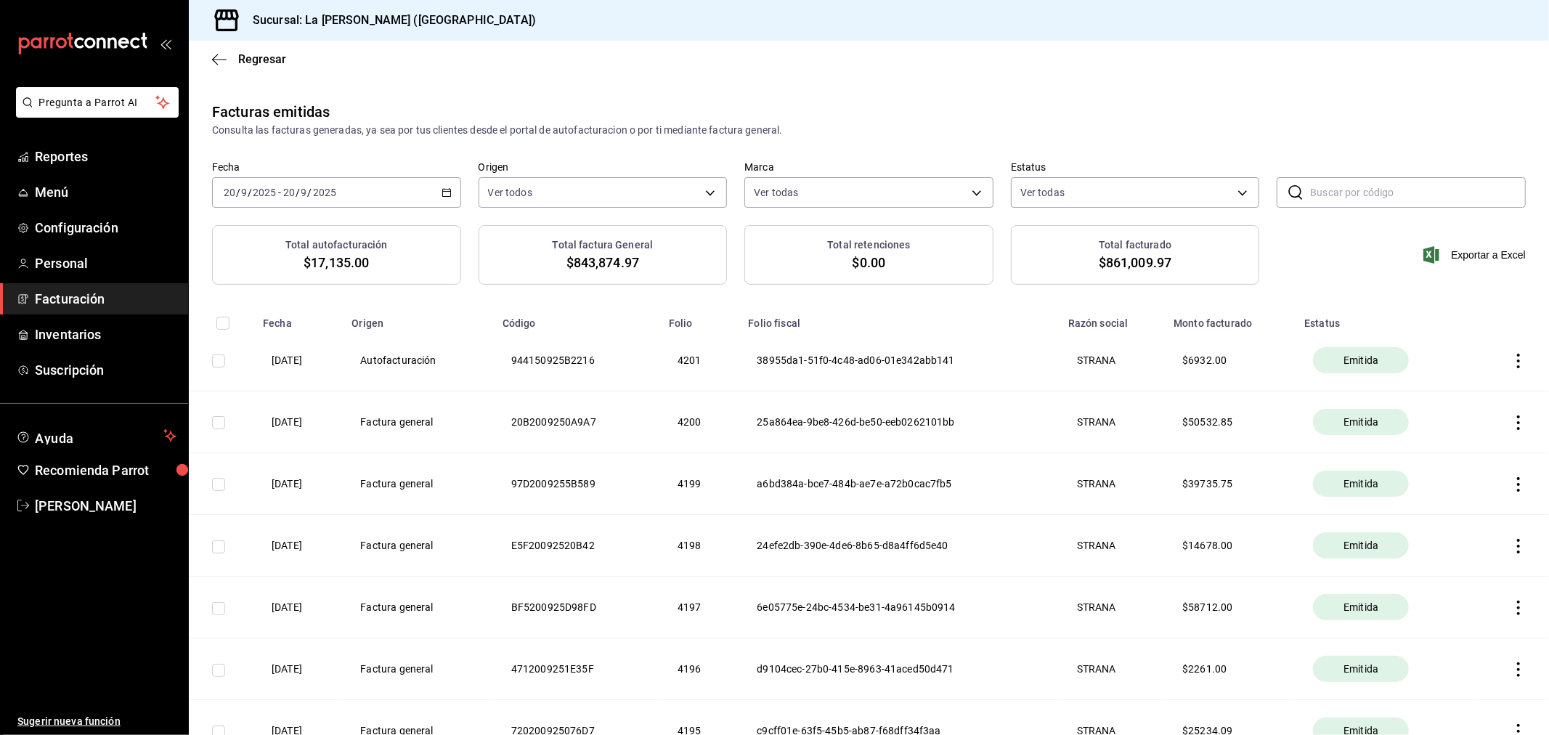
click at [1511, 550] on icon "button" at bounding box center [1518, 546] width 15 height 15
click at [1477, 577] on li "Cancelar factura" at bounding box center [1450, 584] width 128 height 35
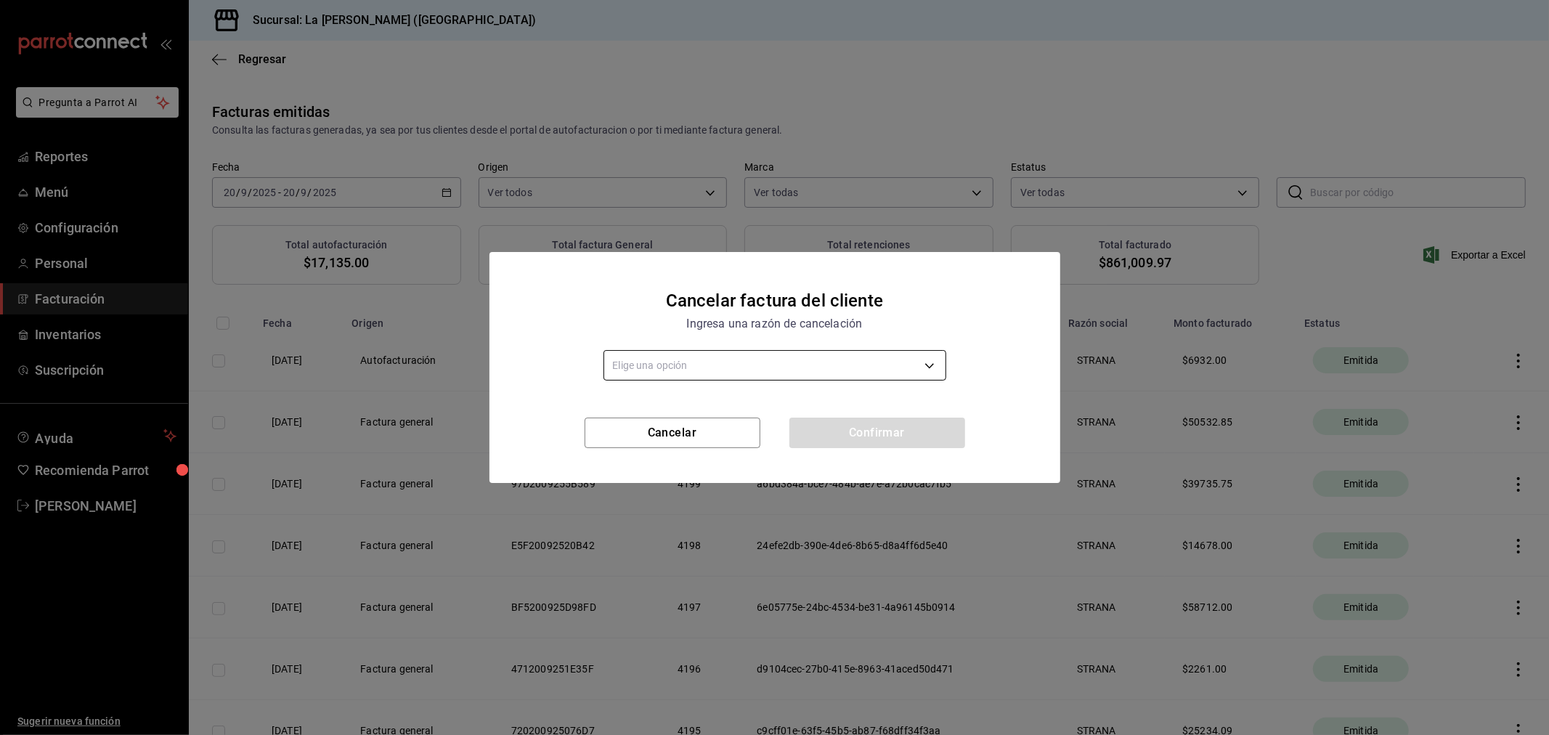
click at [862, 367] on body "Pregunta a Parrot AI Reportes Menú Configuración Personal Facturación Inventari…" at bounding box center [774, 367] width 1549 height 735
click at [1116, 127] on div at bounding box center [774, 367] width 1549 height 735
drag, startPoint x: 730, startPoint y: 430, endPoint x: 644, endPoint y: 376, distance: 101.1
click at [729, 430] on button "Cancelar" at bounding box center [672, 432] width 176 height 30
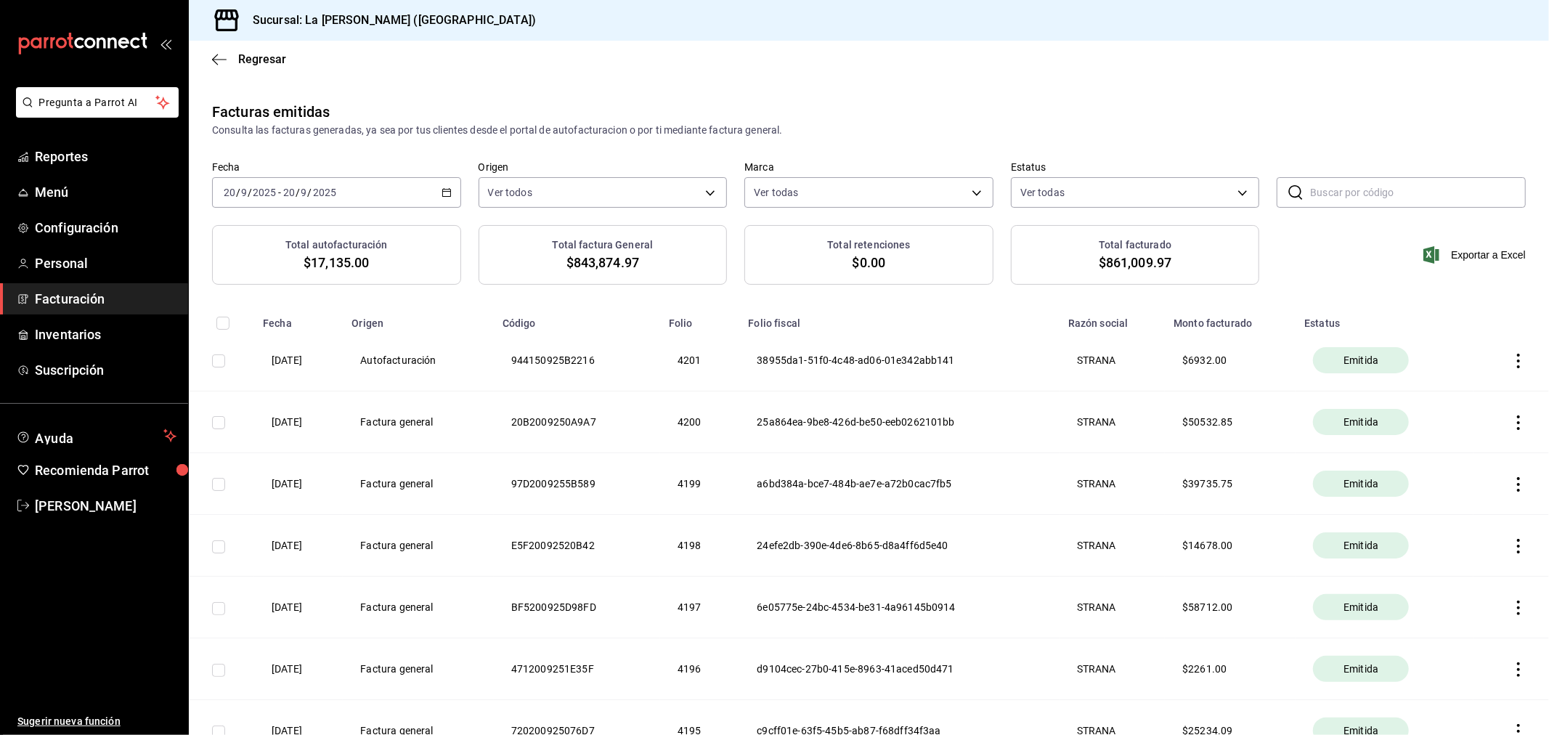
click at [400, 189] on div "[DATE] [DATE] - [DATE] [DATE]" at bounding box center [336, 192] width 249 height 30
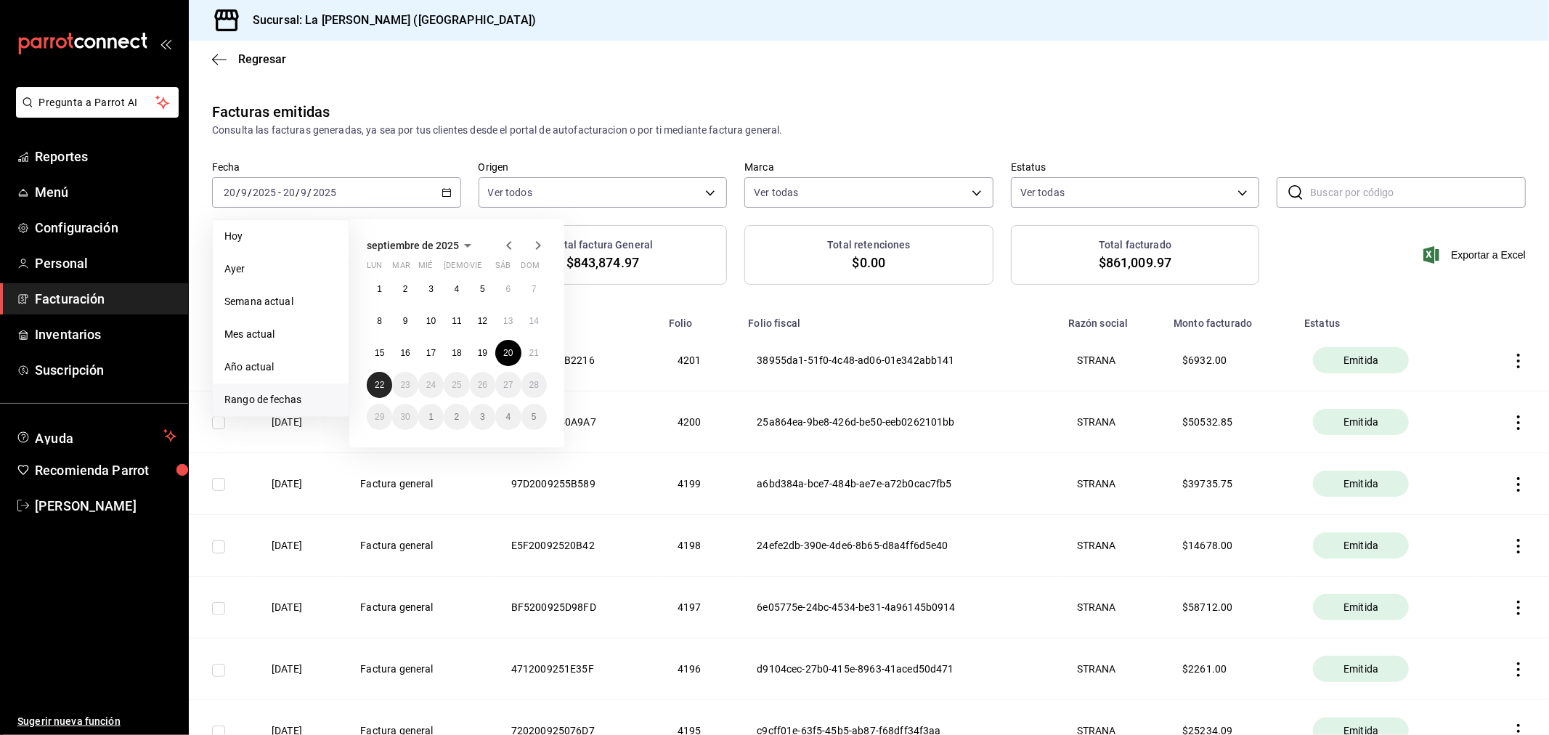
click at [372, 380] on button "22" at bounding box center [379, 385] width 25 height 26
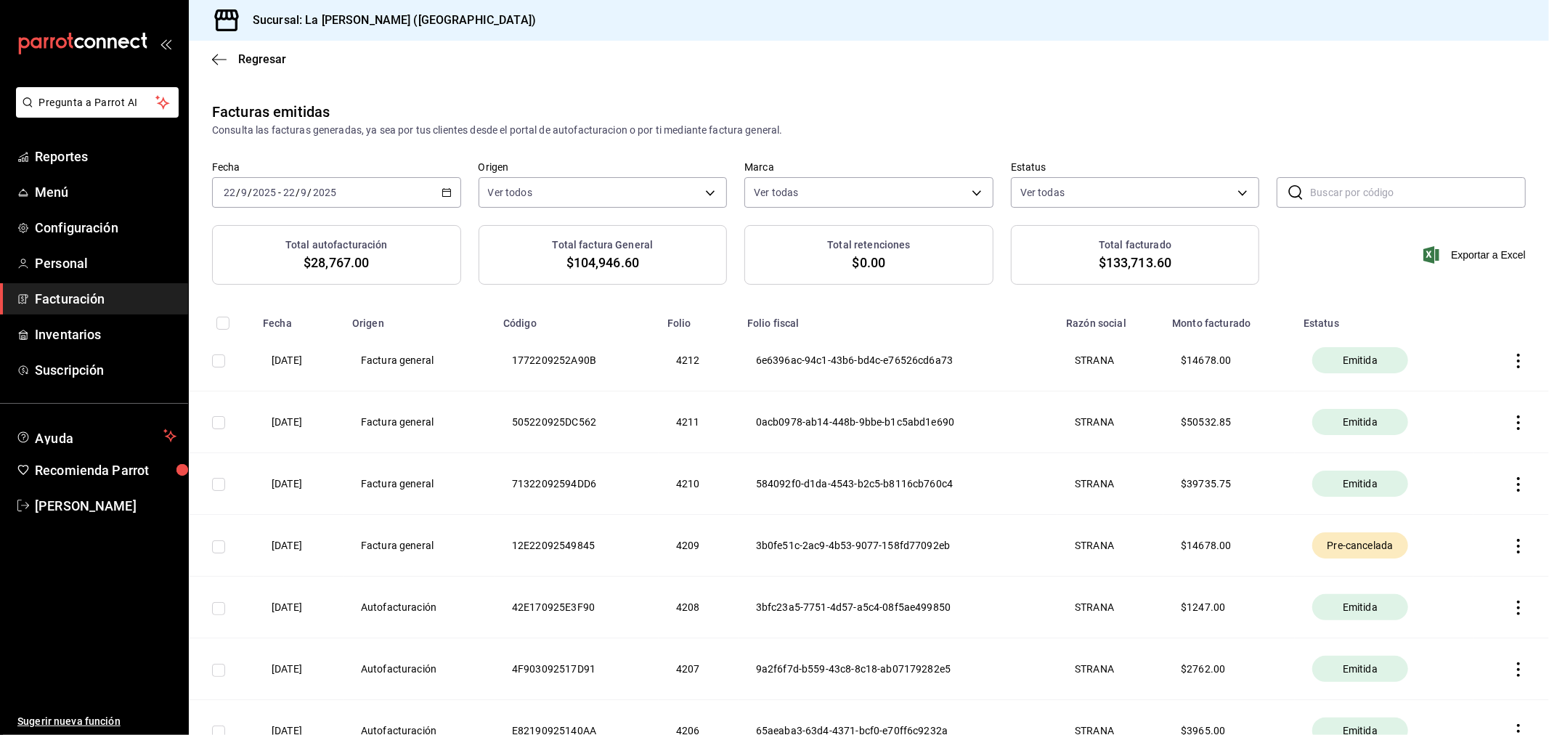
click at [1269, 119] on div "Facturas emitidas Consulta las facturas generadas, ya sea por tus clientes desd…" at bounding box center [869, 119] width 1360 height 37
click at [120, 298] on span "Facturación" at bounding box center [106, 299] width 142 height 20
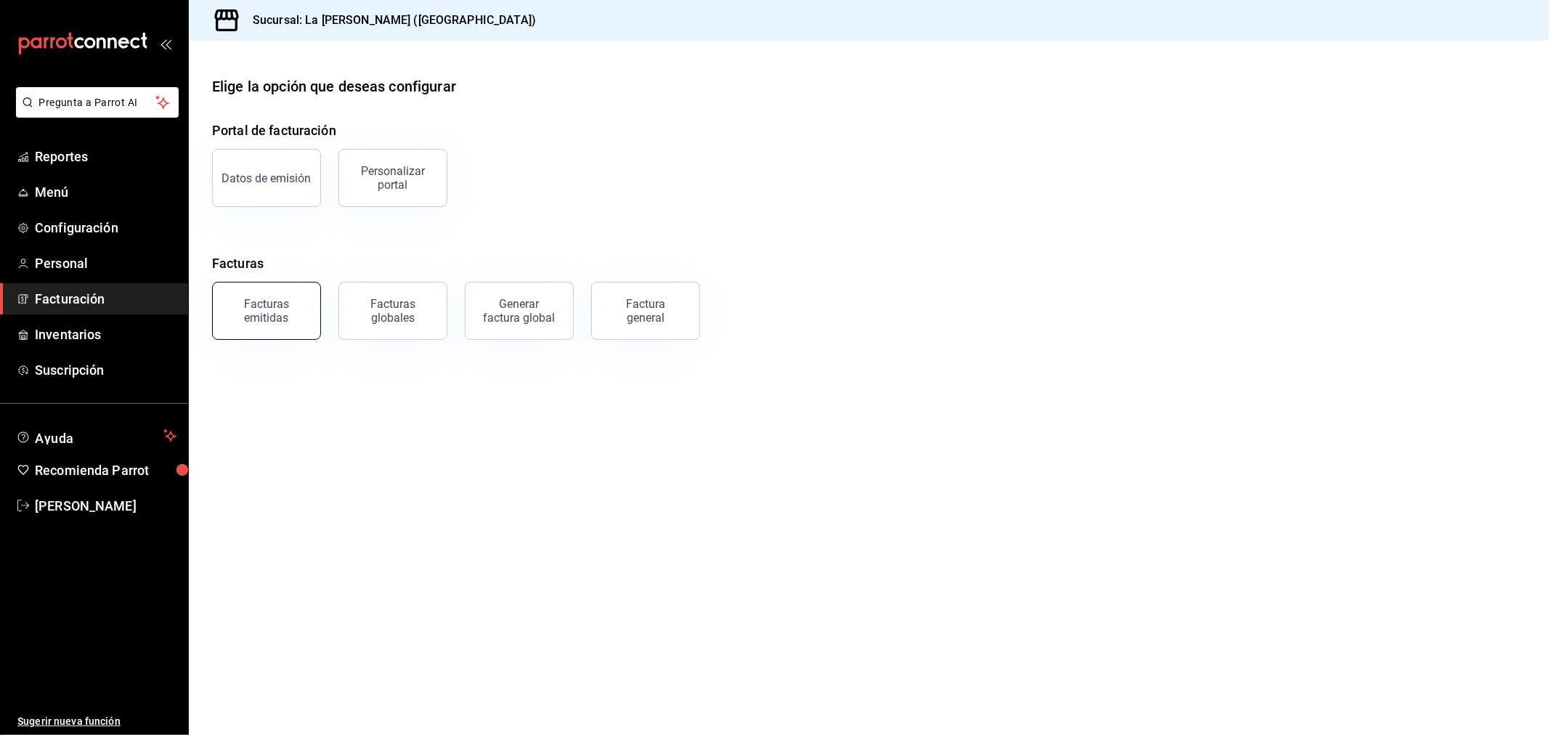
click at [265, 314] on div "Facturas emitidas" at bounding box center [266, 311] width 90 height 28
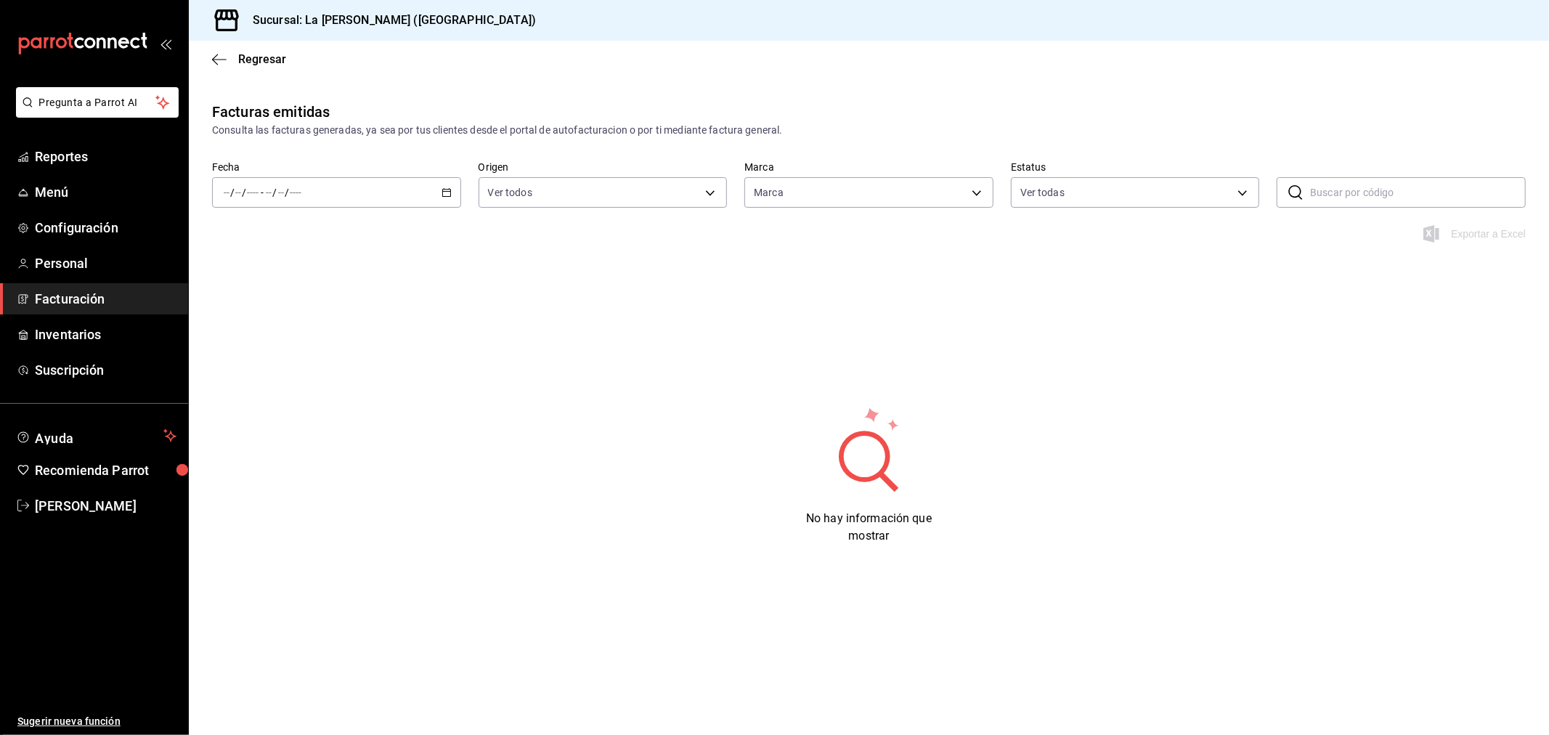
type input "768cf5f5-9f29-4846-9f23-2ee3d48c8f52"
click at [346, 187] on div "/ / - / /" at bounding box center [336, 192] width 249 height 30
click at [269, 404] on span "Rango de fechas" at bounding box center [280, 399] width 113 height 15
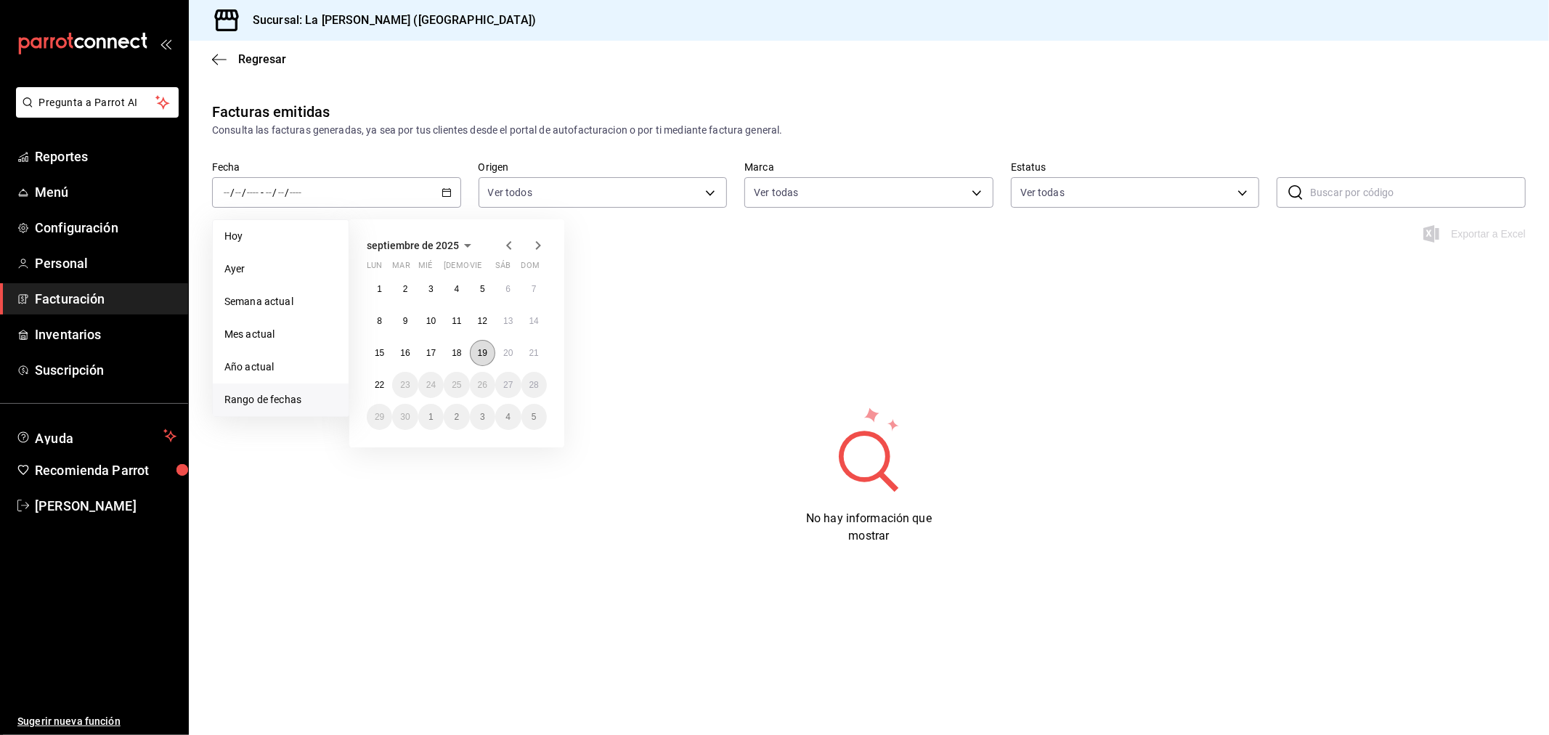
click at [483, 351] on abbr "19" at bounding box center [482, 353] width 9 height 10
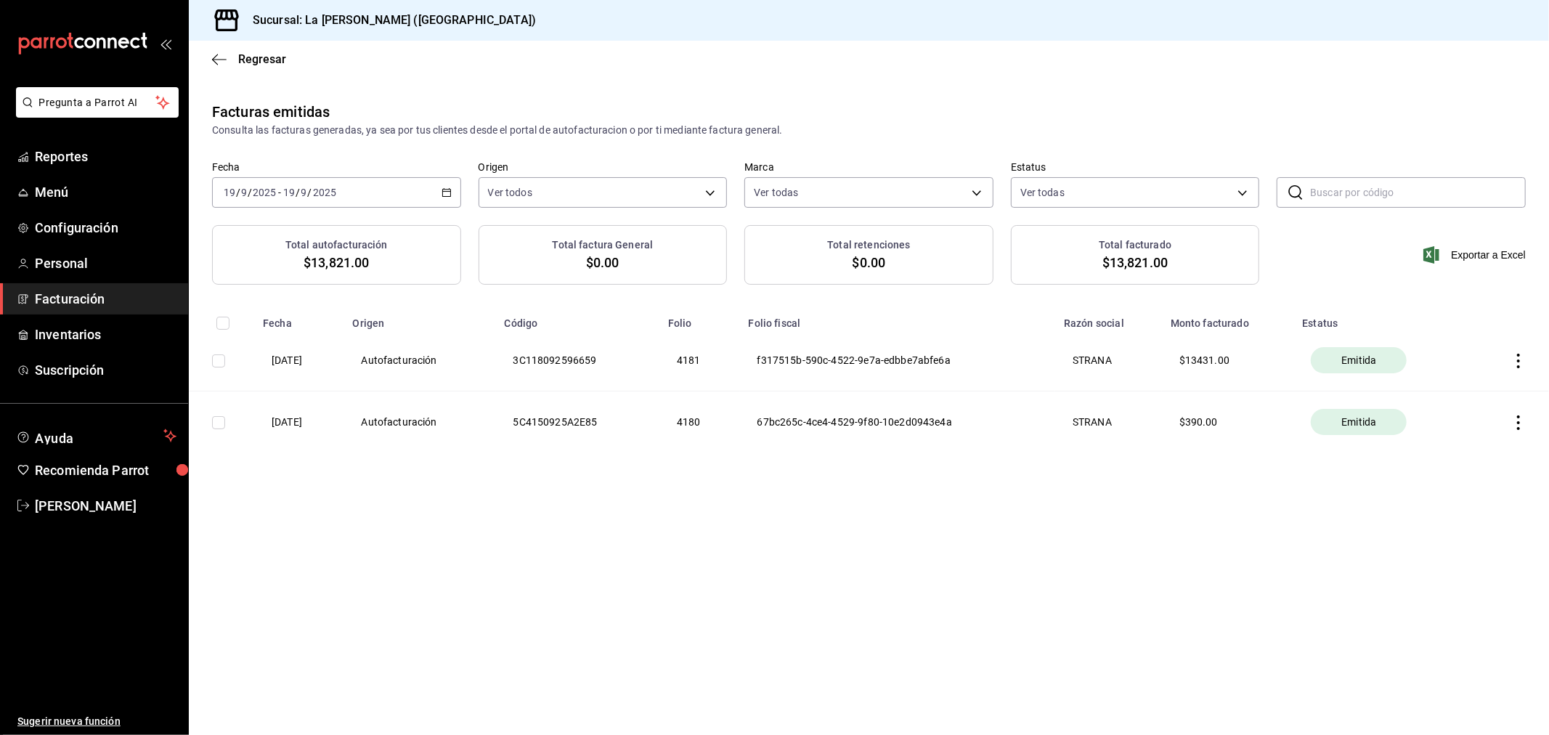
click at [224, 327] on input "checkbox" at bounding box center [222, 323] width 13 height 13
checkbox input "true"
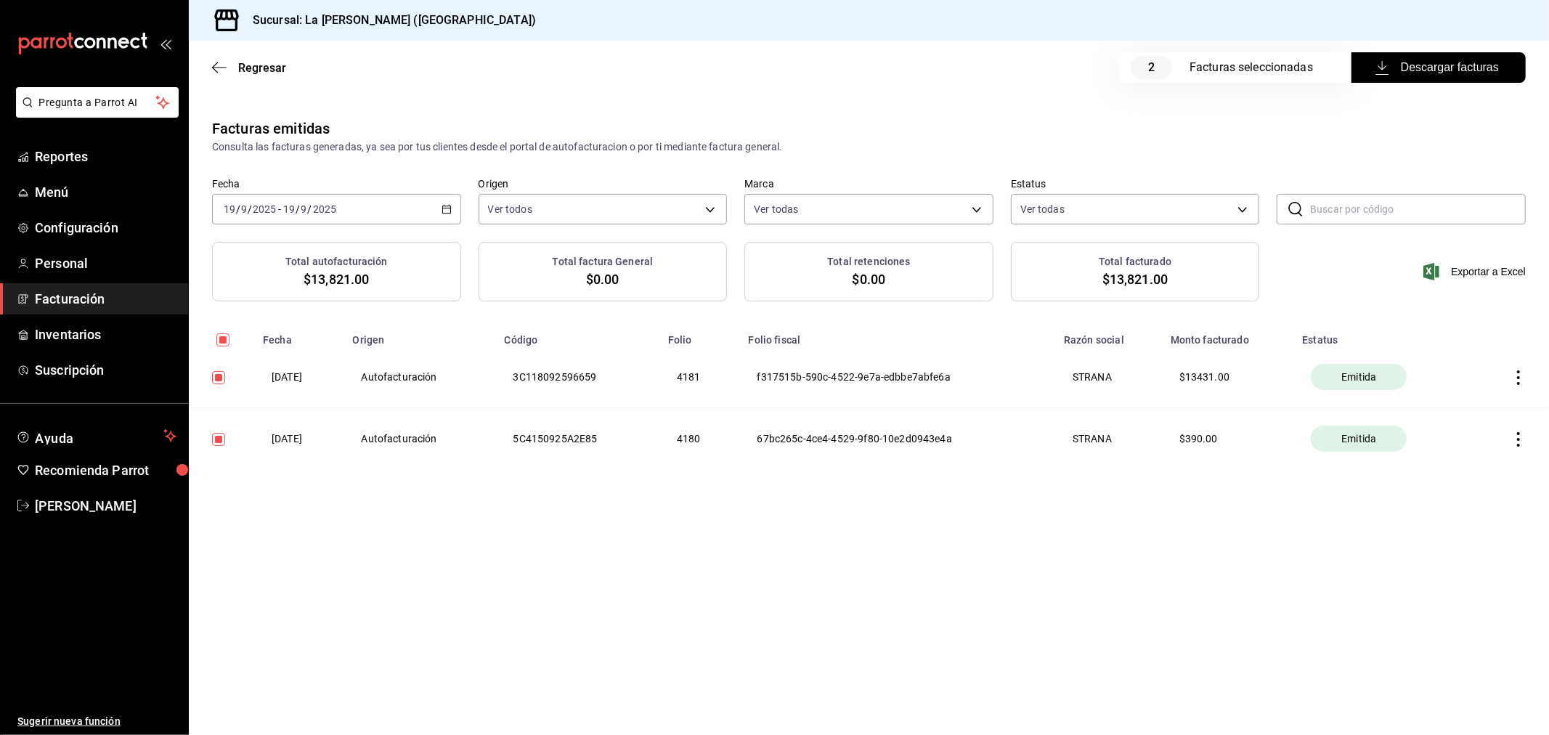
click at [1425, 75] on span "Descargar facturas" at bounding box center [1438, 67] width 121 height 17
click at [375, 204] on div "[DATE] [DATE] - [DATE] [DATE]" at bounding box center [336, 209] width 249 height 30
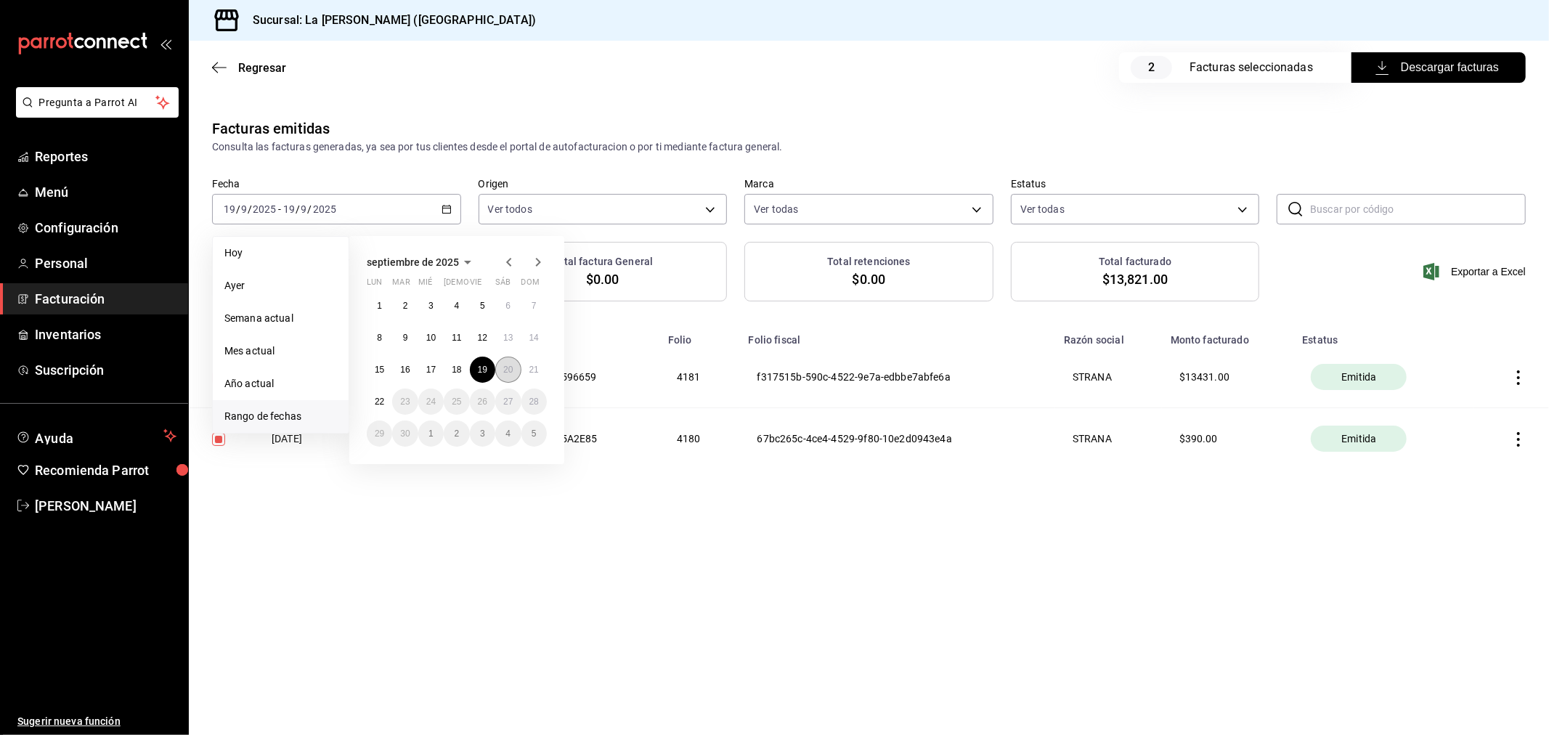
click at [508, 367] on abbr "20" at bounding box center [507, 369] width 9 height 10
checkbox input "false"
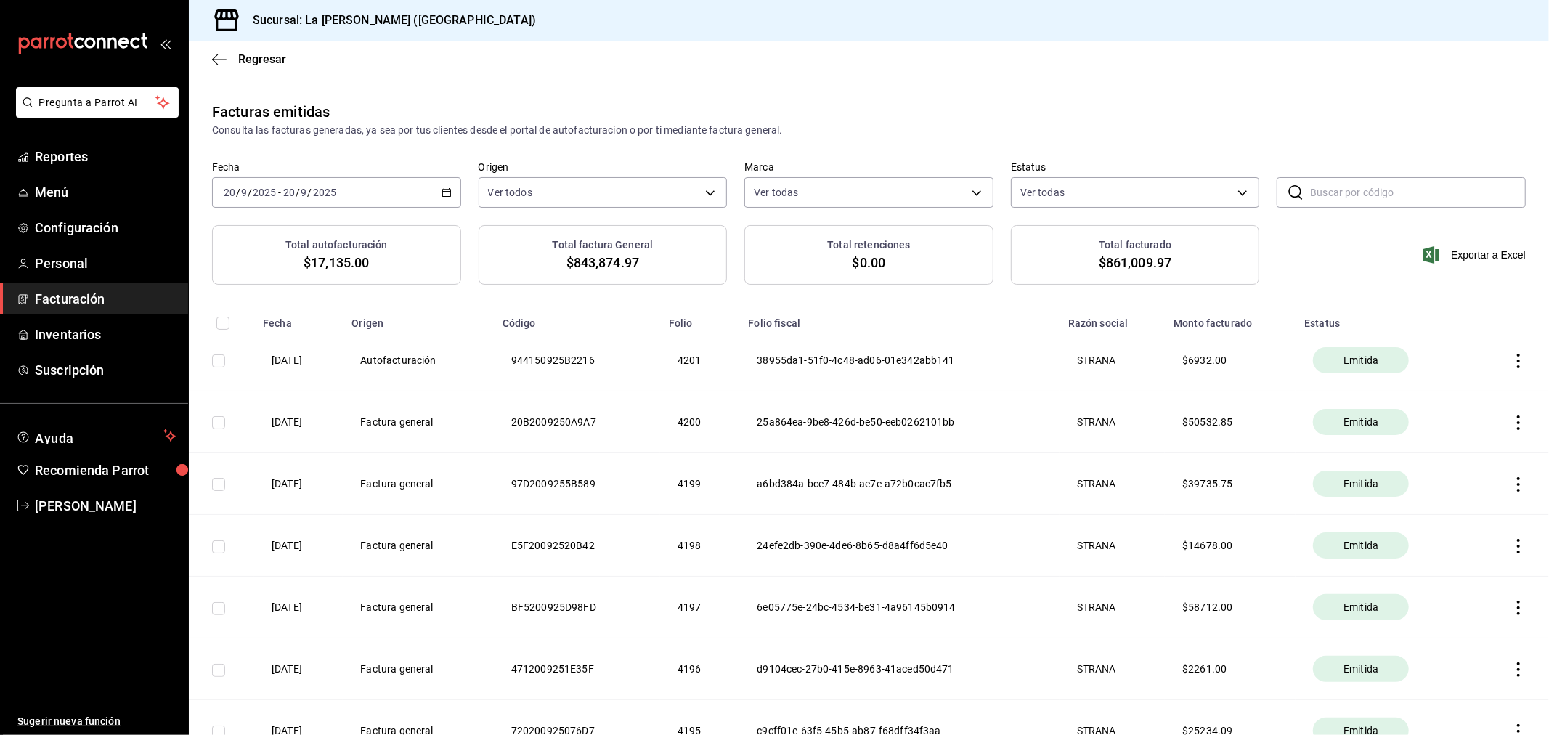
click at [216, 366] on input "checkbox" at bounding box center [218, 360] width 13 height 13
checkbox input "true"
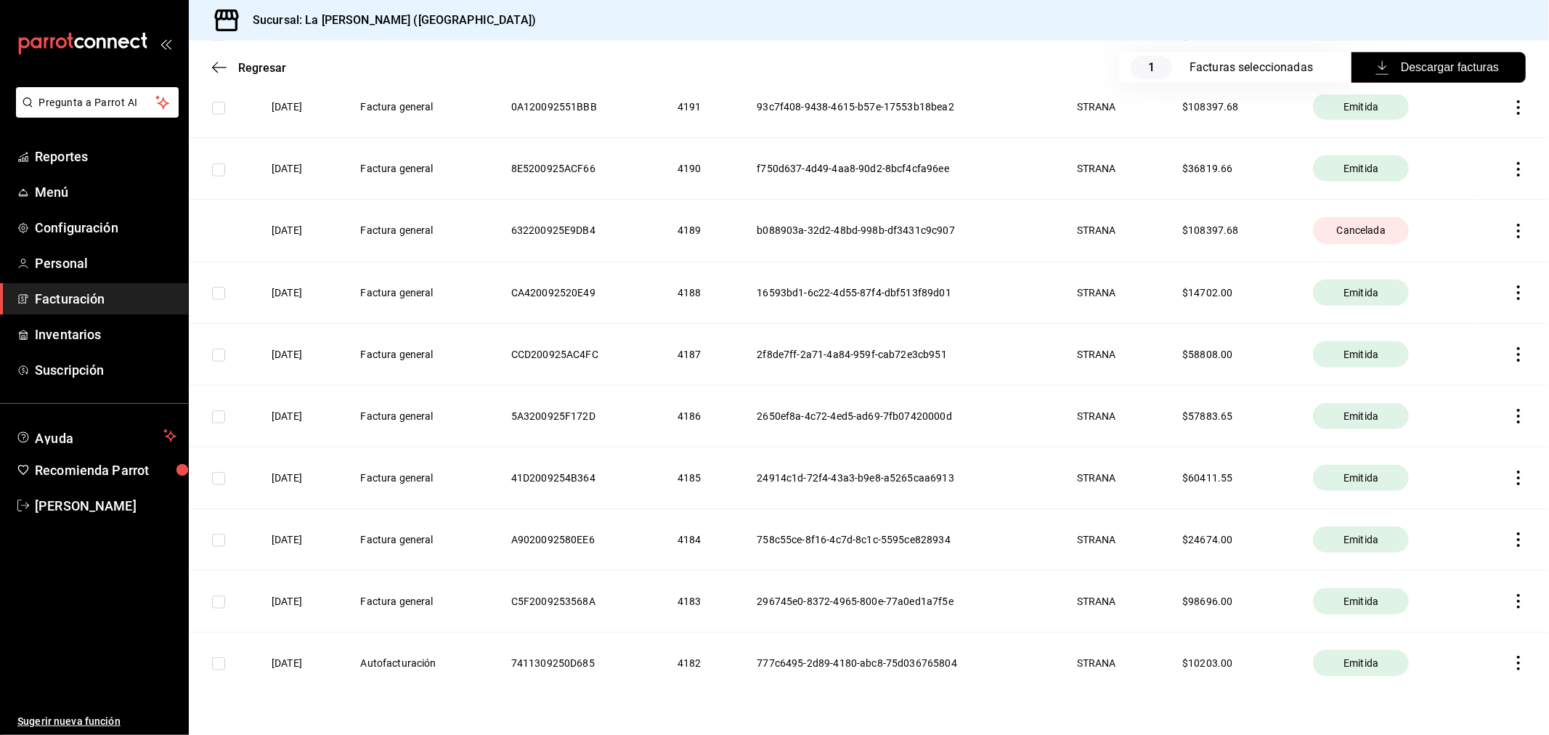
scroll to position [927, 0]
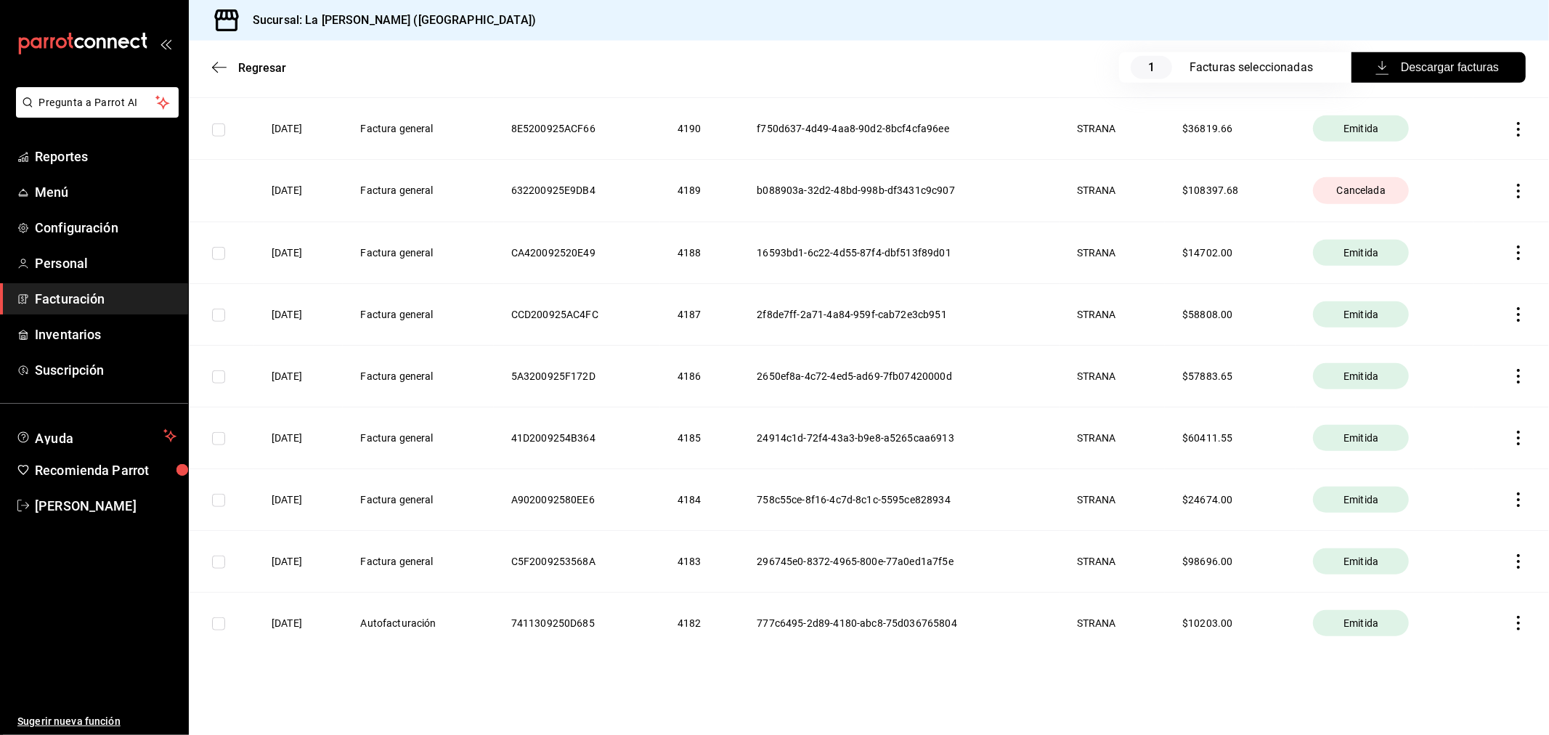
click at [219, 624] on input "checkbox" at bounding box center [218, 623] width 13 height 13
checkbox input "true"
click at [1412, 56] on button "Descargar facturas" at bounding box center [1438, 67] width 174 height 30
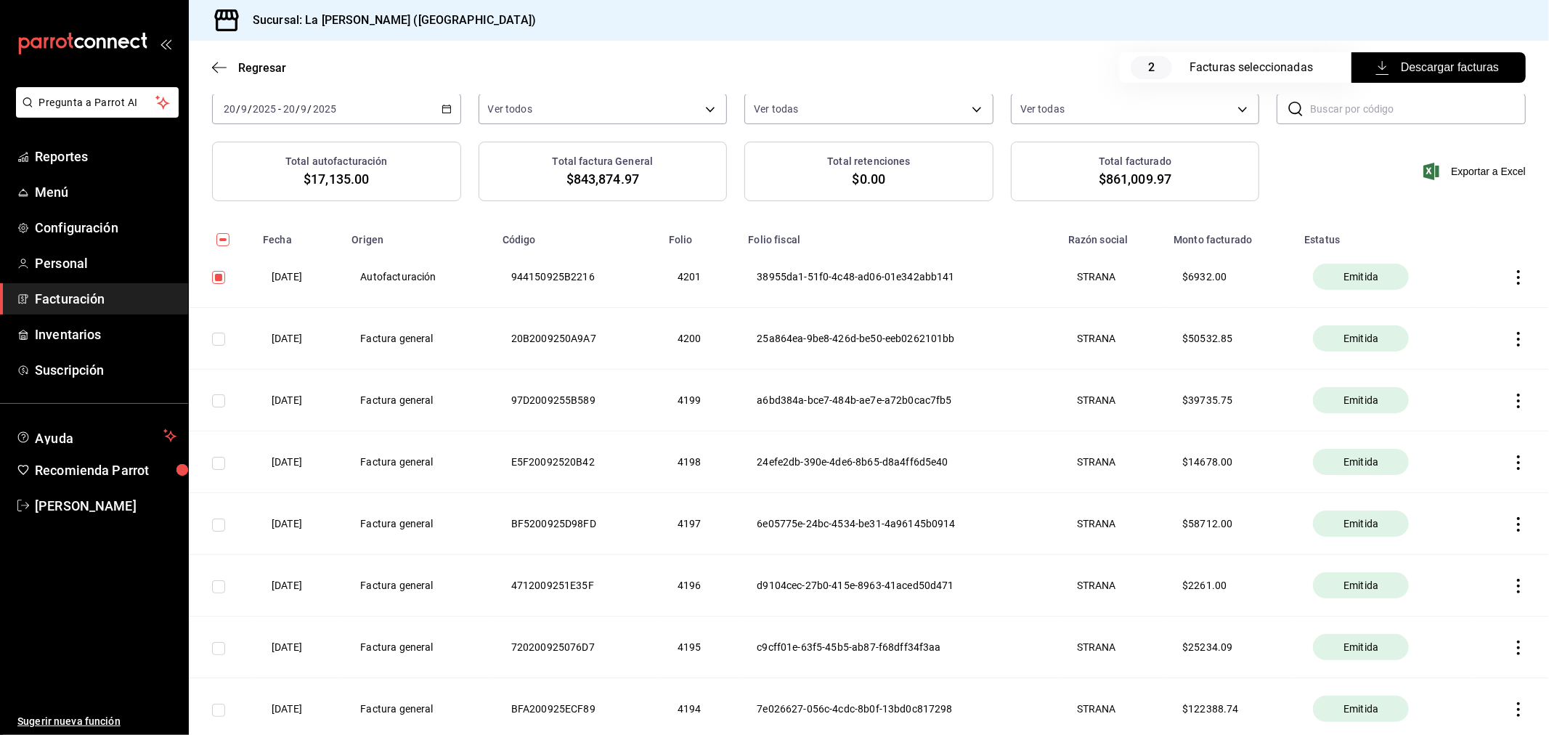
scroll to position [0, 0]
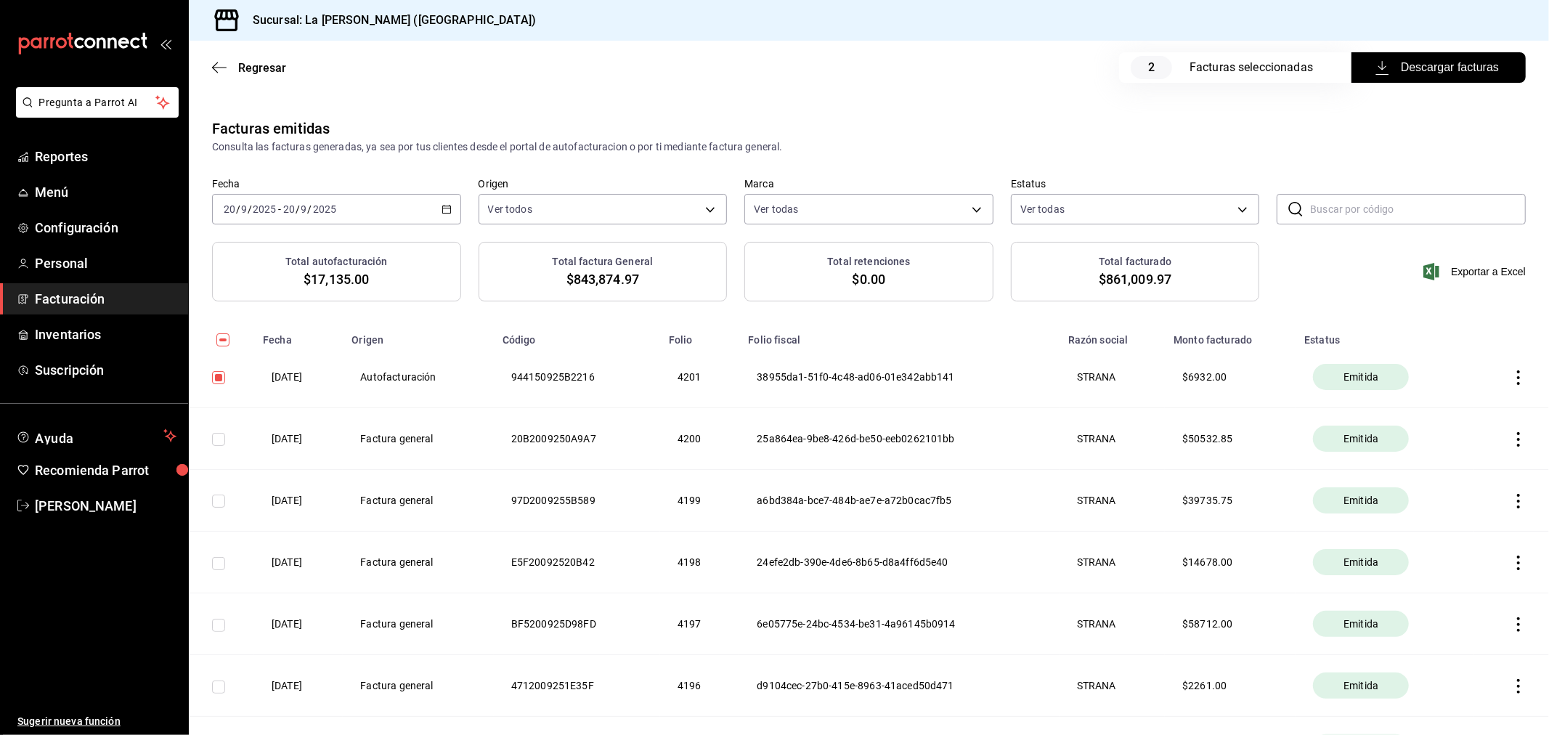
click at [346, 205] on div "[DATE] [DATE] - [DATE] [DATE]" at bounding box center [336, 209] width 249 height 30
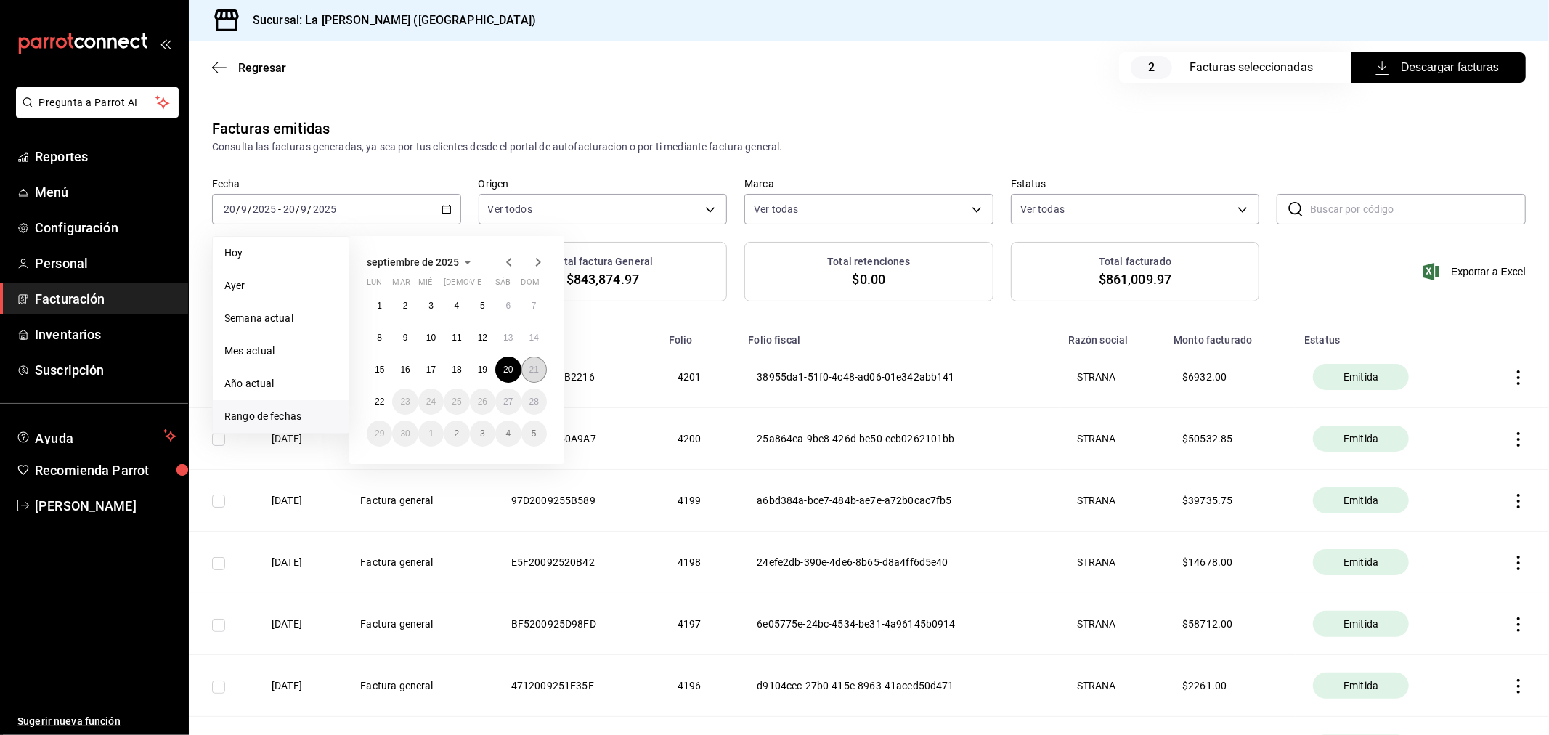
click at [542, 367] on button "21" at bounding box center [533, 369] width 25 height 26
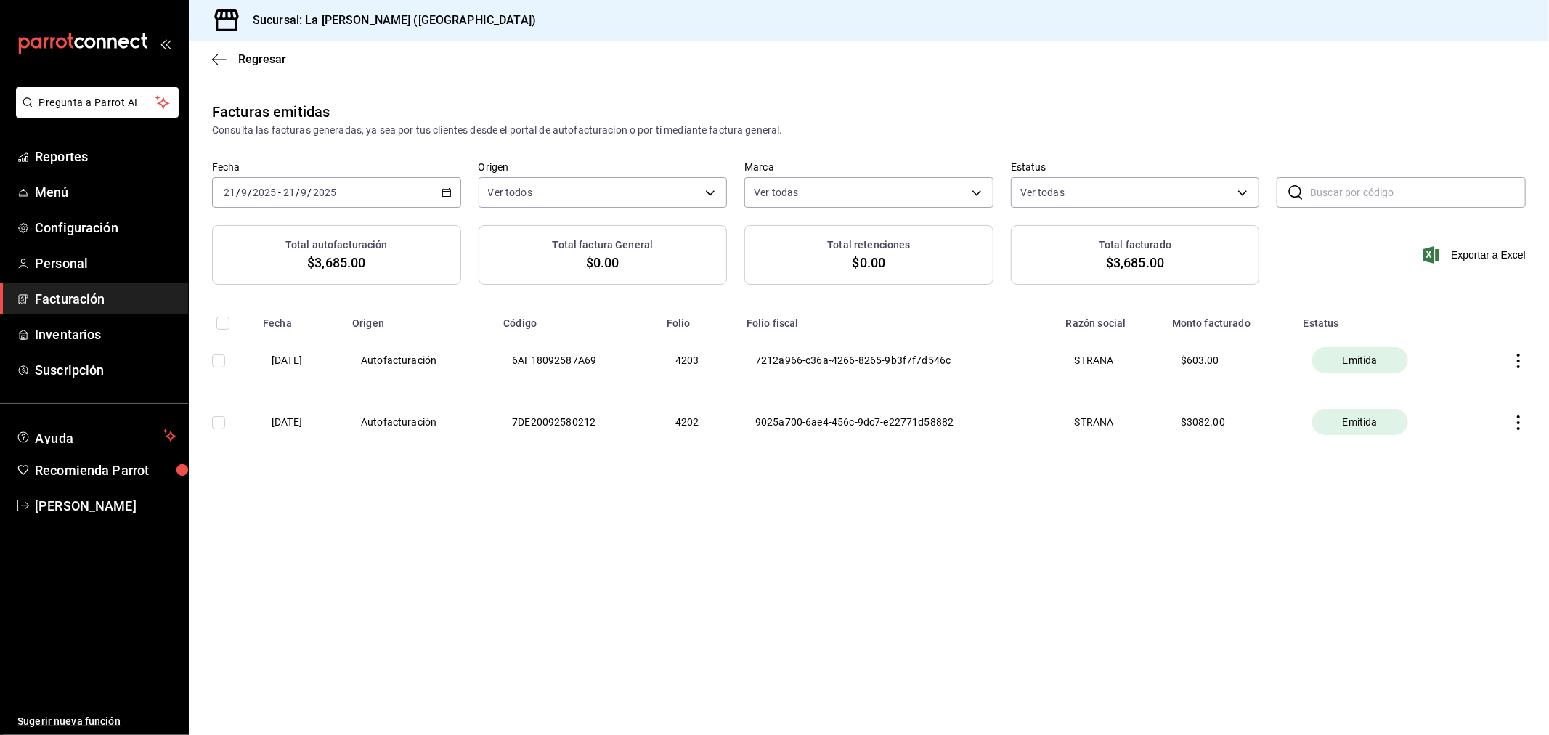
click at [221, 322] on input "checkbox" at bounding box center [222, 323] width 13 height 13
checkbox input "true"
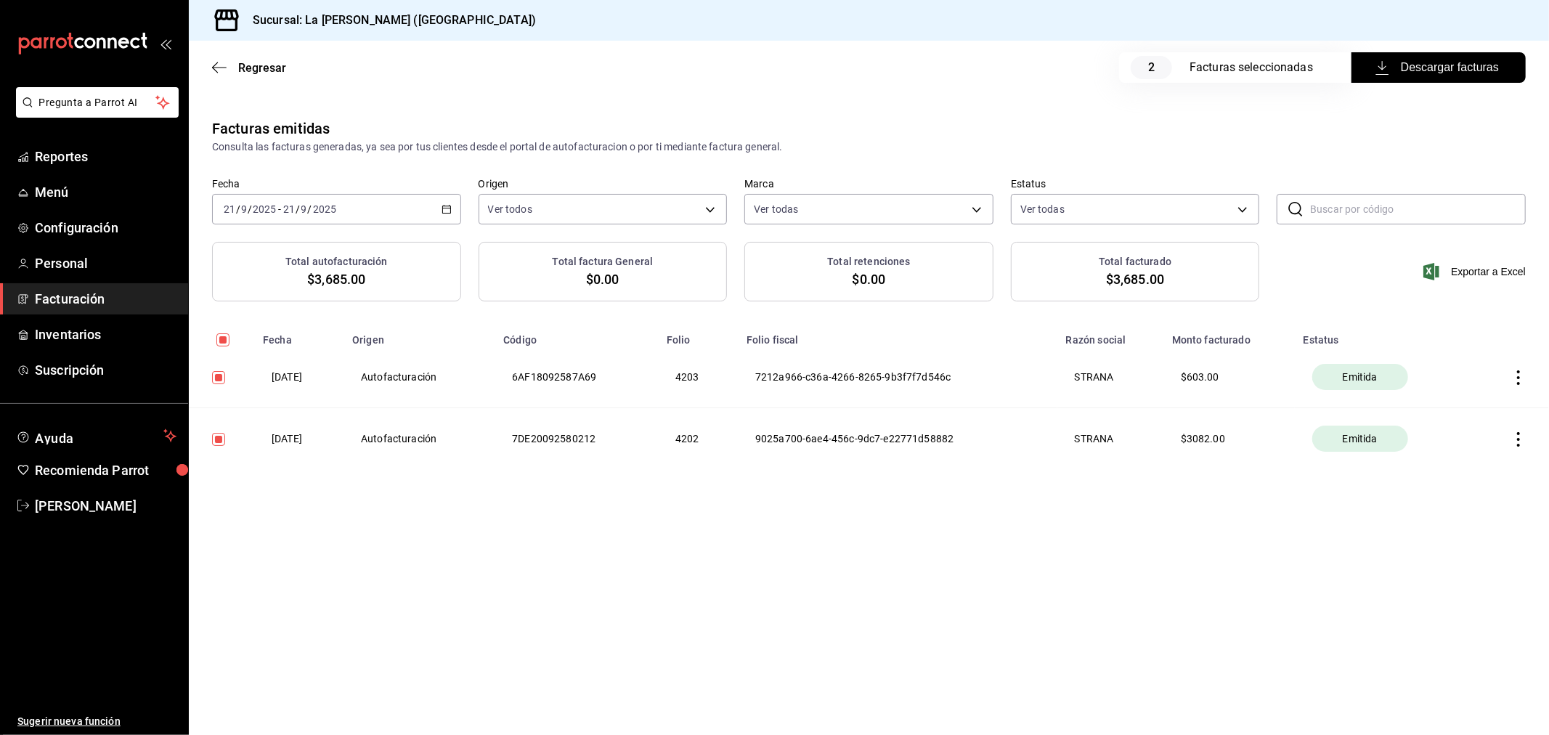
click at [1398, 68] on span "Descargar facturas" at bounding box center [1438, 67] width 121 height 17
click at [227, 61] on span "Regresar" at bounding box center [249, 68] width 74 height 14
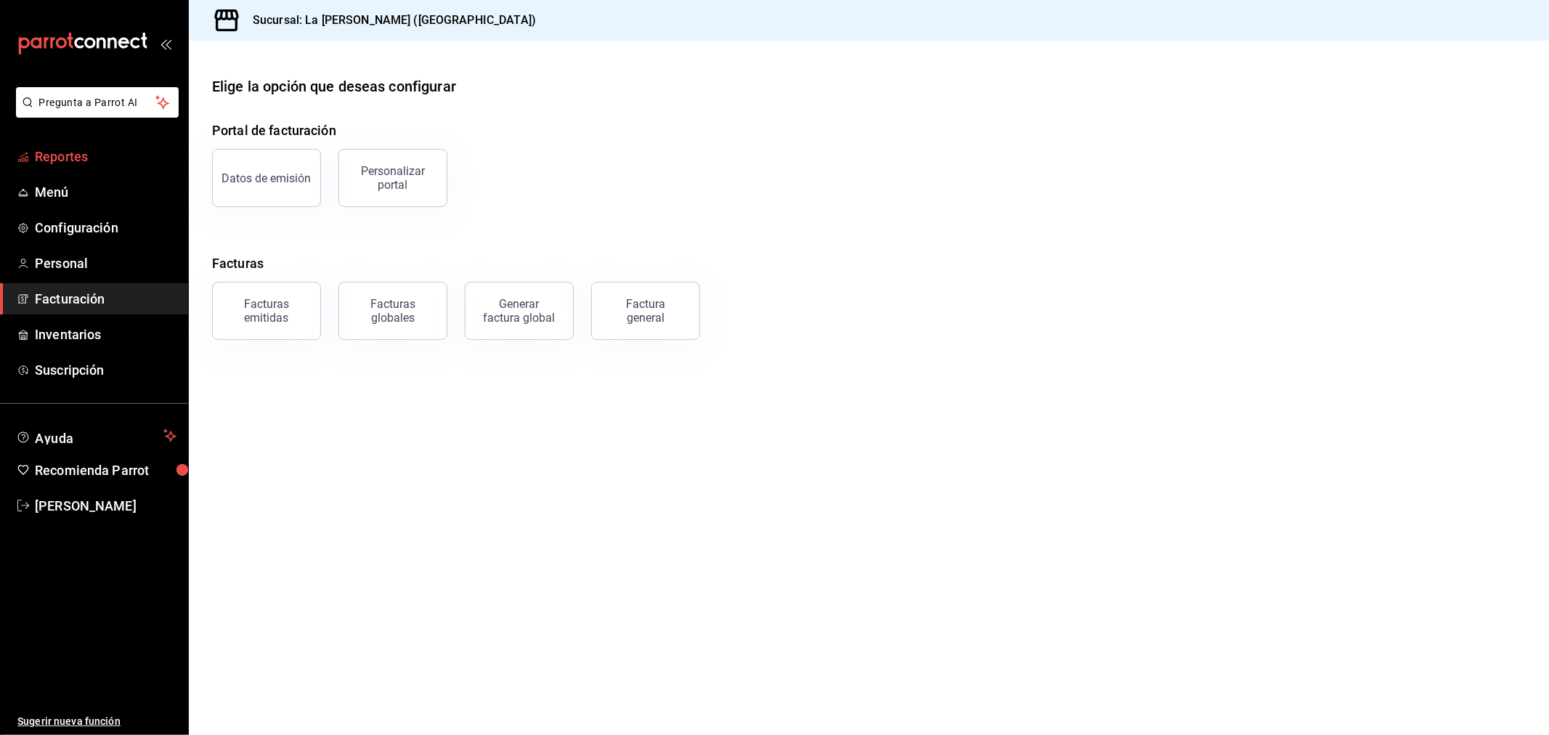
click at [52, 150] on span "Reportes" at bounding box center [106, 157] width 142 height 20
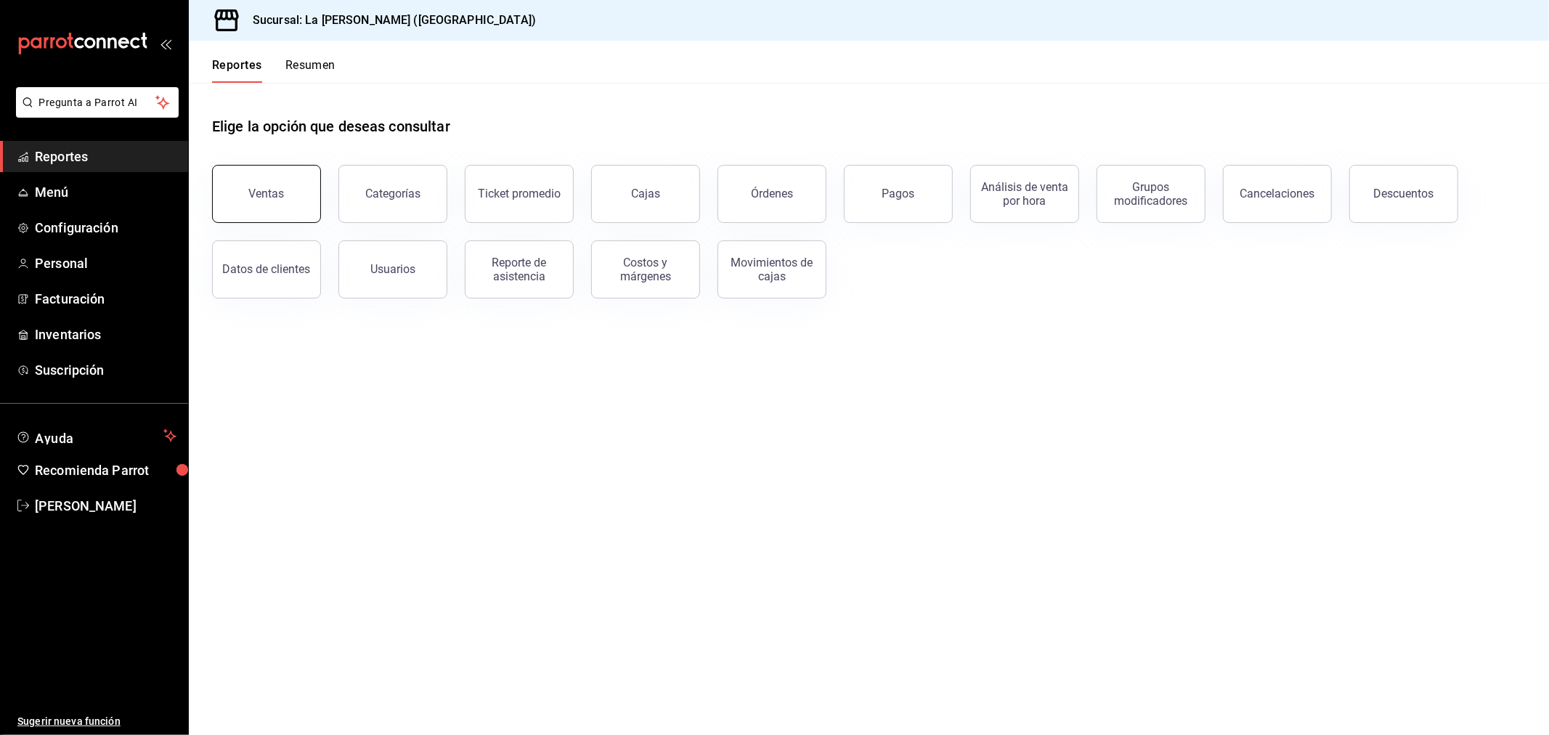
click at [249, 189] on button "Ventas" at bounding box center [266, 194] width 109 height 58
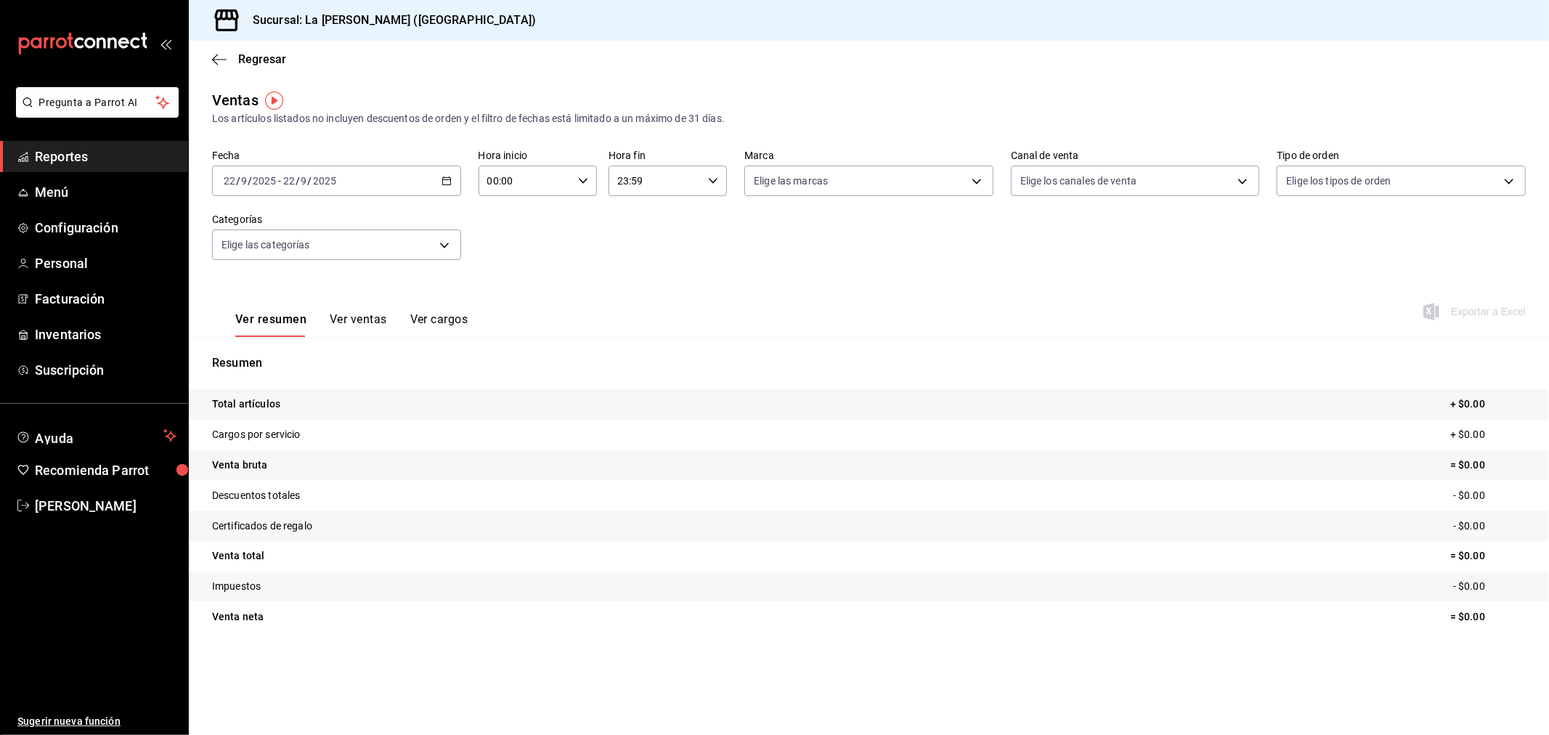
click at [356, 184] on div "[DATE] [DATE] - [DATE] [DATE]" at bounding box center [336, 181] width 249 height 30
click at [312, 356] on span "Rango de fechas" at bounding box center [280, 355] width 113 height 15
click at [534, 171] on input "00:00" at bounding box center [525, 180] width 94 height 29
click at [512, 241] on span "10" at bounding box center [508, 245] width 36 height 12
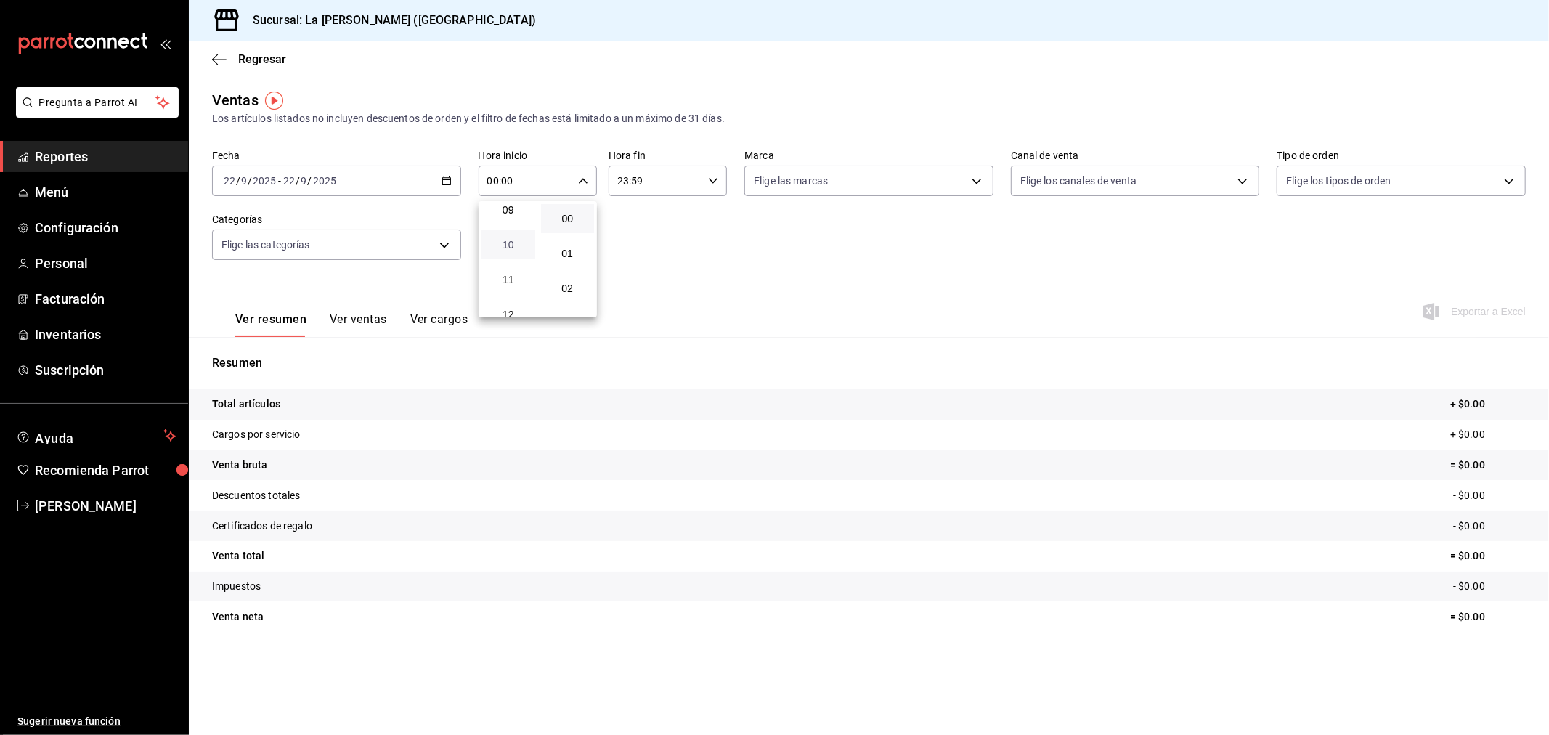
type input "10:00"
click at [345, 187] on div at bounding box center [774, 367] width 1549 height 735
click at [374, 186] on div "[DATE] [DATE] - [DATE] [DATE]" at bounding box center [336, 181] width 249 height 30
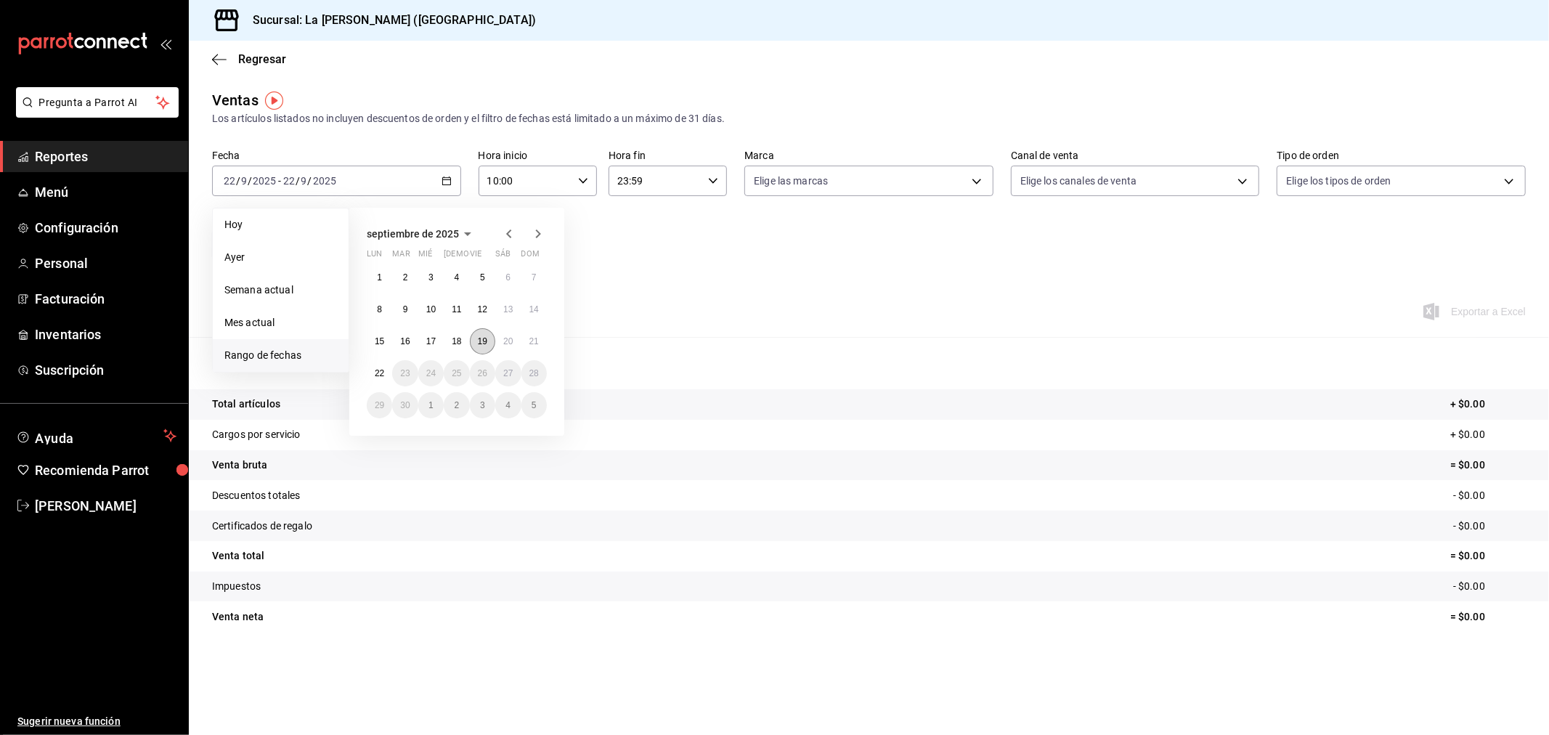
click at [481, 338] on abbr "19" at bounding box center [482, 341] width 9 height 10
click at [499, 343] on button "20" at bounding box center [507, 341] width 25 height 26
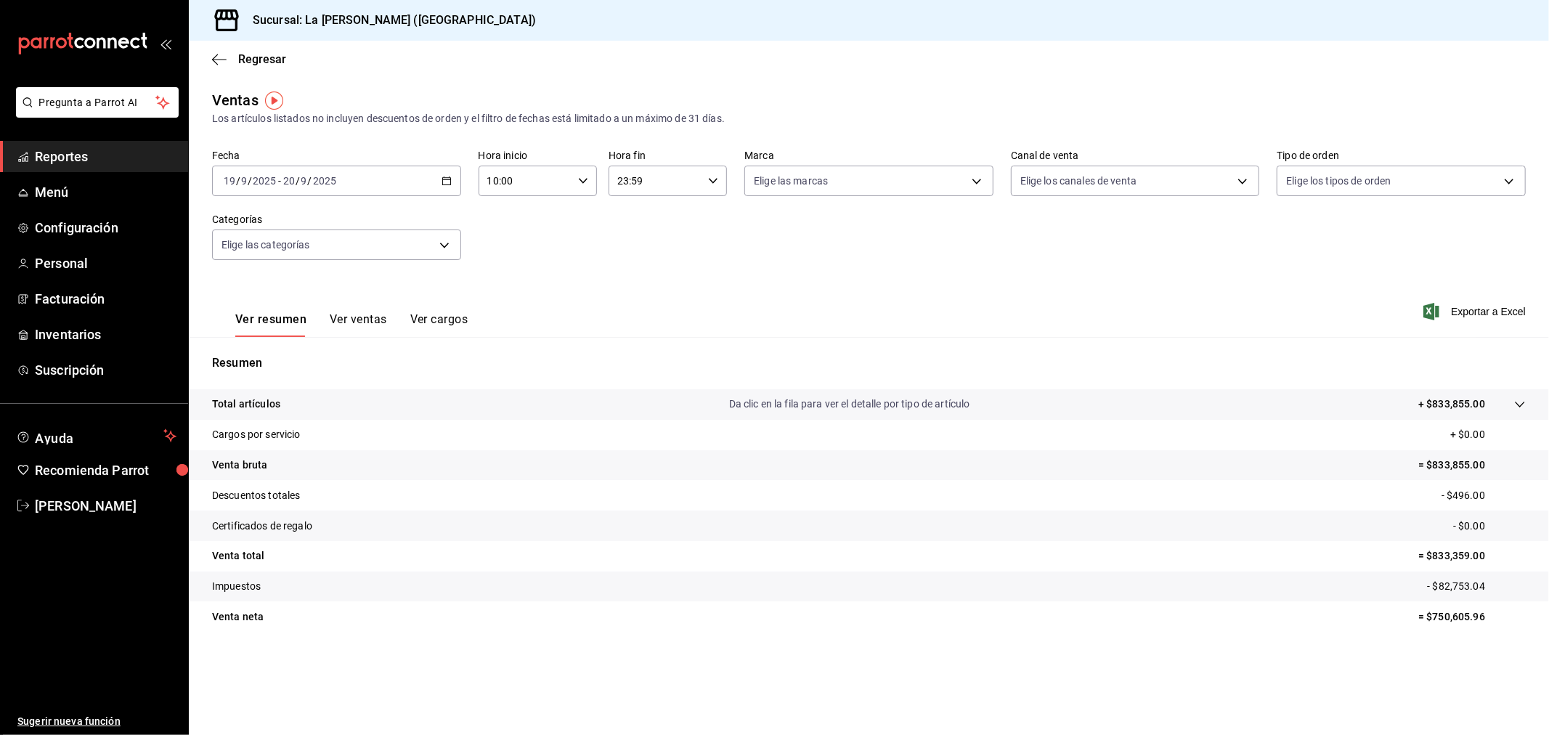
click at [654, 185] on input "23:59" at bounding box center [655, 180] width 94 height 29
click at [644, 285] on span "04" at bounding box center [638, 291] width 36 height 12
type input "04:59"
click at [894, 241] on div at bounding box center [774, 367] width 1549 height 735
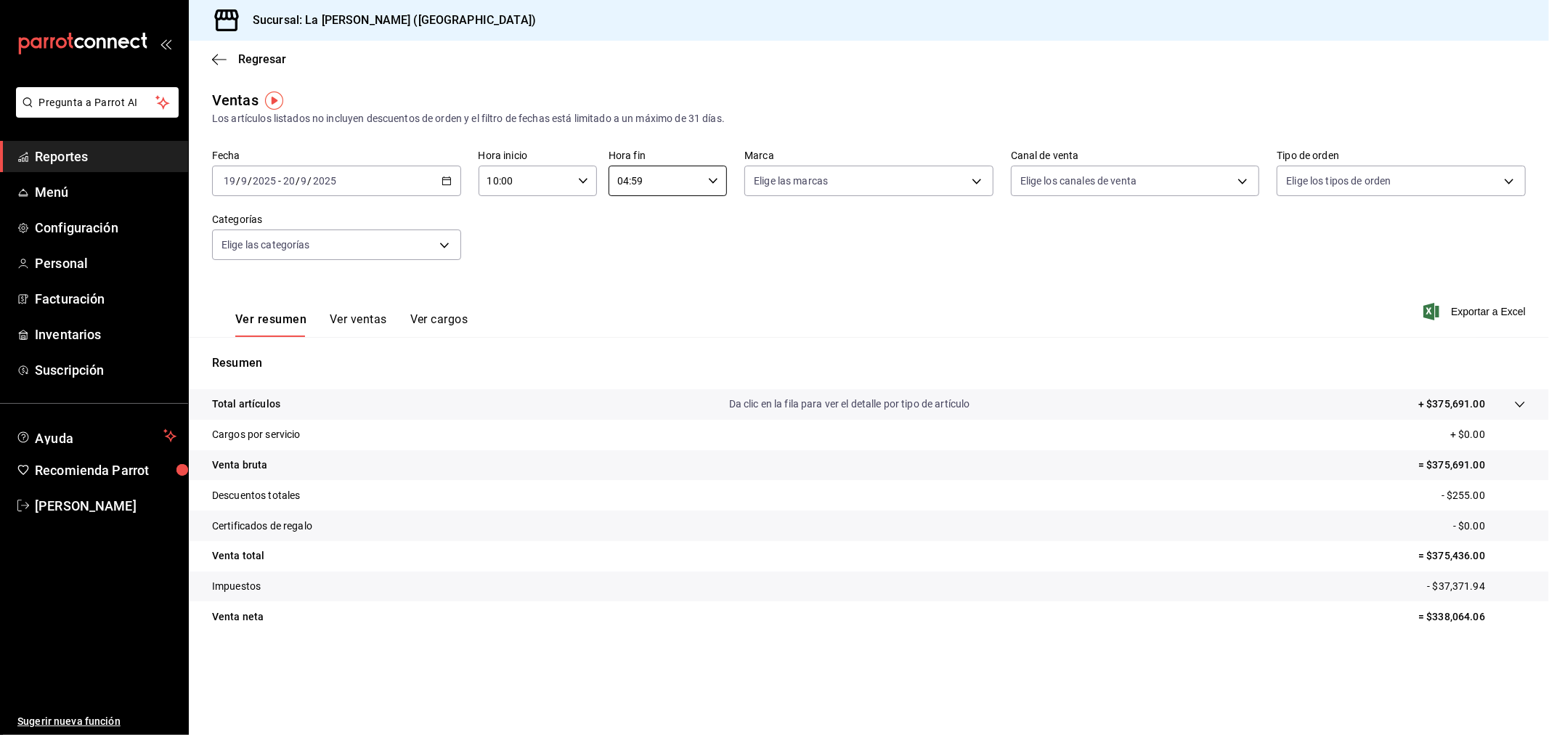
click at [363, 320] on button "Ver ventas" at bounding box center [358, 324] width 57 height 25
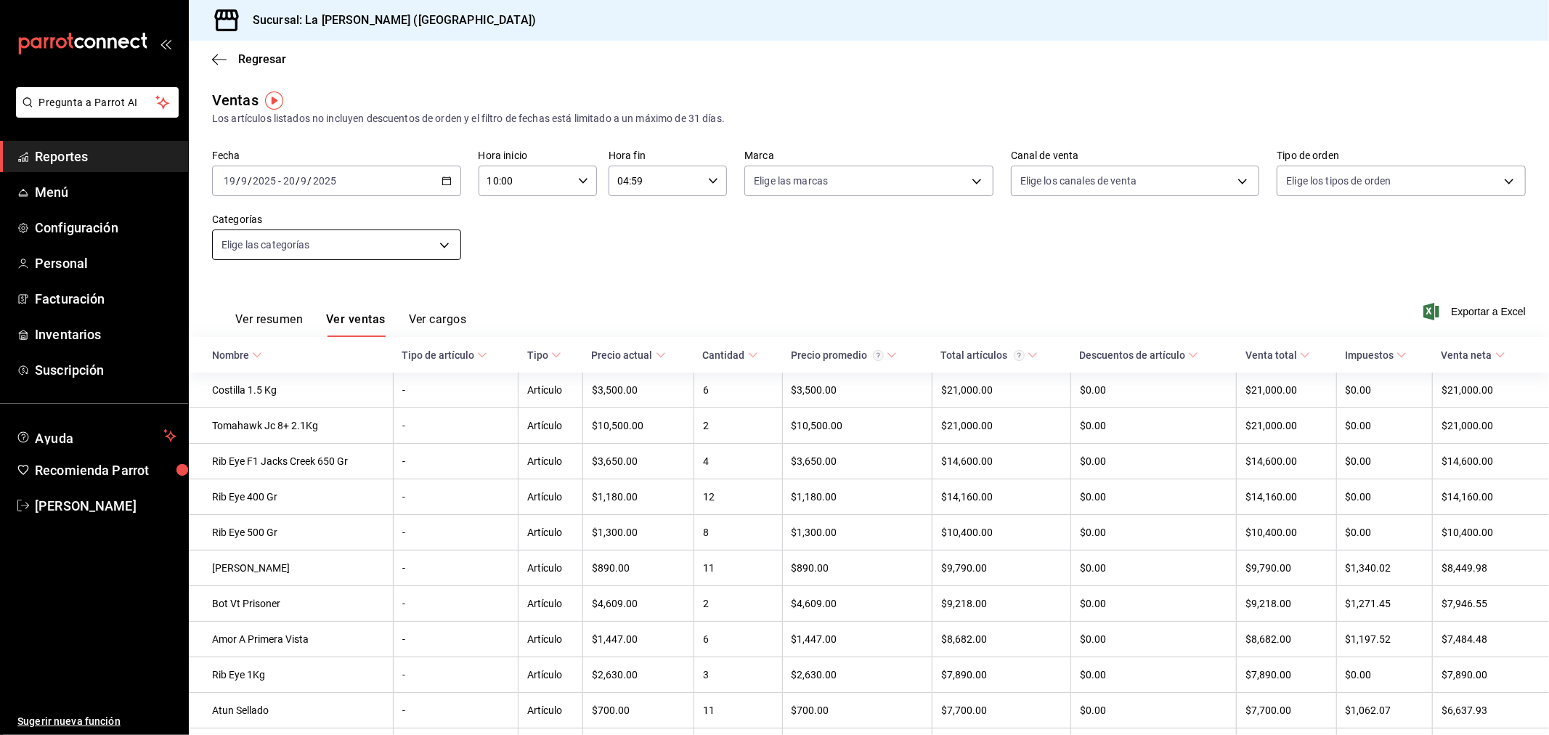
click at [364, 250] on body "Pregunta a Parrot AI Reportes Menú Configuración Personal Facturación Inventari…" at bounding box center [774, 367] width 1549 height 735
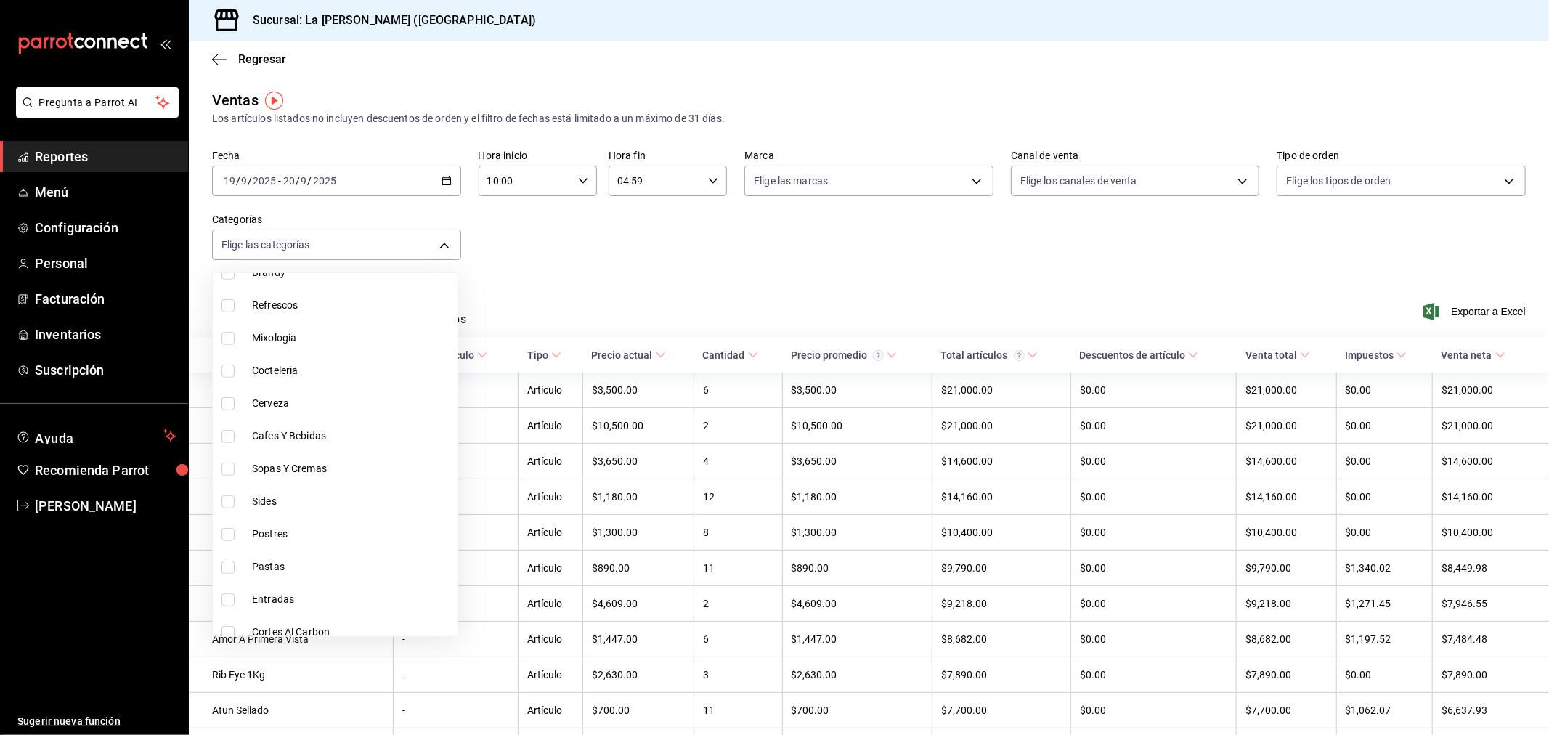
scroll to position [666, 0]
click at [285, 592] on span "Cortes Al Carbon" at bounding box center [352, 588] width 200 height 15
type input "999f802a-b8b1-4dcd-aac5-240a88f4f949"
checkbox input "true"
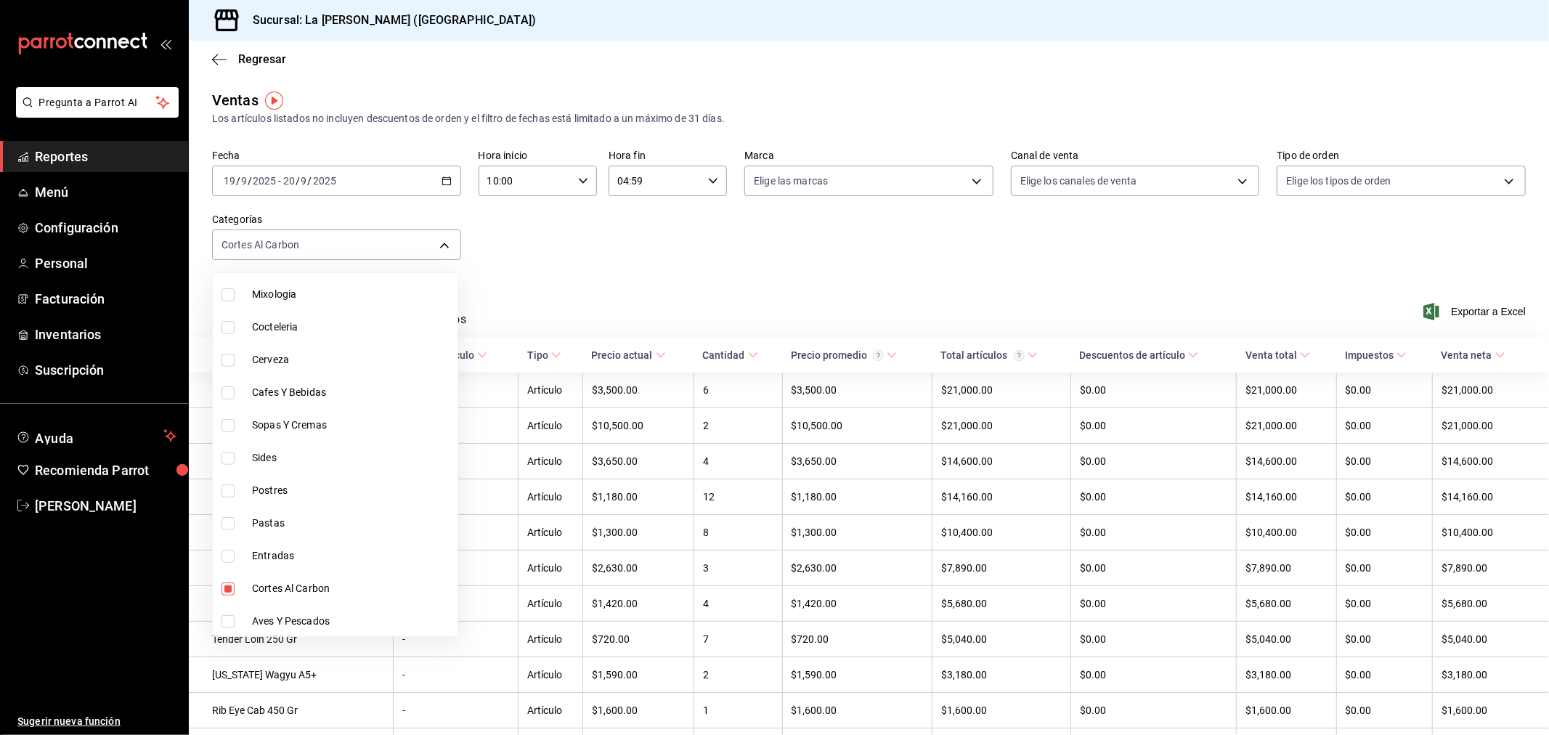
click at [1258, 258] on div at bounding box center [774, 367] width 1549 height 735
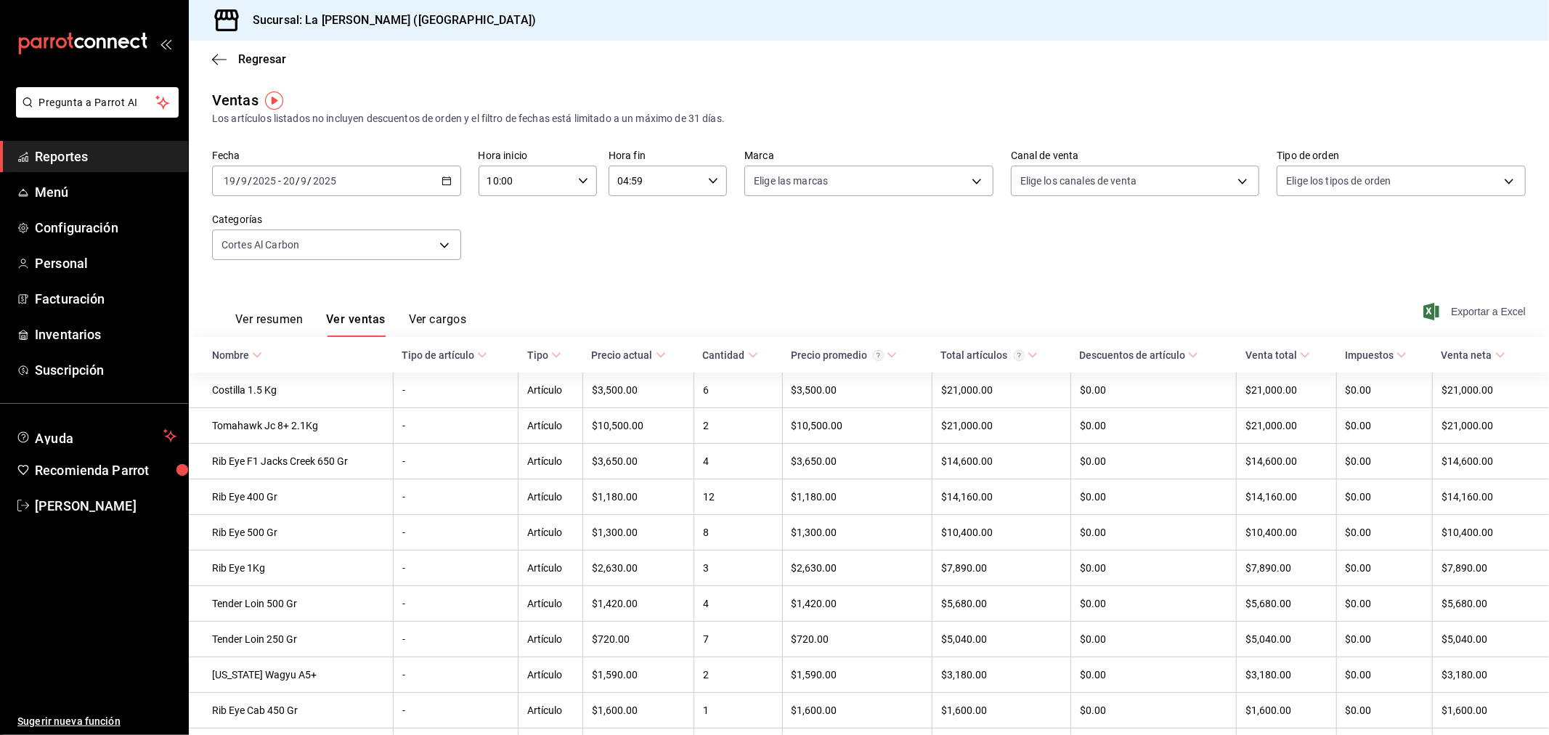
click at [1492, 313] on span "Exportar a Excel" at bounding box center [1475, 311] width 99 height 17
click at [366, 176] on div "[DATE] [DATE] - [DATE] [DATE]" at bounding box center [336, 181] width 249 height 30
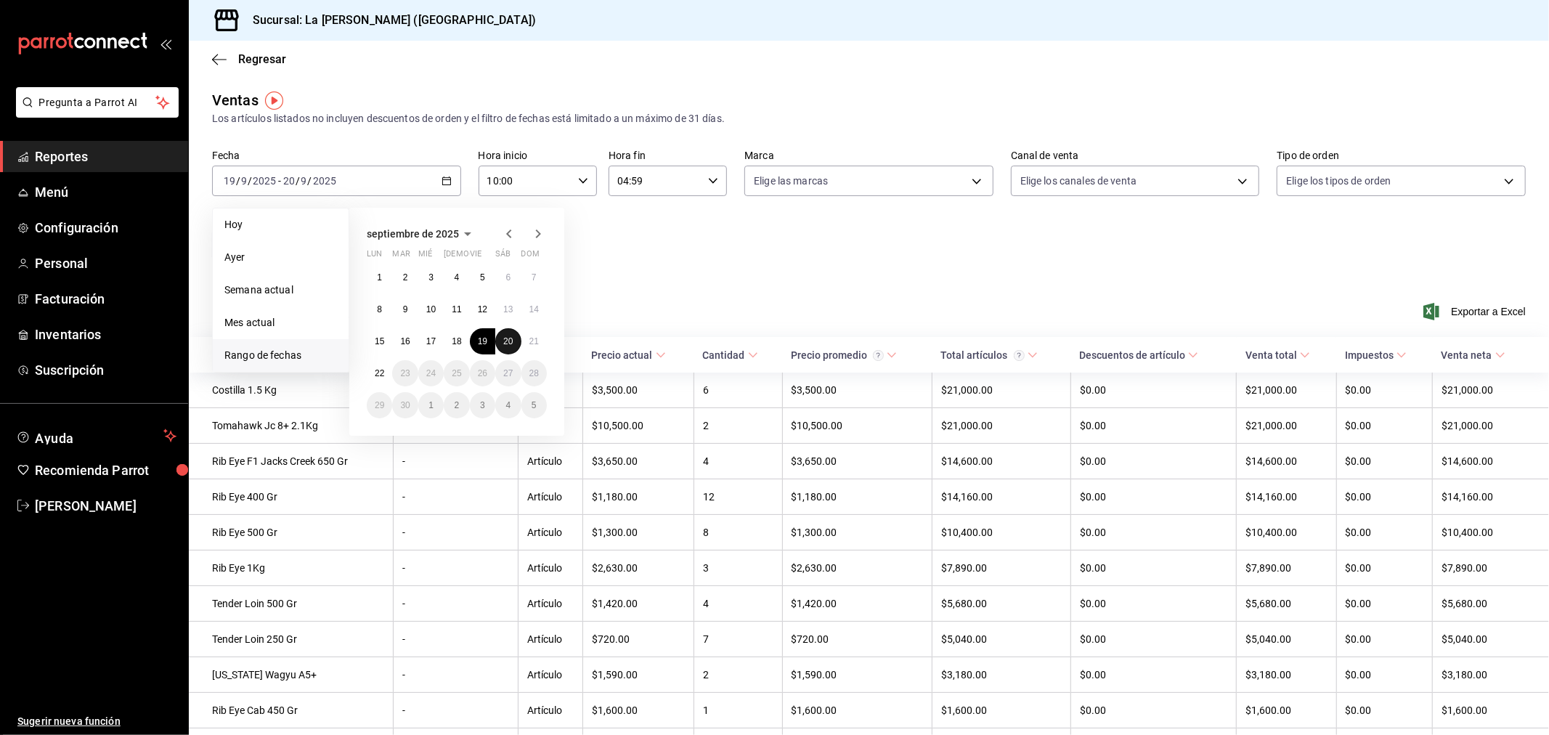
click at [509, 342] on abbr "20" at bounding box center [507, 341] width 9 height 10
click at [529, 343] on button "21" at bounding box center [533, 341] width 25 height 26
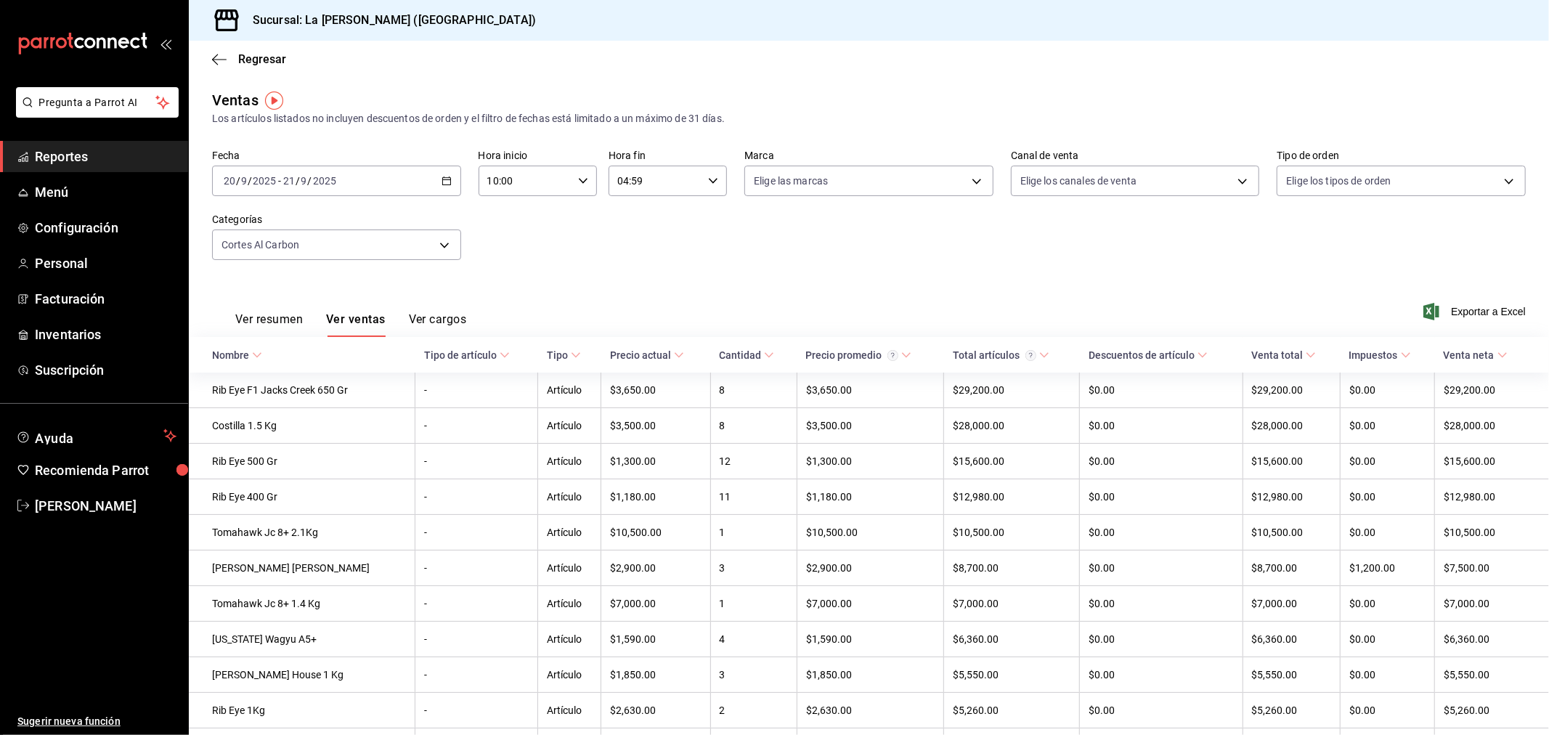
click at [1514, 309] on div "Ver resumen Ver ventas Ver cargos Exportar a Excel" at bounding box center [869, 307] width 1360 height 60
click at [1505, 311] on span "Exportar a Excel" at bounding box center [1475, 311] width 99 height 17
click at [404, 184] on div "[DATE] [DATE] - [DATE] [DATE]" at bounding box center [336, 181] width 249 height 30
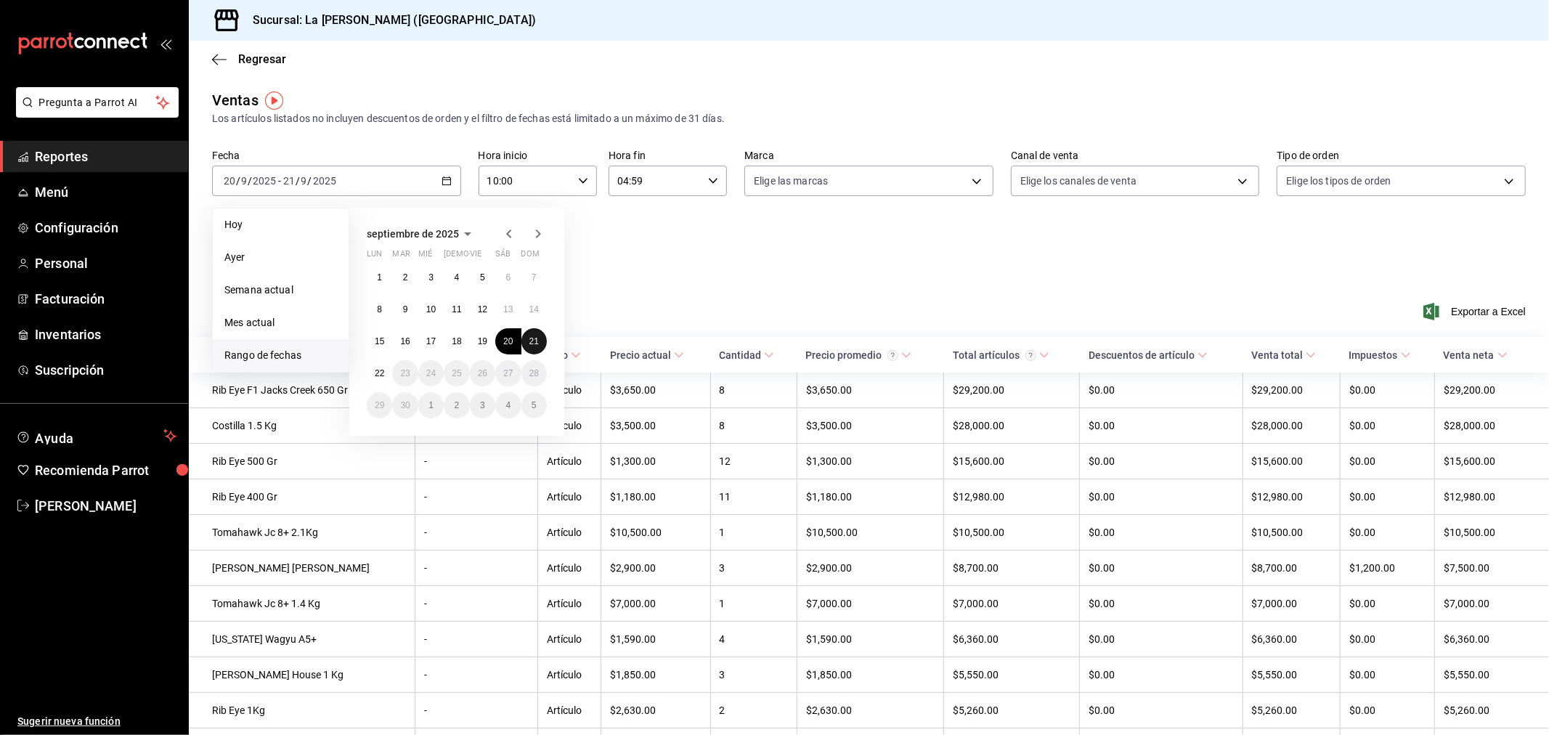
click at [539, 338] on button "21" at bounding box center [533, 341] width 25 height 26
click at [374, 370] on button "22" at bounding box center [379, 373] width 25 height 26
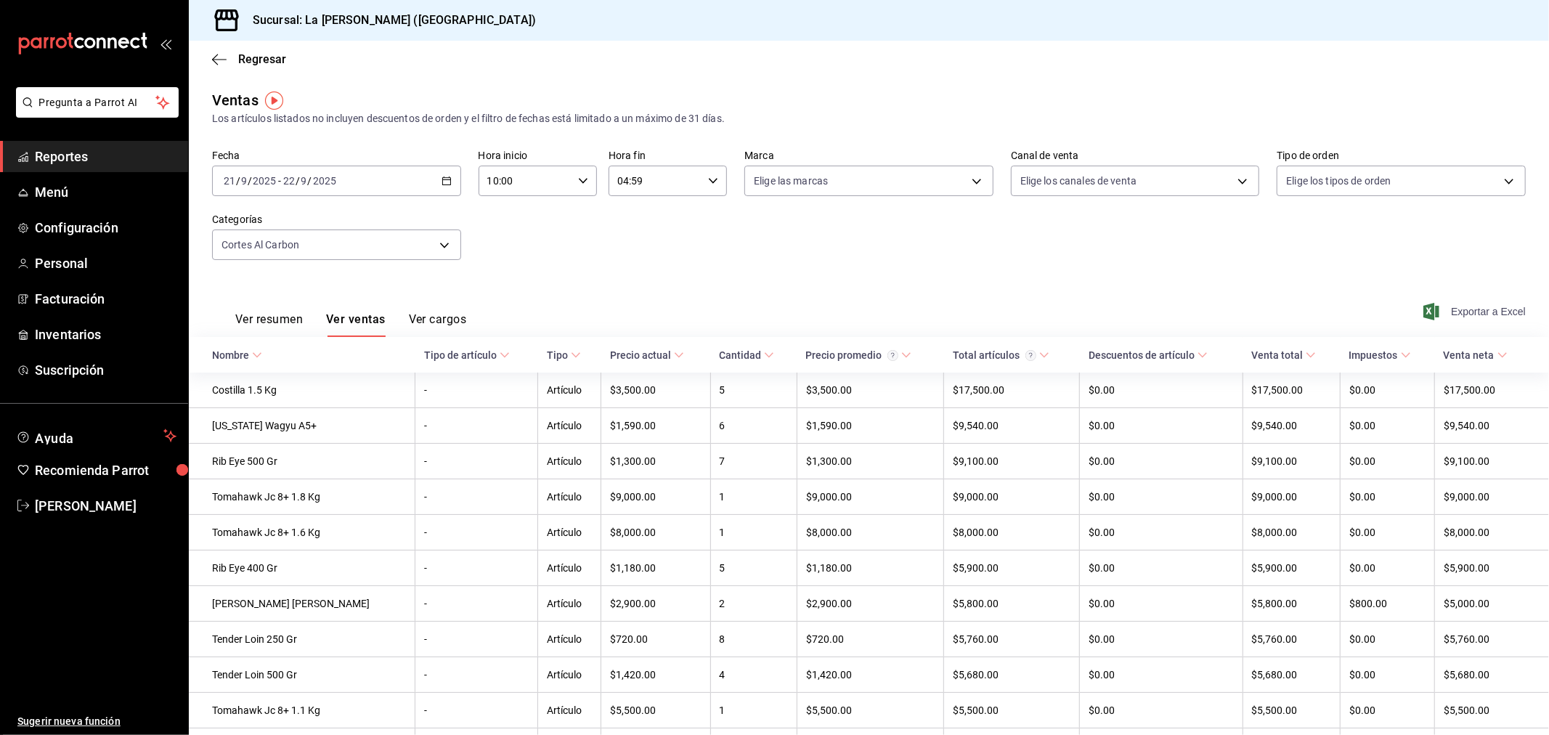
click at [1483, 314] on span "Exportar a Excel" at bounding box center [1475, 311] width 99 height 17
click at [93, 306] on span "Facturación" at bounding box center [106, 299] width 142 height 20
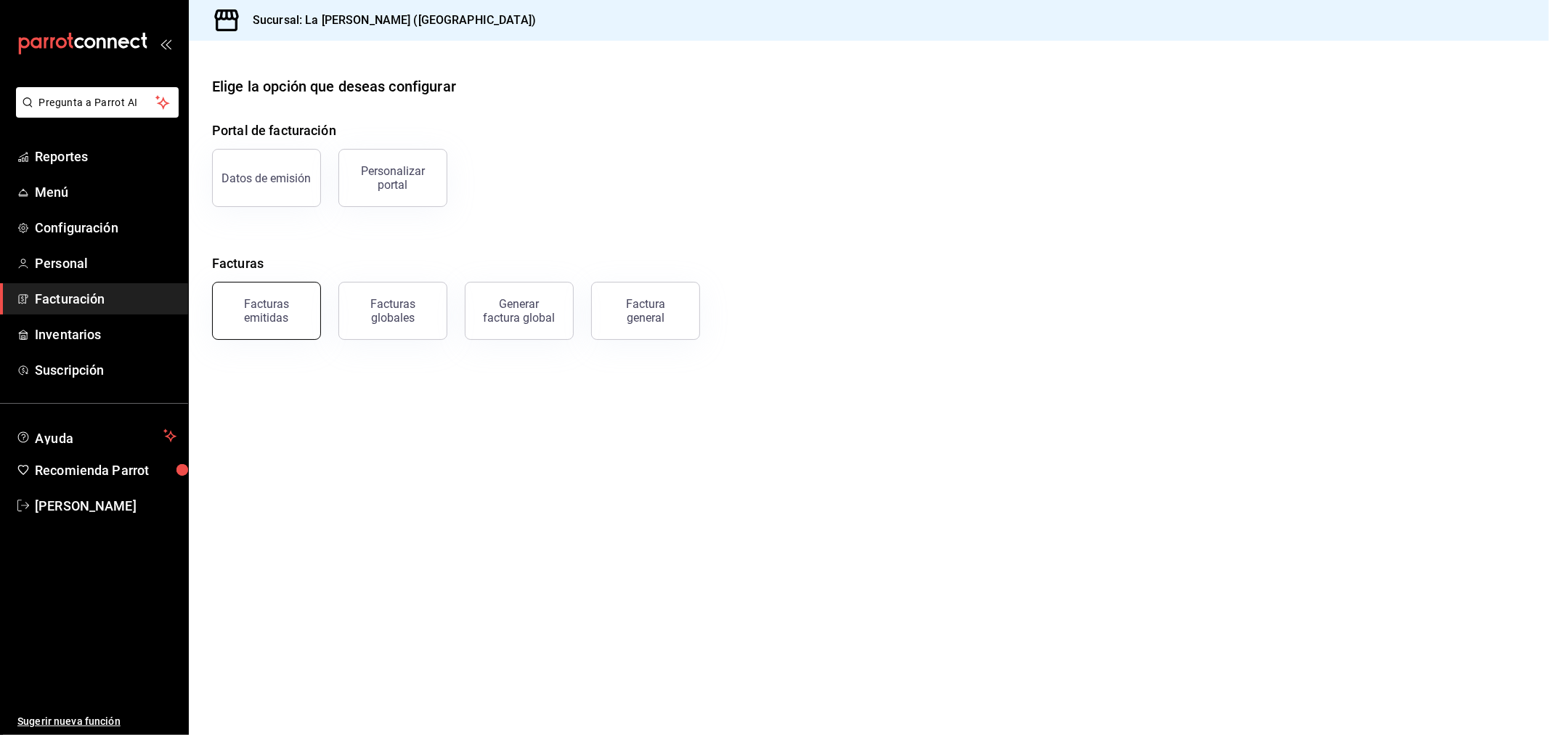
click at [276, 324] on button "Facturas emitidas" at bounding box center [266, 311] width 109 height 58
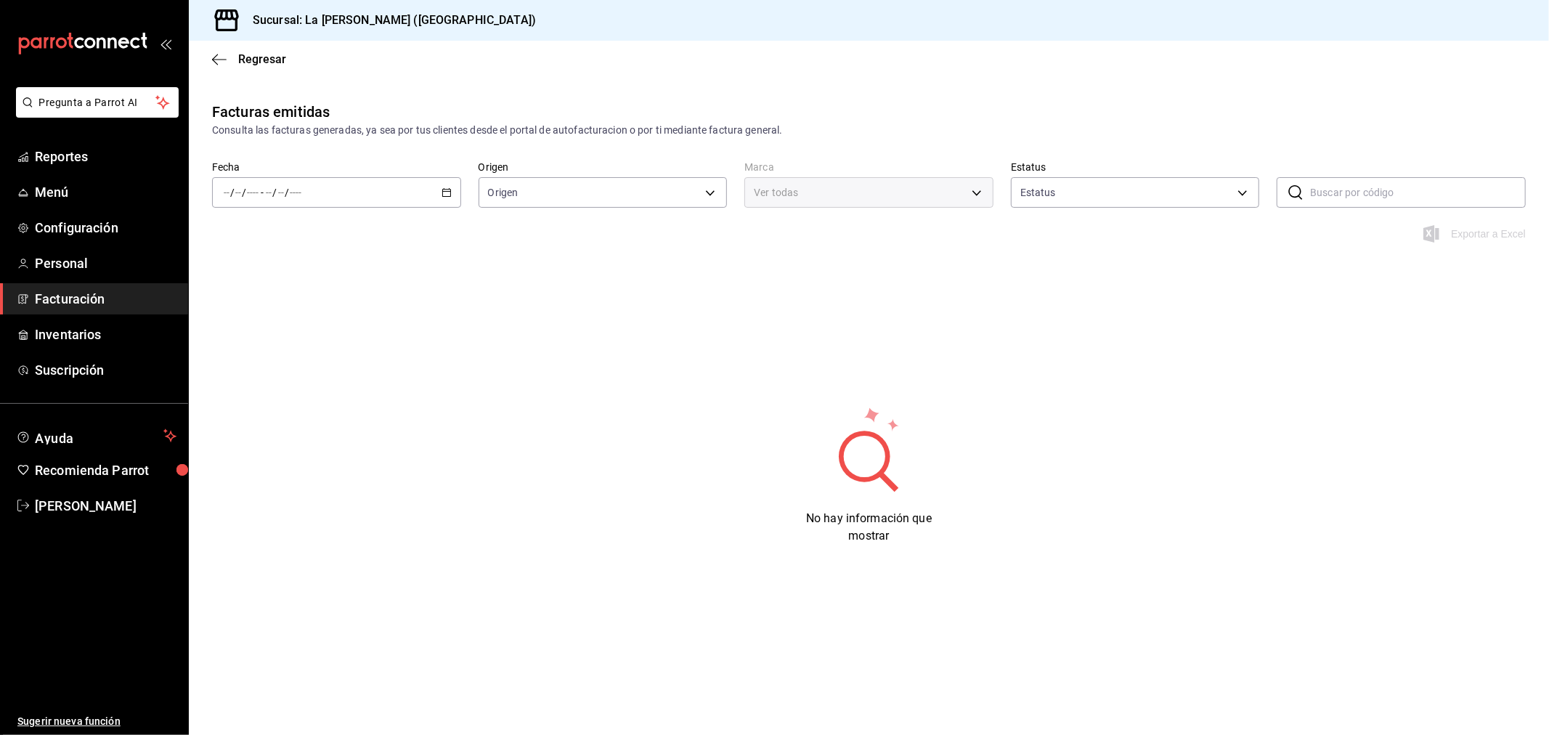
type input "ORDER_INVOICE,GENERAL_INVOICE"
type input "ACTIVE,PENDING_CANCELLATION,CANCELLED,PRE_CANCELLED"
type input "768cf5f5-9f29-4846-9f23-2ee3d48c8f52"
click at [363, 197] on div "/ / - / /" at bounding box center [336, 192] width 249 height 30
click at [307, 399] on span "Rango de fechas" at bounding box center [280, 399] width 113 height 15
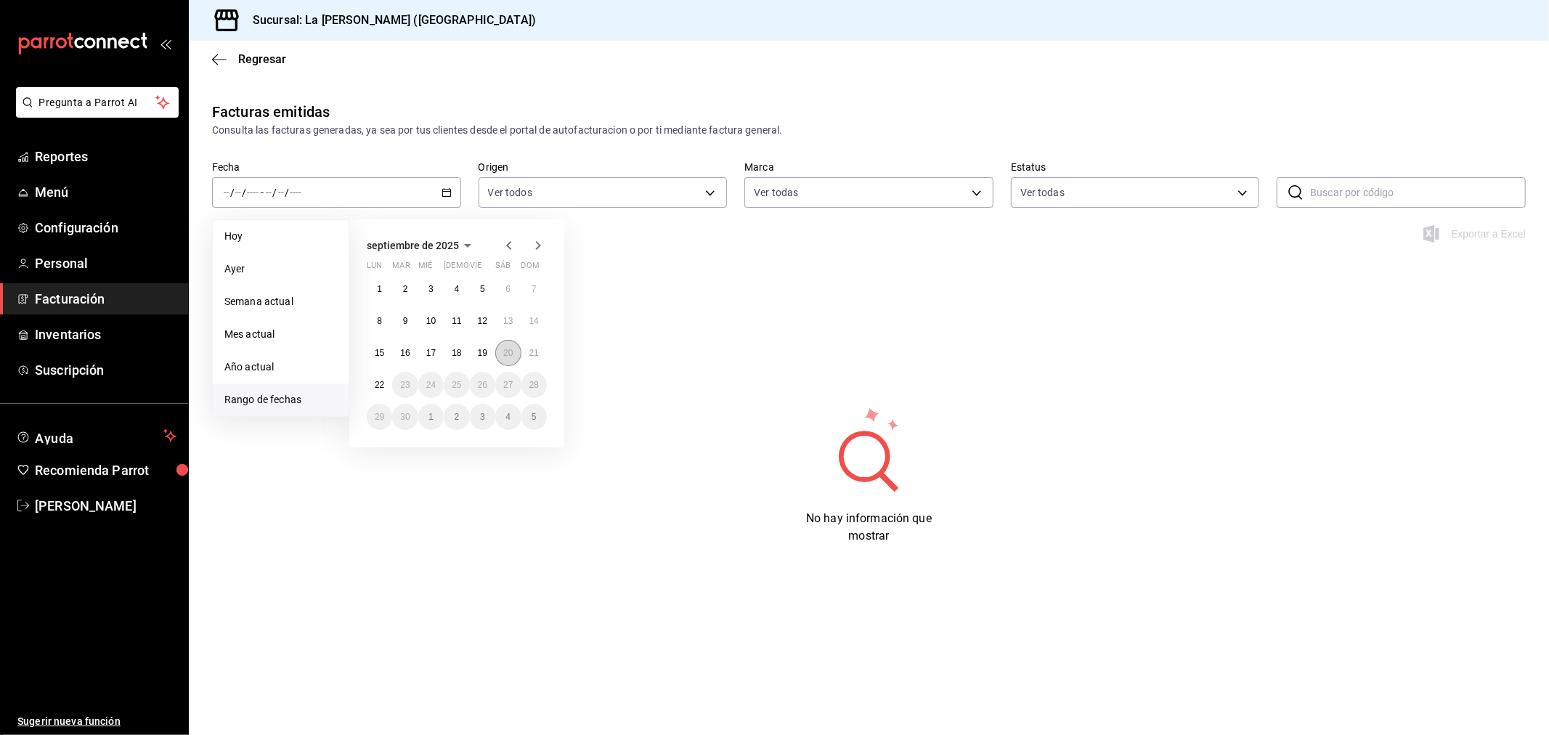
click at [510, 349] on abbr "20" at bounding box center [507, 353] width 9 height 10
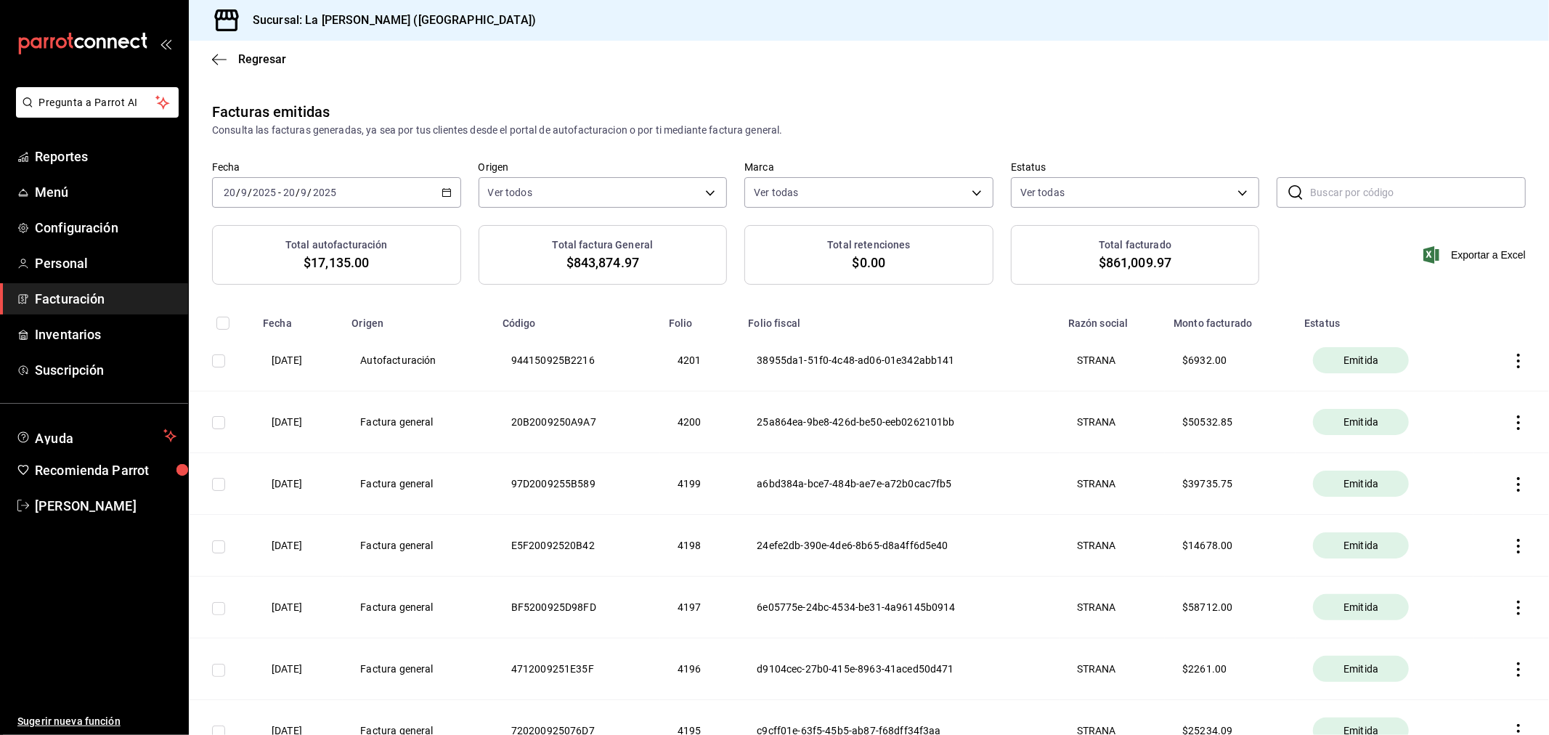
click at [1511, 542] on icon "button" at bounding box center [1518, 546] width 15 height 15
click at [1472, 581] on div "Cancelar factura" at bounding box center [1440, 585] width 75 height 12
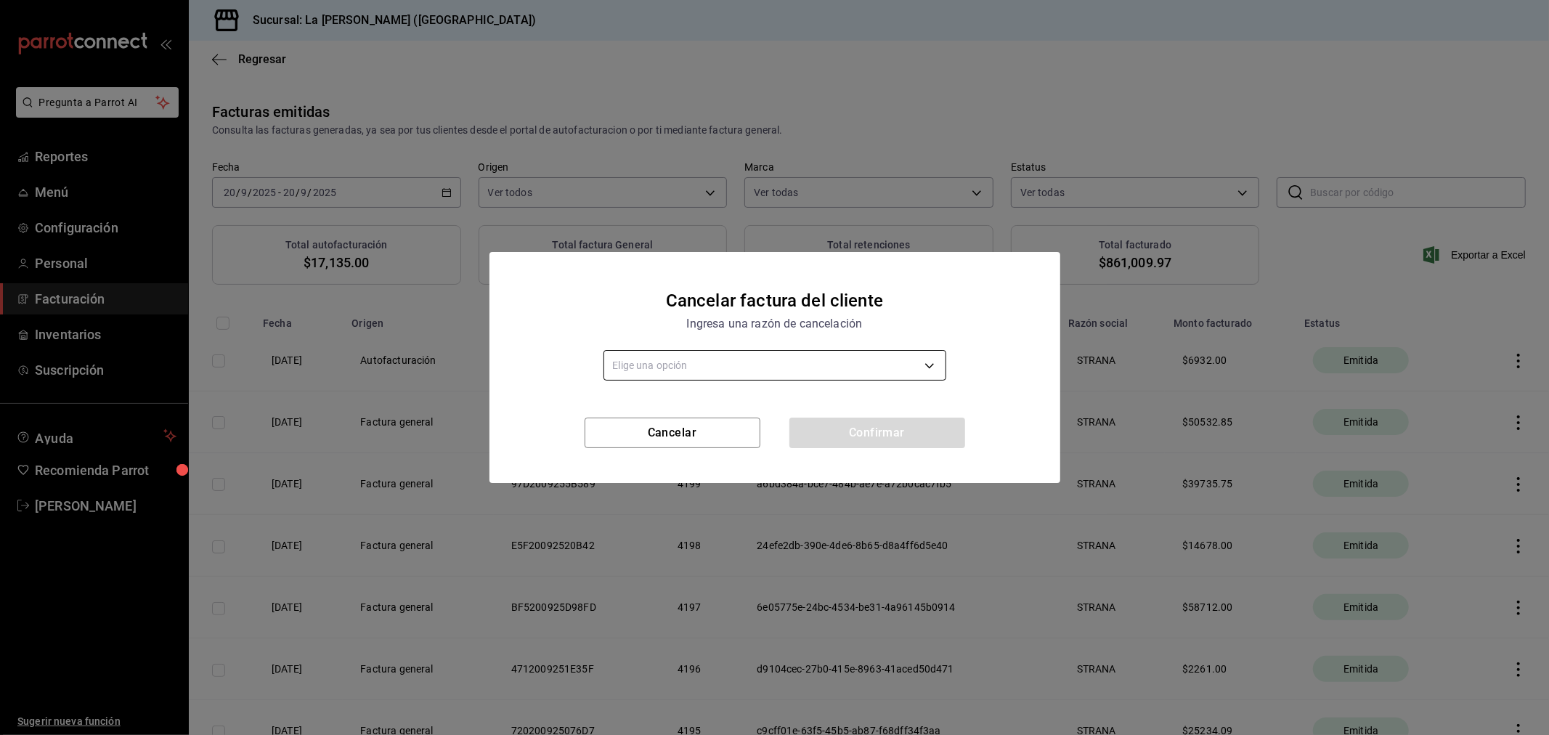
click at [871, 369] on body "Pregunta a Parrot AI Reportes Menú Configuración Personal Facturación Inventari…" at bounding box center [774, 367] width 1549 height 735
click at [863, 411] on li "01 Comprobantes emitidos con errores con relación." at bounding box center [774, 411] width 341 height 24
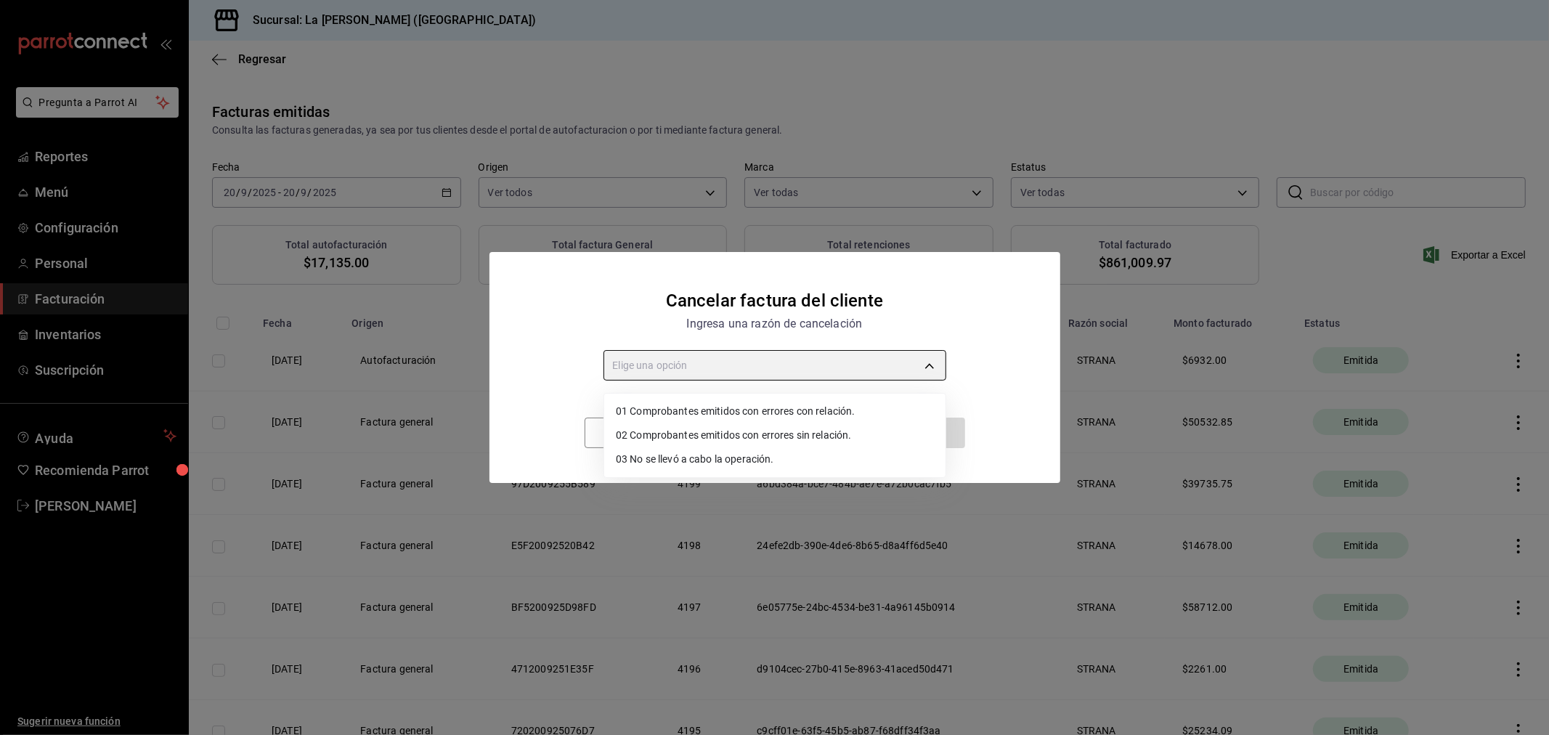
type input "RECEIPT_WITH_RELATED_ERROR"
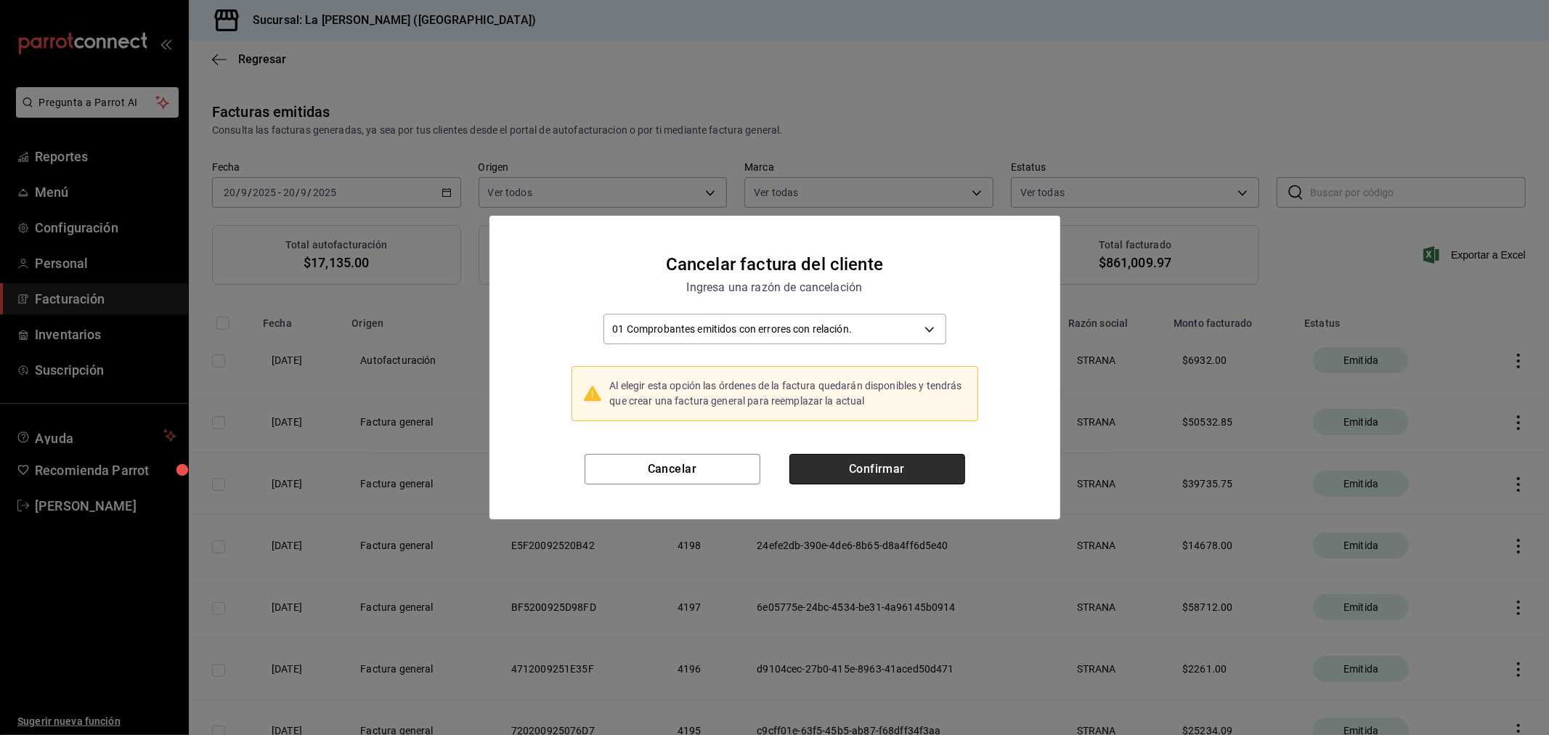
click at [872, 469] on button "Confirmar" at bounding box center [877, 469] width 176 height 30
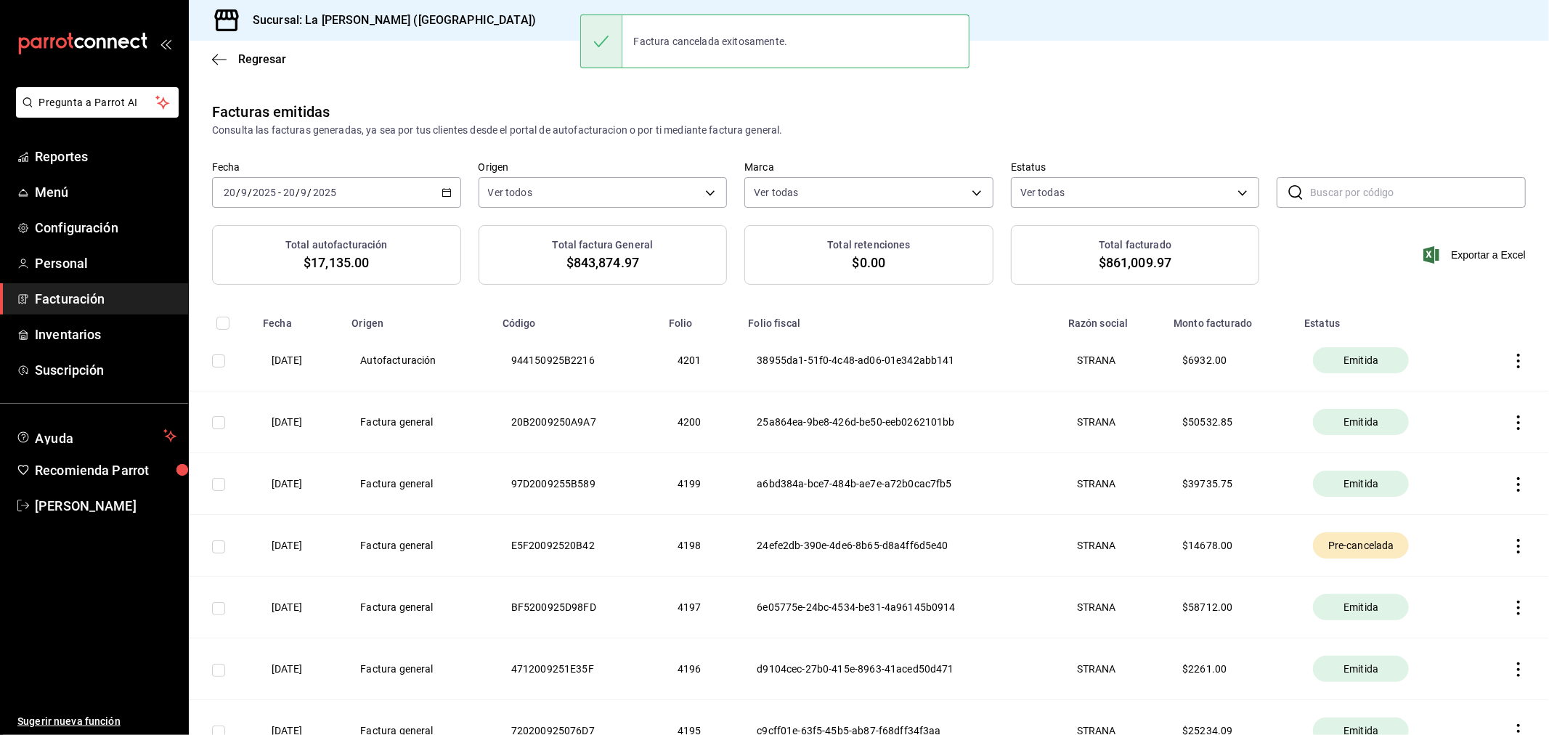
click at [1511, 479] on icon "button" at bounding box center [1518, 484] width 15 height 15
click at [1472, 520] on div "Cancelar factura" at bounding box center [1440, 523] width 75 height 12
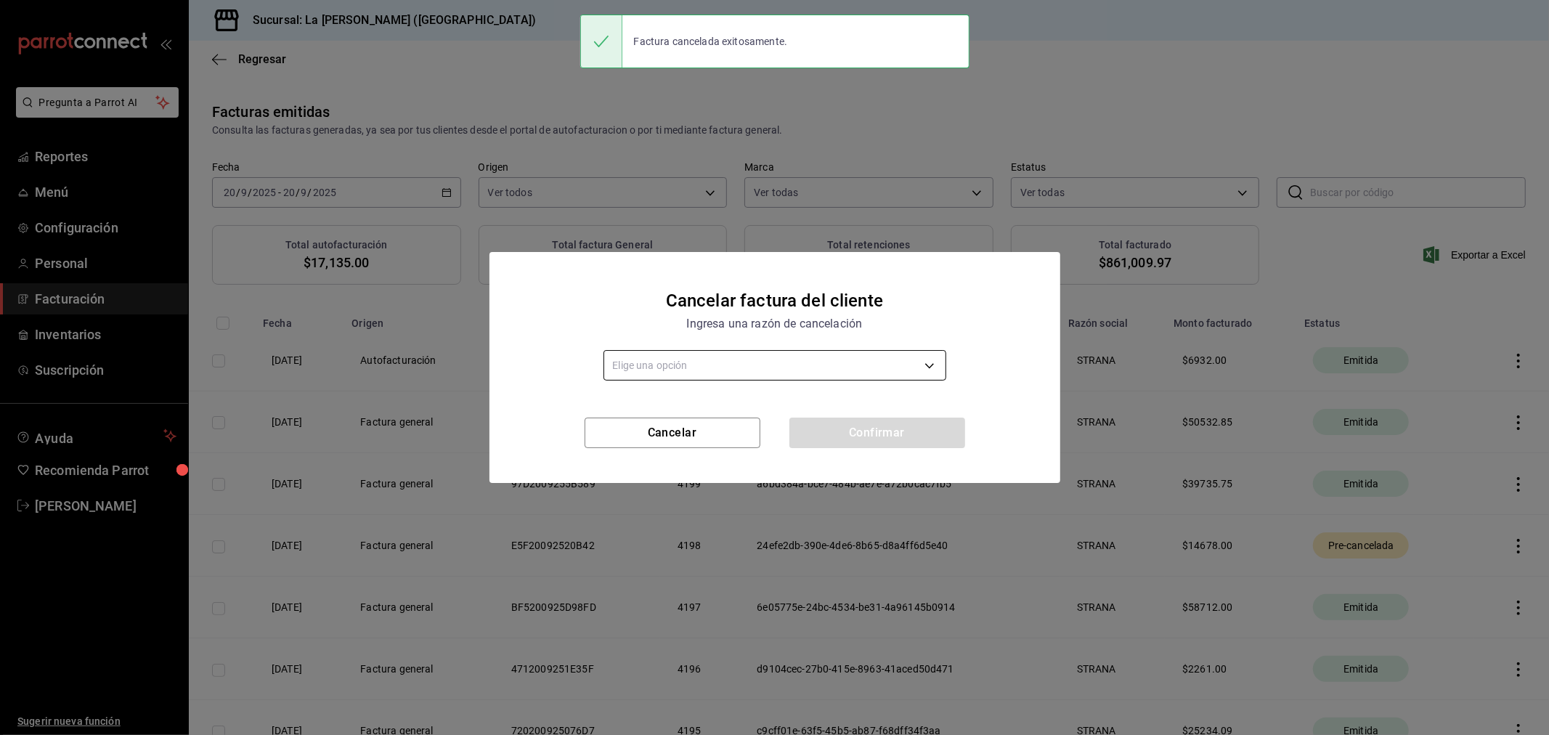
click at [796, 375] on body "Pregunta a Parrot AI Reportes Menú Configuración Personal Facturación Inventari…" at bounding box center [774, 367] width 1549 height 735
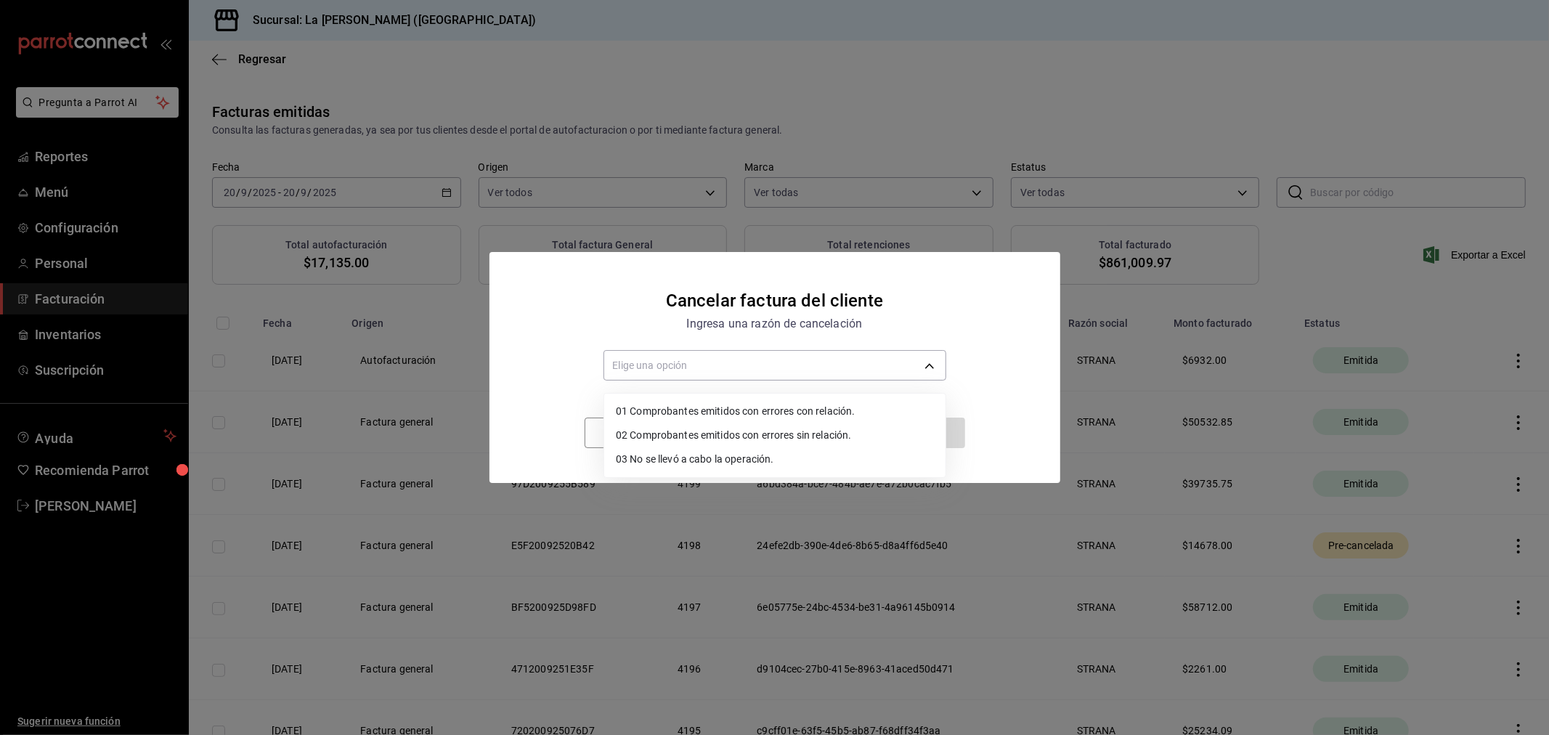
click at [768, 412] on li "01 Comprobantes emitidos con errores con relación." at bounding box center [774, 411] width 341 height 24
type input "RECEIPT_WITH_RELATED_ERROR"
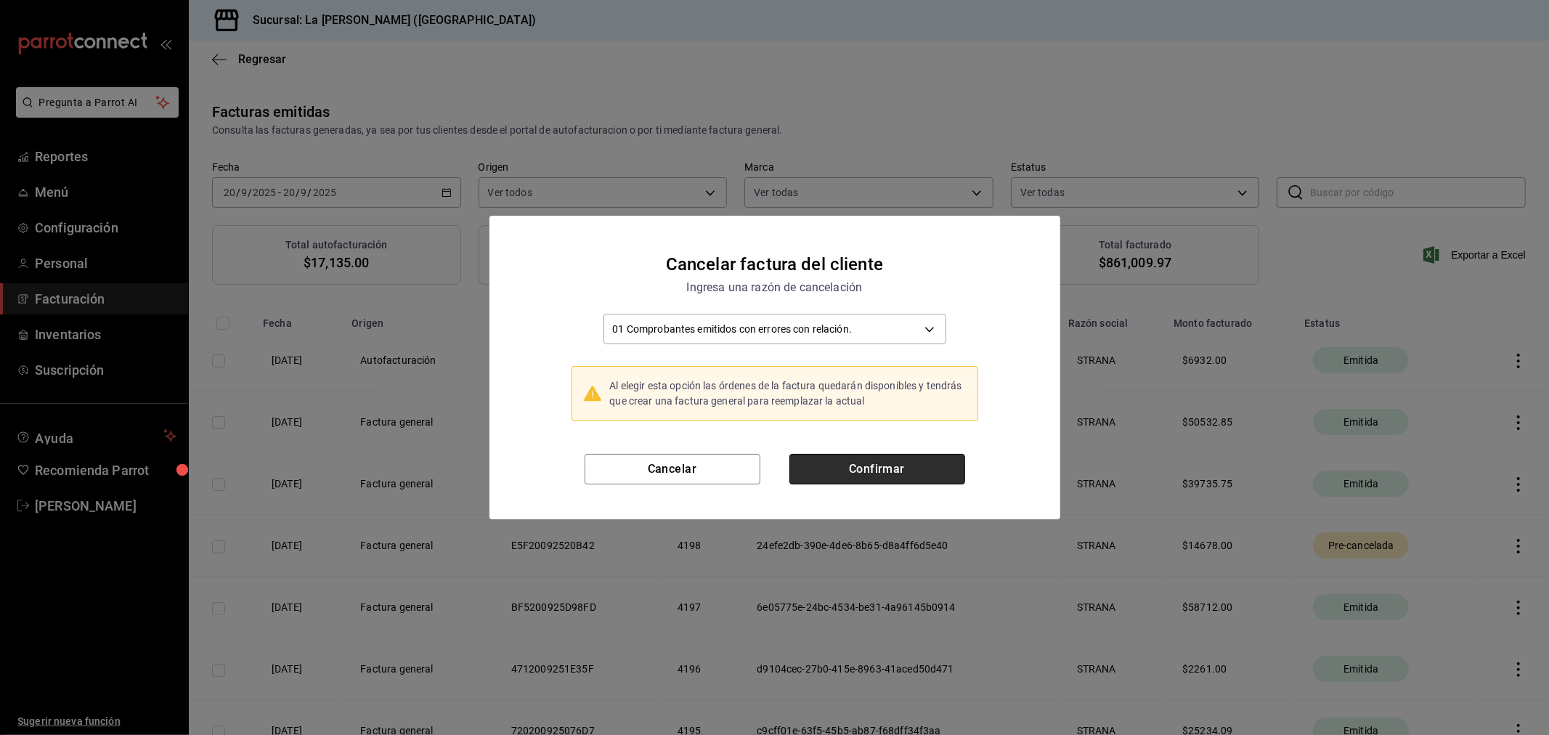
click at [898, 462] on button "Confirmar" at bounding box center [877, 469] width 176 height 30
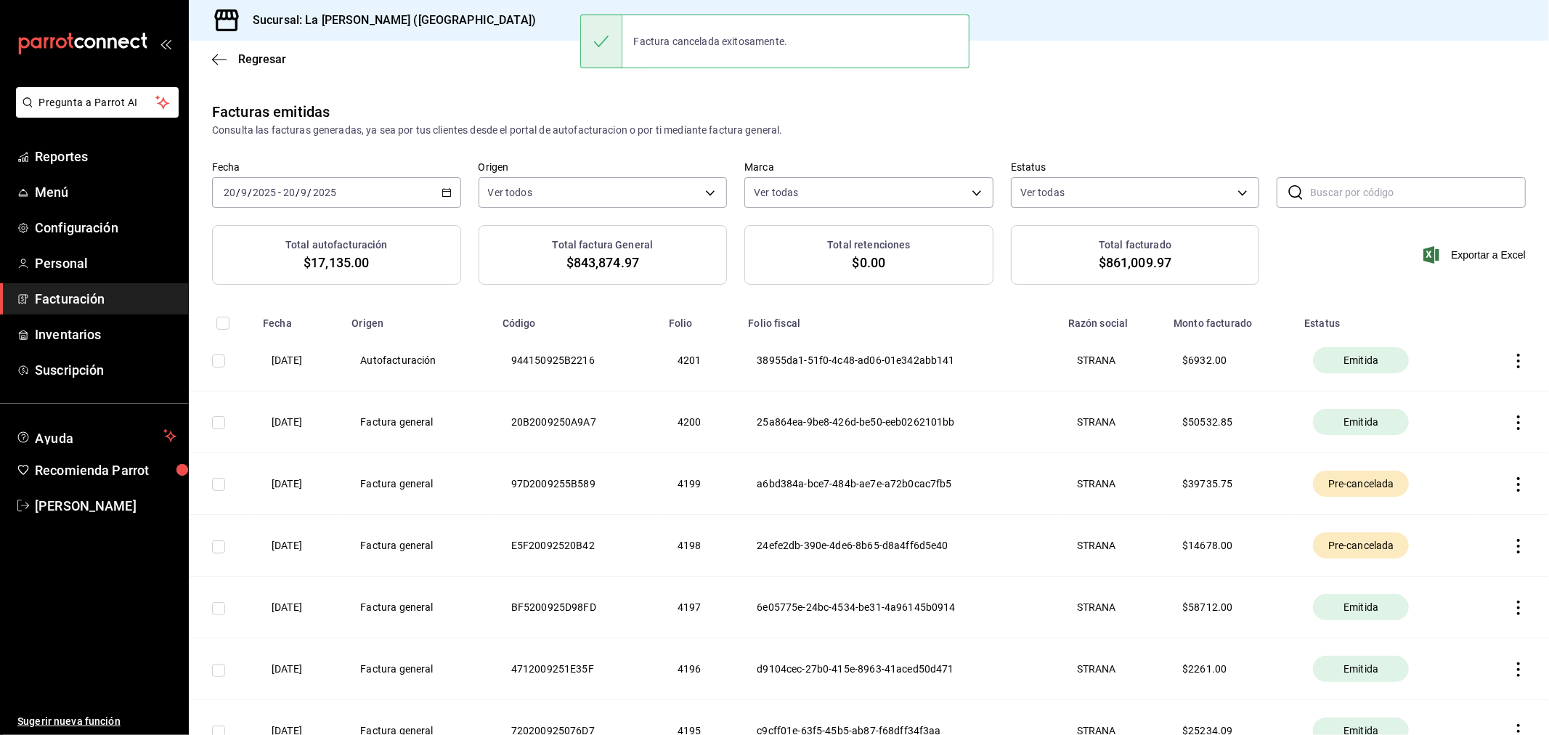
click at [1511, 418] on icon "button" at bounding box center [1518, 422] width 15 height 15
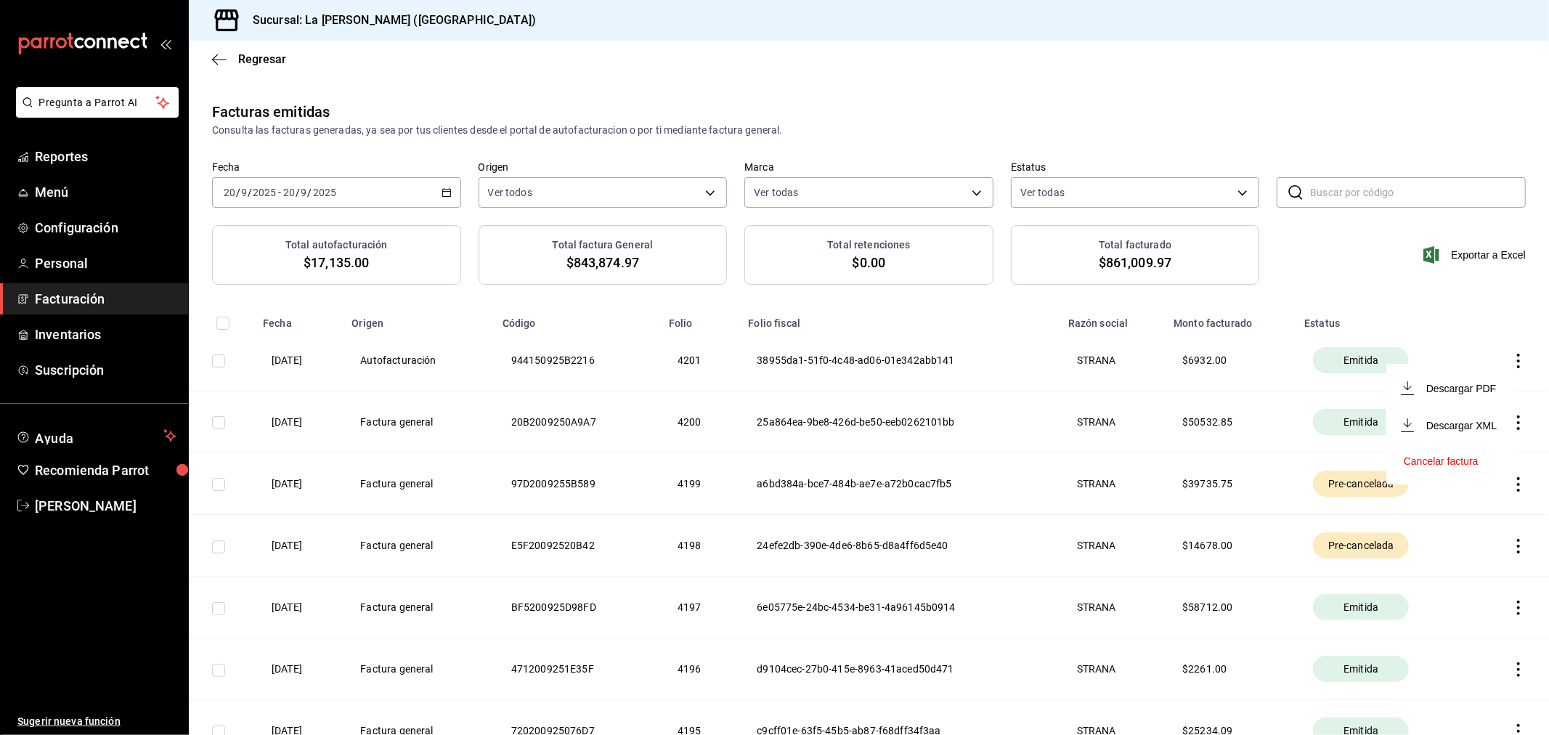
click at [1472, 460] on div "Cancelar factura" at bounding box center [1440, 461] width 75 height 12
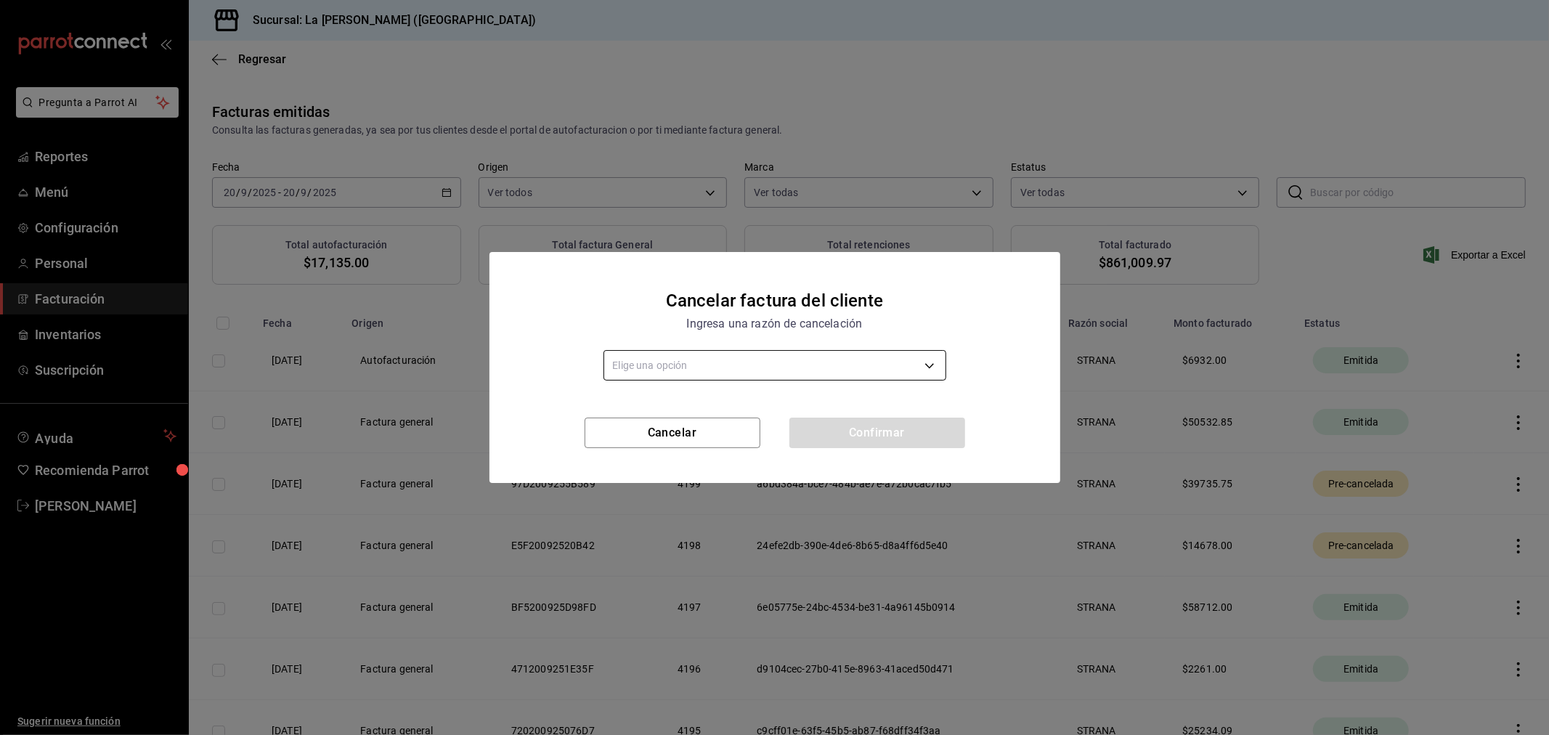
click at [879, 367] on body "Pregunta a Parrot AI Reportes Menú Configuración Personal Facturación Inventari…" at bounding box center [774, 367] width 1549 height 735
click at [797, 409] on li "01 Comprobantes emitidos con errores con relación." at bounding box center [774, 411] width 341 height 24
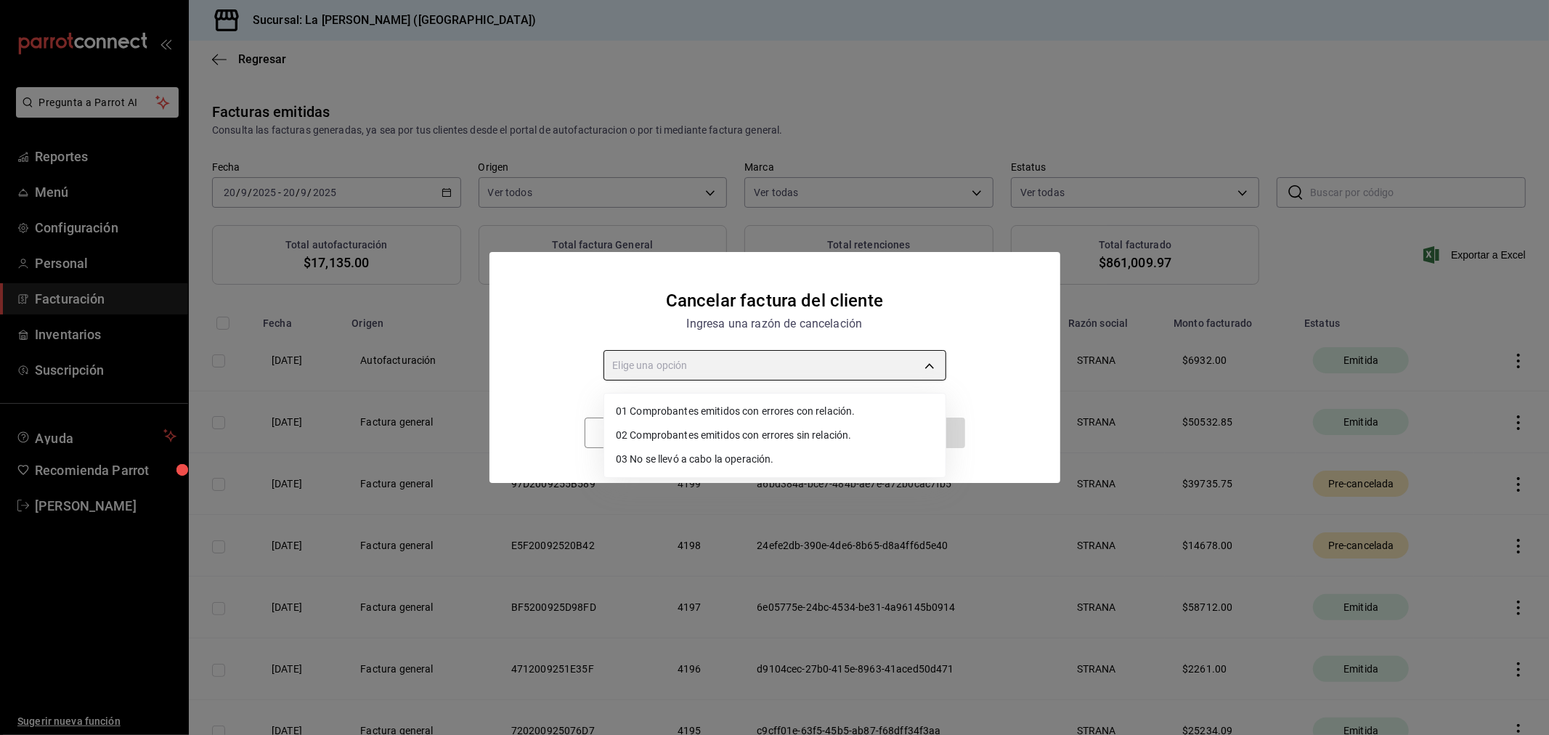
type input "RECEIPT_WITH_RELATED_ERROR"
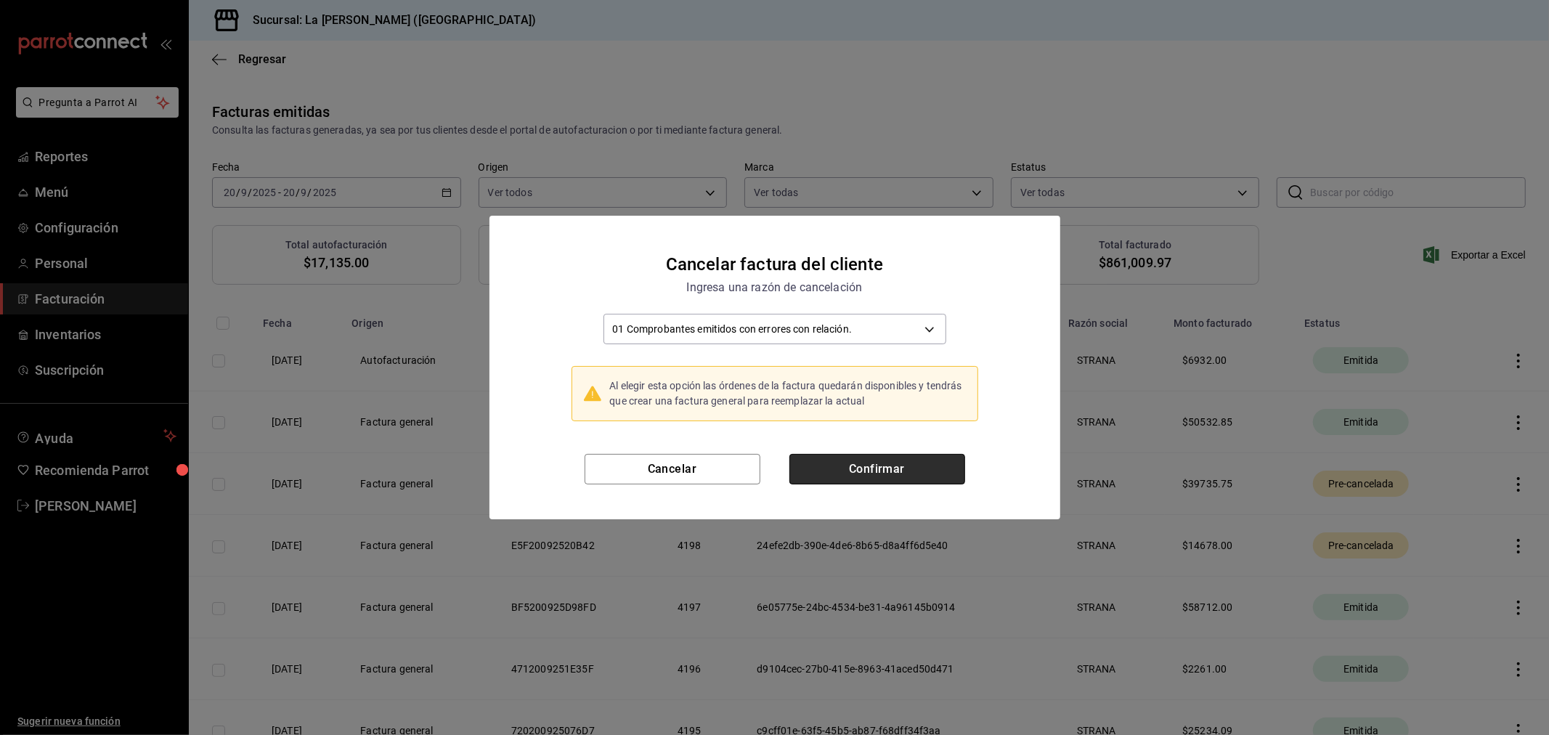
click at [887, 472] on button "Confirmar" at bounding box center [877, 469] width 176 height 30
